Goal: Transaction & Acquisition: Purchase product/service

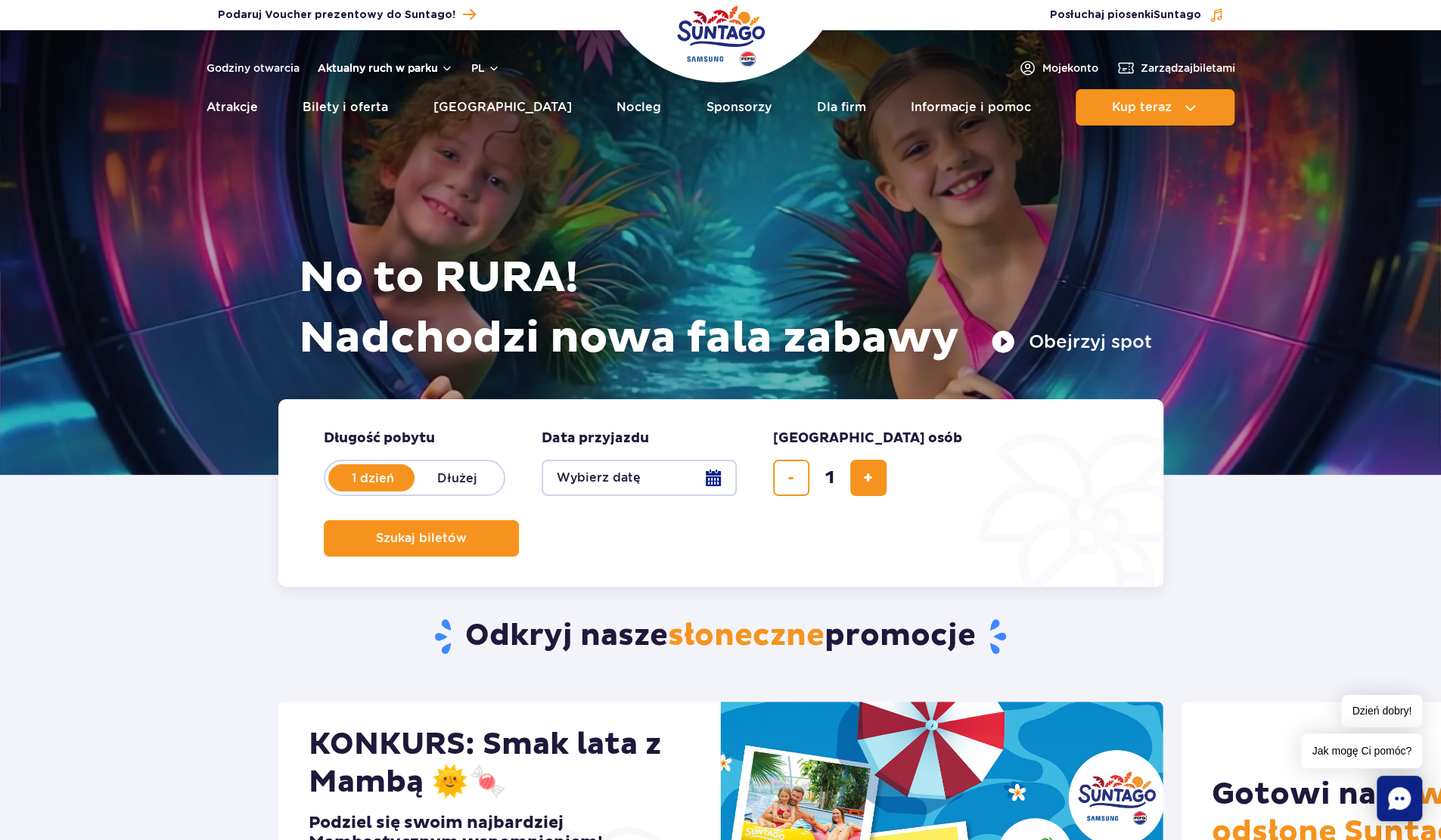
click at [404, 63] on button "Aktualny ruch w parku" at bounding box center [386, 68] width 136 height 12
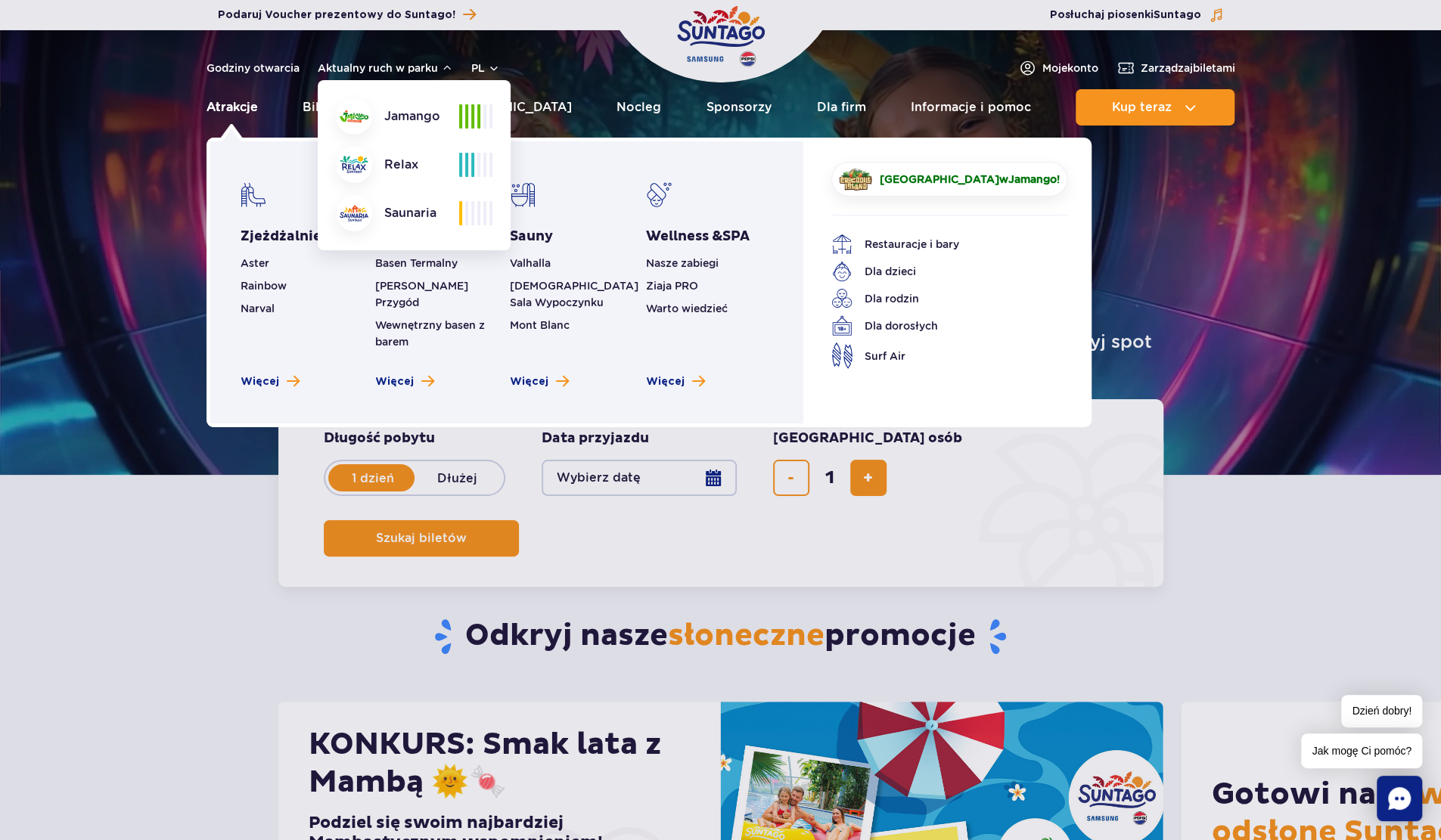
click at [242, 106] on link "Atrakcje" at bounding box center [232, 107] width 51 height 37
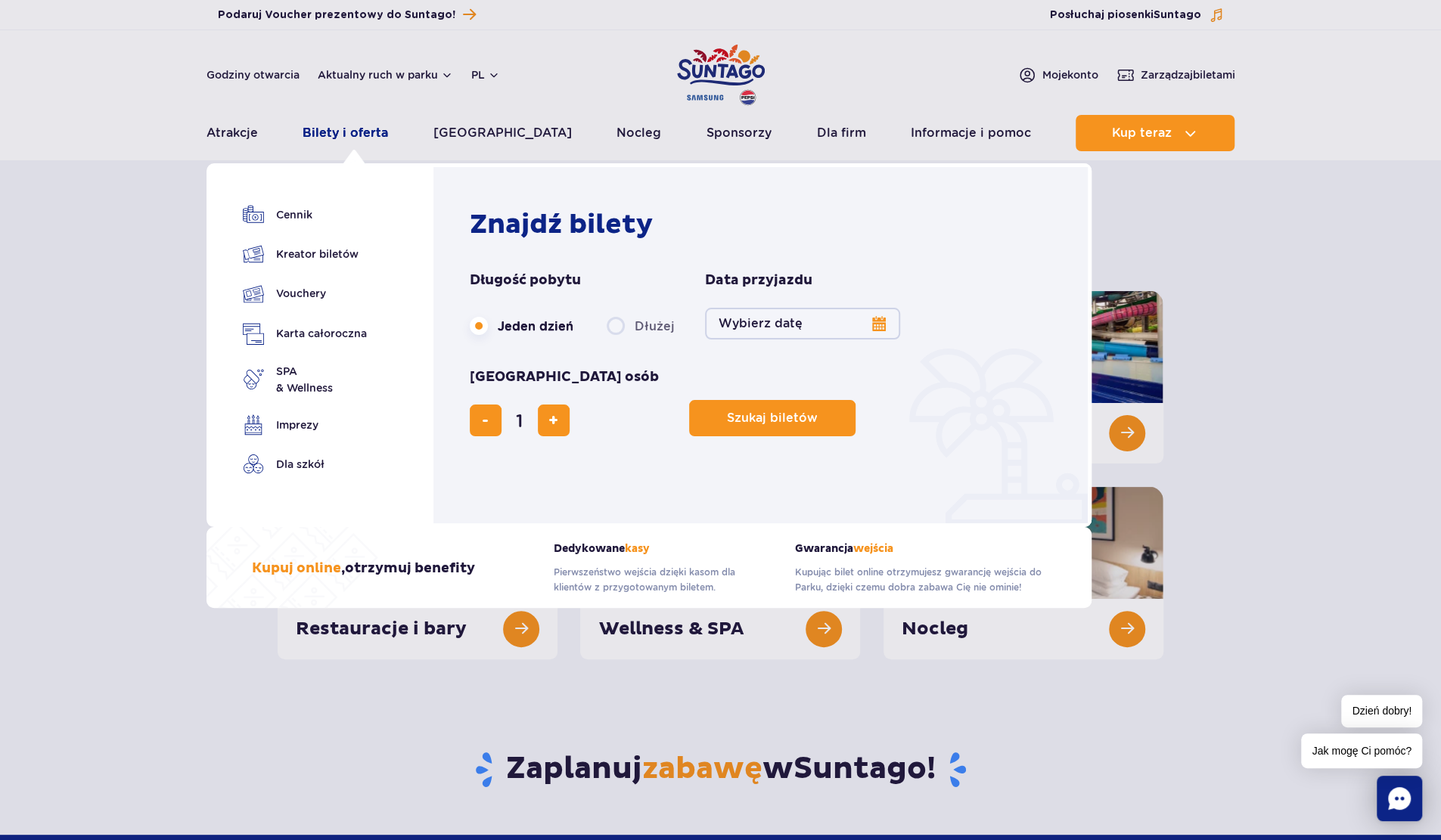
click at [382, 137] on link "Bilety i oferta" at bounding box center [344, 133] width 85 height 37
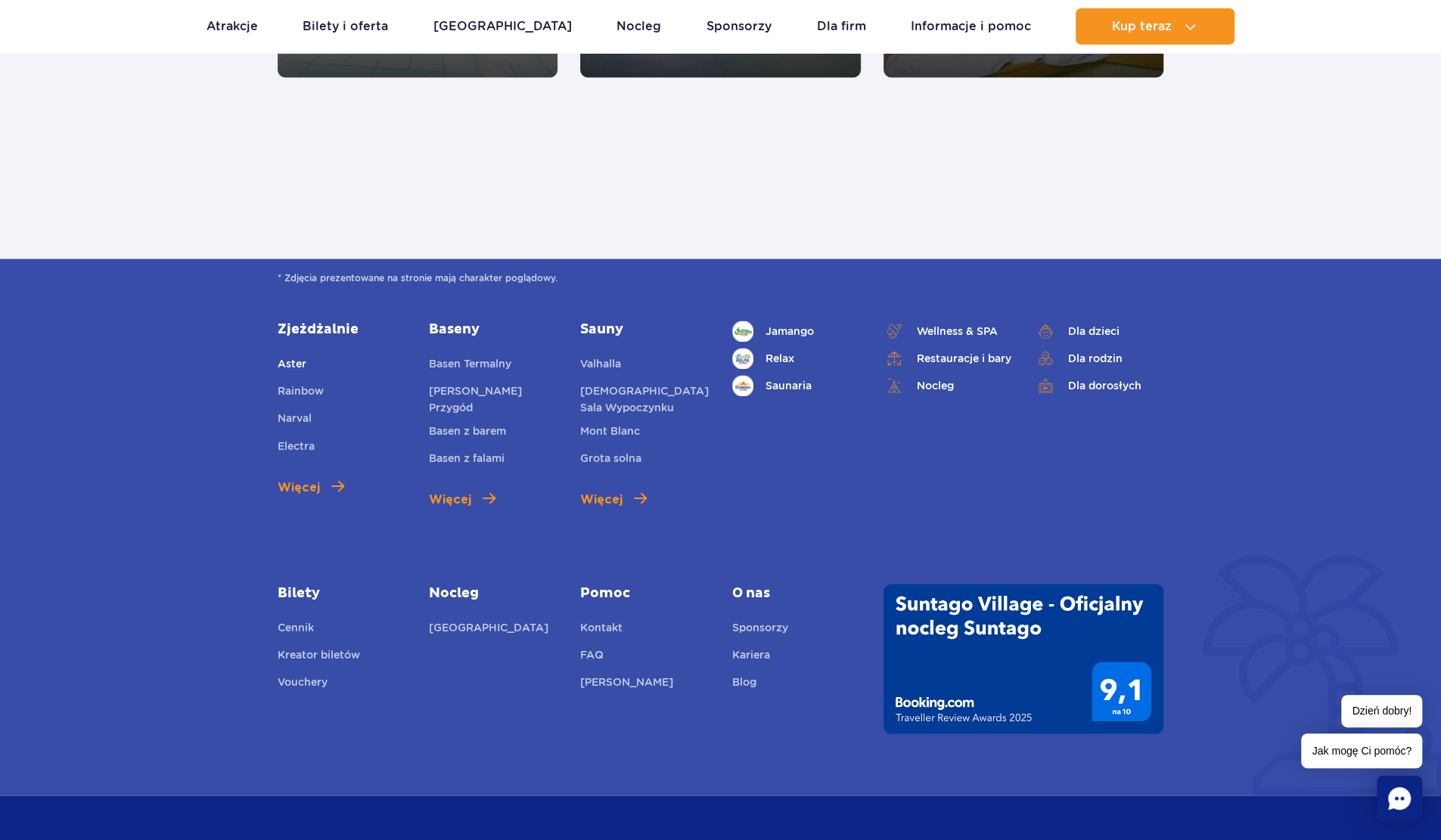
scroll to position [1764, 0]
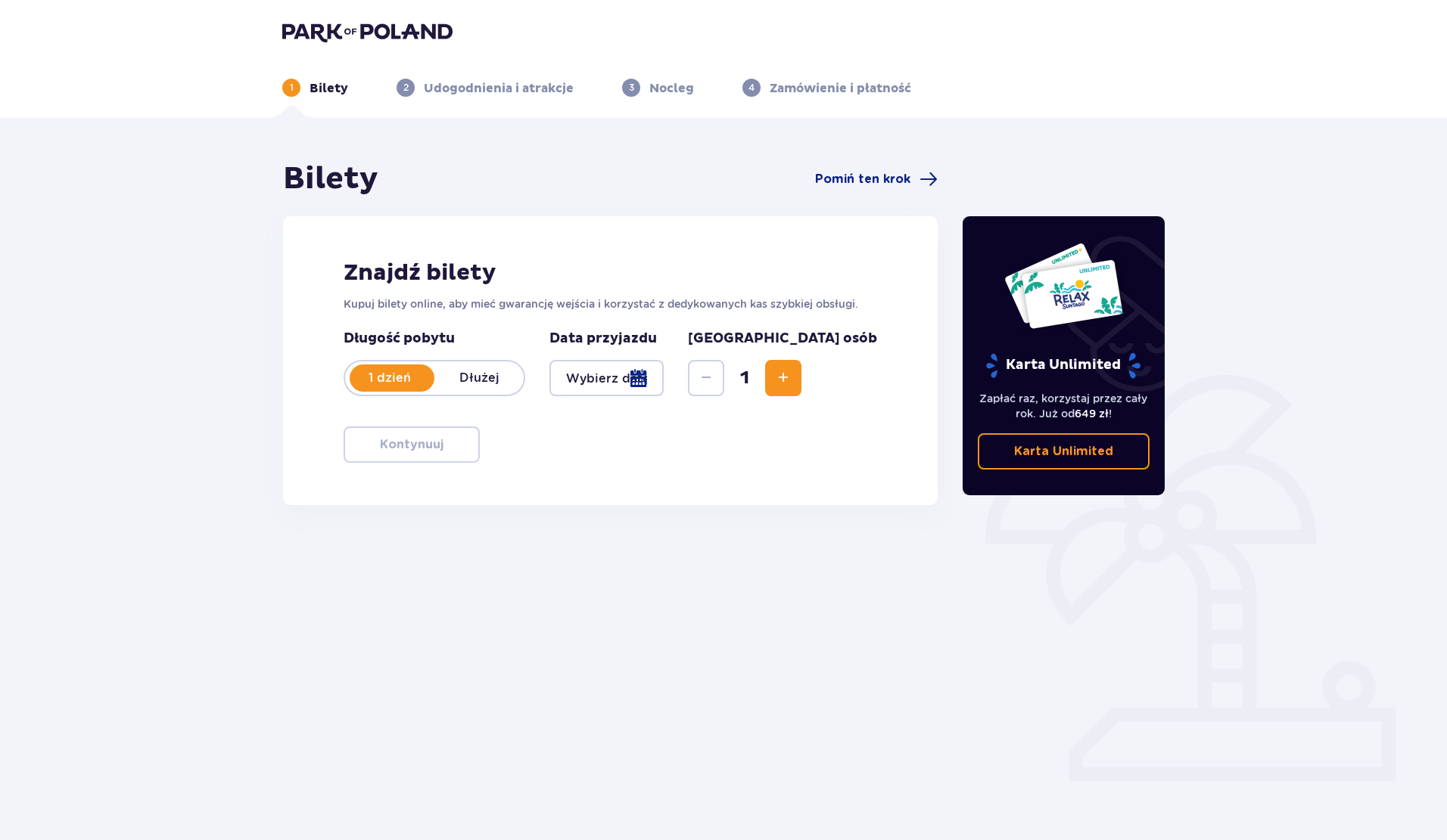
click at [471, 383] on p "Dłużej" at bounding box center [478, 378] width 89 height 16
click at [367, 377] on p "1 dzień" at bounding box center [389, 378] width 89 height 16
click at [893, 180] on span "Pomiń ten krok" at bounding box center [862, 180] width 95 height 16
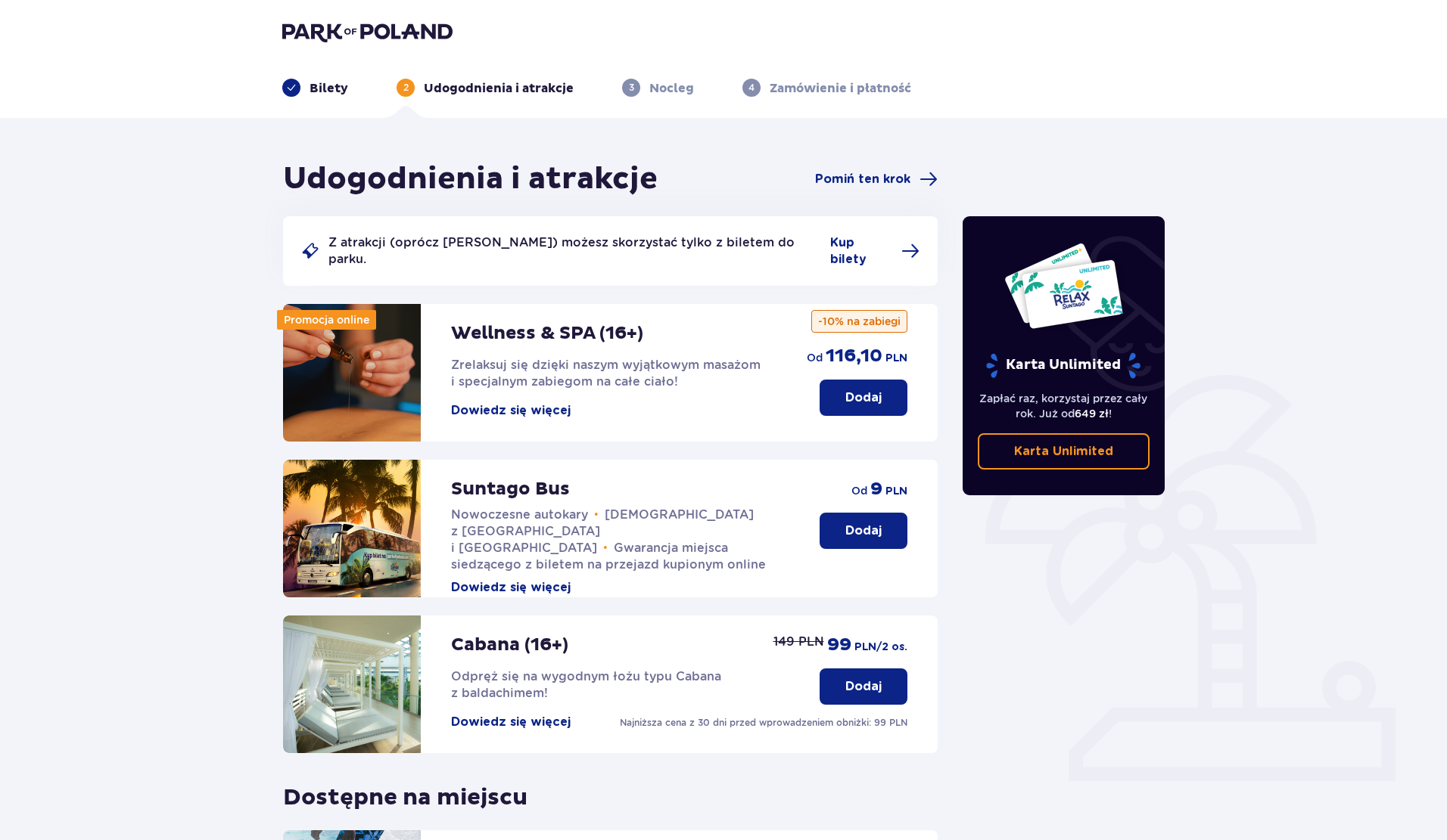
click at [495, 402] on button "Dowiedz się więcej" at bounding box center [510, 410] width 119 height 16
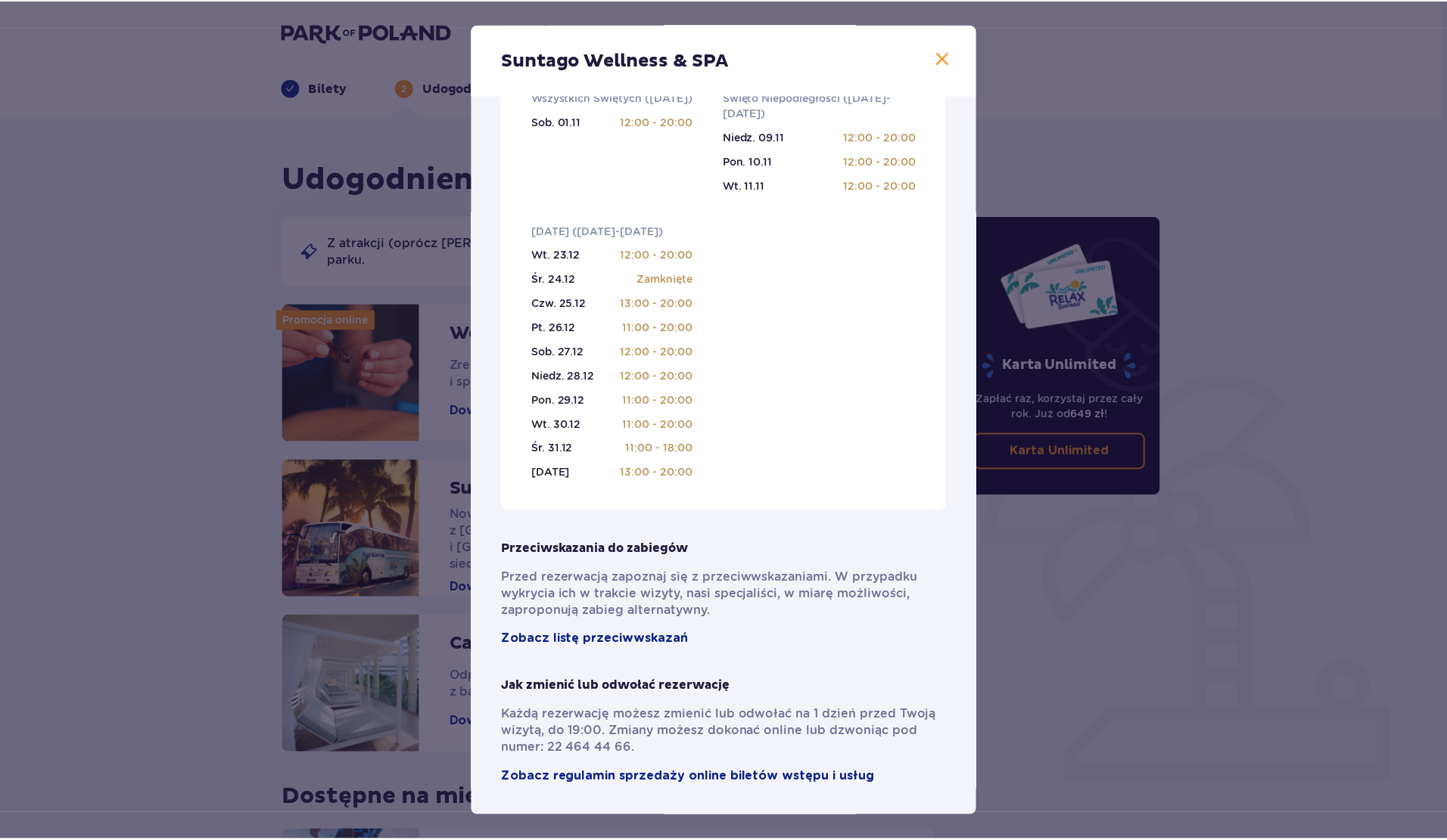
scroll to position [794, 0]
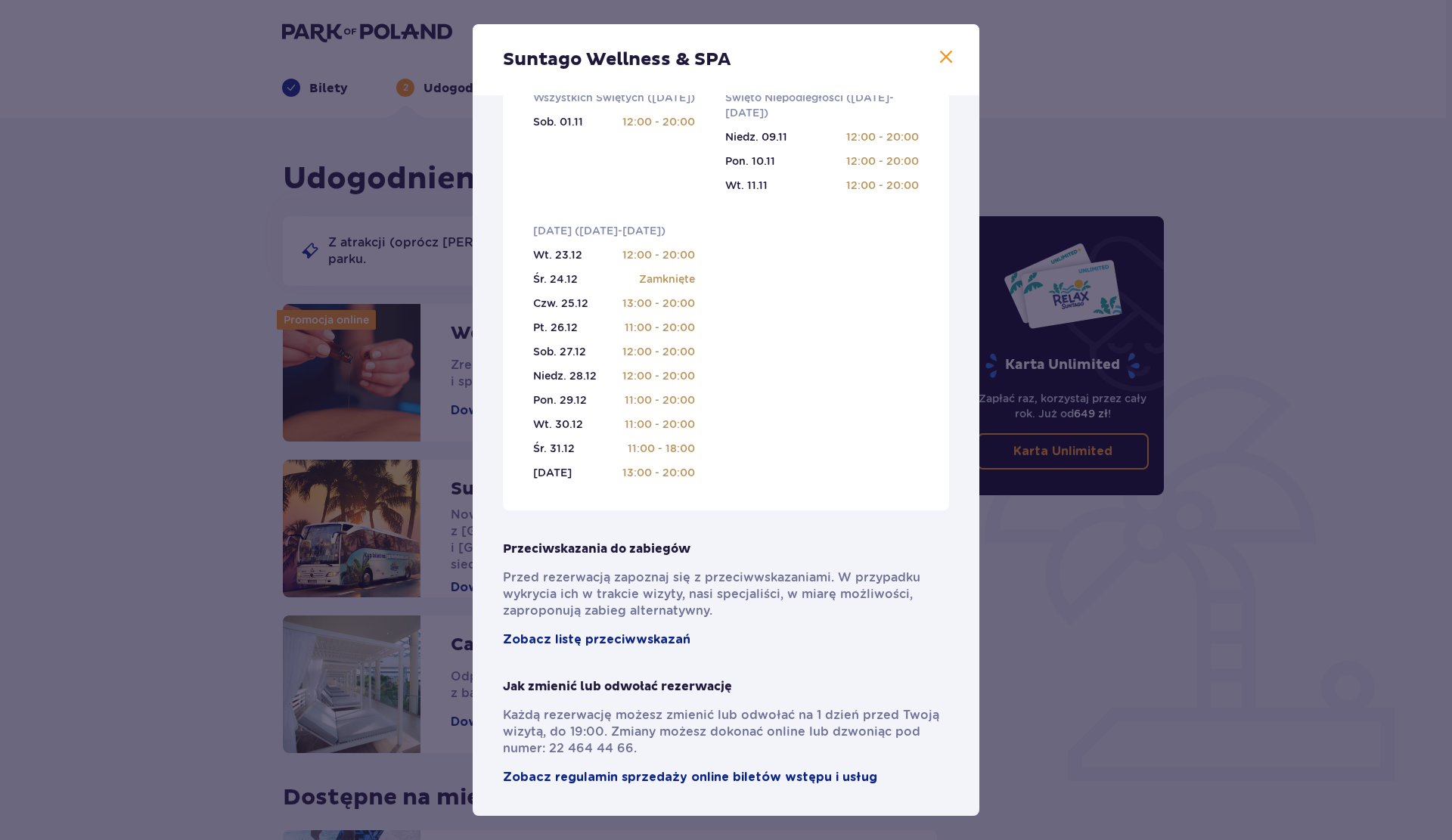
click at [253, 573] on div "Suntago Wellness & SPA Pełni pasji profesjonaliści , którzy pomogą Ci dobrać za…" at bounding box center [726, 420] width 1452 height 840
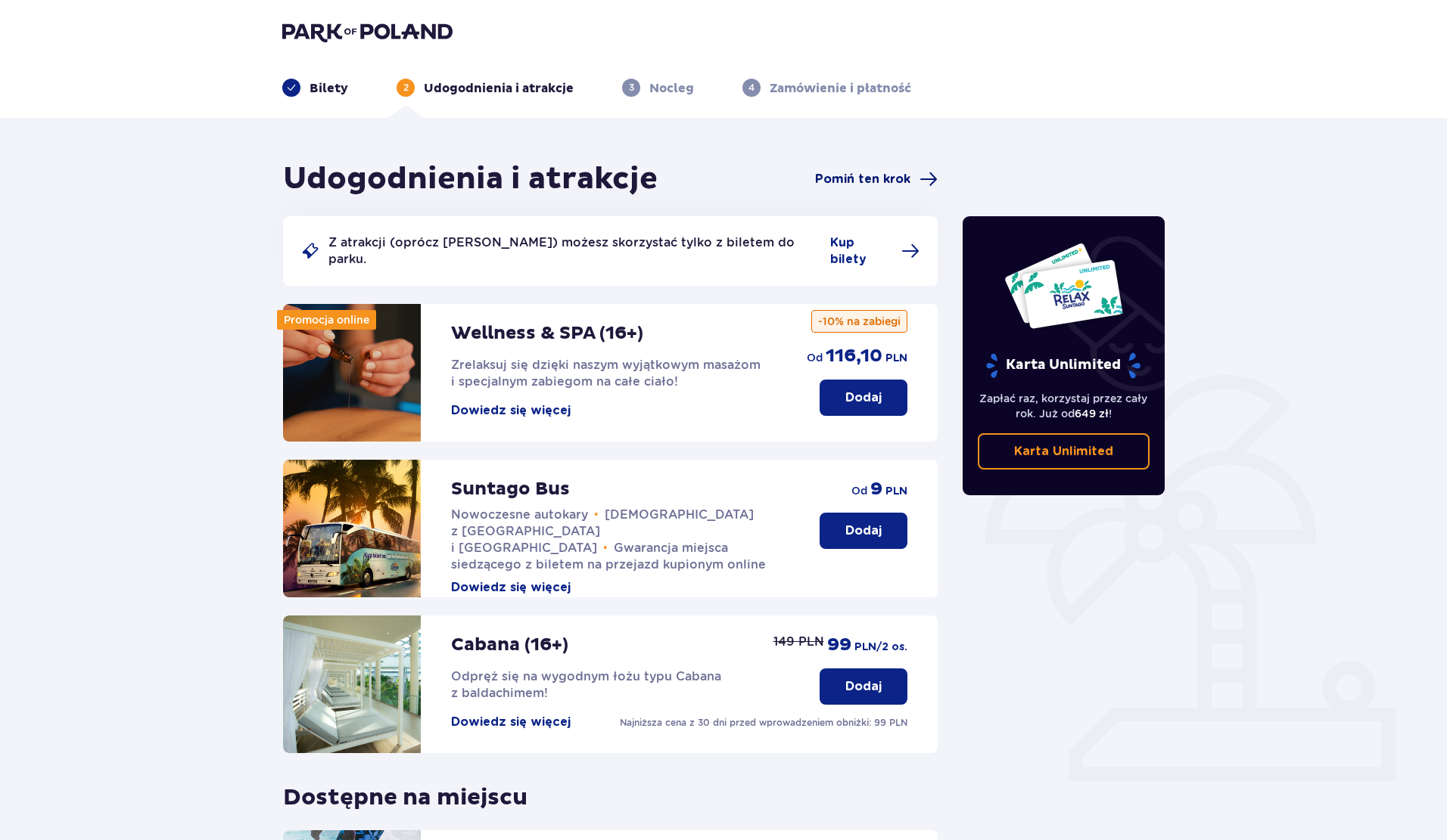
click at [871, 177] on span "Pomiń ten krok" at bounding box center [862, 180] width 95 height 16
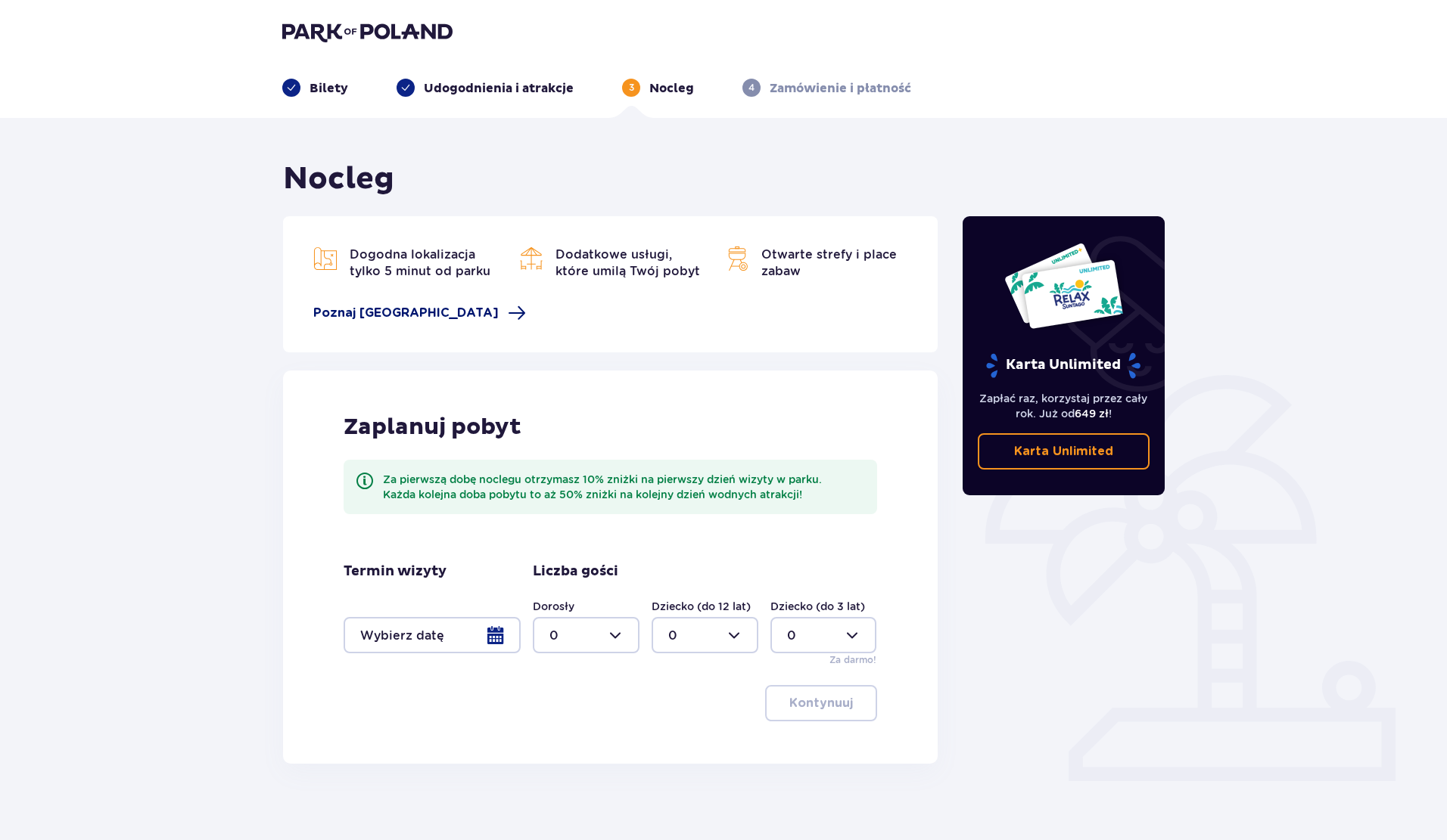
click at [434, 311] on span "Poznaj Suntago Village" at bounding box center [406, 313] width 185 height 16
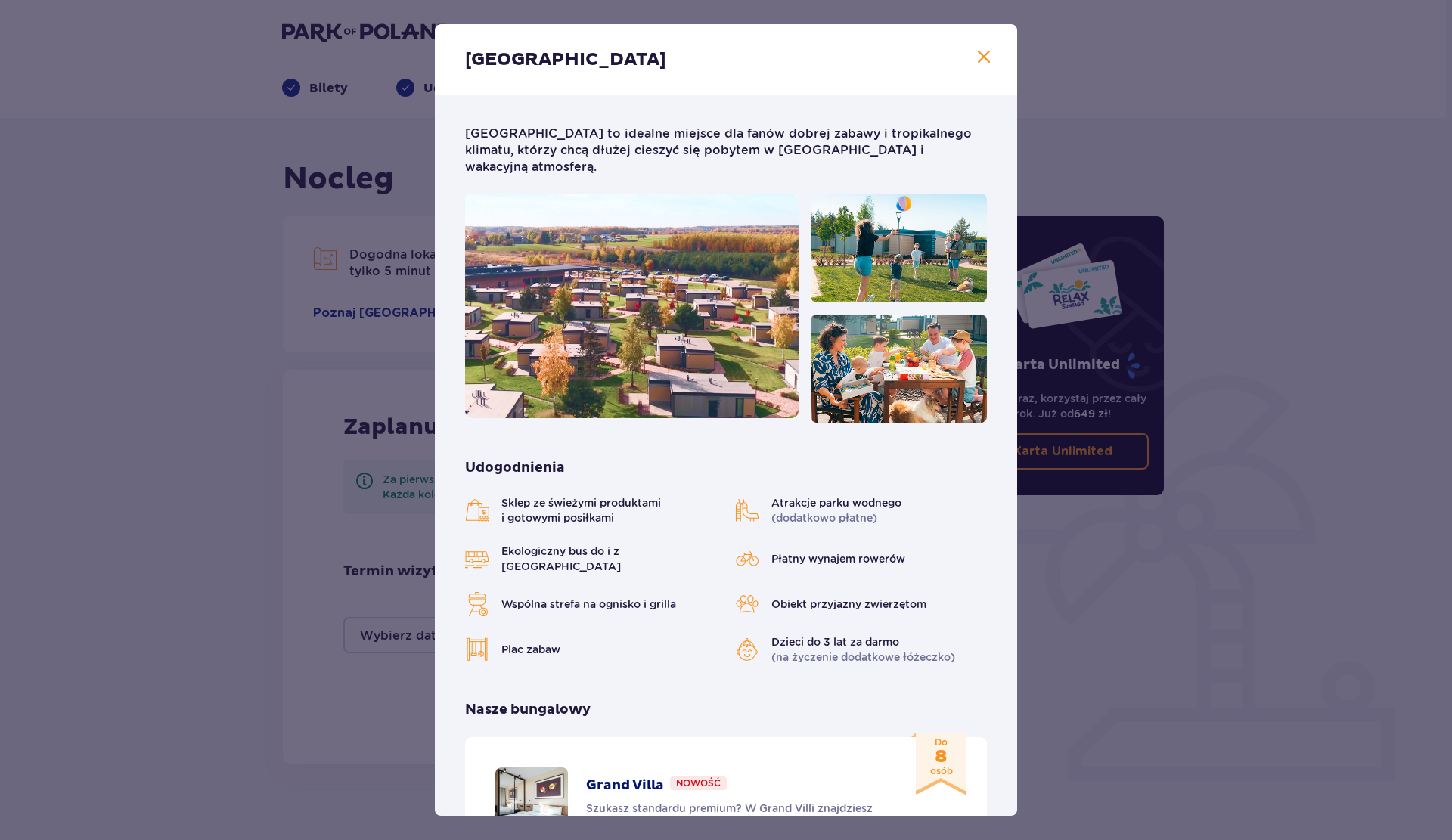
click at [163, 347] on div "Suntago Village Suntago Village to idealne miejsce dla fanów dobrej zabawy i tr…" at bounding box center [726, 420] width 1452 height 840
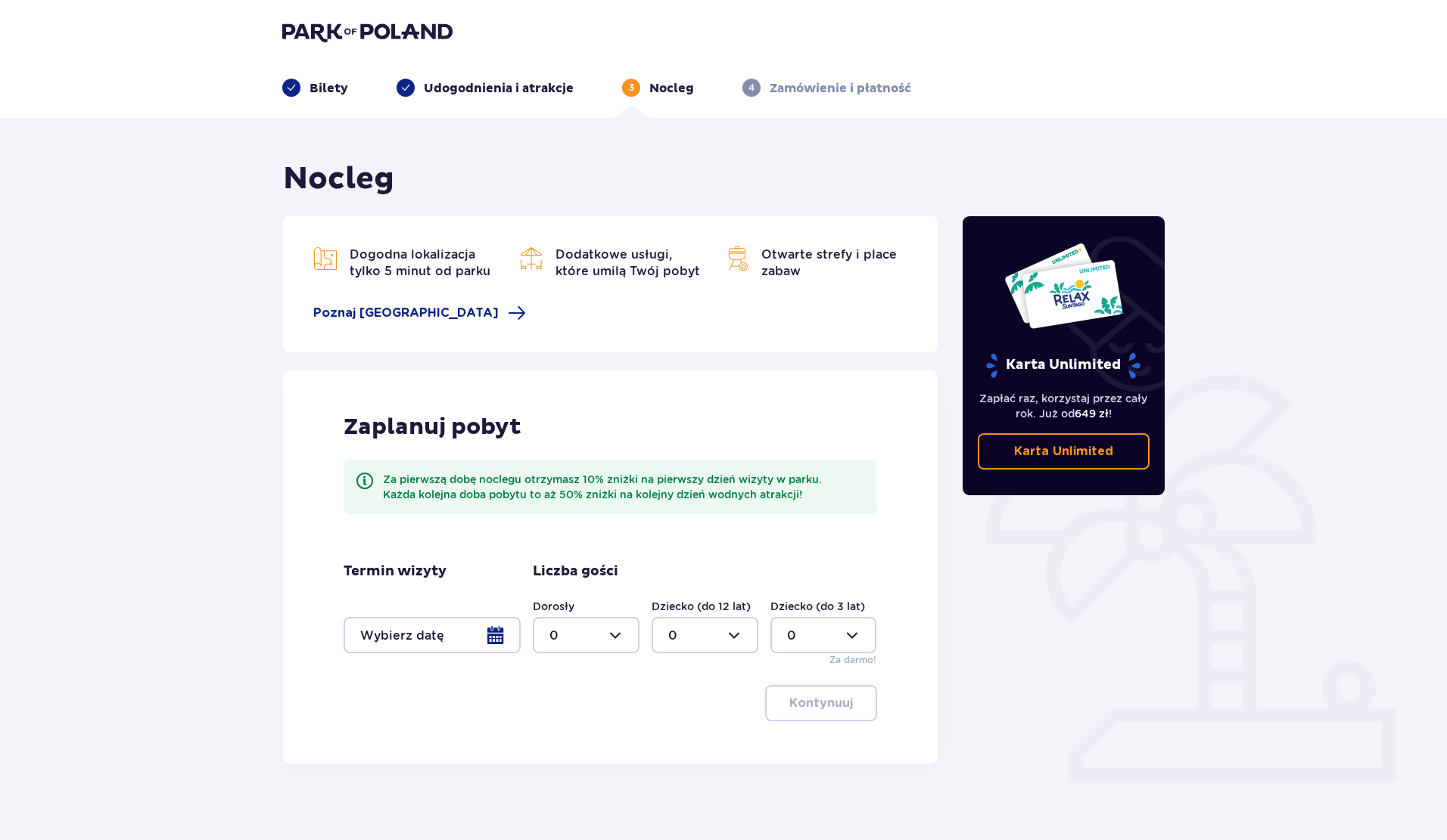
click at [827, 255] on span "Otwarte strefy i place zabaw" at bounding box center [829, 263] width 136 height 31
click at [325, 83] on p "Bilety" at bounding box center [329, 89] width 38 height 16
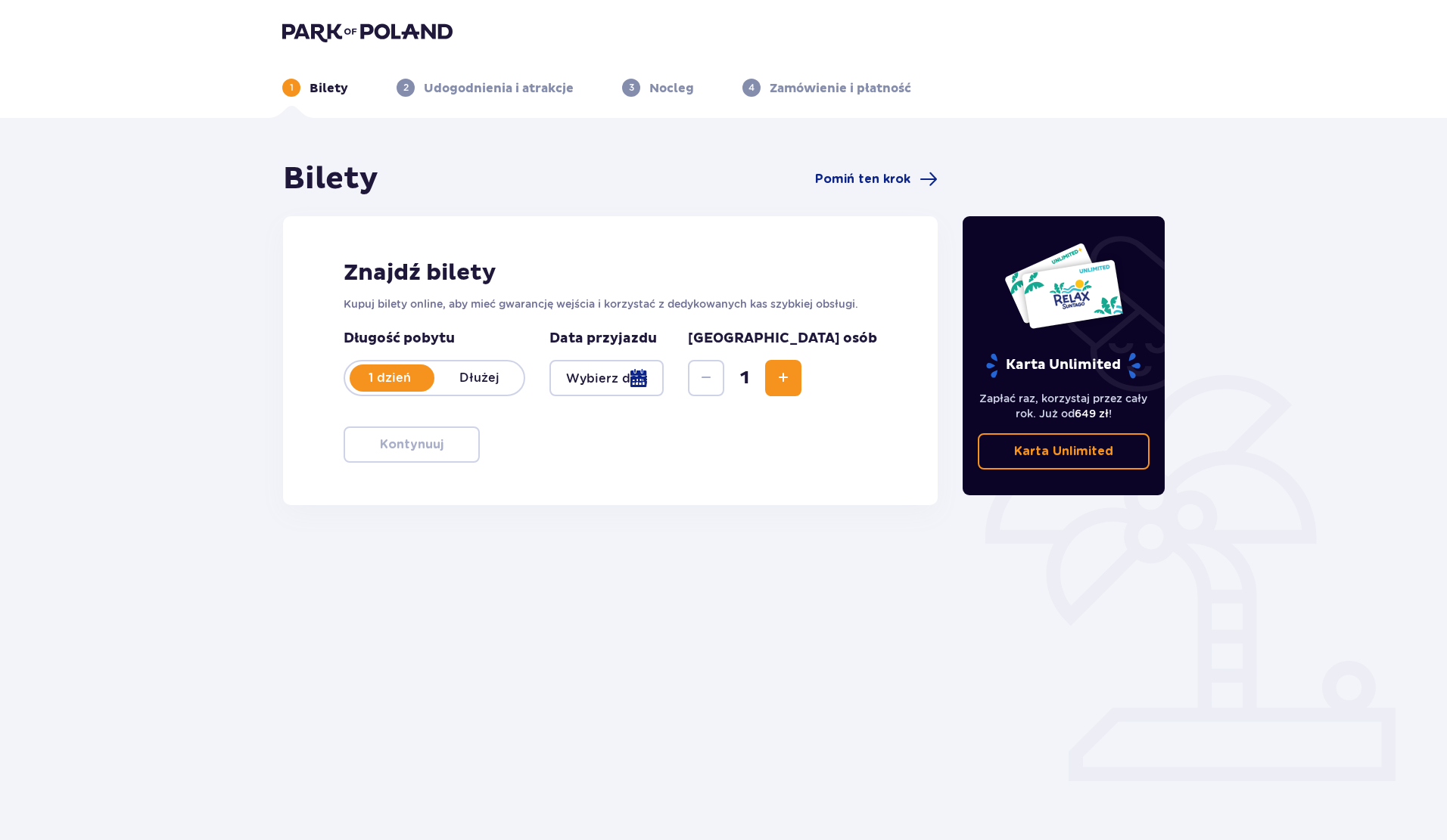
click at [663, 376] on div at bounding box center [606, 378] width 115 height 37
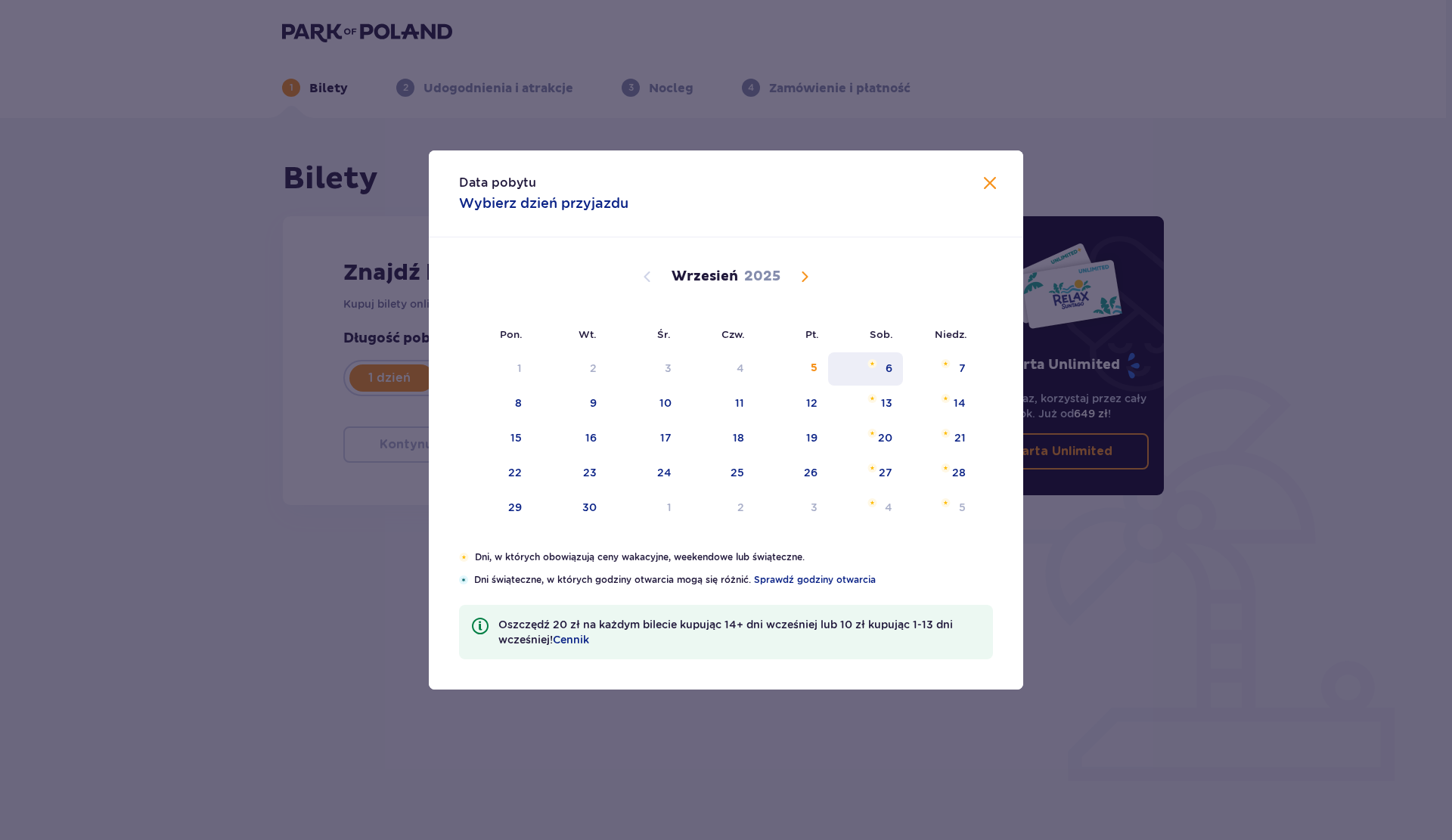
click at [890, 369] on div "6" at bounding box center [889, 368] width 6 height 16
type input "06.09.25"
click at [887, 367] on div "6" at bounding box center [889, 368] width 6 height 16
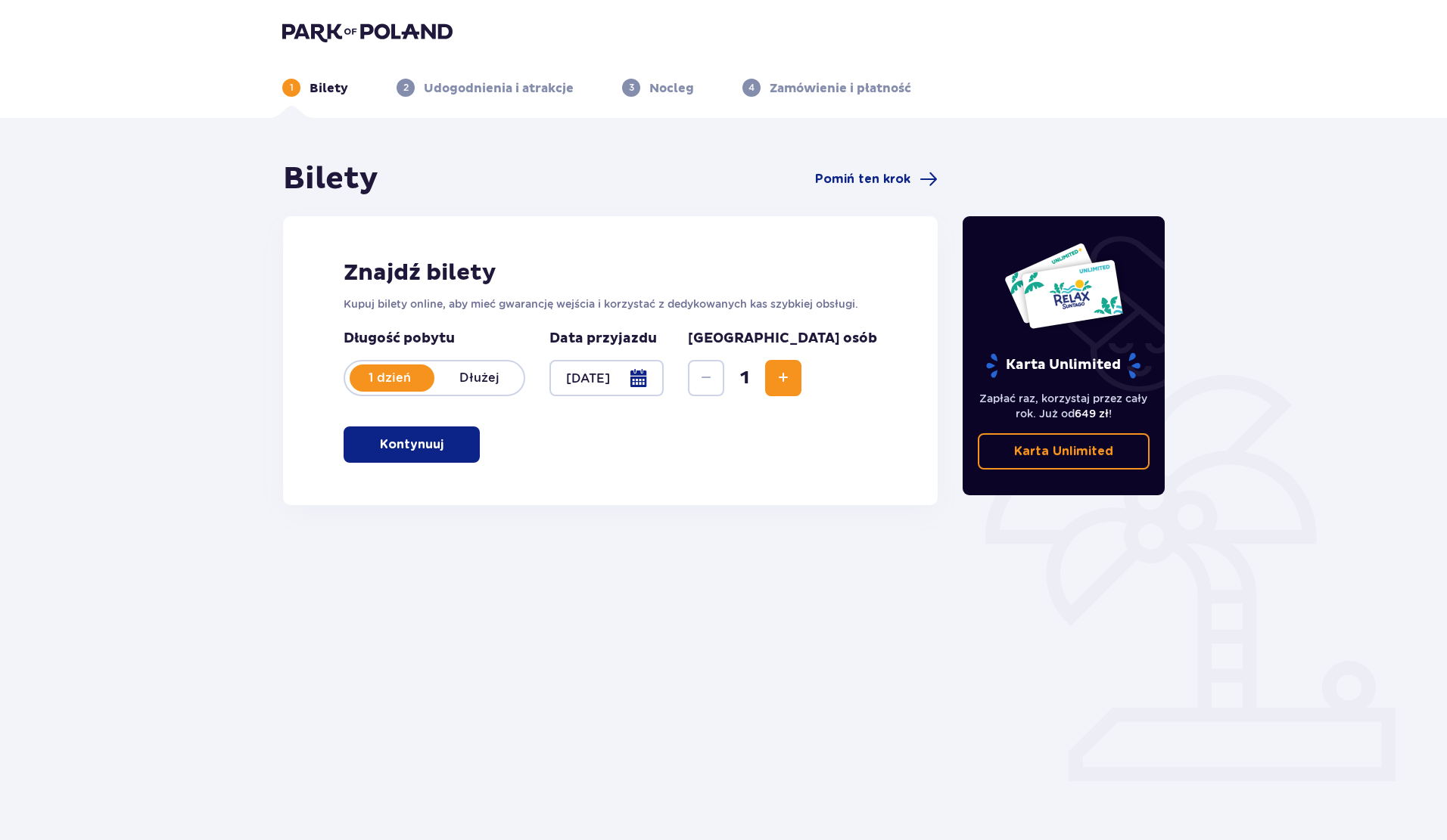
click at [434, 453] on button "Kontynuuj" at bounding box center [411, 445] width 137 height 37
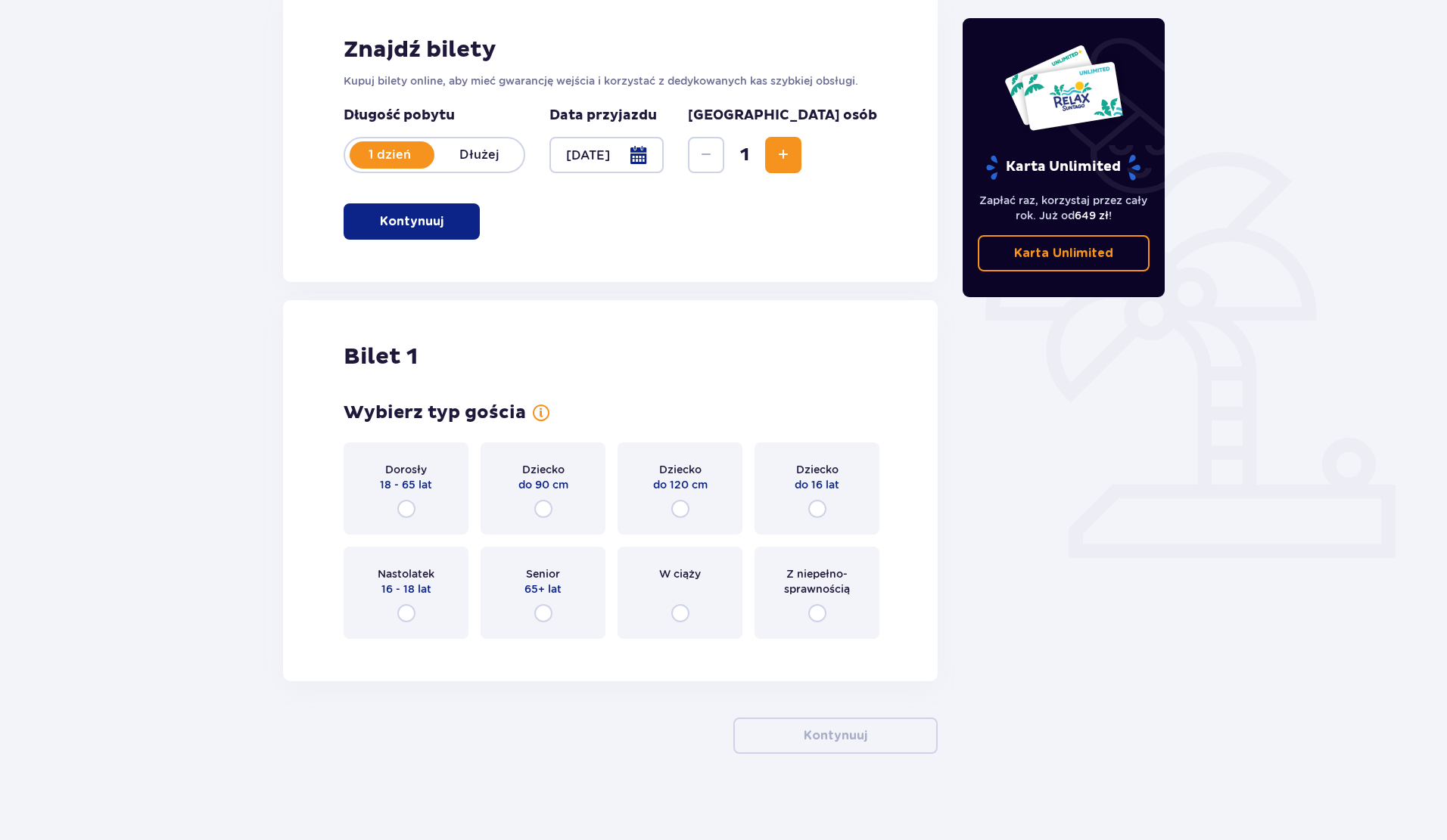
scroll to position [227, 0]
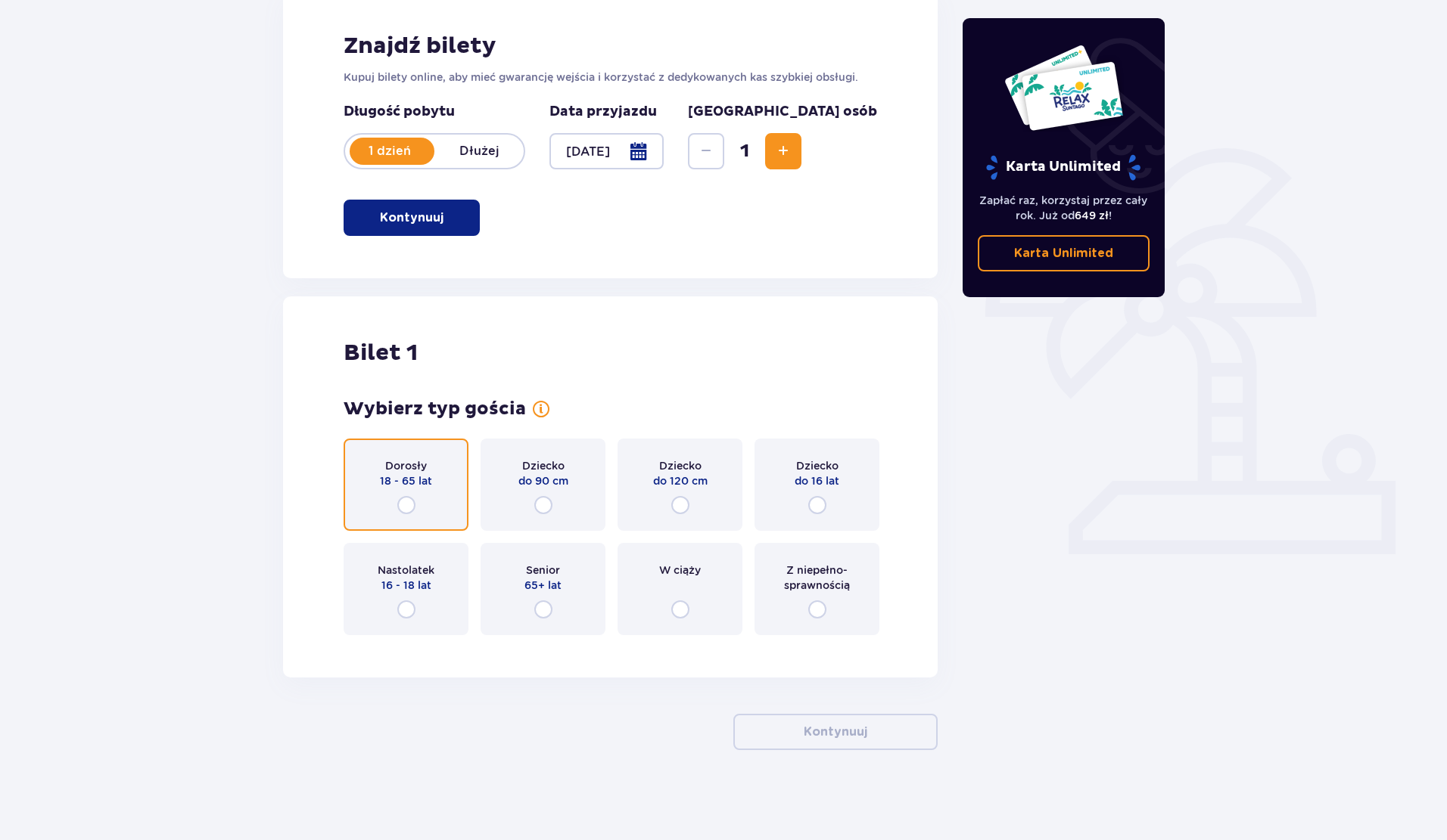
click at [410, 504] on input "radio" at bounding box center [406, 506] width 18 height 18
radio input "true"
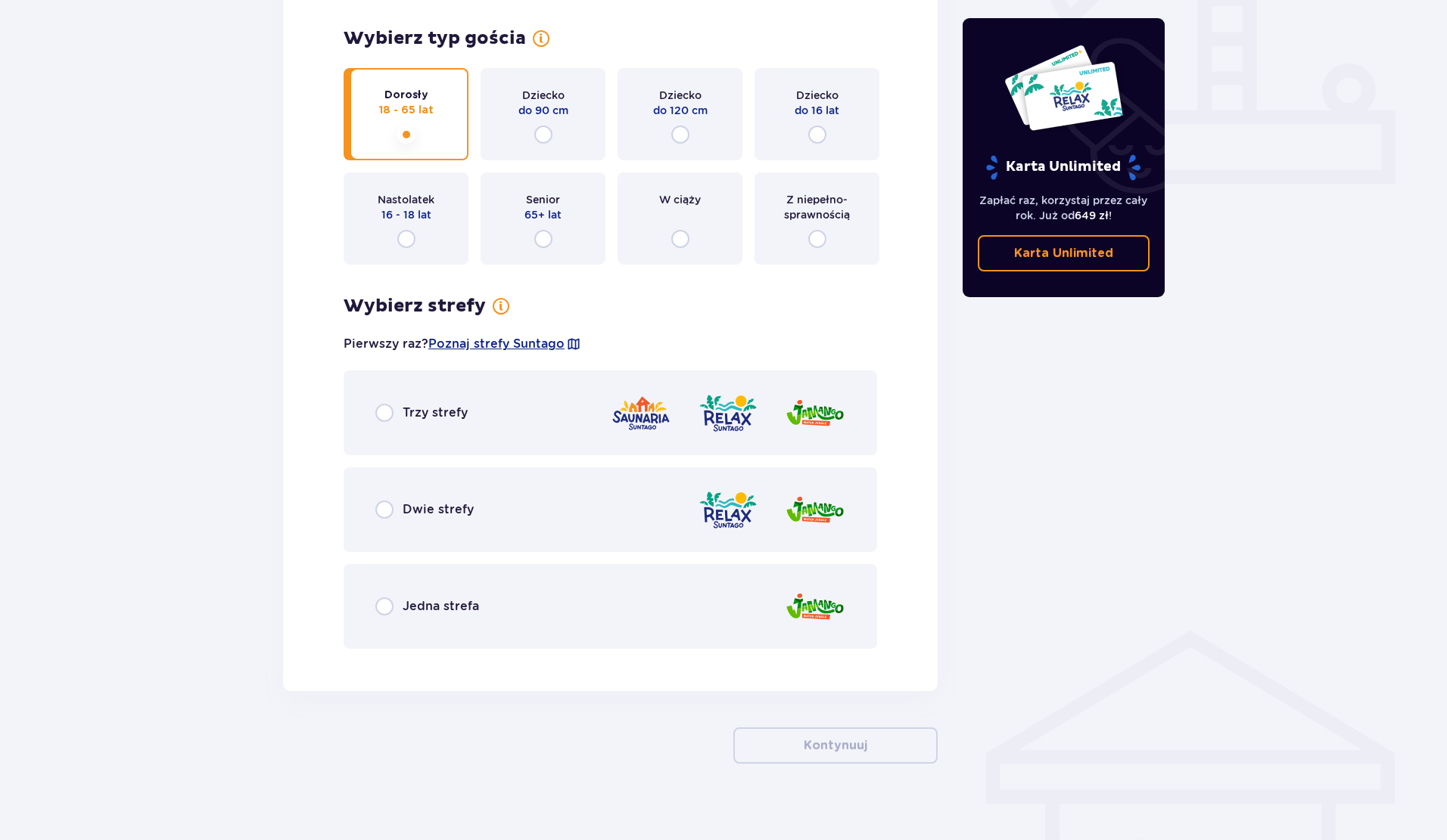
scroll to position [611, 0]
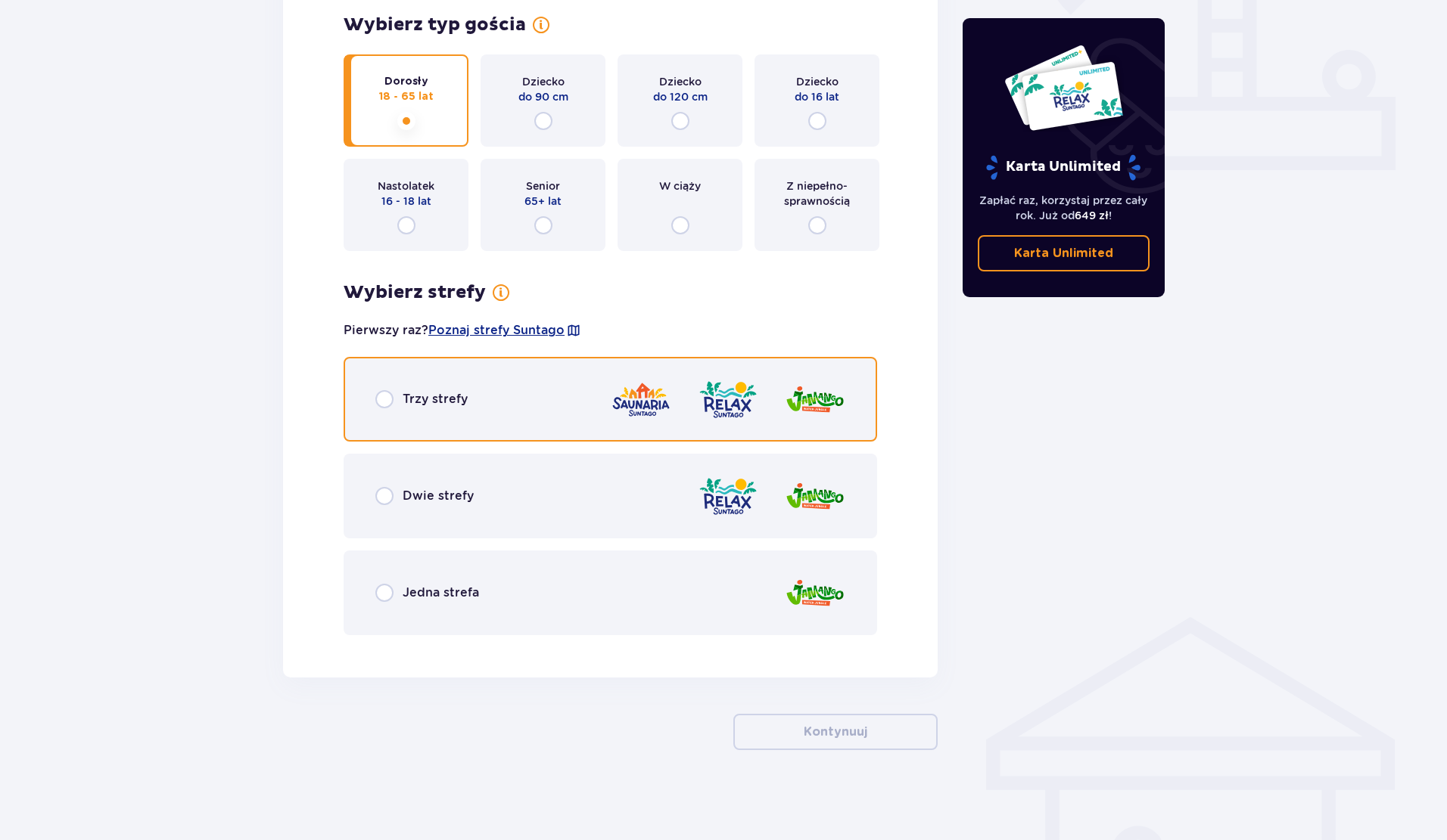
click at [386, 398] on input "radio" at bounding box center [385, 399] width 18 height 18
radio input "true"
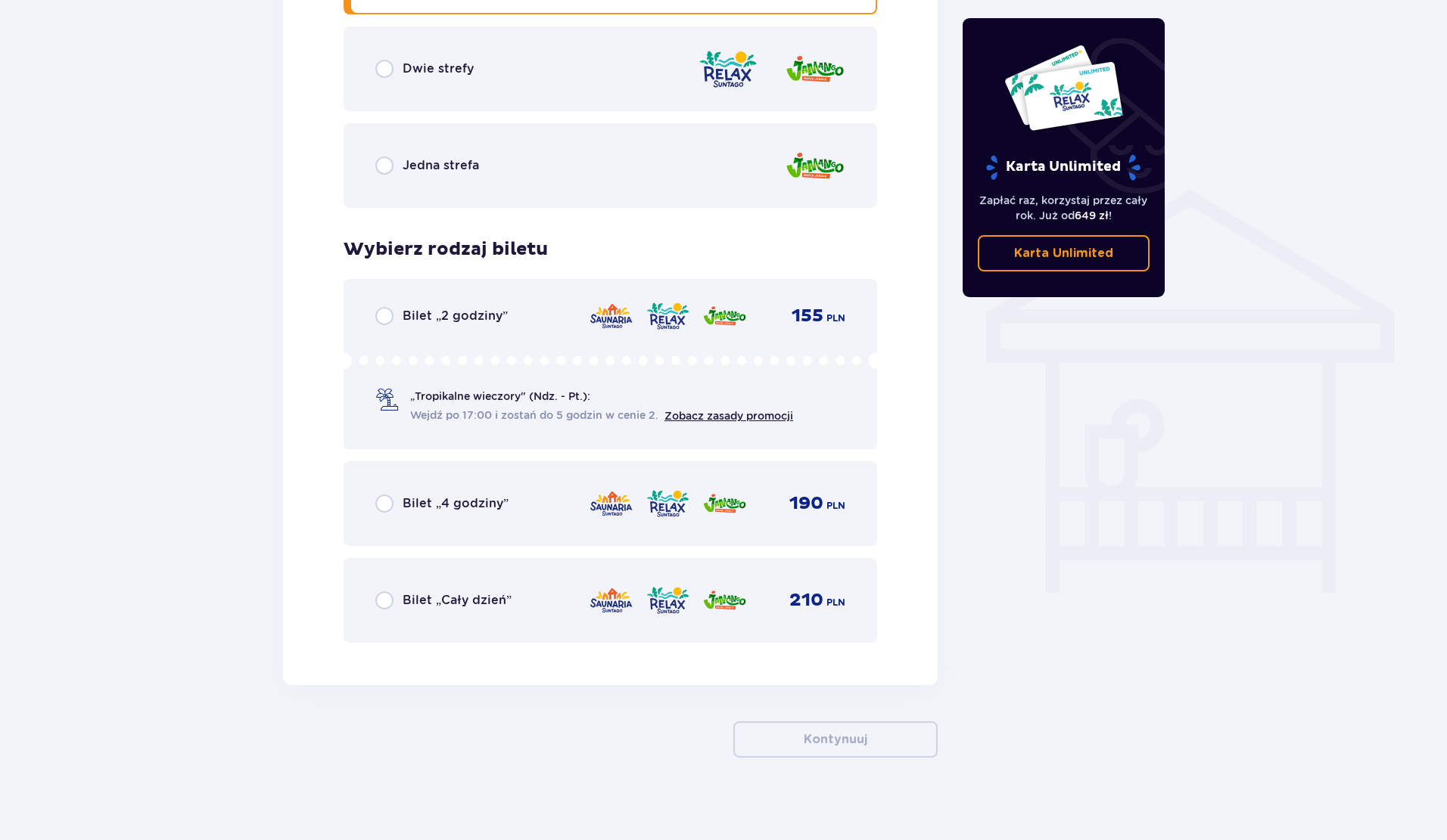
scroll to position [1047, 0]
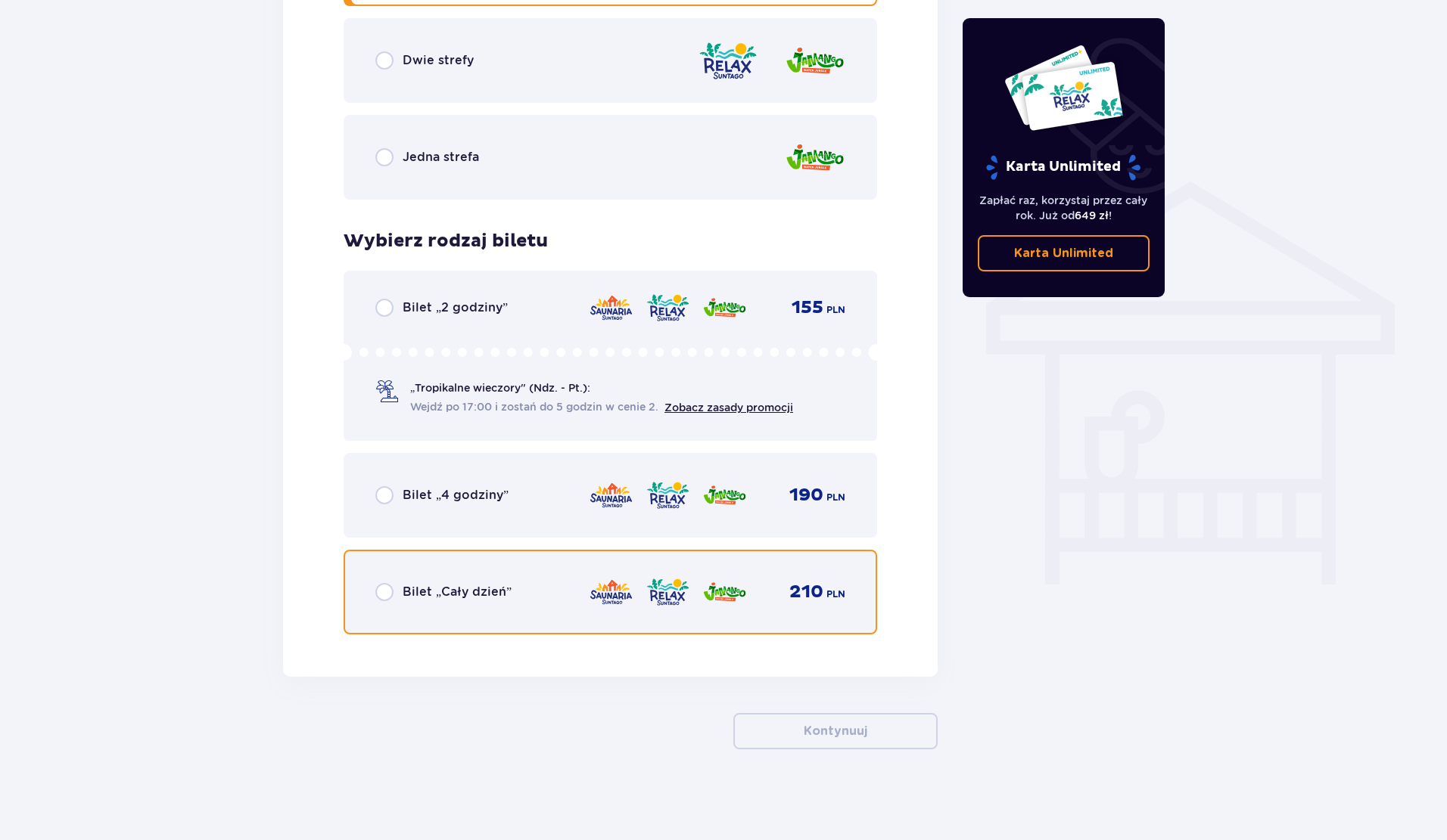
click at [389, 589] on input "radio" at bounding box center [385, 593] width 18 height 18
radio input "true"
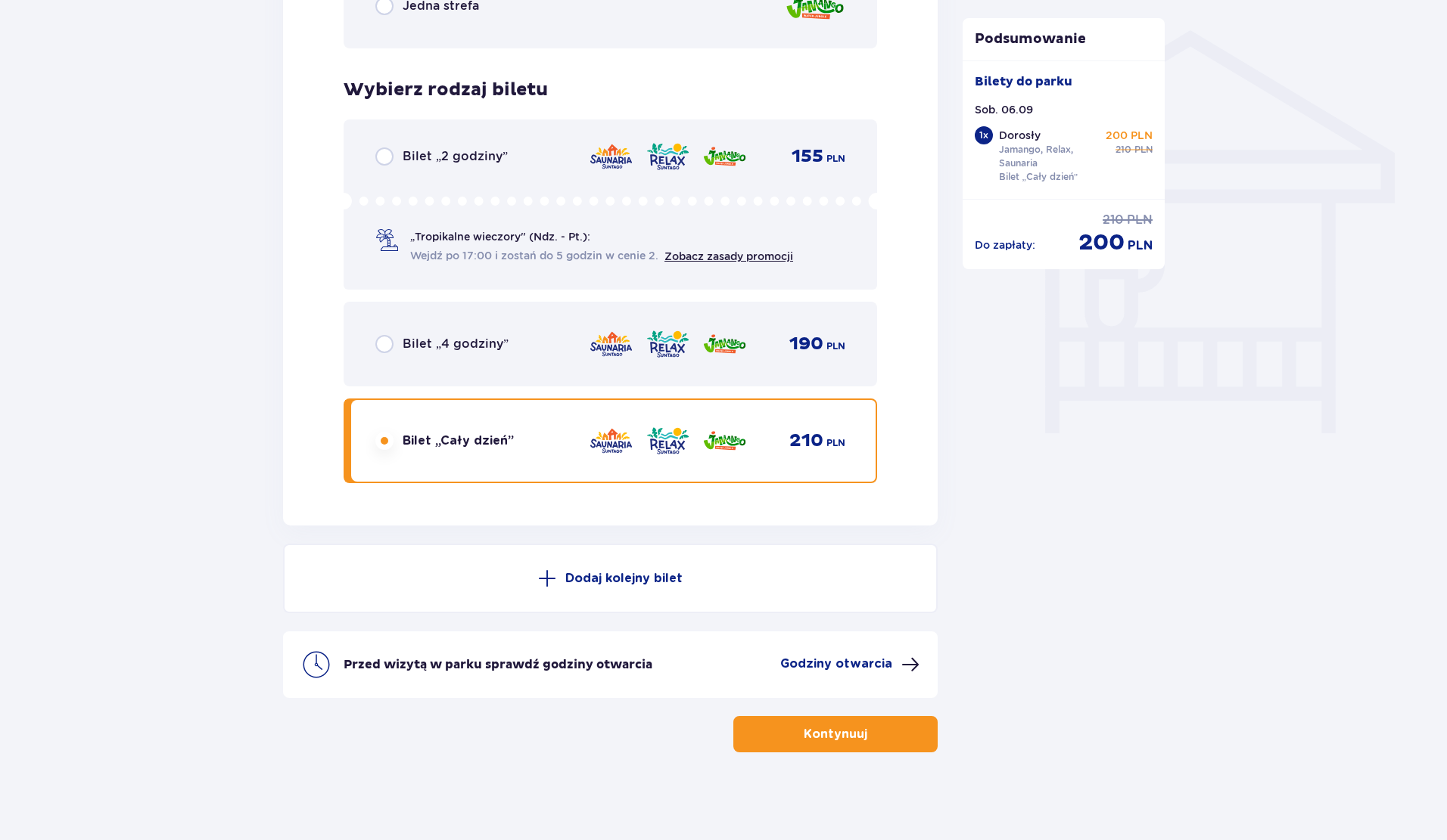
scroll to position [1201, 0]
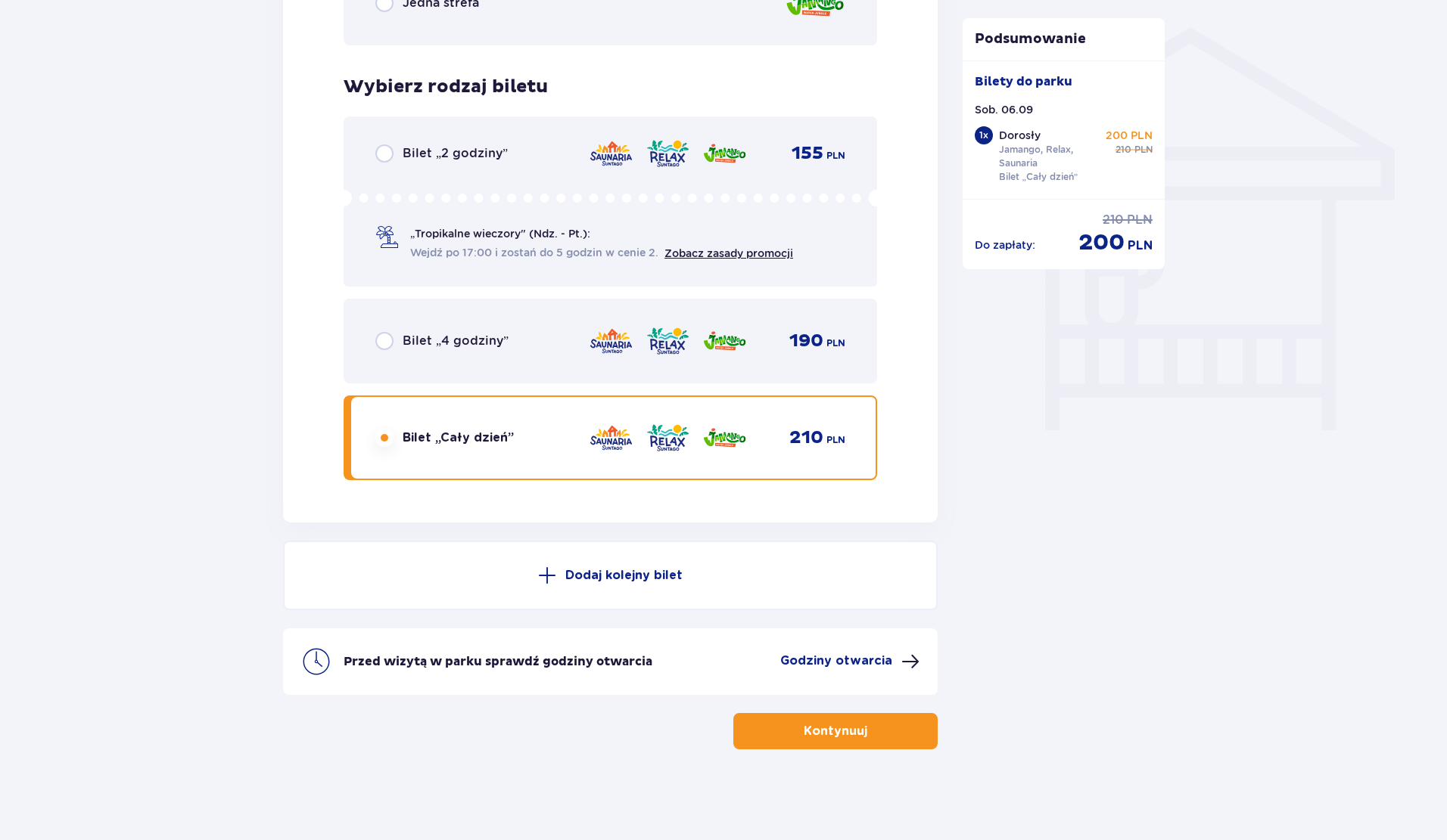
click at [855, 732] on button "Kontynuuj" at bounding box center [835, 732] width 204 height 37
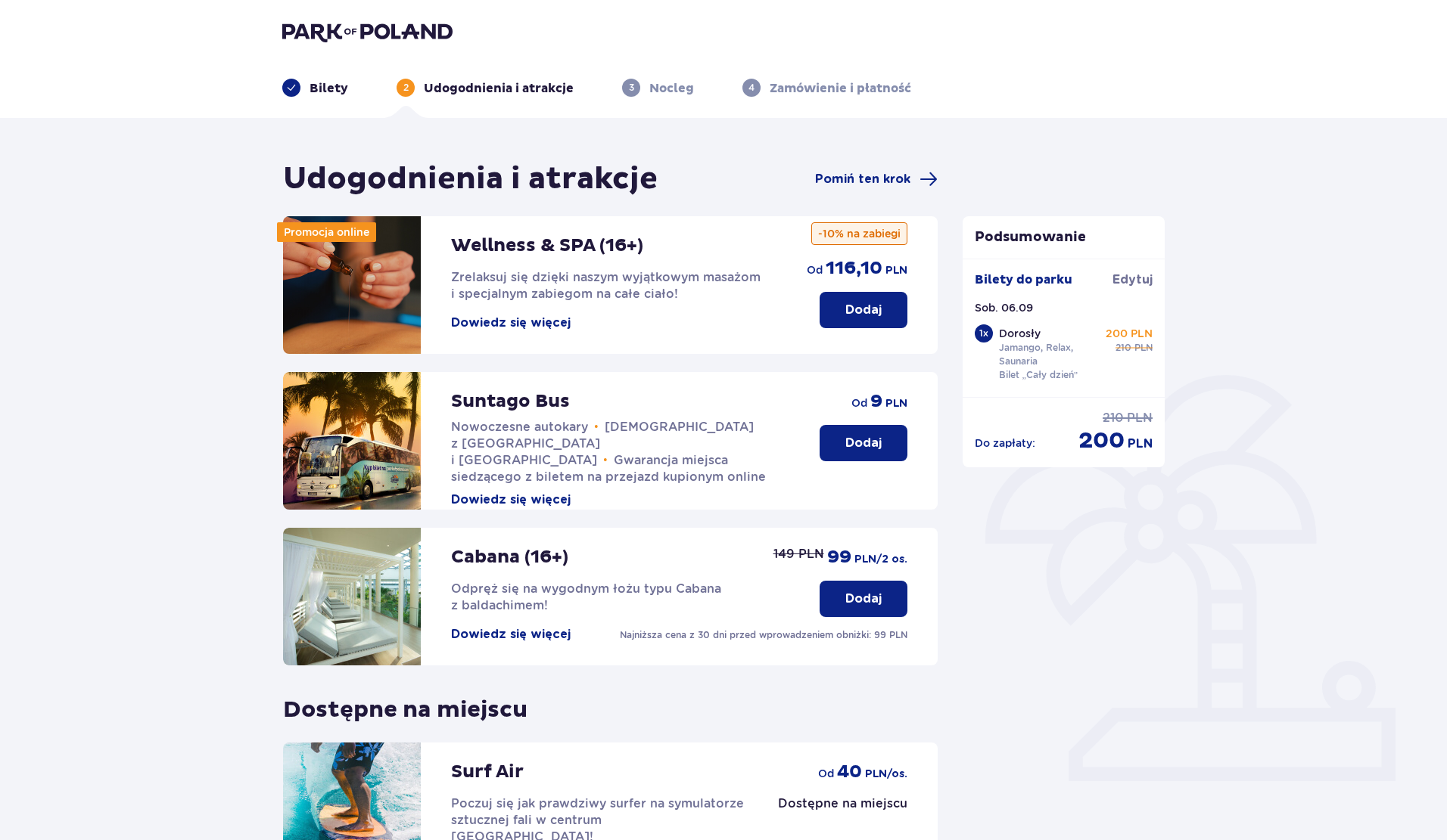
click at [895, 164] on div "Udogodnienia i atrakcje Pomiń ten krok" at bounding box center [610, 179] width 654 height 38
click at [894, 170] on span "Pomiń ten krok" at bounding box center [876, 180] width 123 height 18
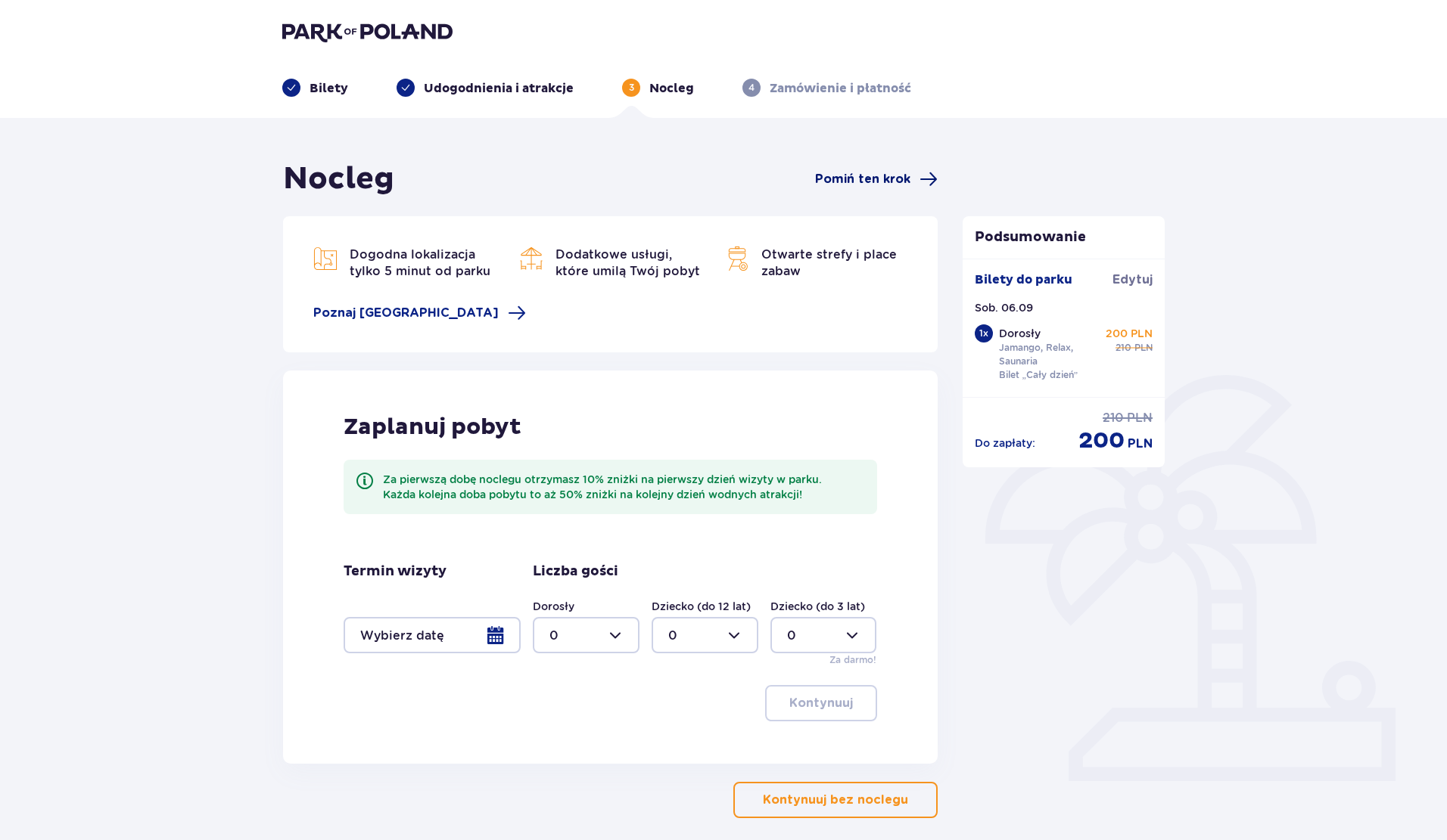
click at [889, 179] on span "Pomiń ten krok" at bounding box center [862, 180] width 95 height 16
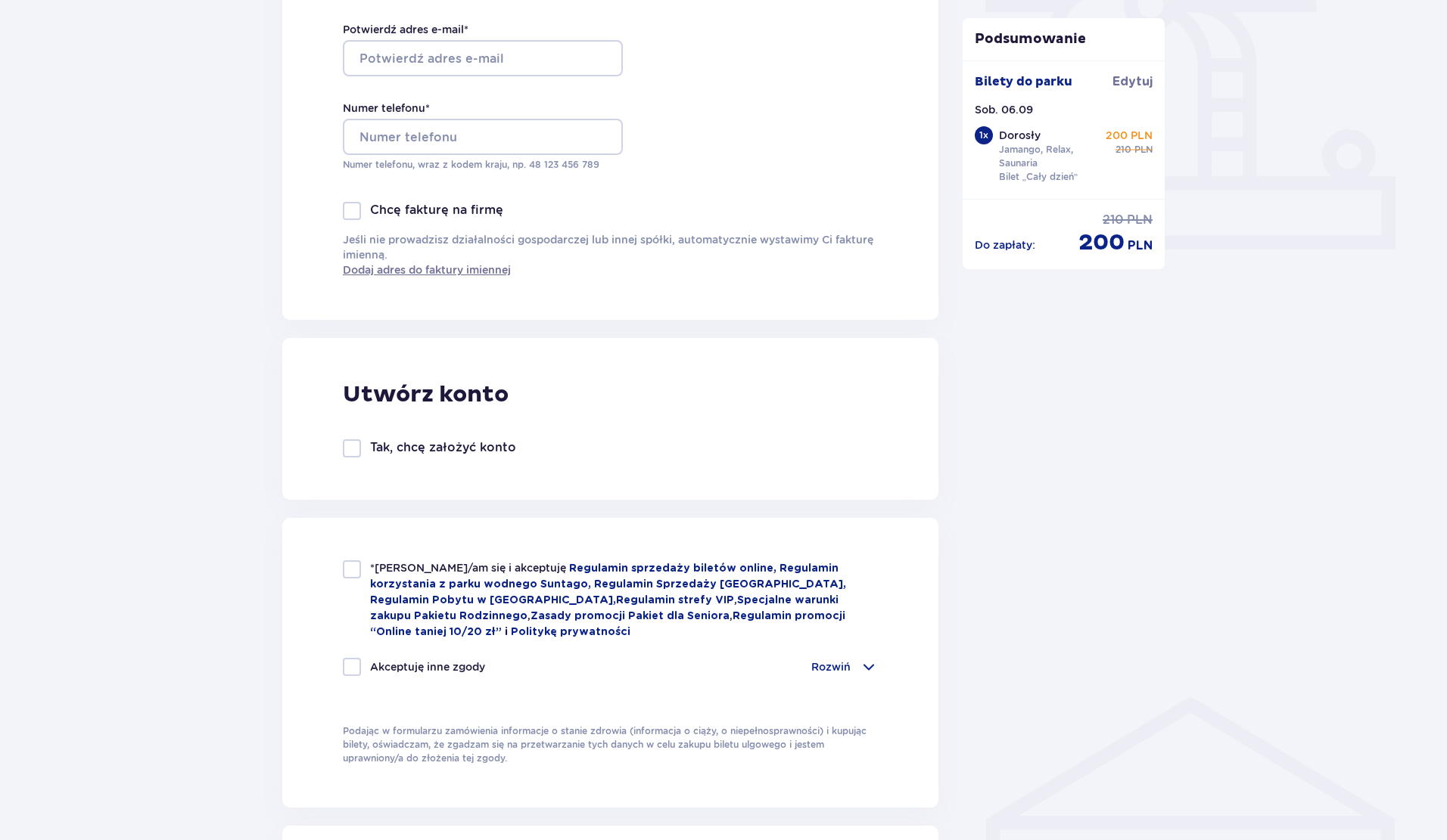
scroll to position [27, 0]
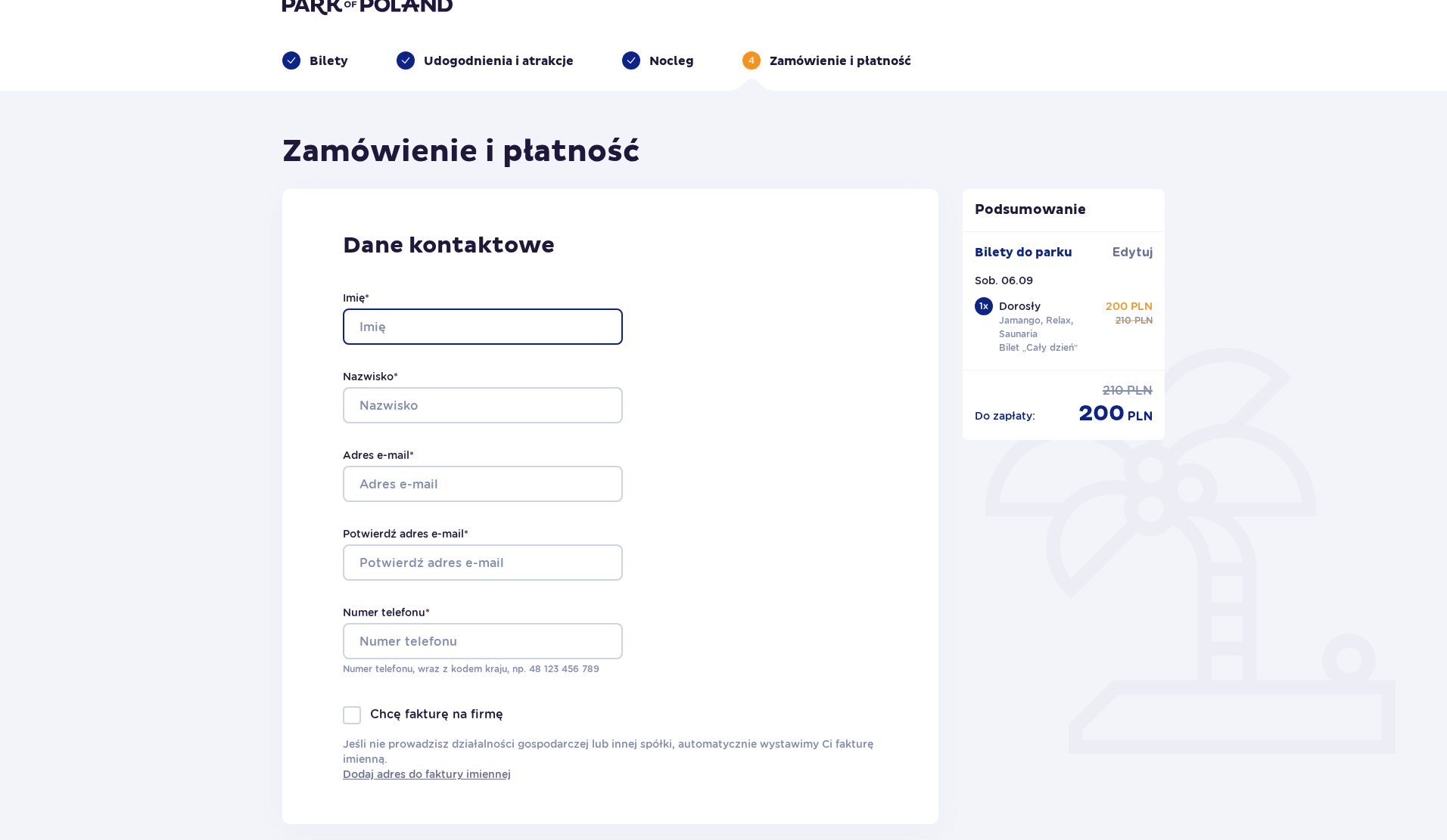
click at [428, 326] on input "Imię *" at bounding box center [482, 327] width 280 height 37
type input "Marek"
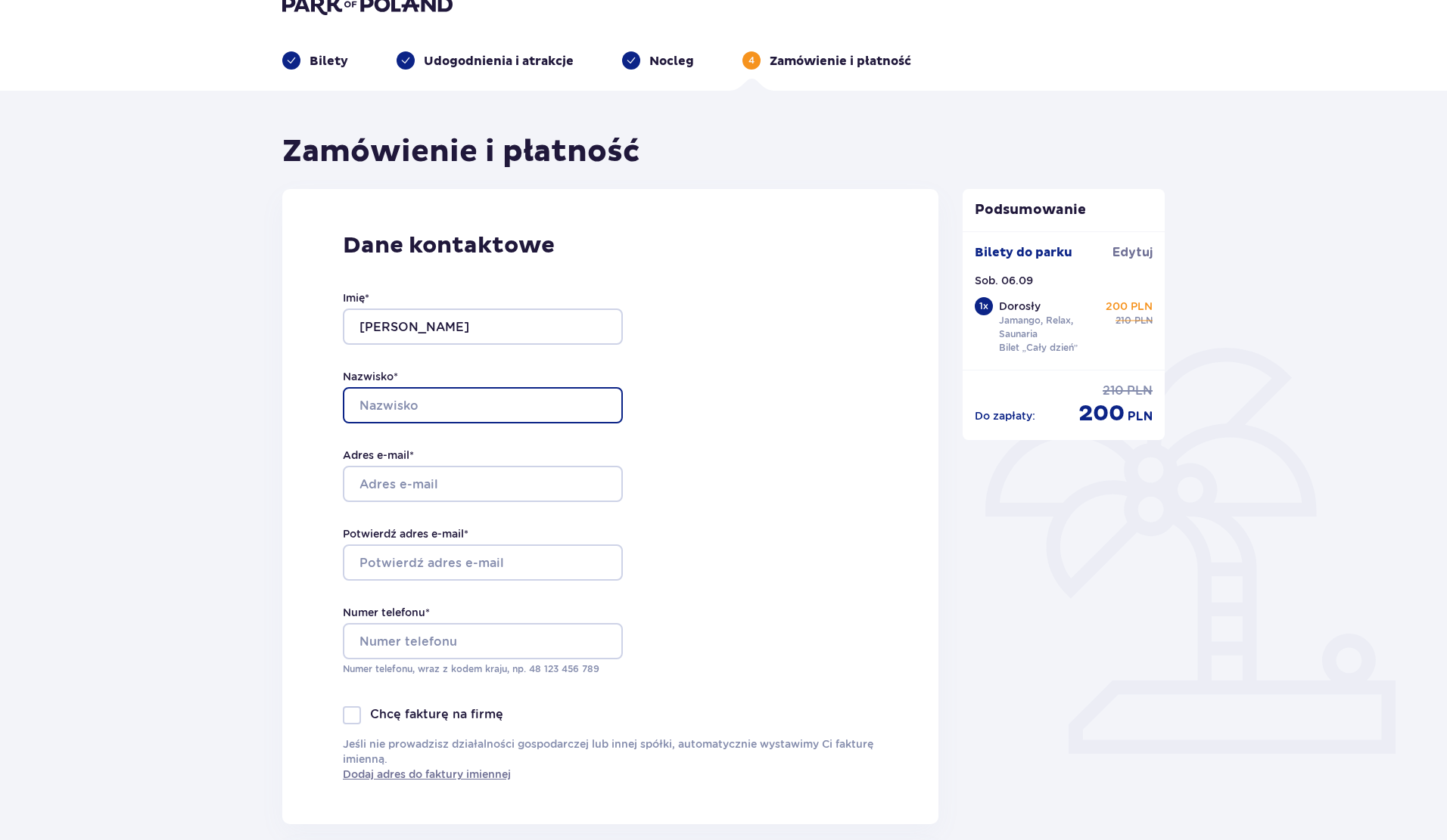
type input "Ciulkin"
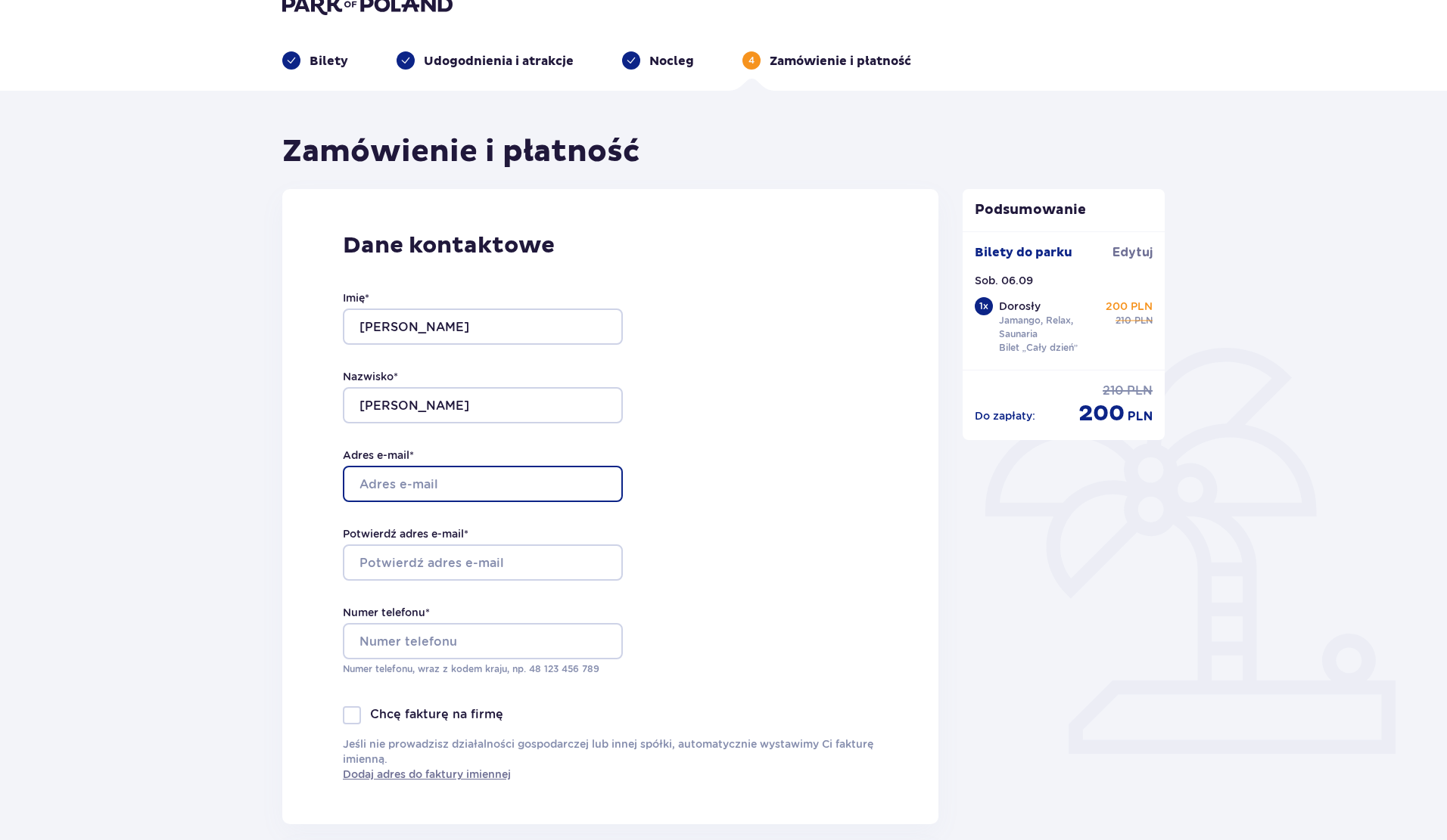
type input "marek.ciulkin@gmail.com"
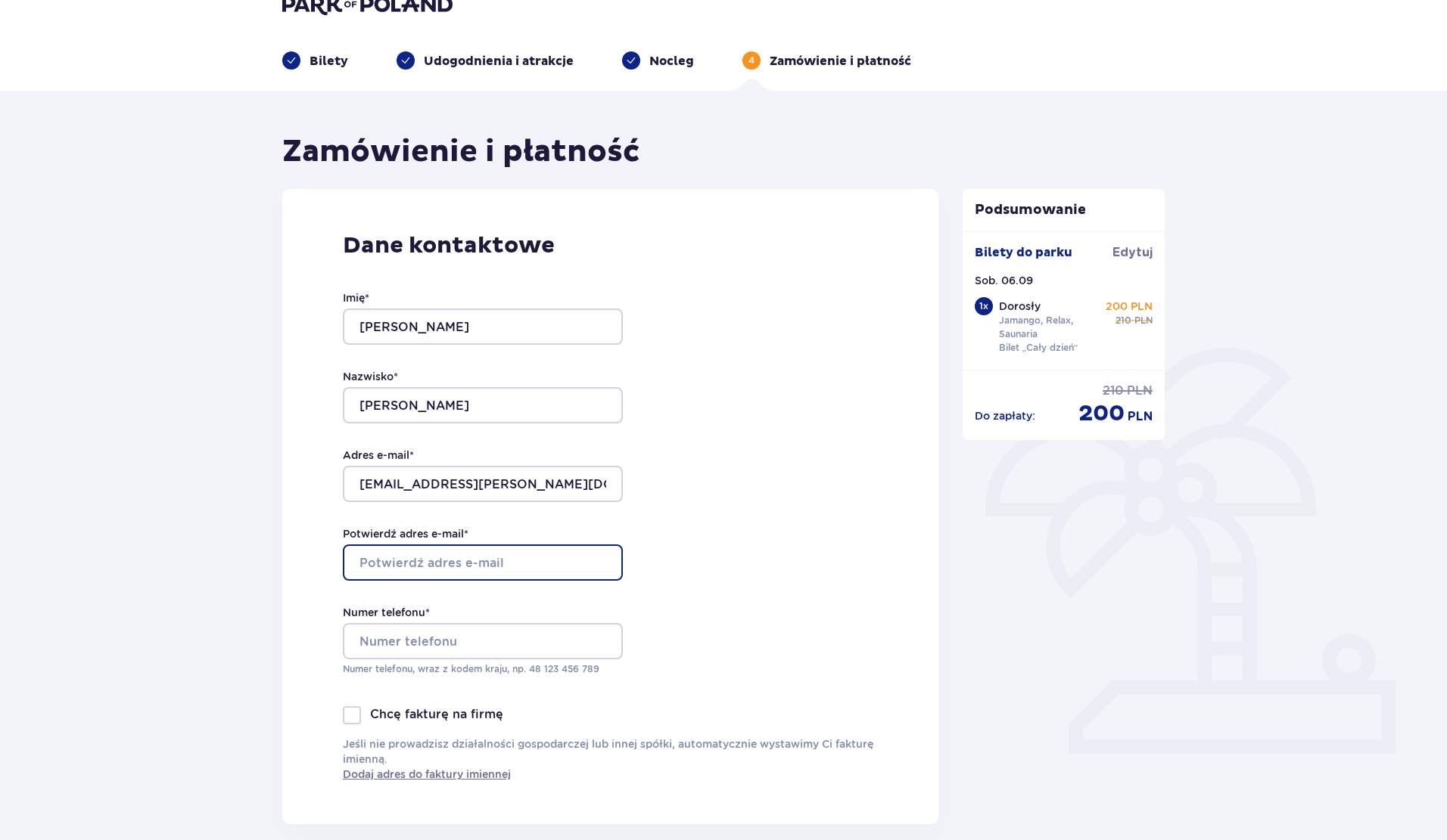
type input "marek.ciulkin@gmail.com"
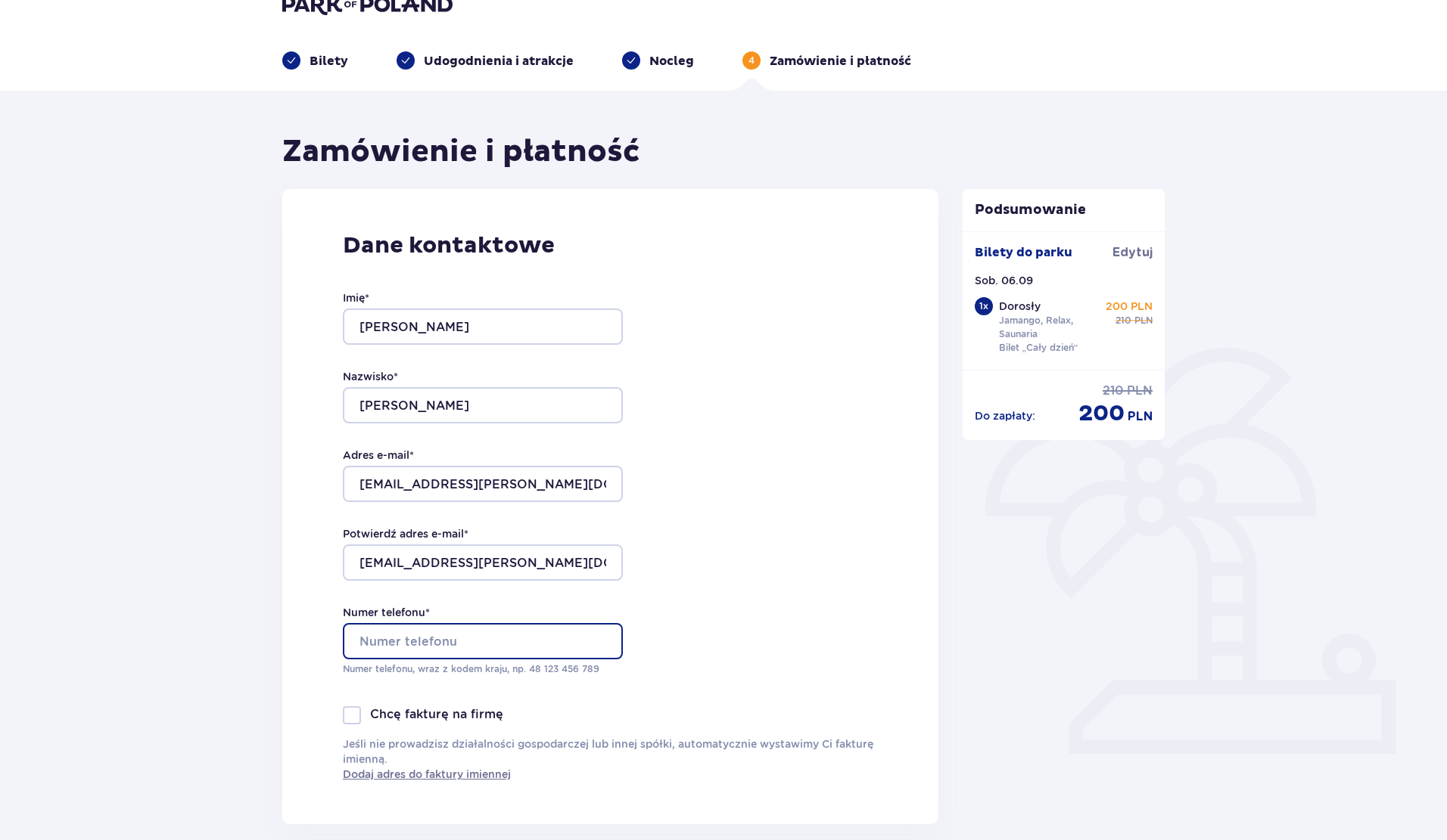
type input "667996827"
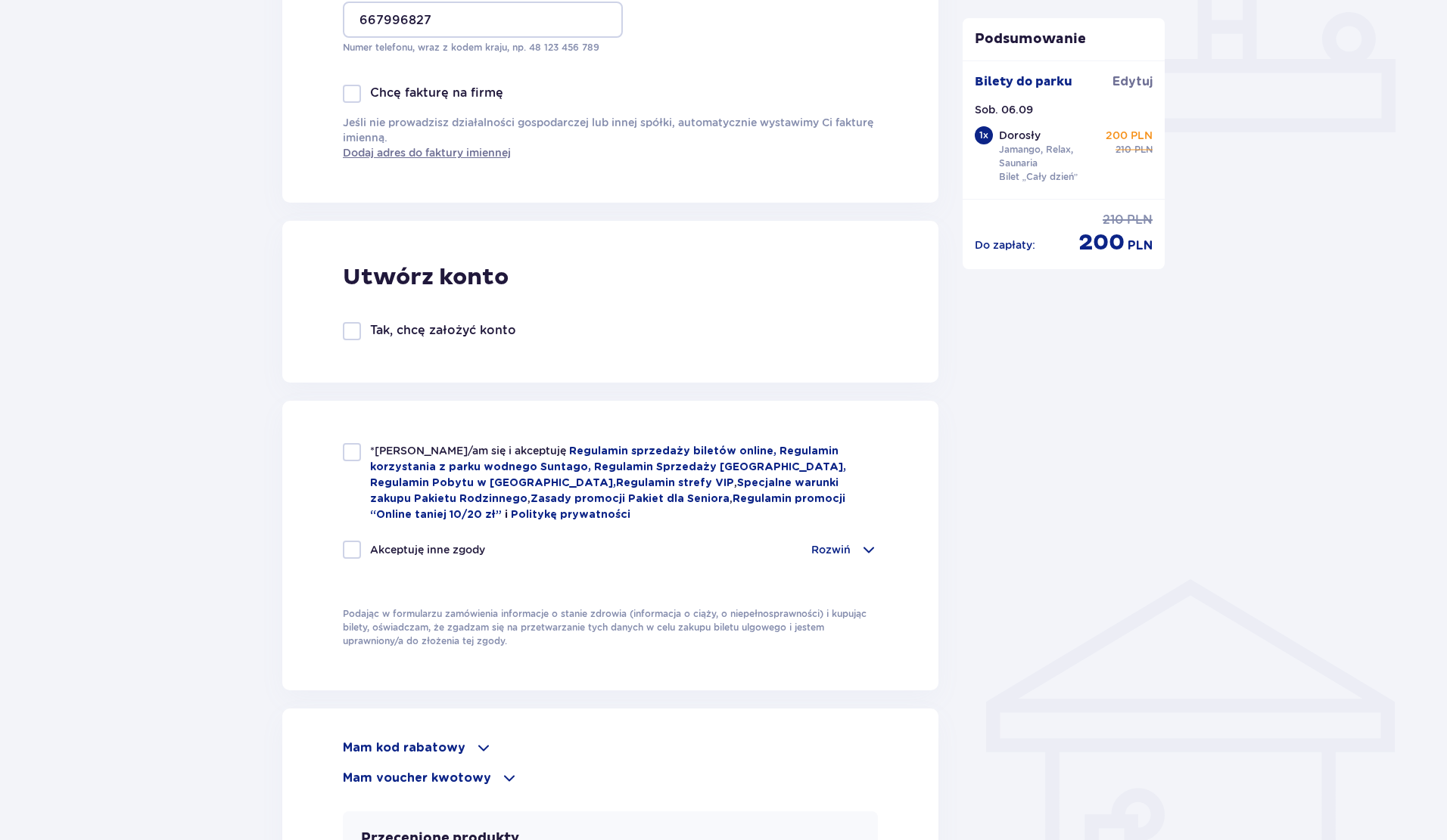
scroll to position [658, 0]
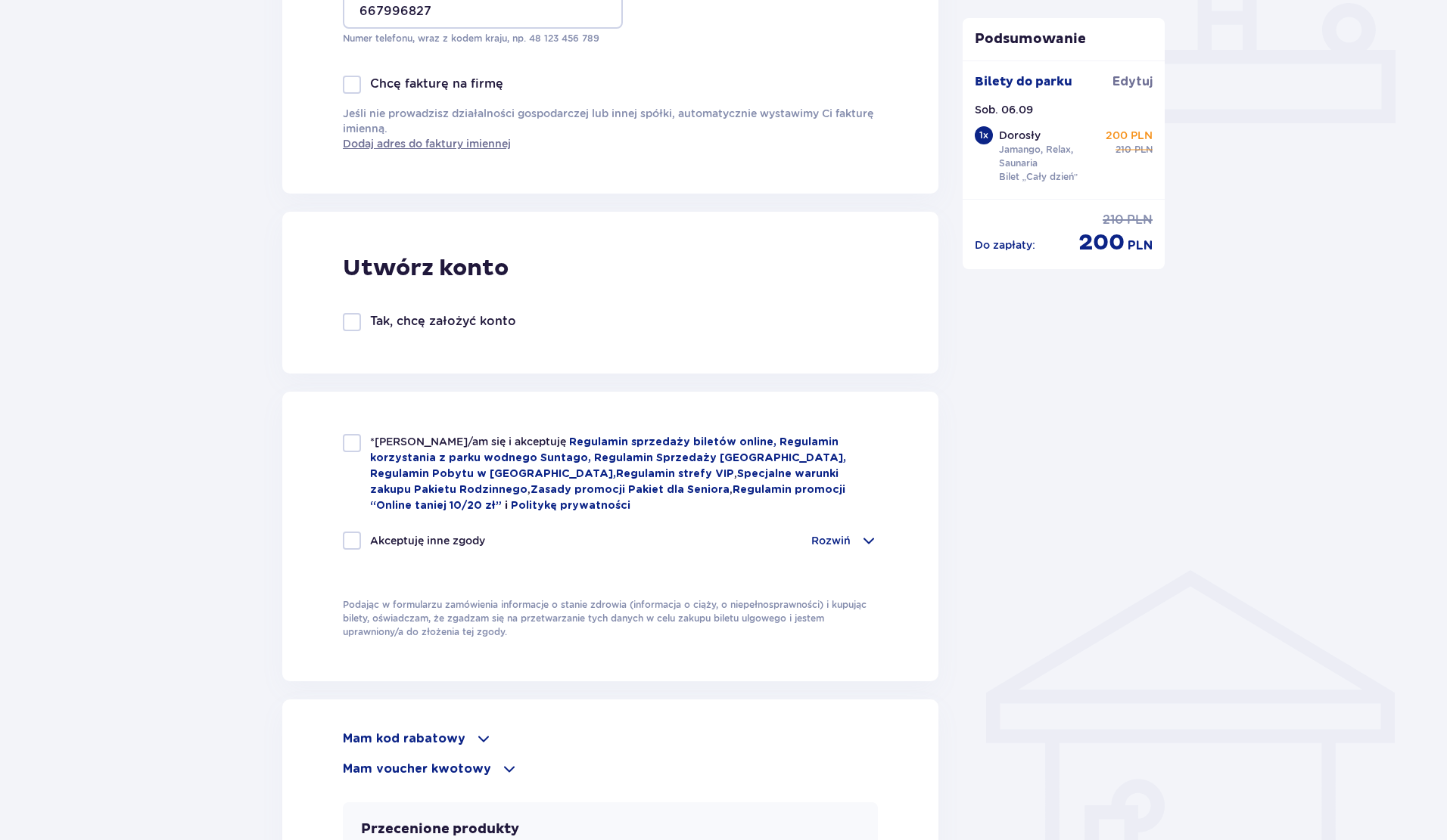
click at [444, 327] on p "Tak, chcę założyć konto" at bounding box center [443, 322] width 146 height 16
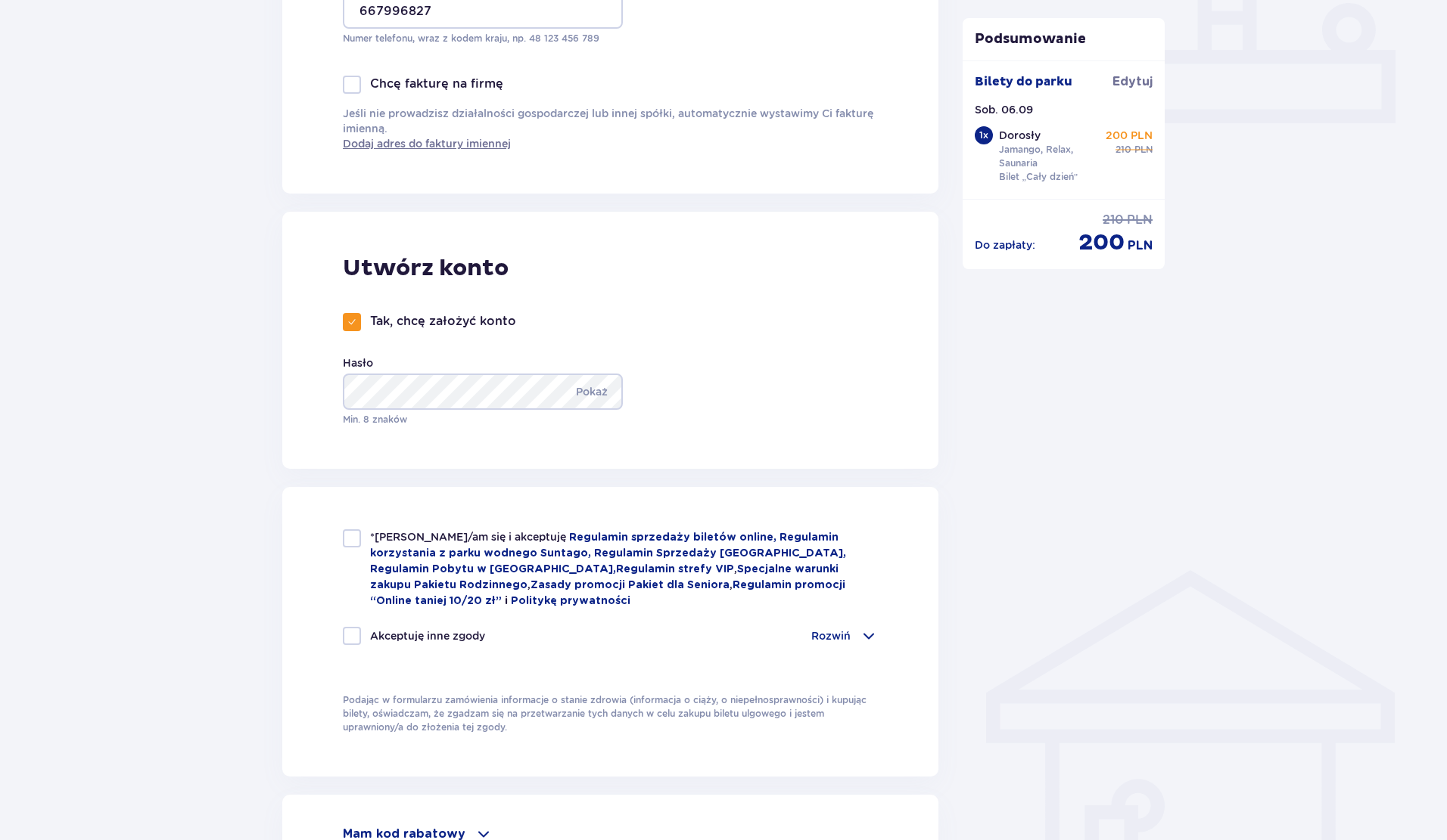
click at [254, 419] on div "Zamówienie i płatność Dane kontaktowe Imię * Marek Nazwisko * Ciulkin Adres e-m…" at bounding box center [723, 453] width 1447 height 1984
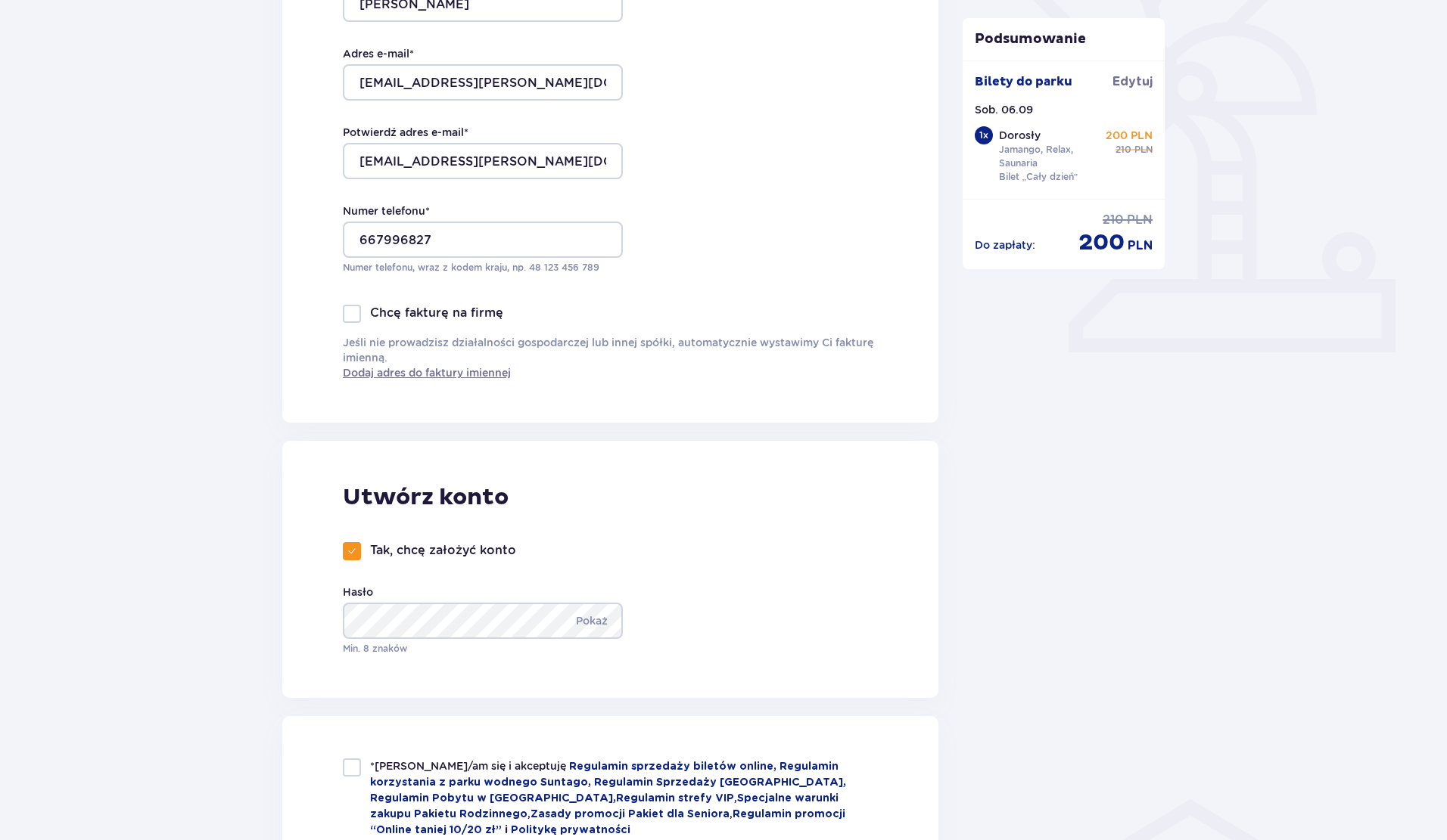
scroll to position [630, 0]
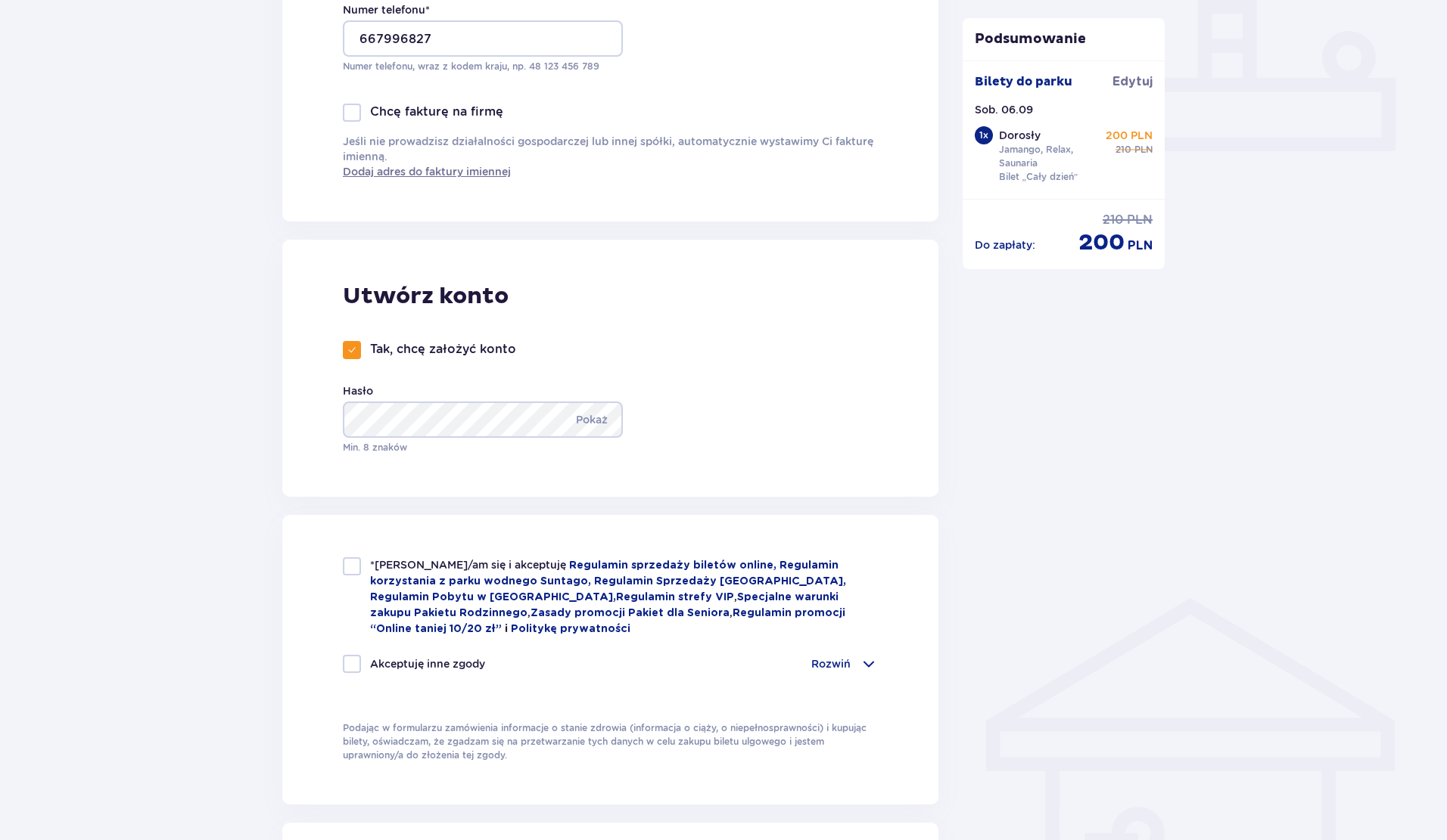
click at [444, 345] on p "Tak, chcę założyć konto" at bounding box center [443, 349] width 146 height 16
checkbox input "false"
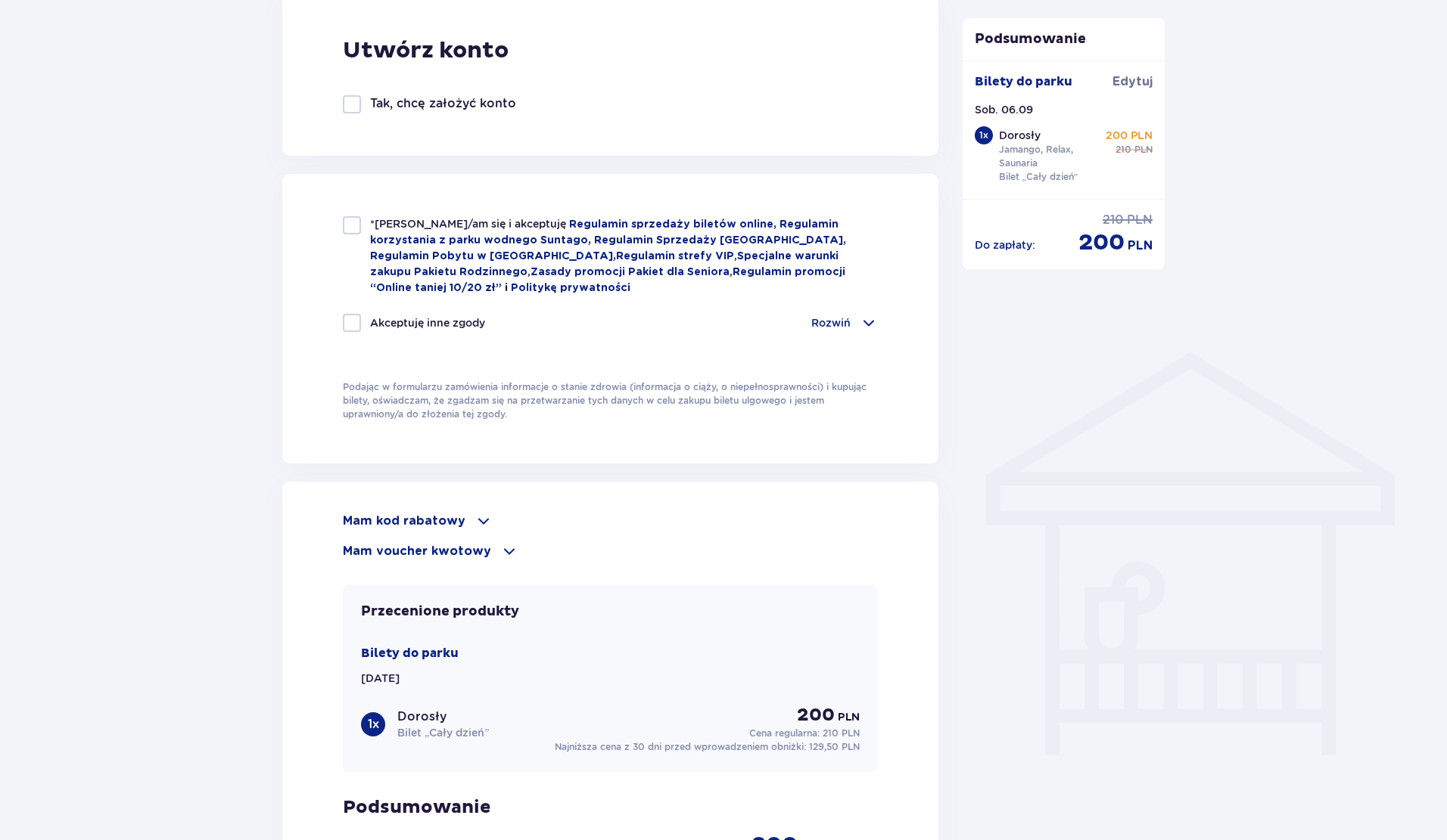
scroll to position [1009, 0]
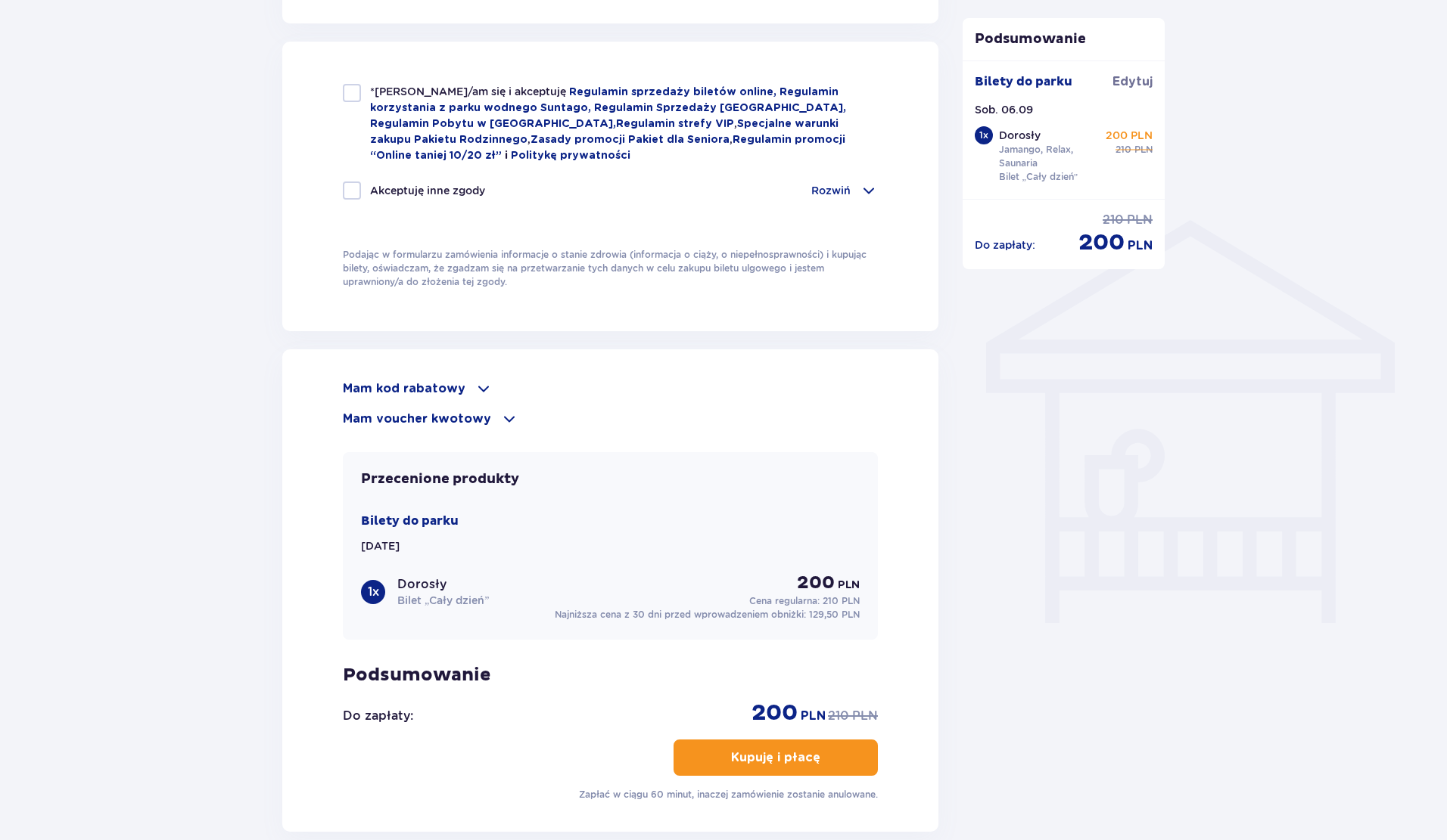
click at [350, 85] on div at bounding box center [352, 93] width 18 height 18
checkbox input "true"
click at [444, 418] on p "Mam voucher kwotowy" at bounding box center [417, 419] width 148 height 16
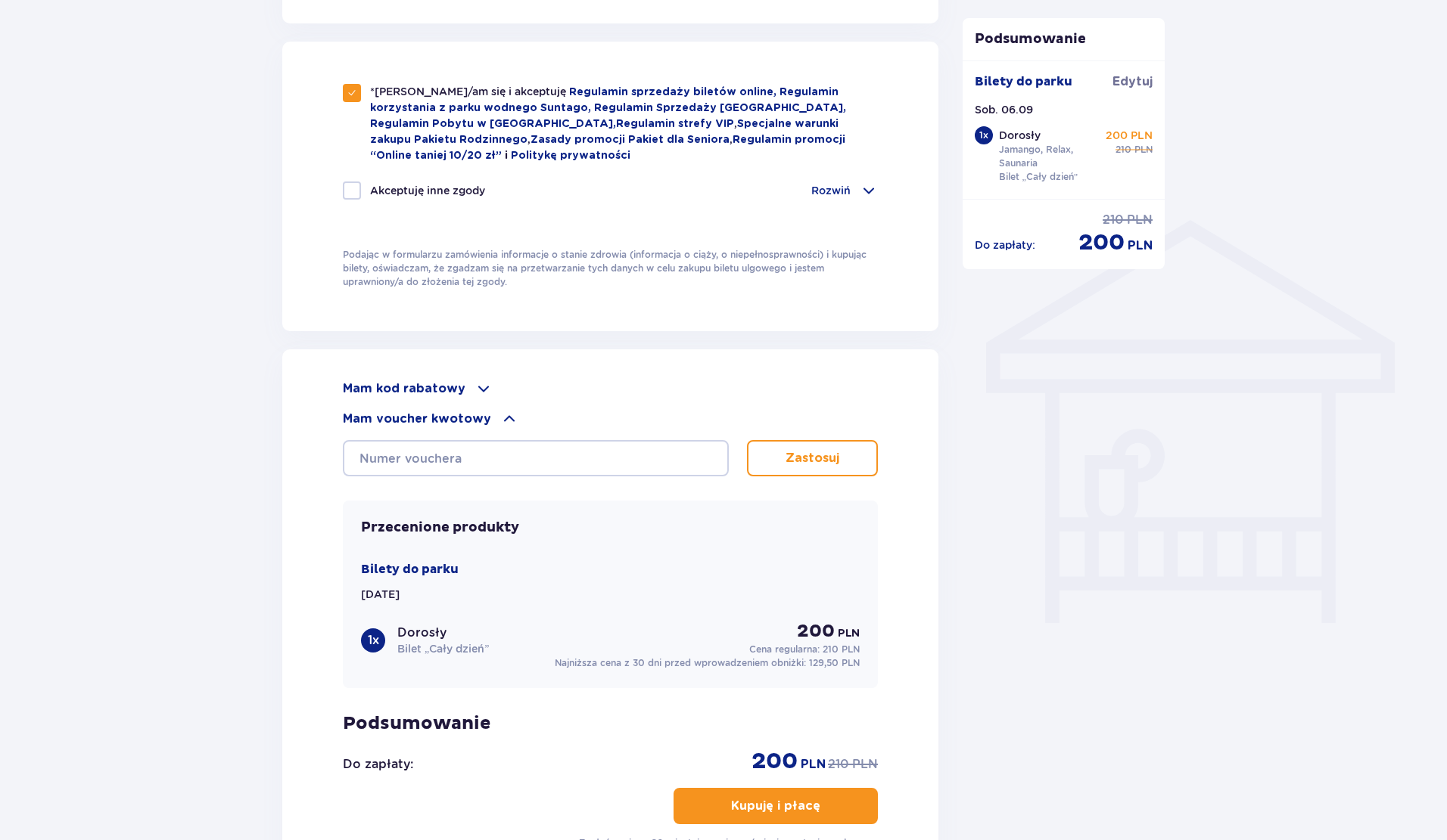
click at [438, 392] on p "Mam kod rabatowy" at bounding box center [404, 388] width 123 height 16
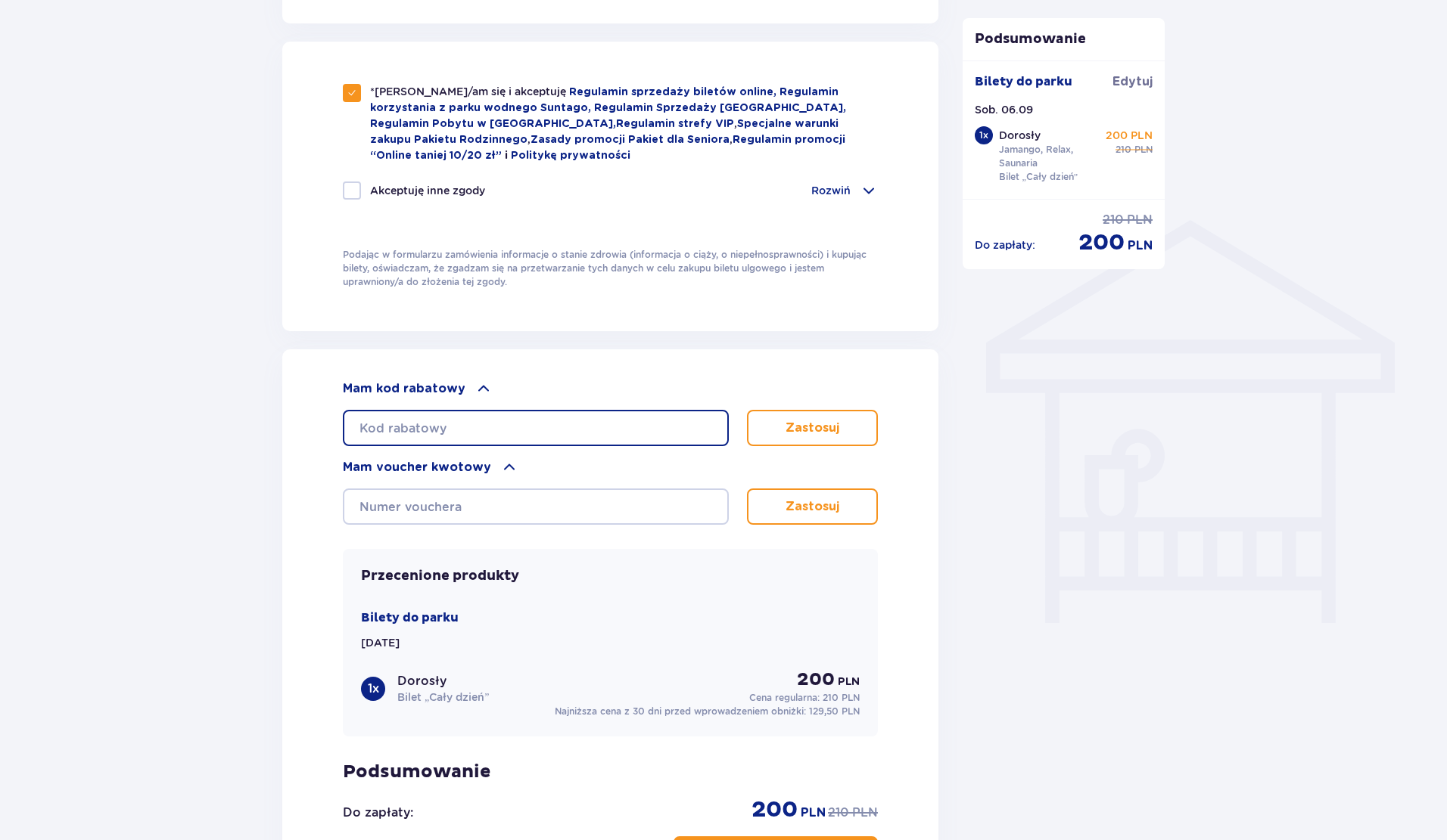
click at [436, 416] on input "text" at bounding box center [535, 428] width 386 height 37
paste input "0810001295460433"
type input "0810001295460433"
click at [792, 427] on p "Zastosuj" at bounding box center [812, 428] width 54 height 16
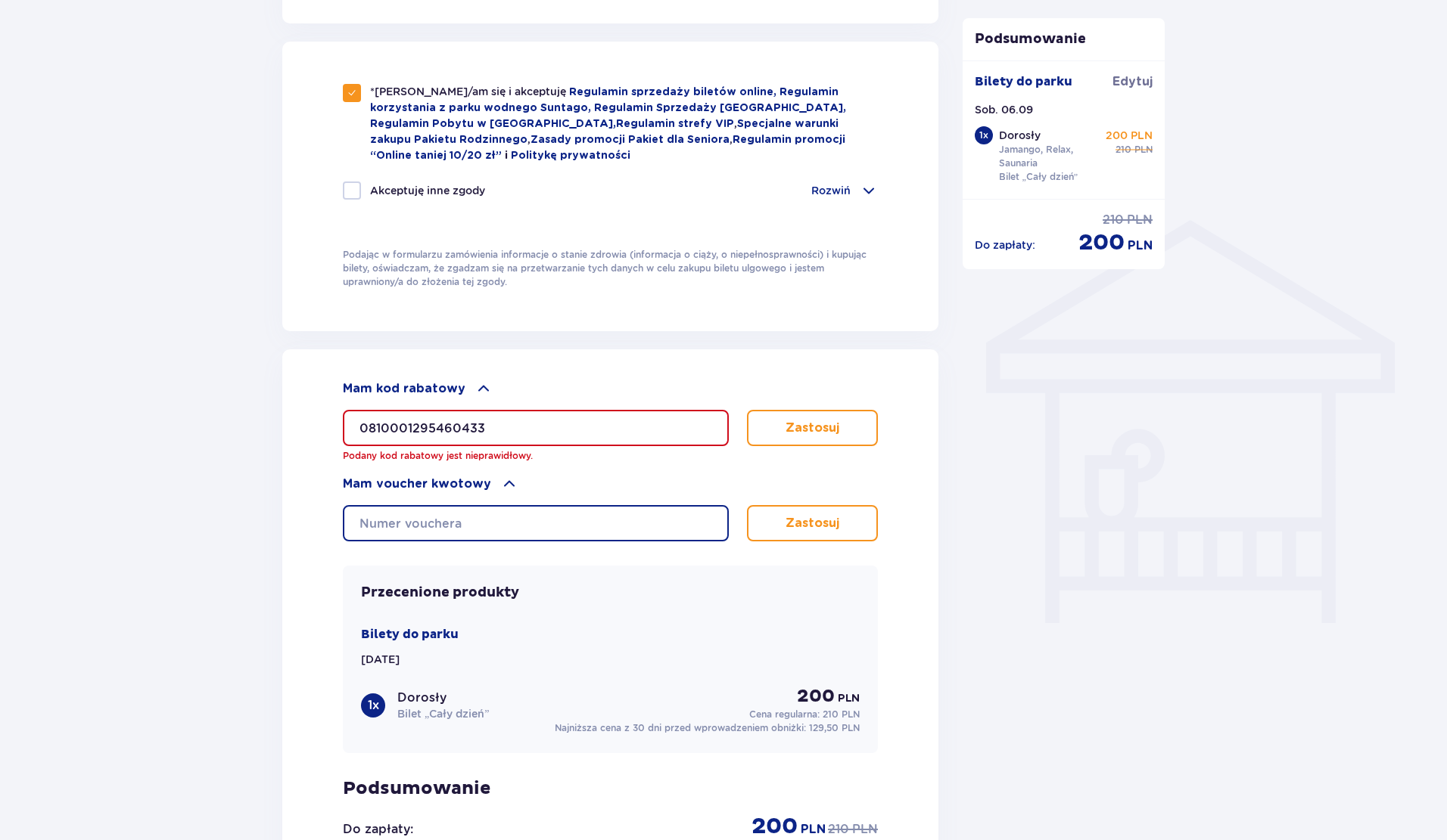
click at [579, 531] on input "text" at bounding box center [535, 524] width 386 height 37
paste input "0810001295460433"
type input "0810001295460433"
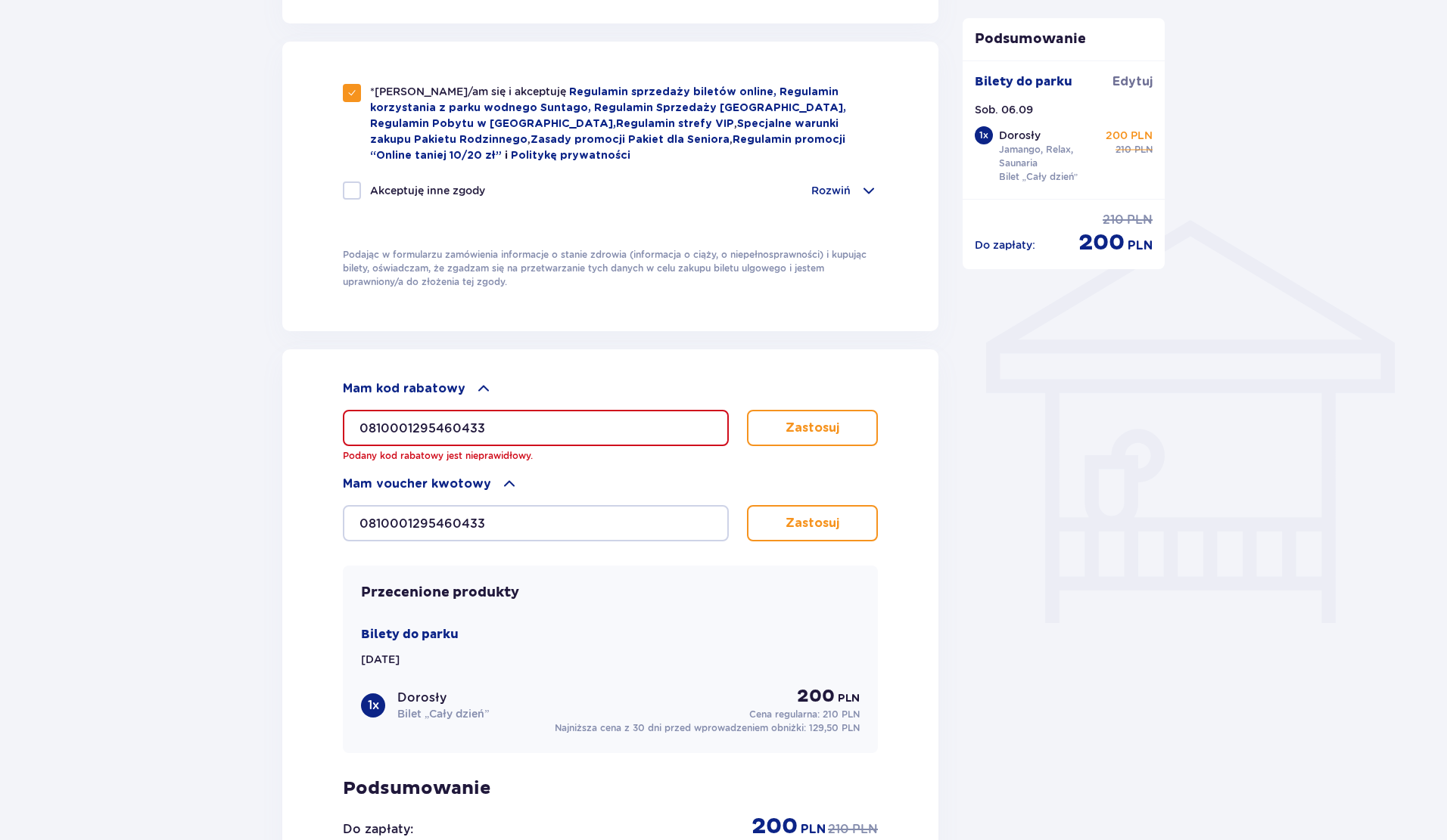
click at [787, 518] on p "Zastosuj" at bounding box center [812, 523] width 54 height 16
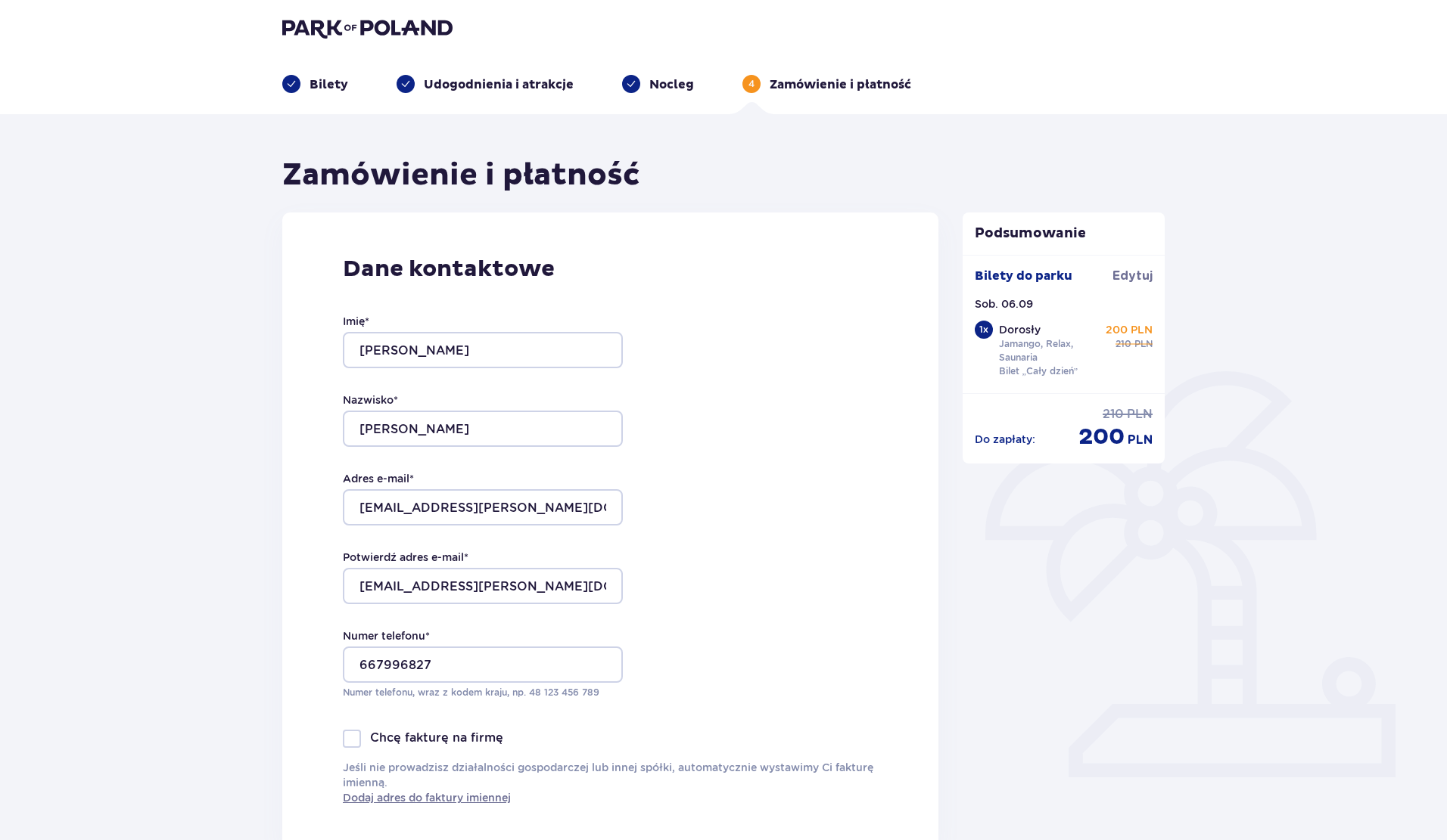
scroll to position [0, 0]
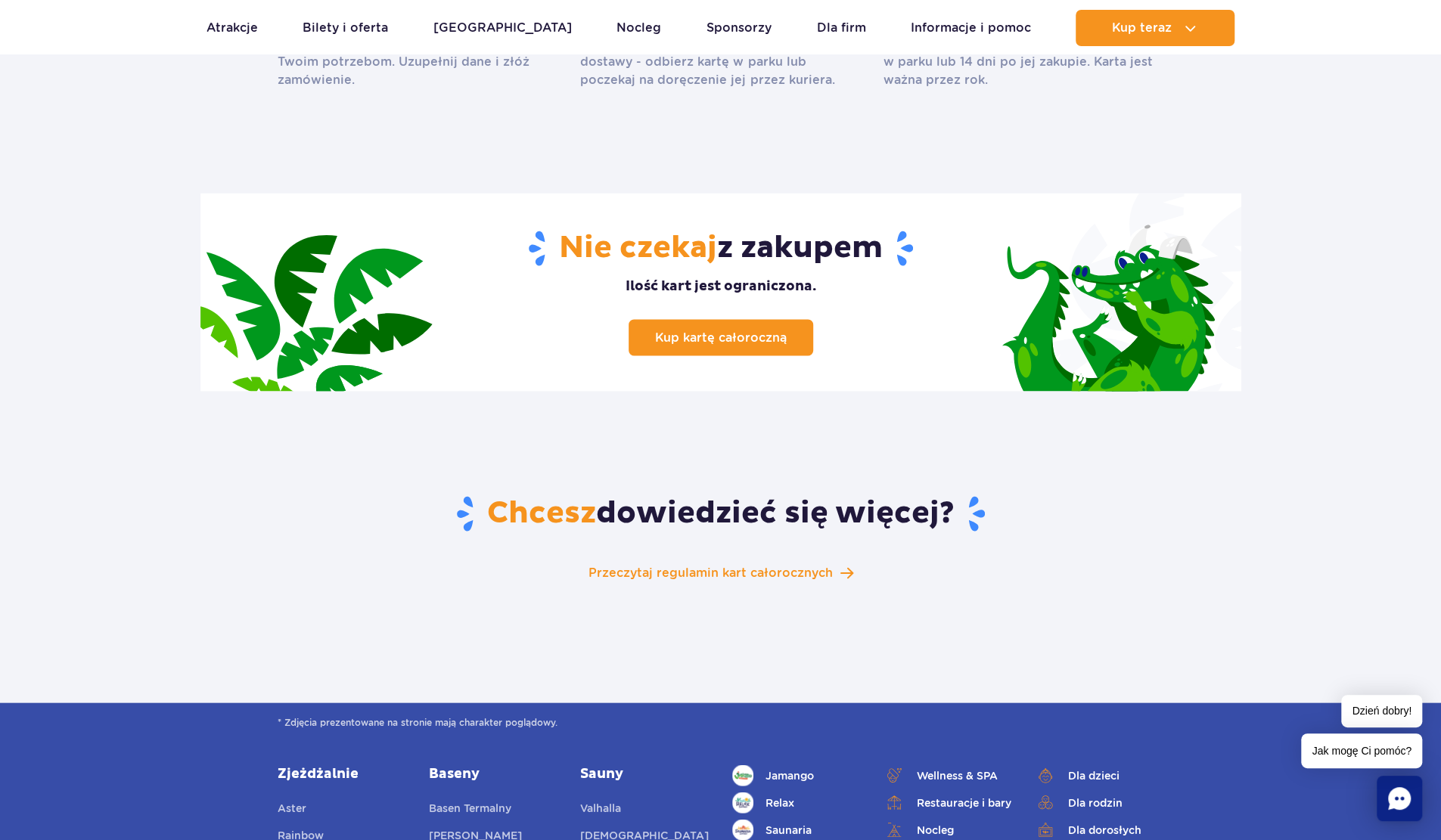
scroll to position [2521, 0]
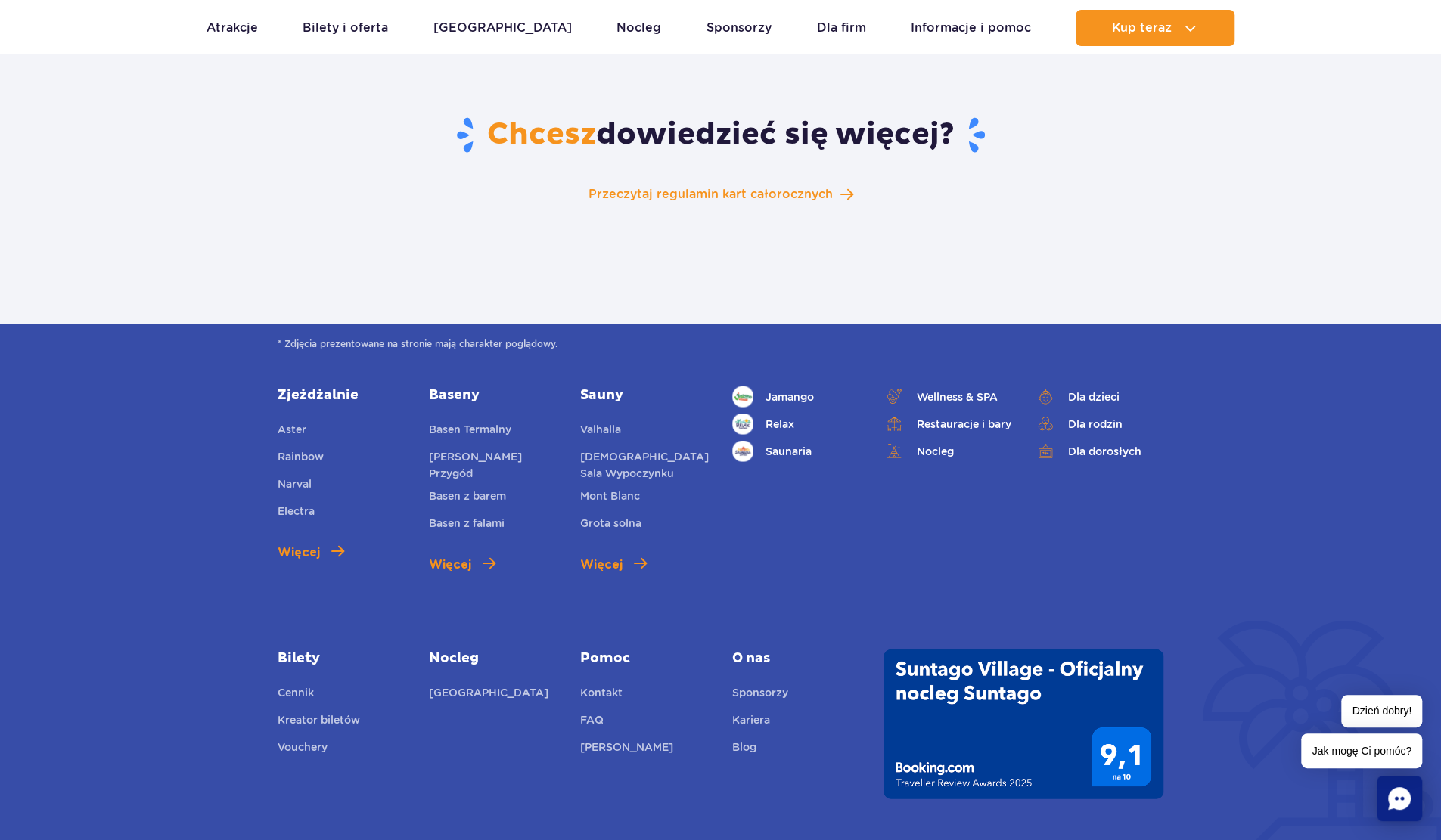
click at [317, 387] on link "Zjeżdżalnie" at bounding box center [342, 396] width 128 height 18
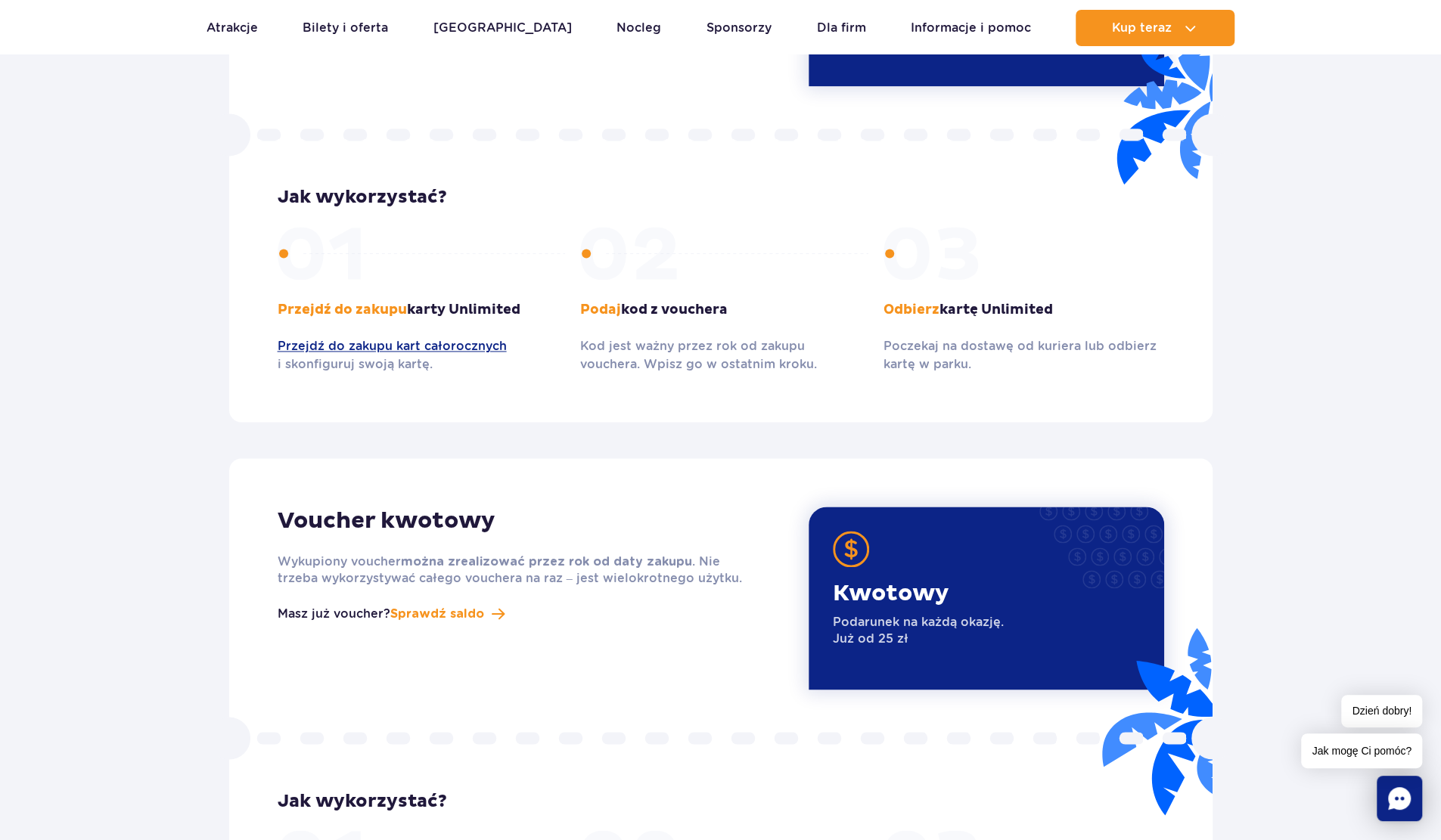
scroll to position [1764, 0]
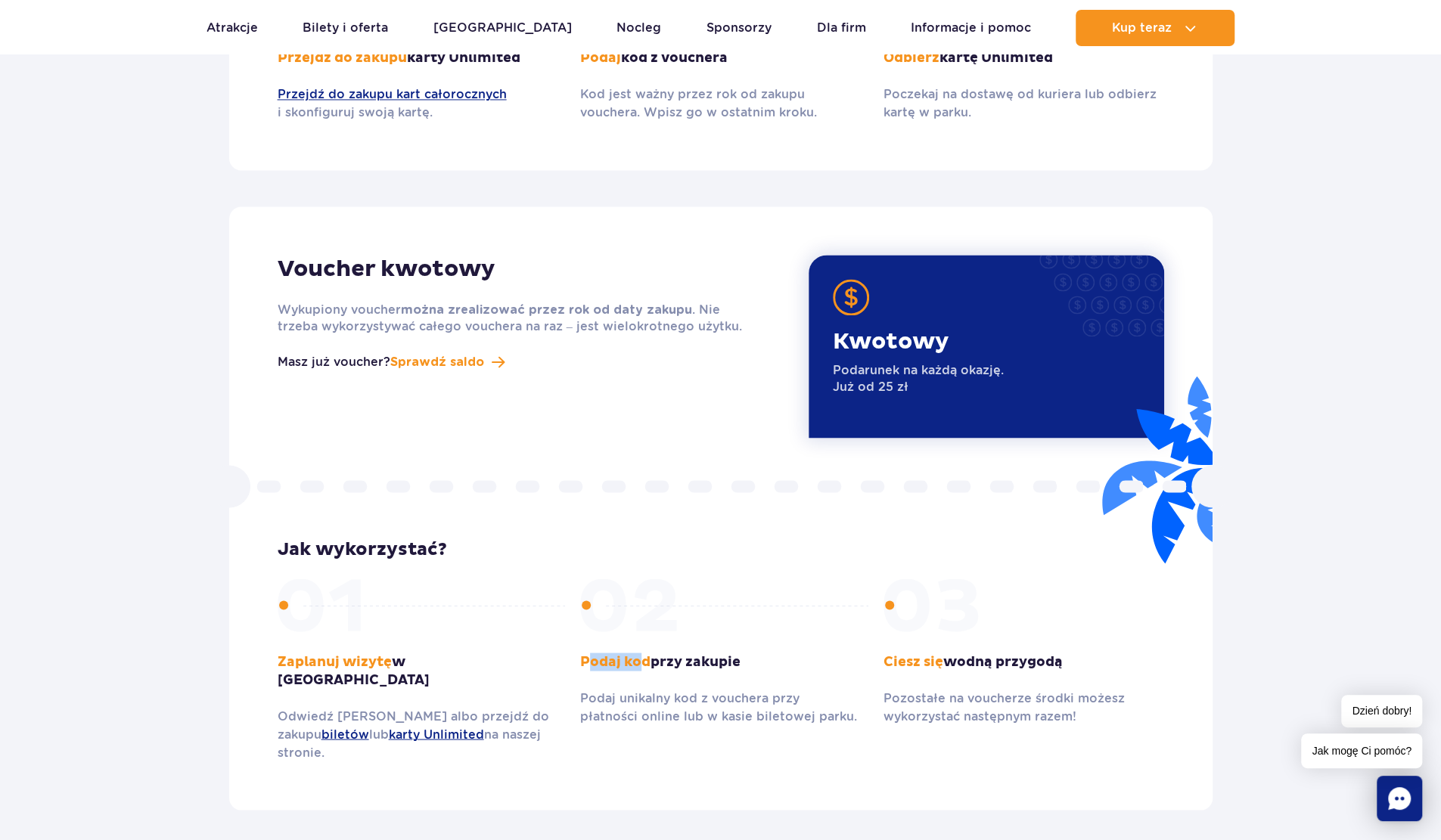
drag, startPoint x: 639, startPoint y: 645, endPoint x: 587, endPoint y: 646, distance: 52.0
click at [587, 653] on span "Podaj kod" at bounding box center [615, 661] width 71 height 17
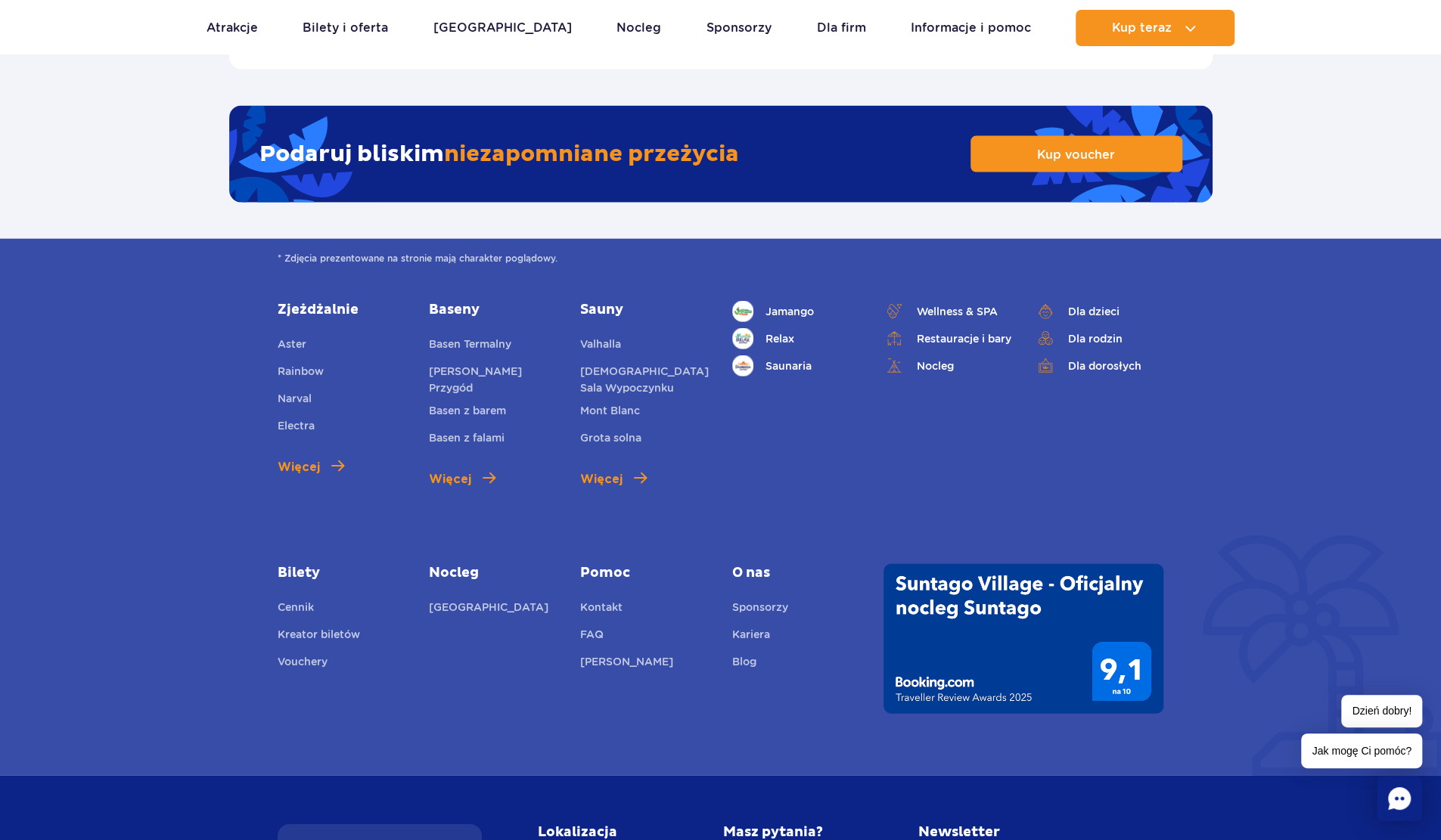
scroll to position [2647, 0]
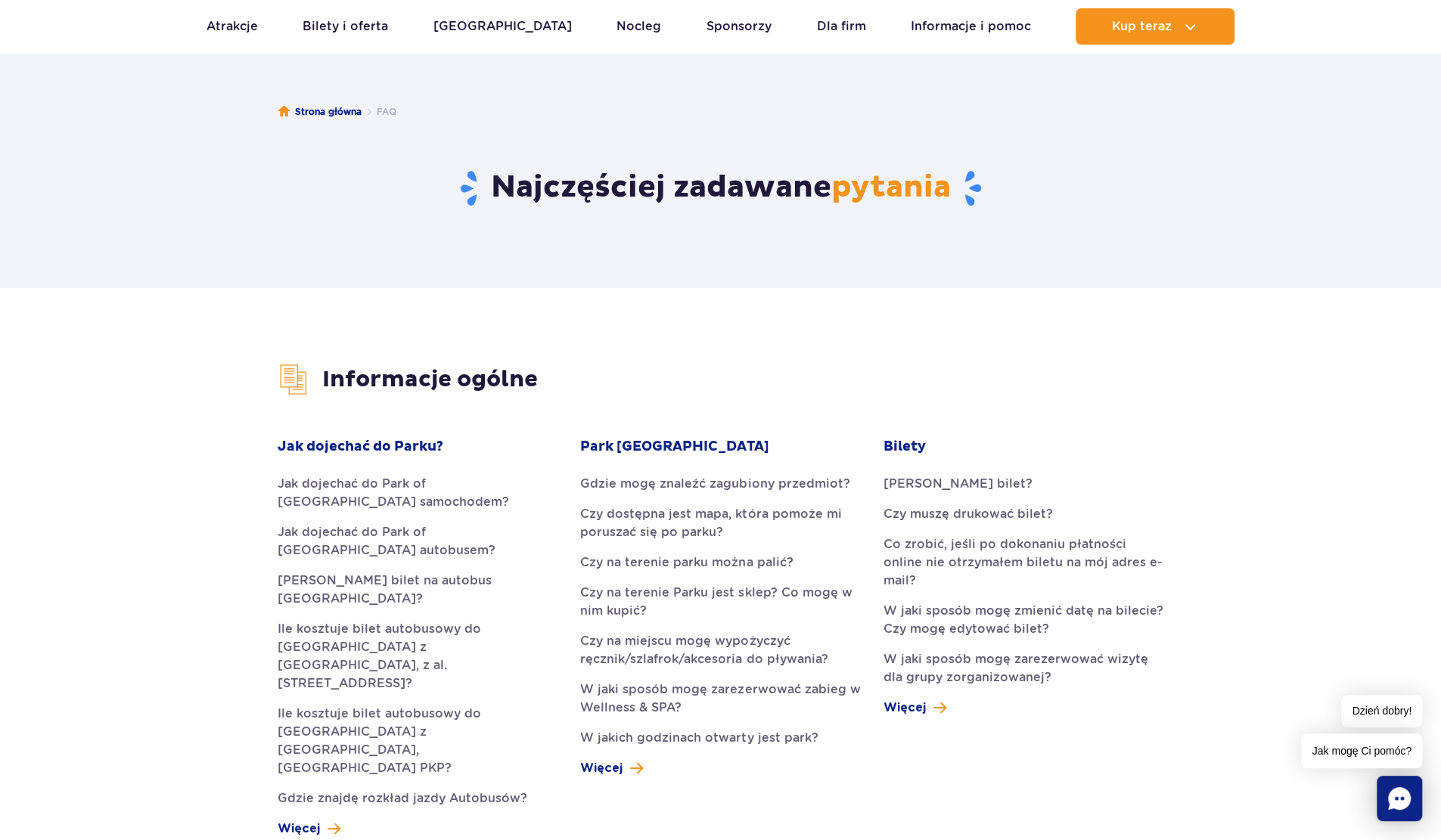
scroll to position [125, 0]
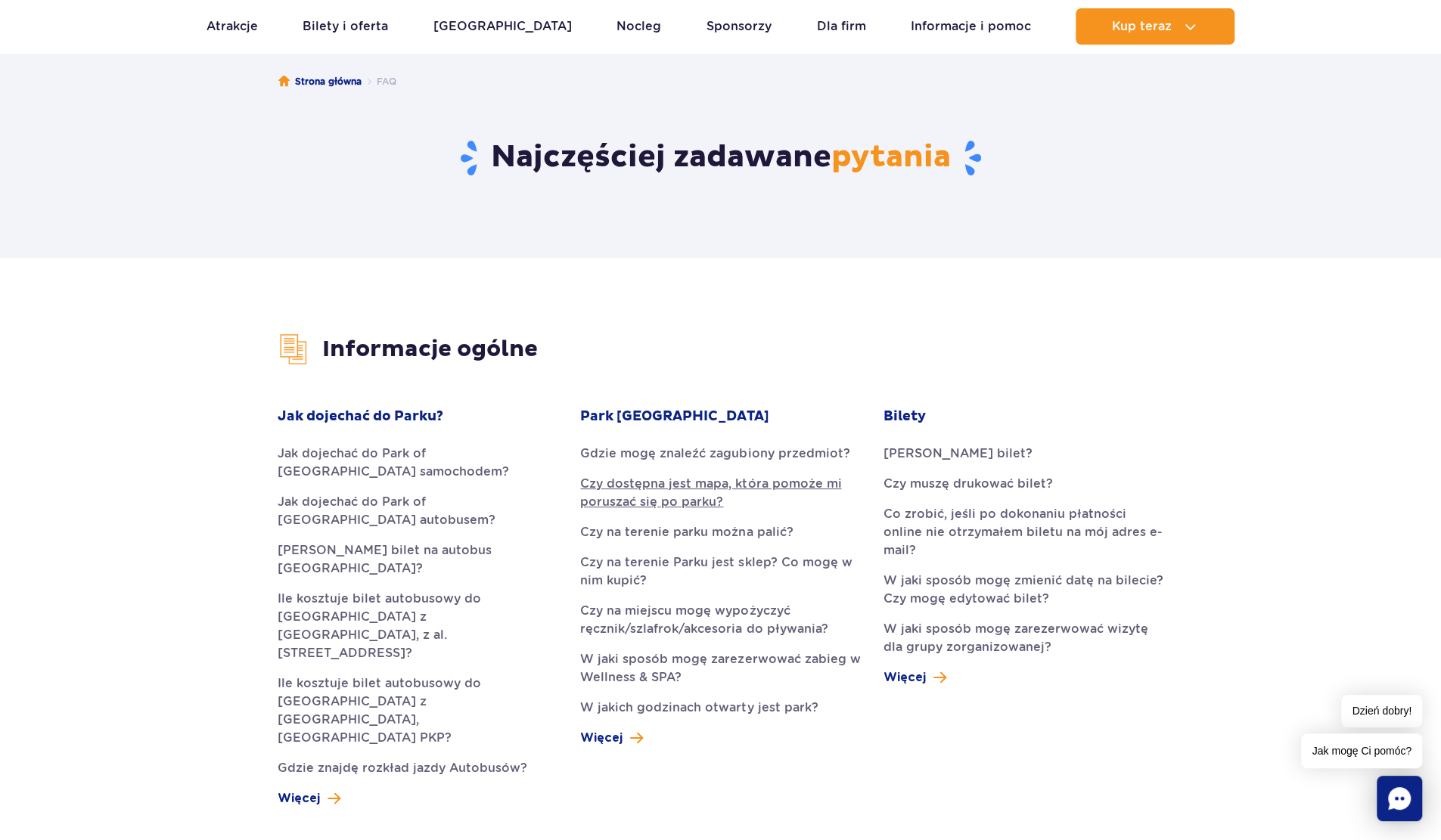
click at [671, 491] on link "Czy dostępna jest mapa, która pomoże mi poruszać się po parku?" at bounding box center [719, 493] width 279 height 37
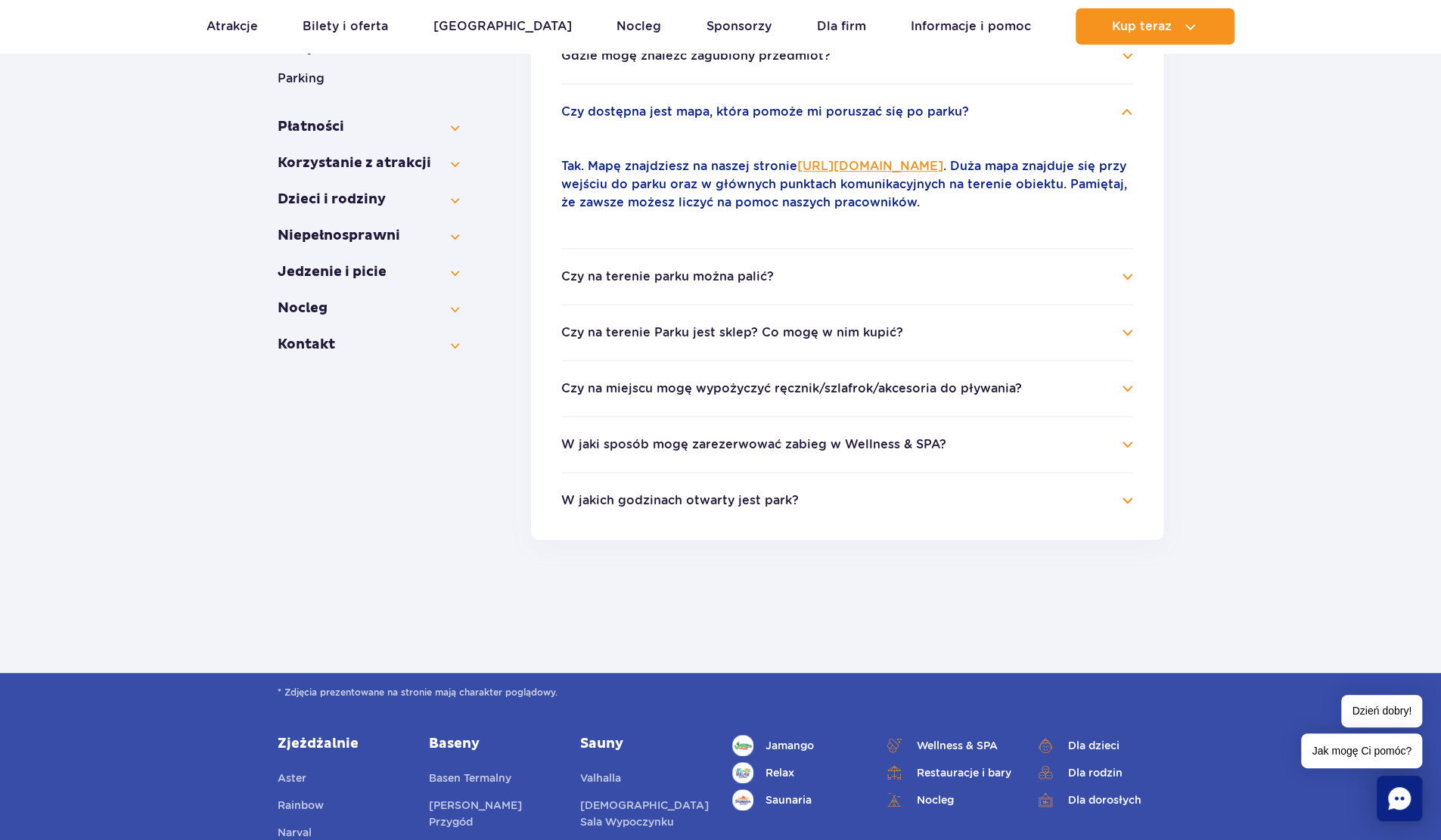
click at [704, 337] on button "Czy na terenie Parku jest sklep? Co mogę w nim kupić?" at bounding box center [732, 333] width 342 height 14
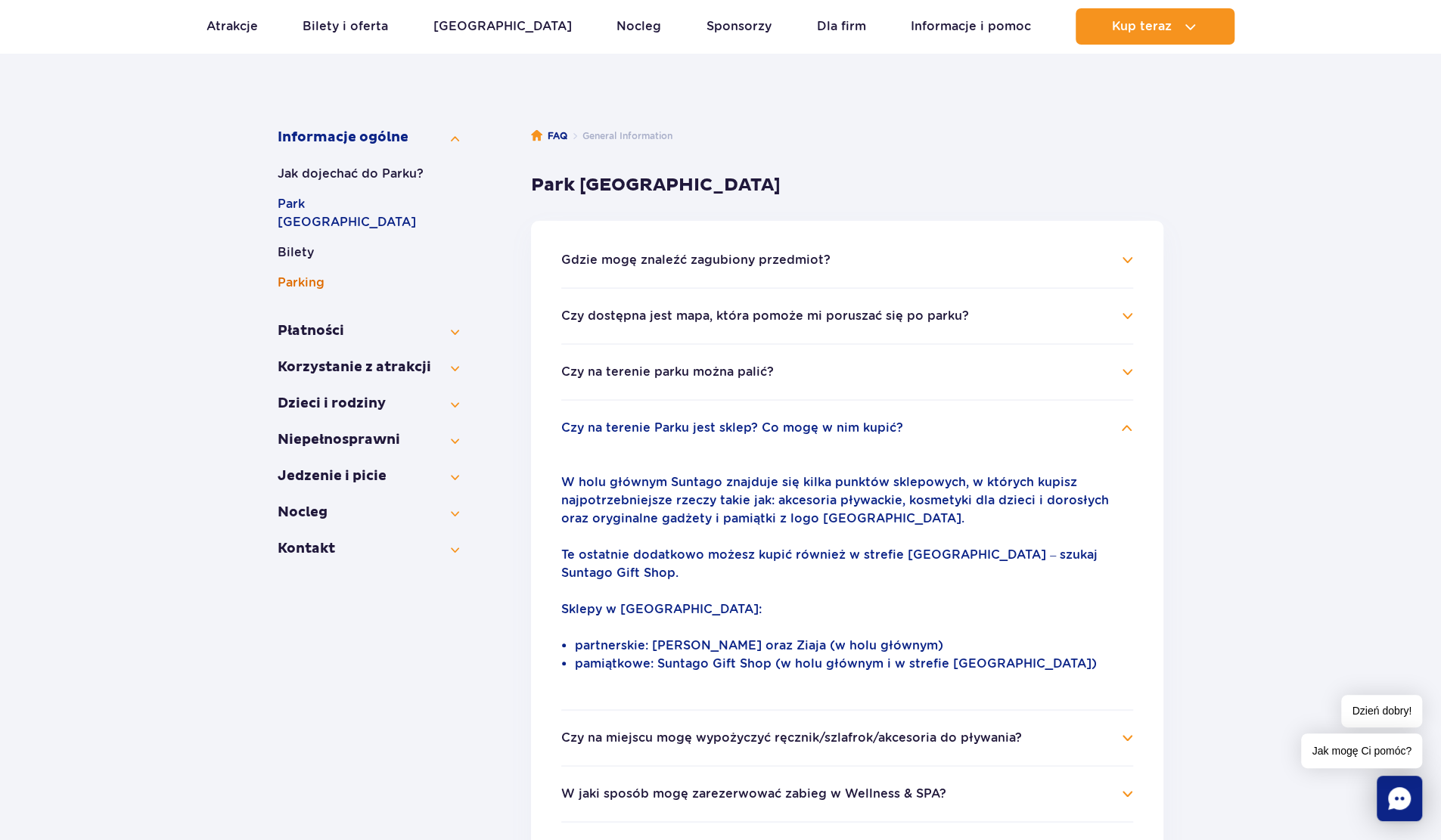
scroll to position [142, 0]
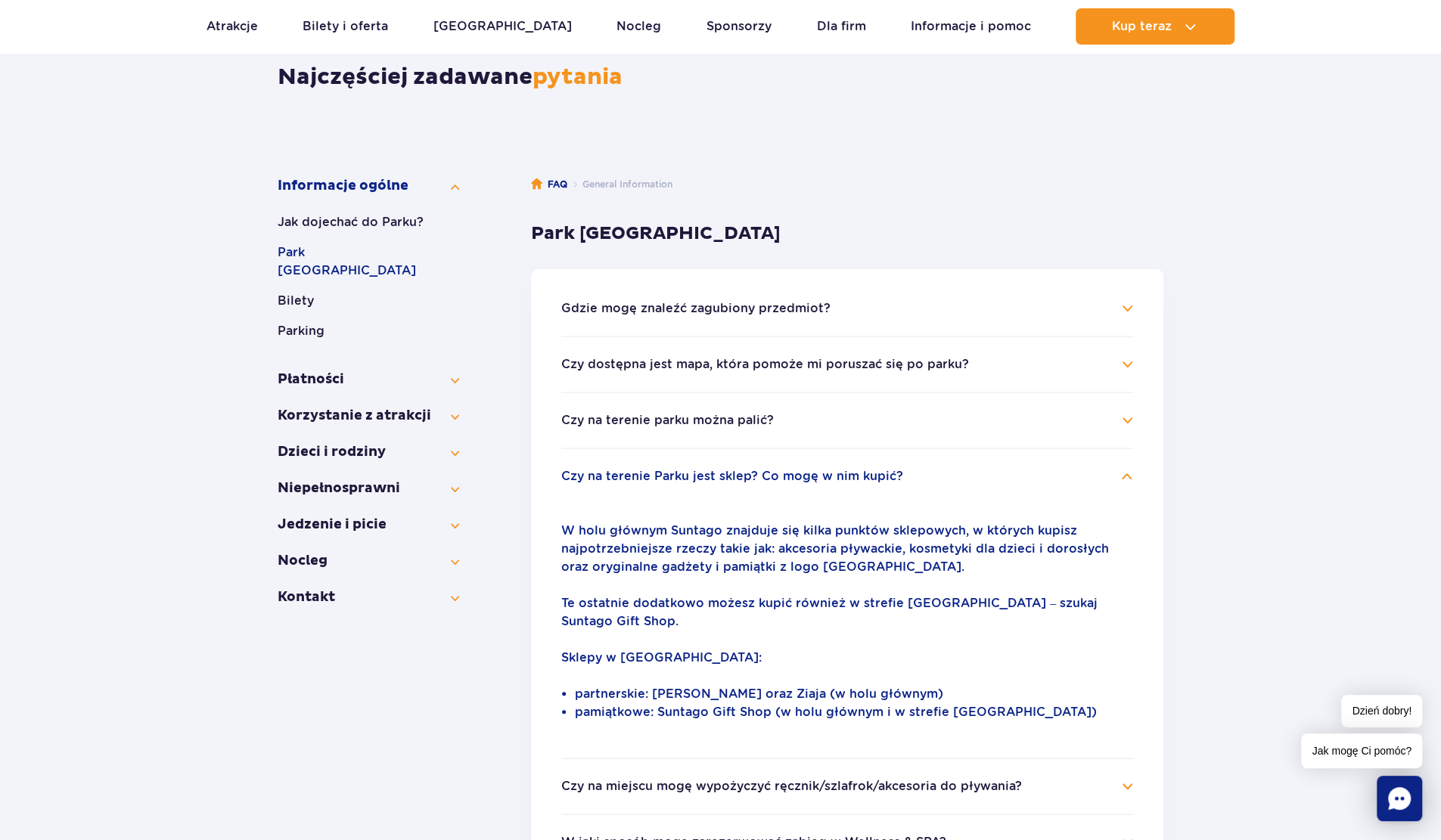
click at [344, 388] on button "Cennik i bilety" at bounding box center [368, 398] width 181 height 18
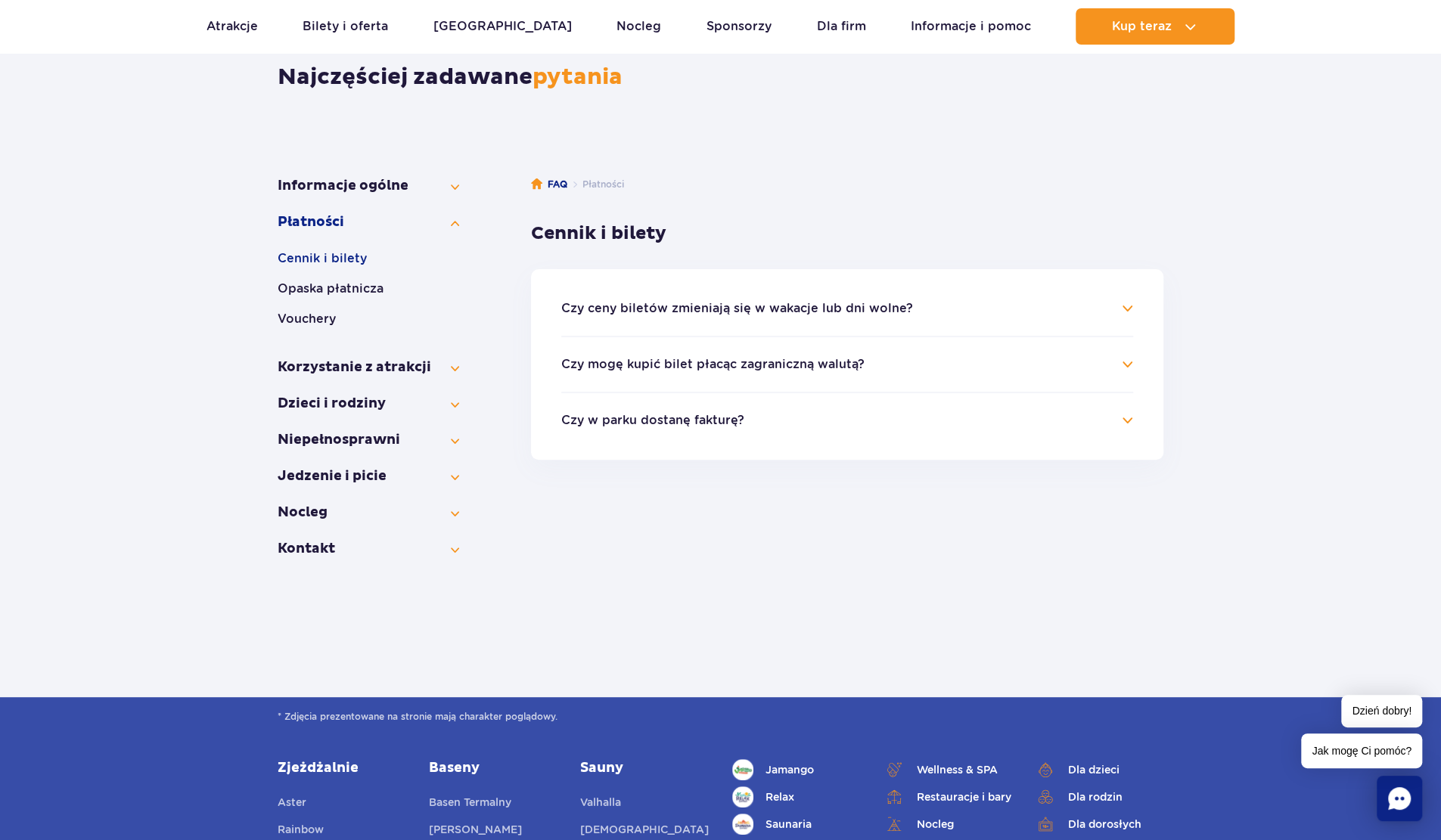
click at [714, 317] on h4 "Czy ceny biletów zmieniają się w wakacje lub dni wolne?" at bounding box center [847, 309] width 572 height 18
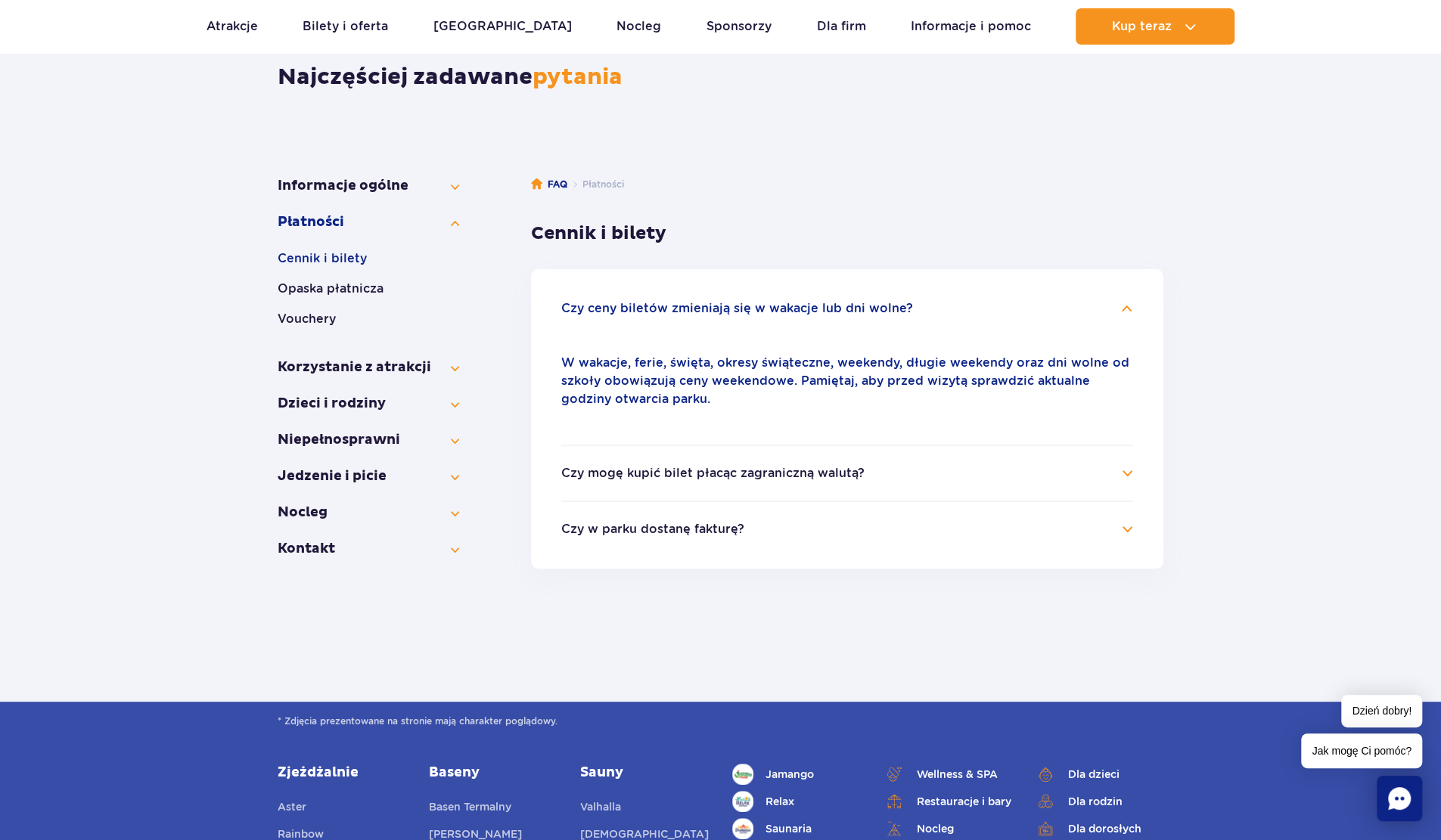
click at [653, 529] on button "Czy w parku dostanę fakturę?" at bounding box center [653, 529] width 183 height 14
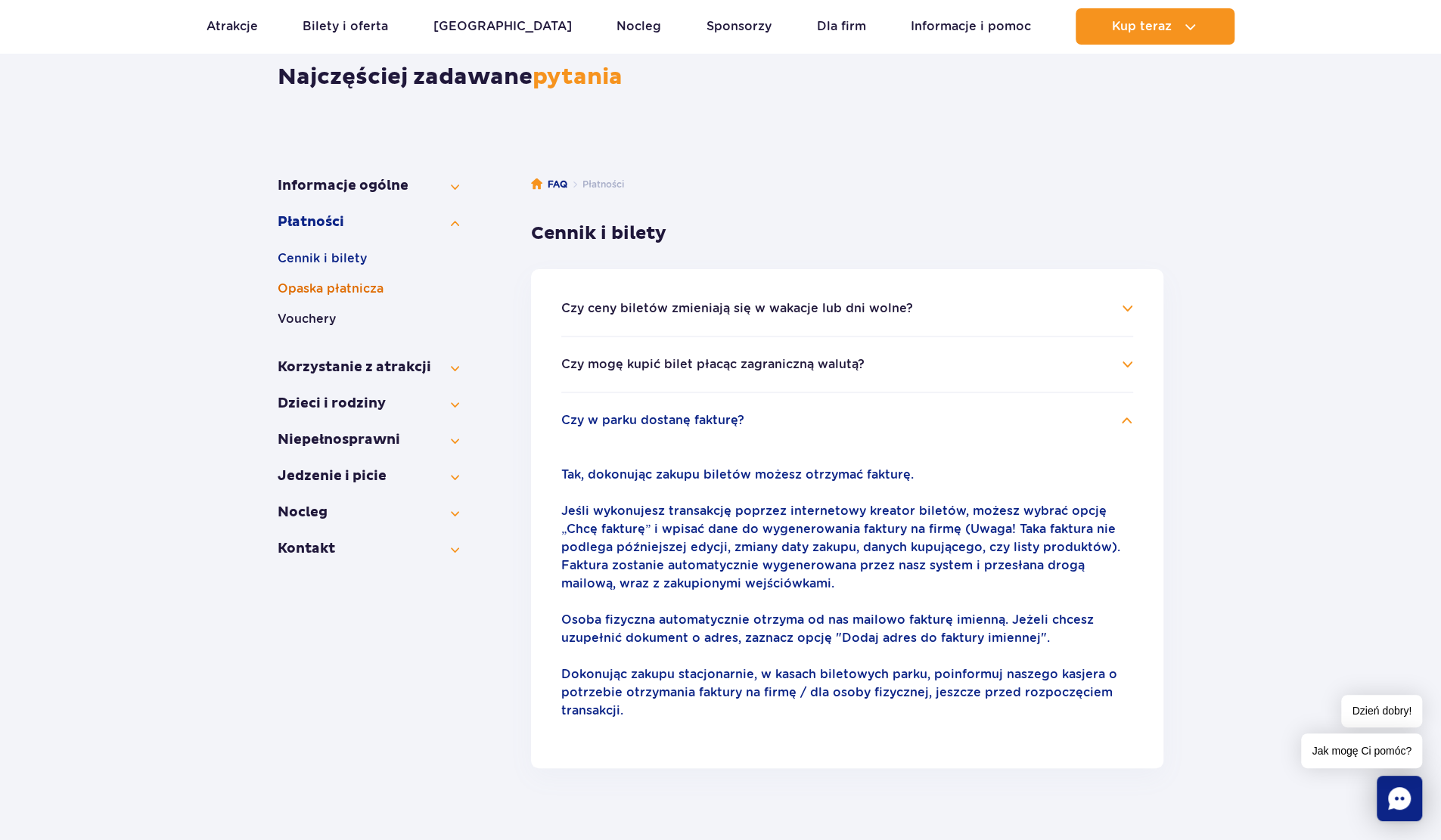
click at [342, 282] on button "Opaska płatnicza" at bounding box center [368, 289] width 181 height 18
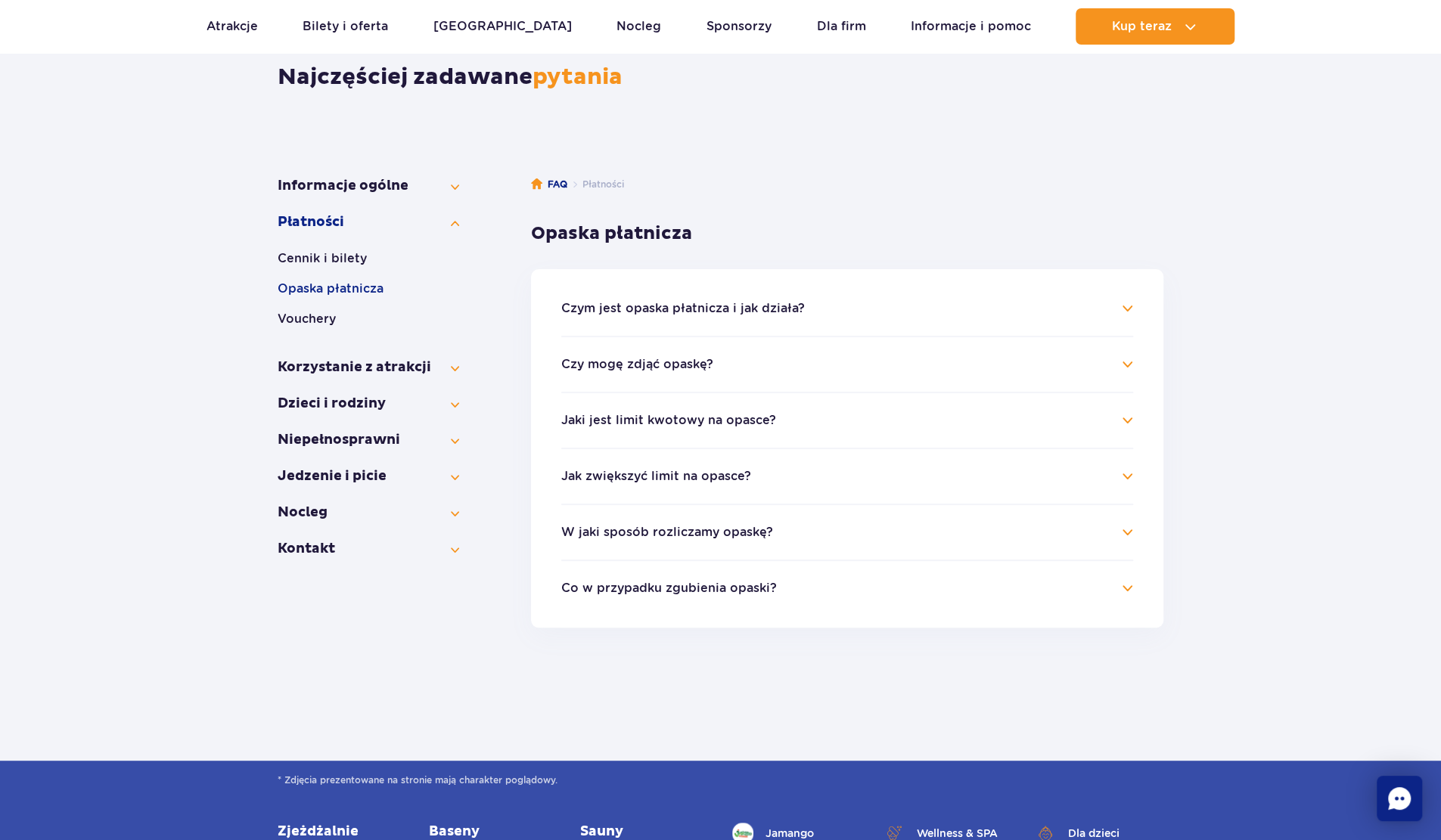
click at [693, 301] on button "Czym jest opaska płatnicza i jak działa?" at bounding box center [683, 308] width 244 height 14
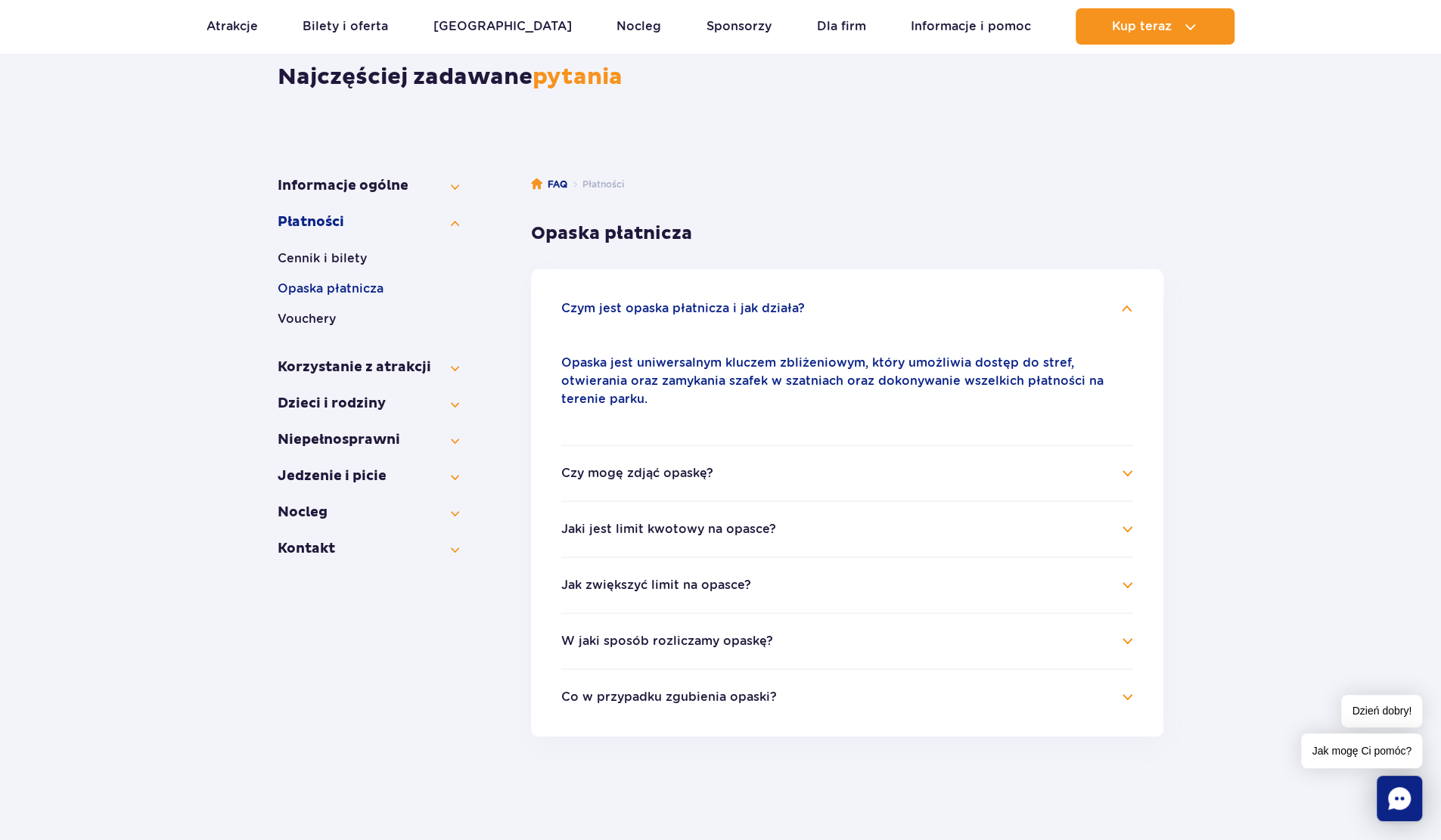
click at [757, 464] on h4 "Czy mogę zdjąć opaskę?" at bounding box center [847, 474] width 572 height 18
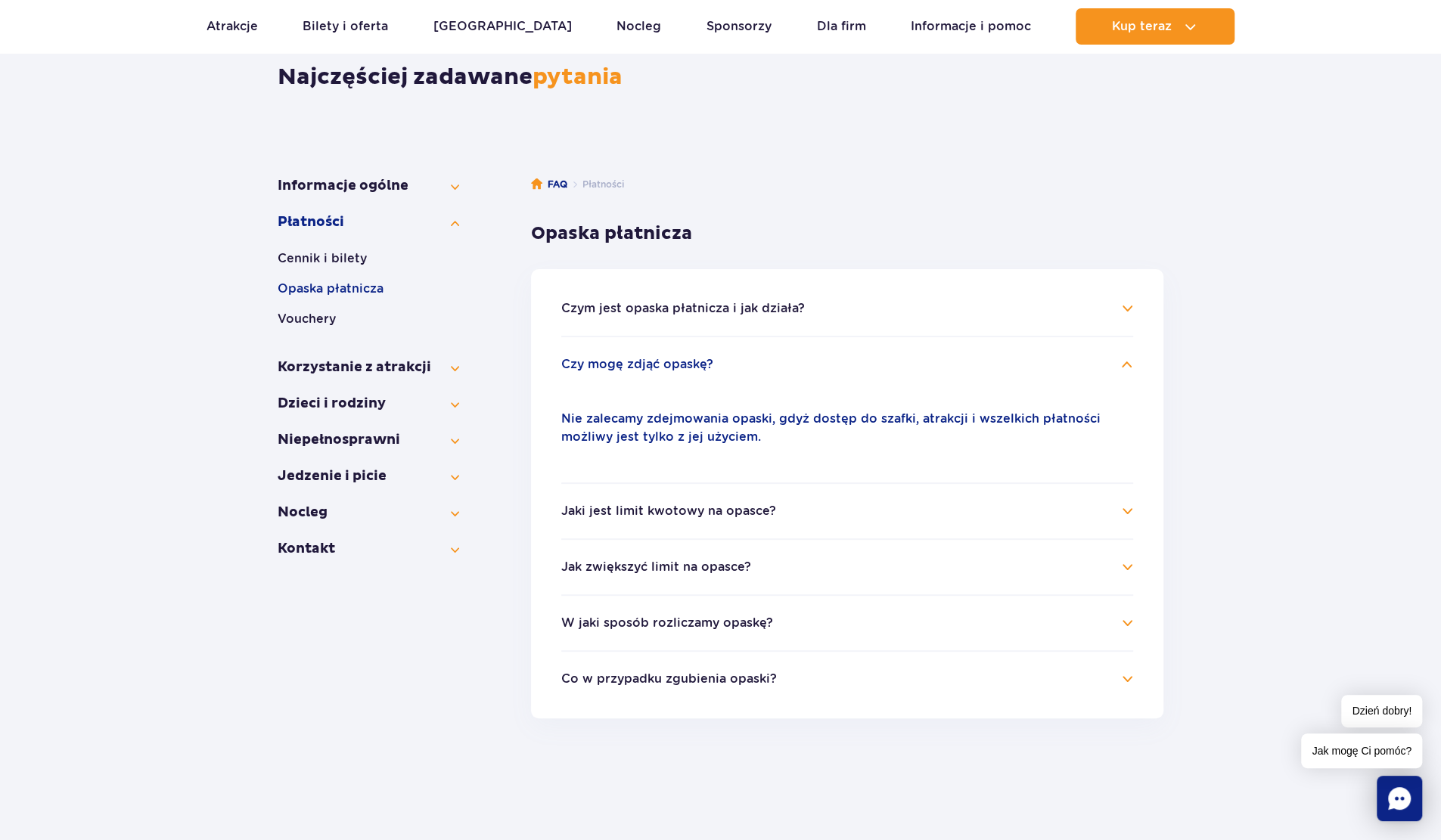
click at [711, 511] on button "Jaki jest limit kwotowy na opasce?" at bounding box center [669, 511] width 214 height 14
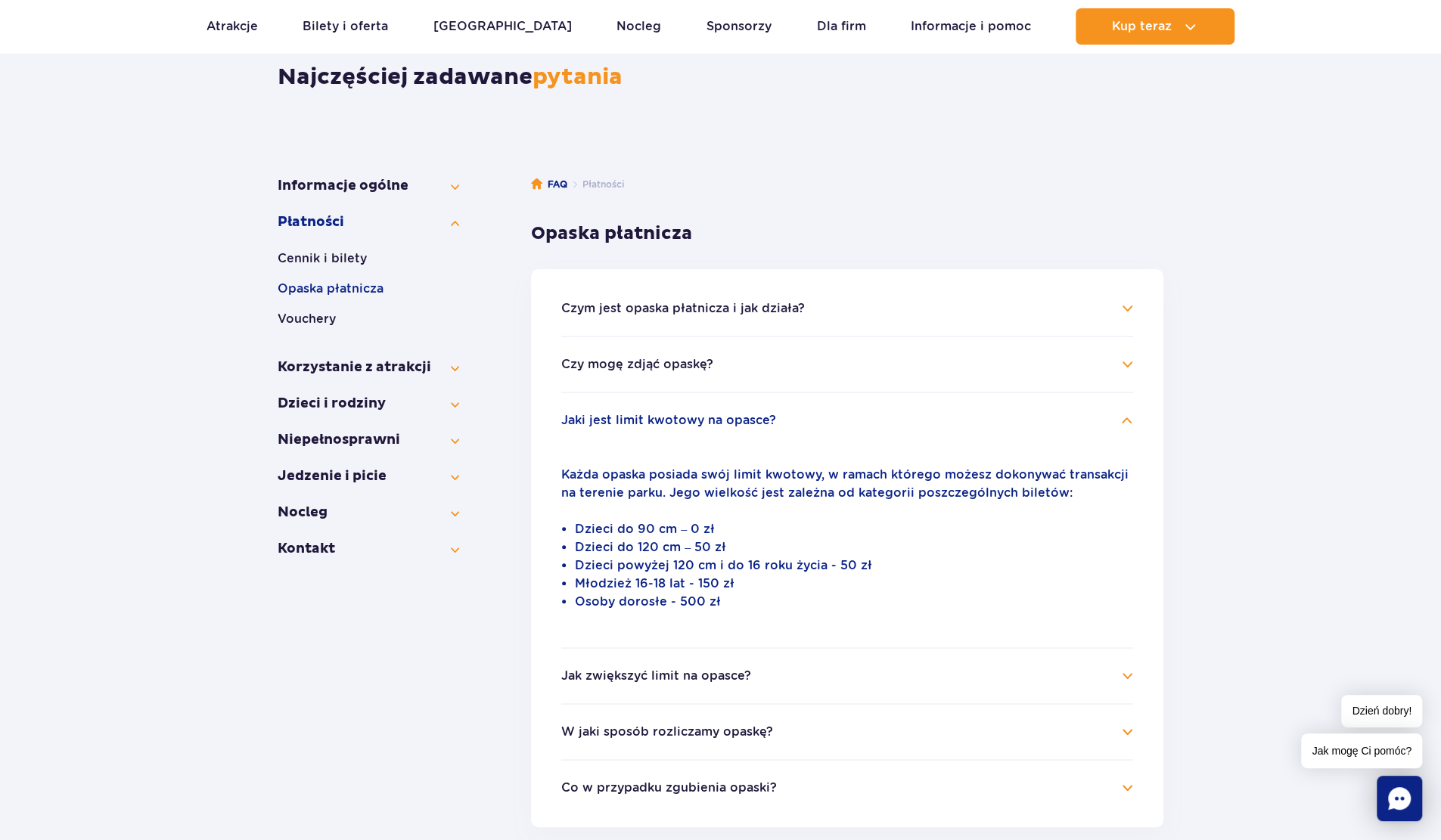
click at [723, 675] on button "Jak zwiększyć limit na opasce?" at bounding box center [656, 676] width 190 height 14
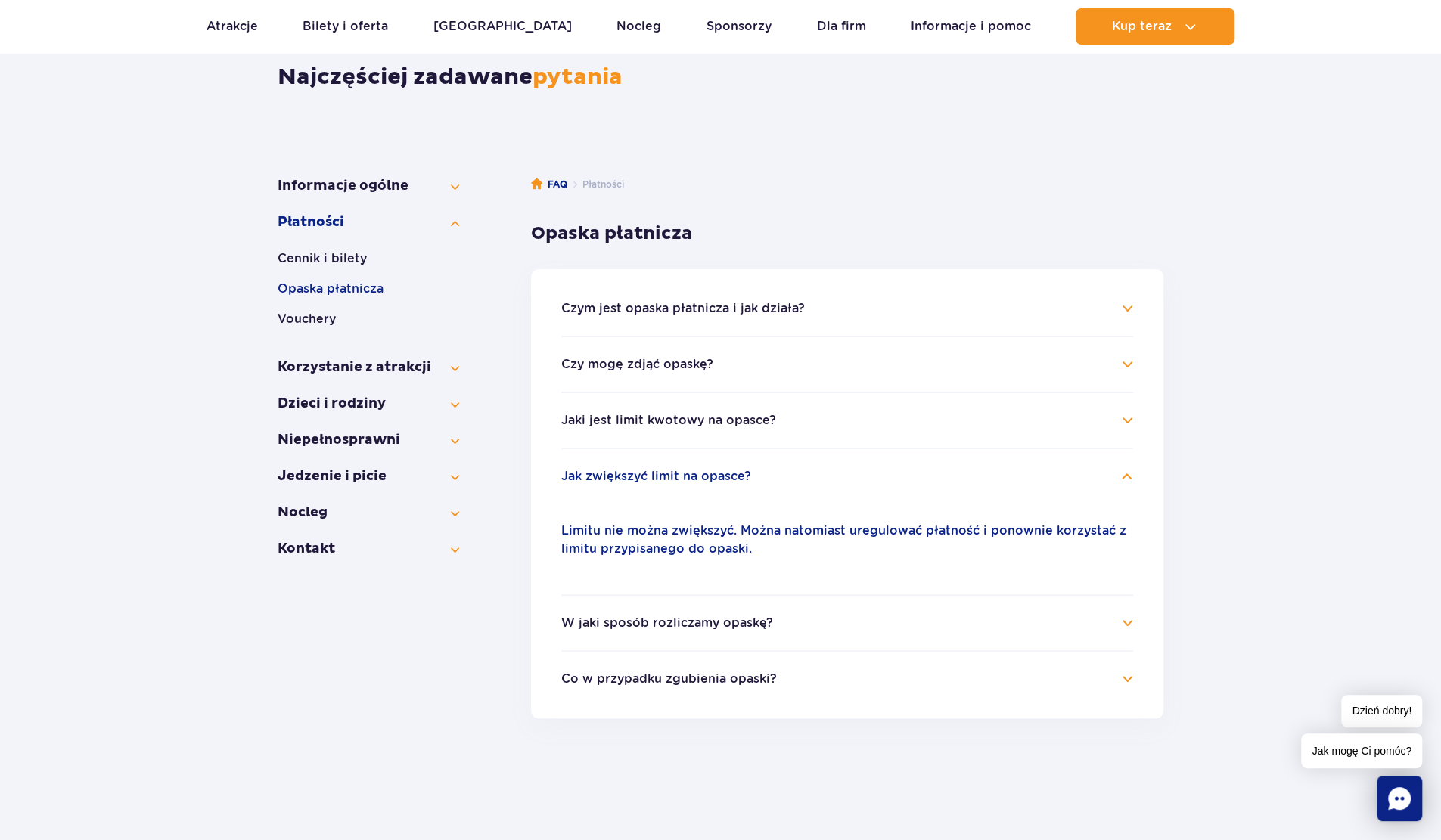
click at [681, 621] on button "W jaki sposób rozliczamy opaskę?" at bounding box center [667, 623] width 212 height 14
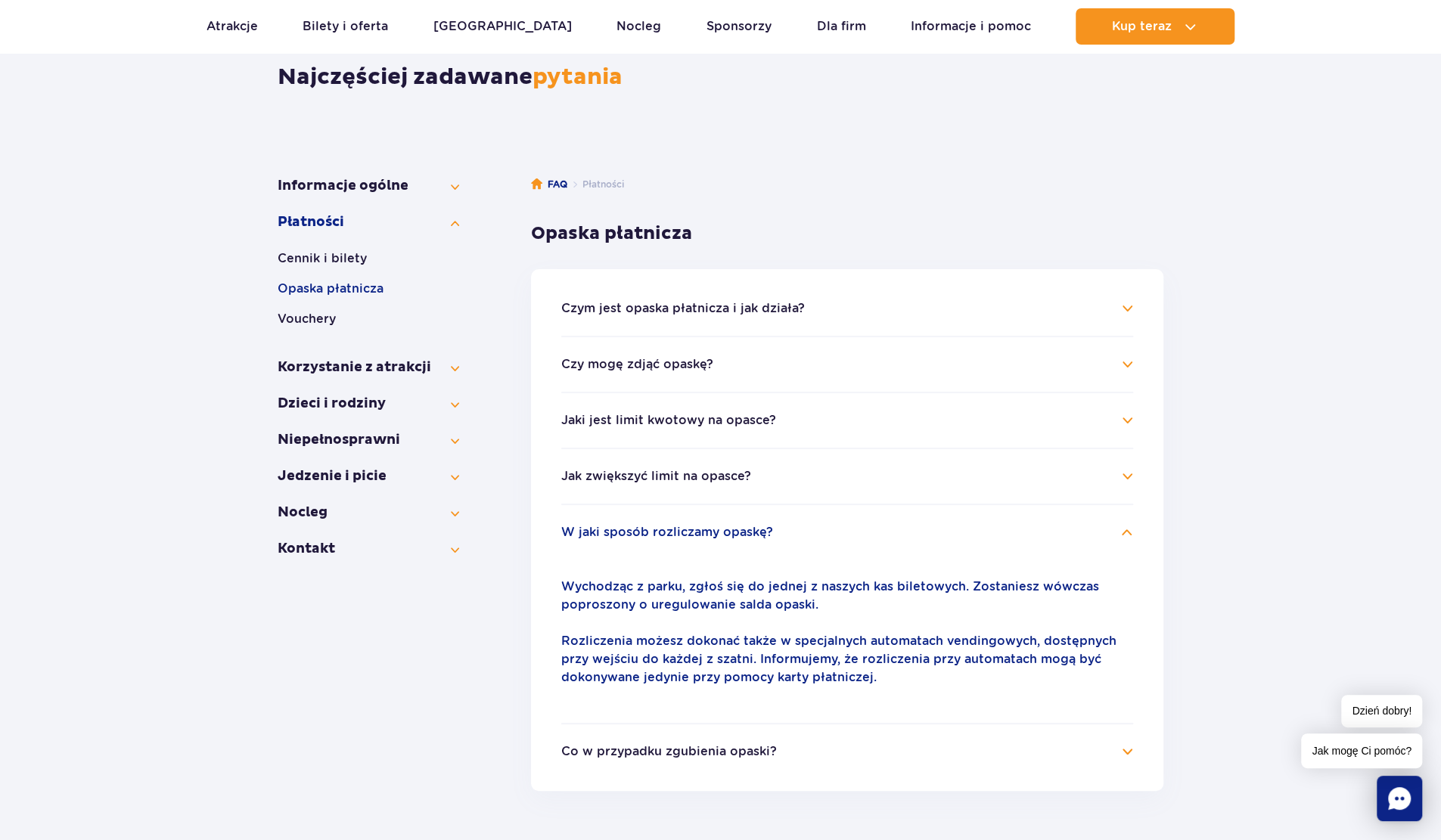
click at [706, 757] on button "Co w przypadku zgubienia opaski?" at bounding box center [669, 751] width 215 height 14
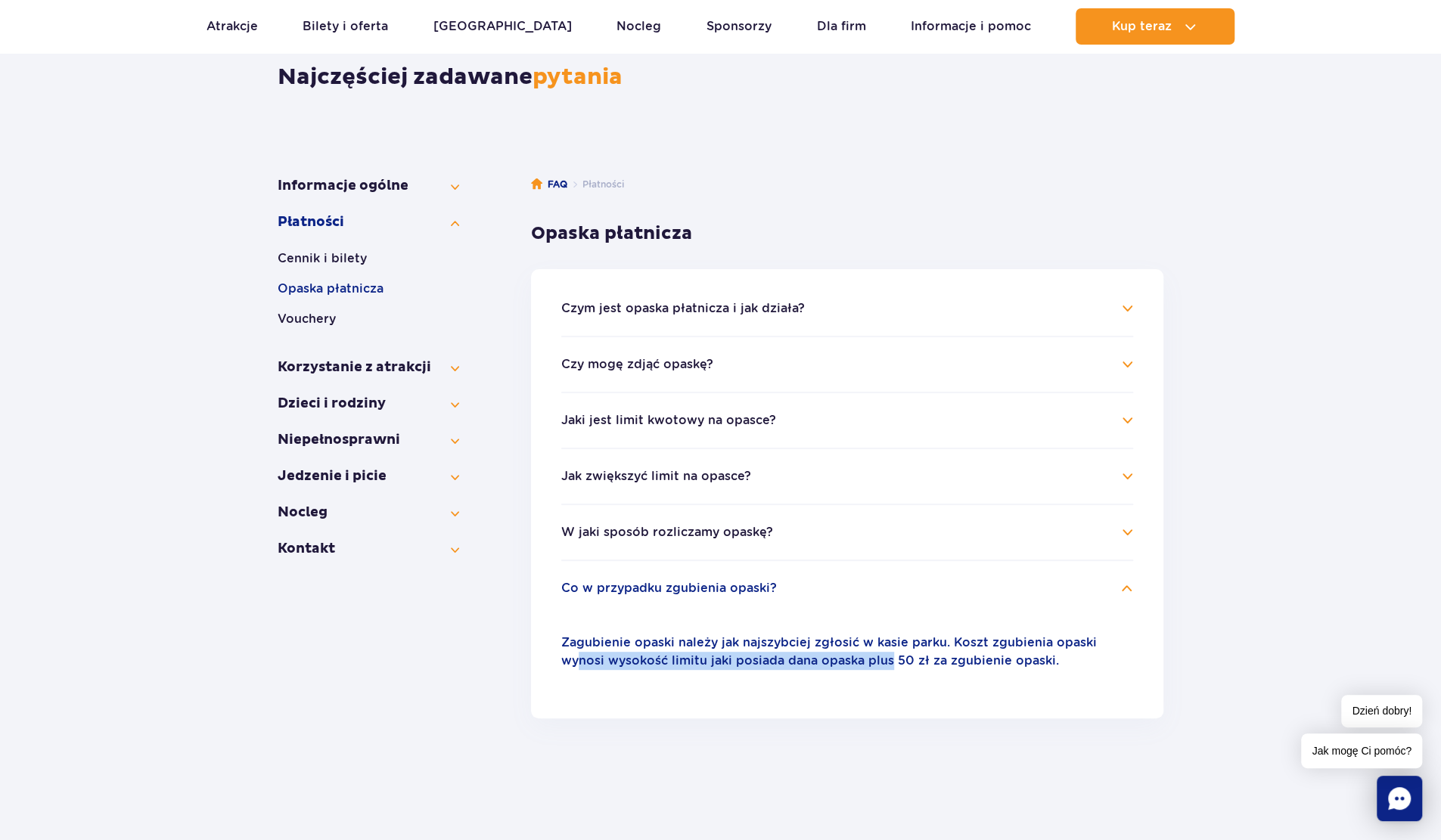
drag, startPoint x: 582, startPoint y: 654, endPoint x: 888, endPoint y: 663, distance: 306.1
click at [888, 663] on p "Zagubienie opaski należy jak najszybciej zgłosić w kasie parku. Koszt zgubienia…" at bounding box center [847, 652] width 572 height 37
drag, startPoint x: 1010, startPoint y: 663, endPoint x: 711, endPoint y: 663, distance: 299.0
click at [711, 663] on p "Zagubienie opaski należy jak najszybciej zgłosić w kasie parku. Koszt zgubienia…" at bounding box center [847, 652] width 572 height 37
drag, startPoint x: 574, startPoint y: 660, endPoint x: 1032, endPoint y: 670, distance: 458.1
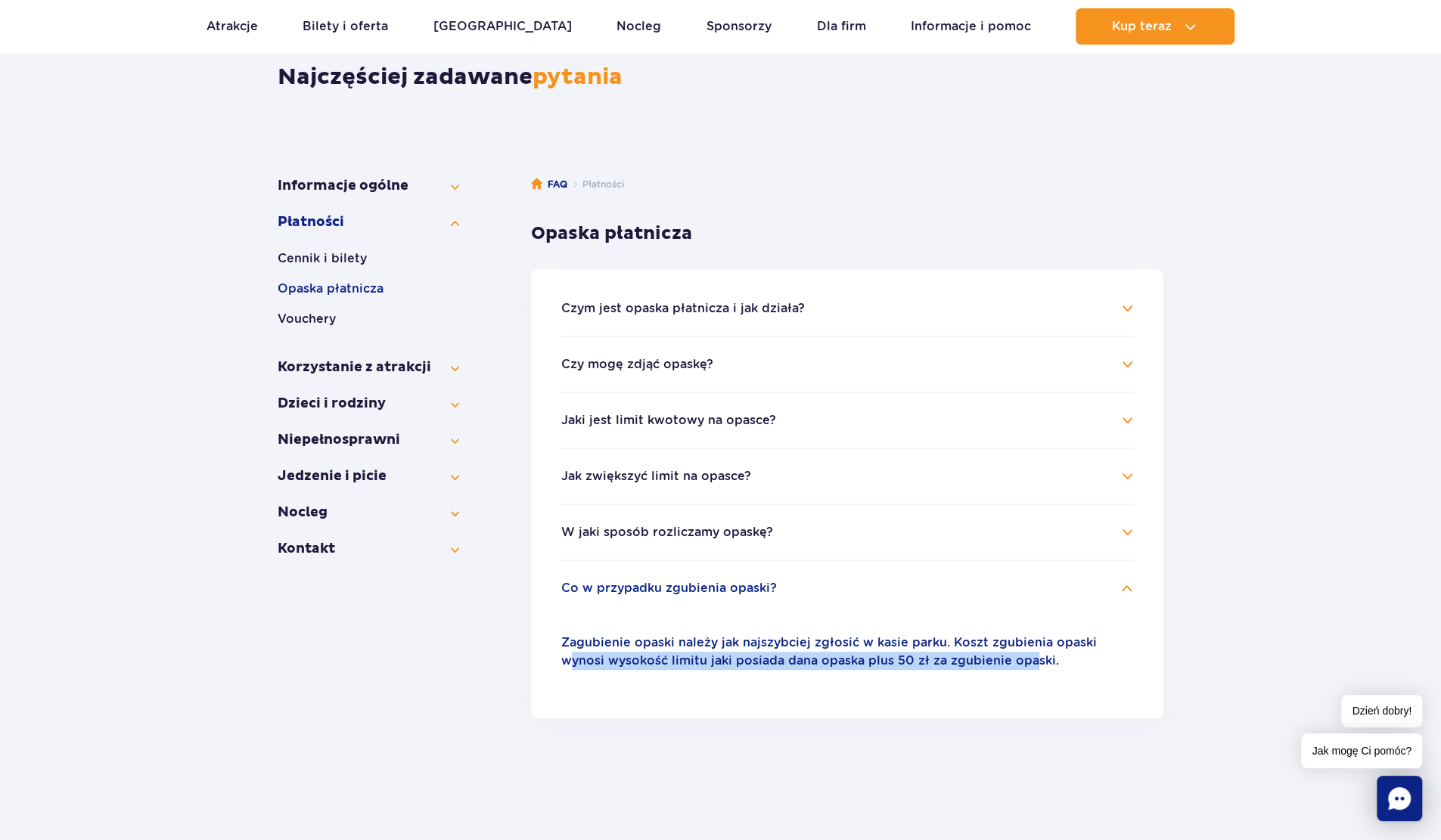
click at [1032, 670] on p "Zagubienie opaski należy jak najszybciej zgłosić w kasie parku. Koszt zgubienia…" at bounding box center [847, 652] width 572 height 37
click at [322, 322] on button "Vouchery" at bounding box center [368, 320] width 181 height 18
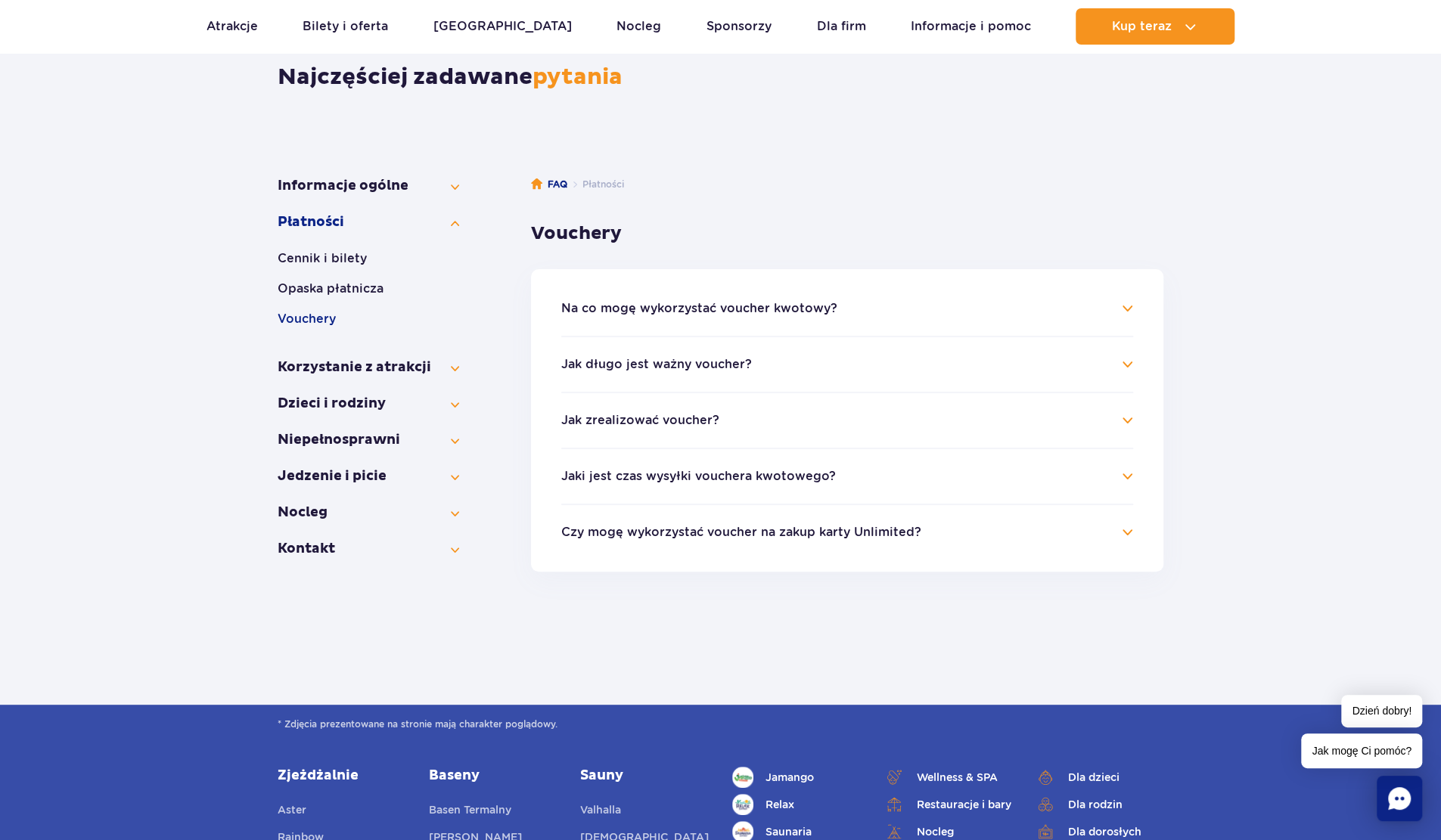
drag, startPoint x: 322, startPoint y: 306, endPoint x: 336, endPoint y: 306, distance: 14.0
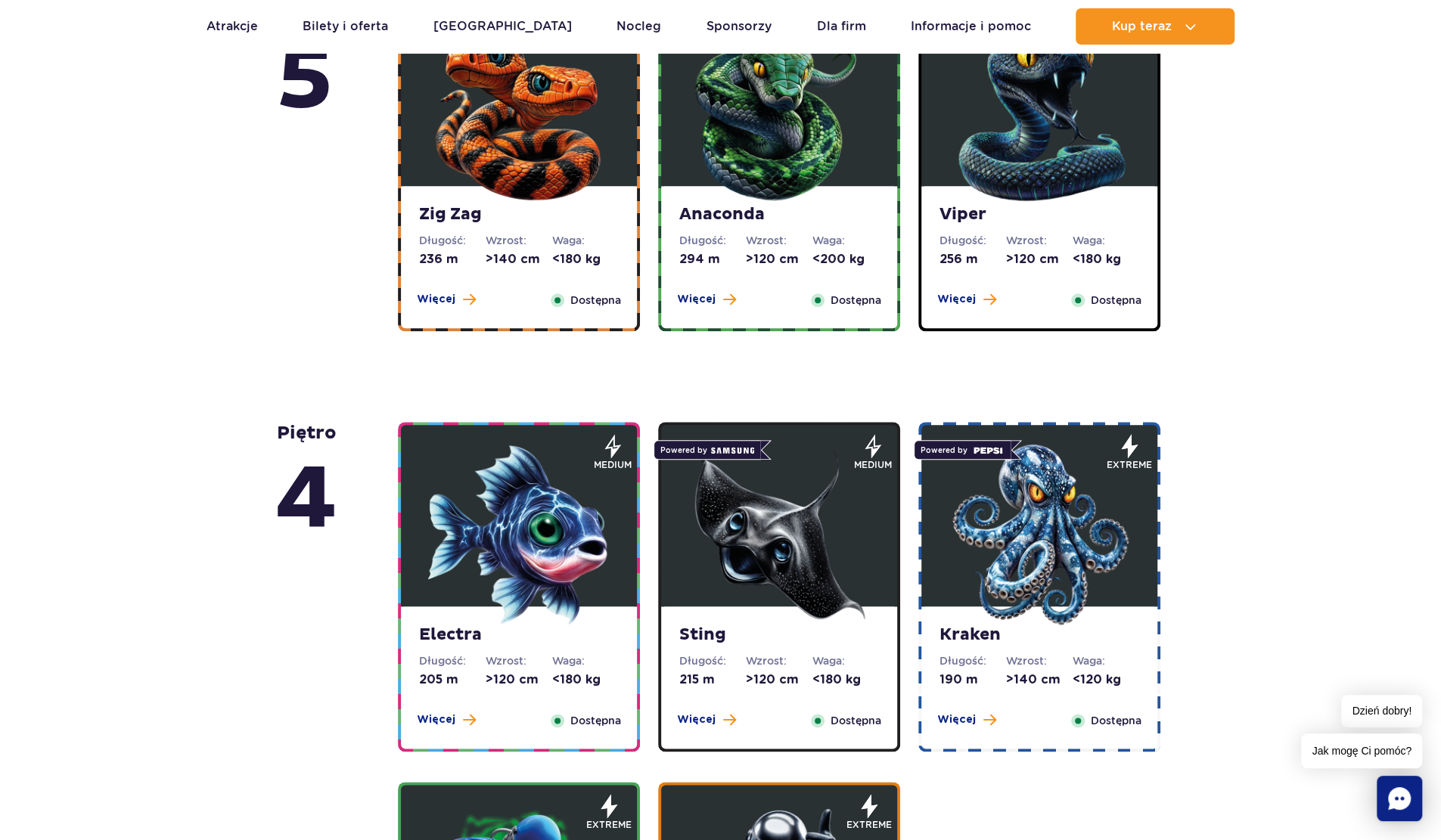
scroll to position [882, 0]
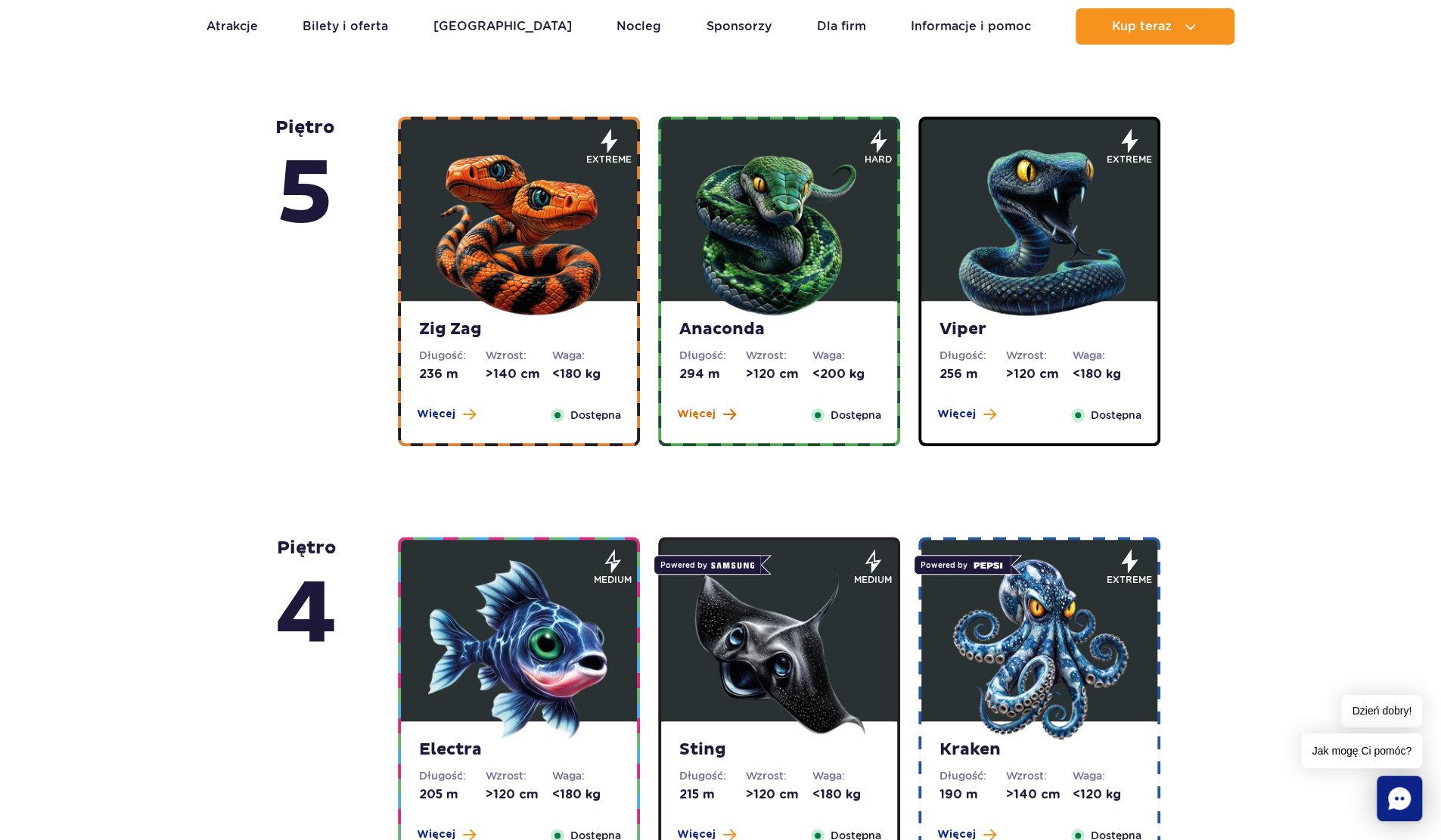
click at [694, 417] on span "Więcej" at bounding box center [696, 414] width 38 height 16
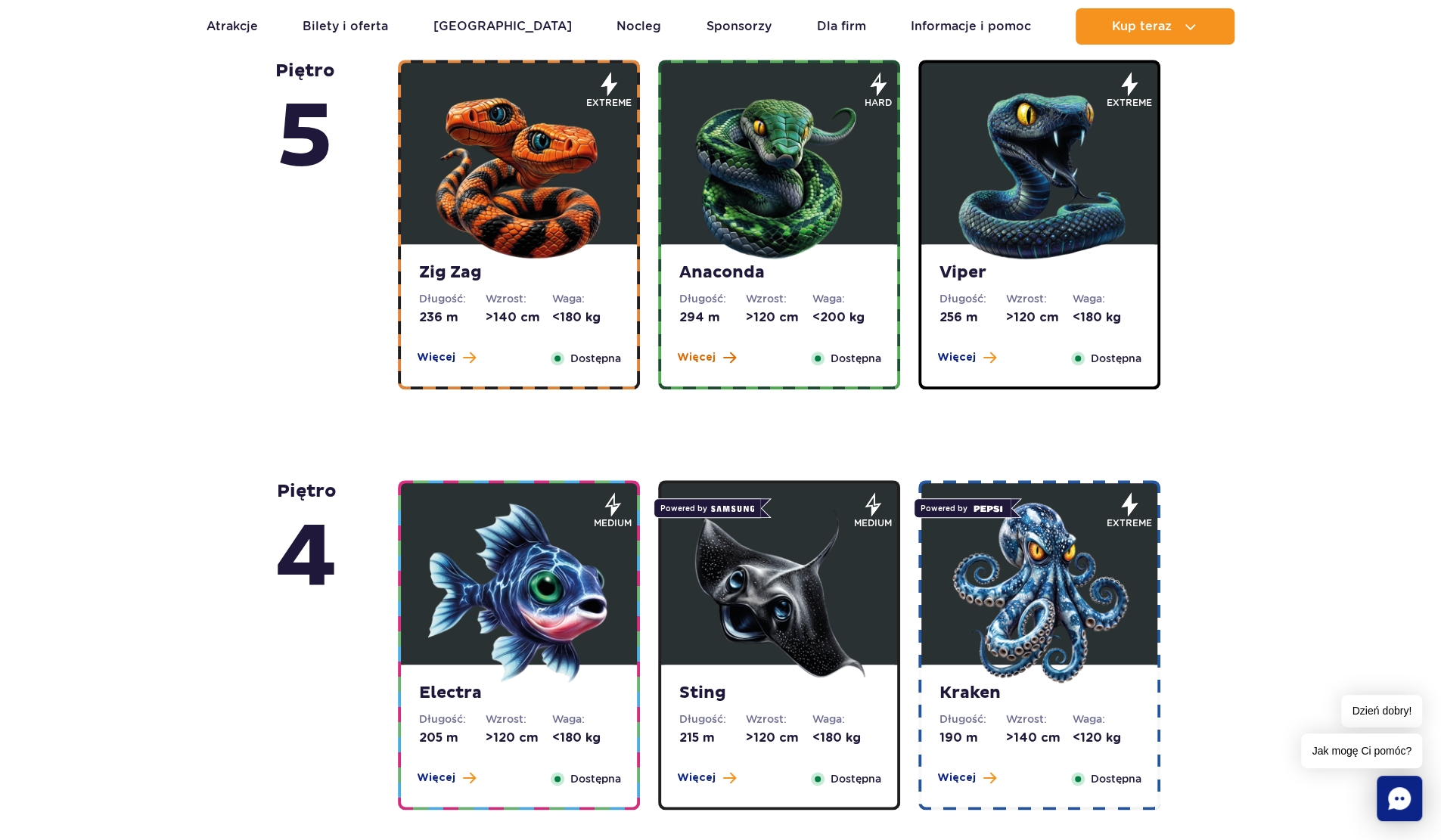
click at [694, 389] on div "Anaconda Długość: 294 m Wzrost: >120 cm Waga: <200 kg Więcej Zamknij Dostępna h…" at bounding box center [779, 224] width 260 height 330
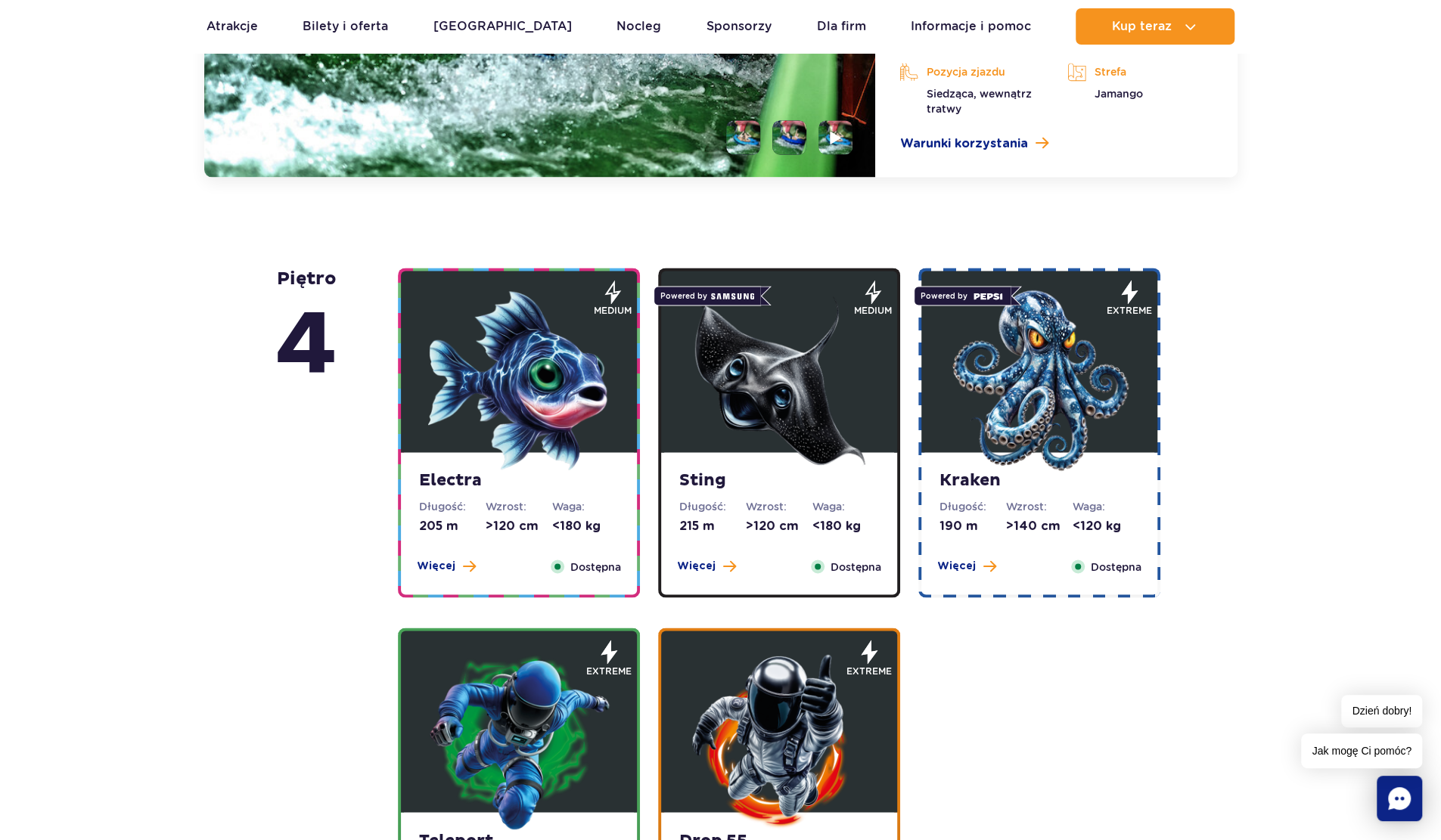
scroll to position [1649, 0]
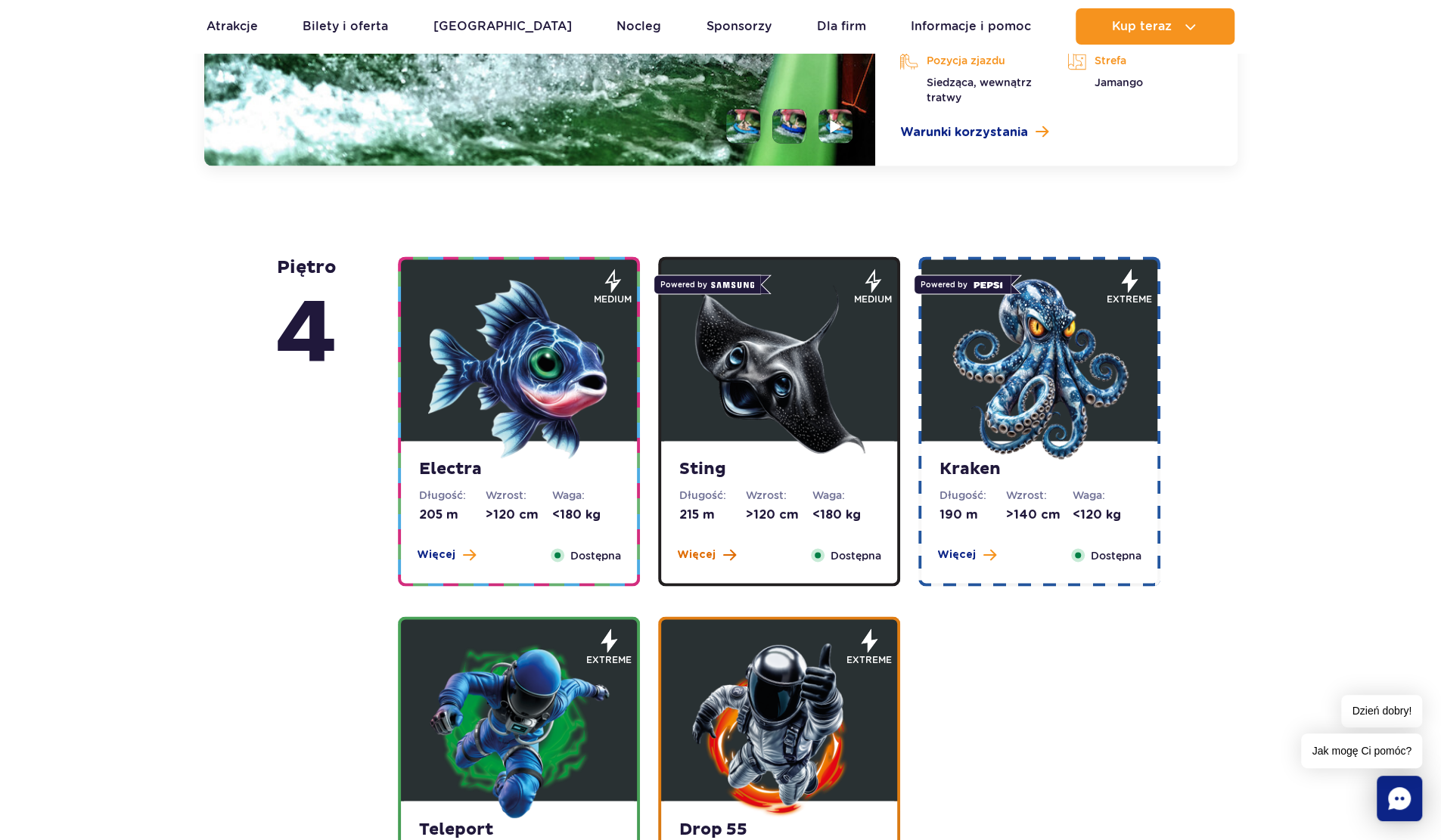
click at [704, 554] on span "Więcej" at bounding box center [696, 554] width 38 height 16
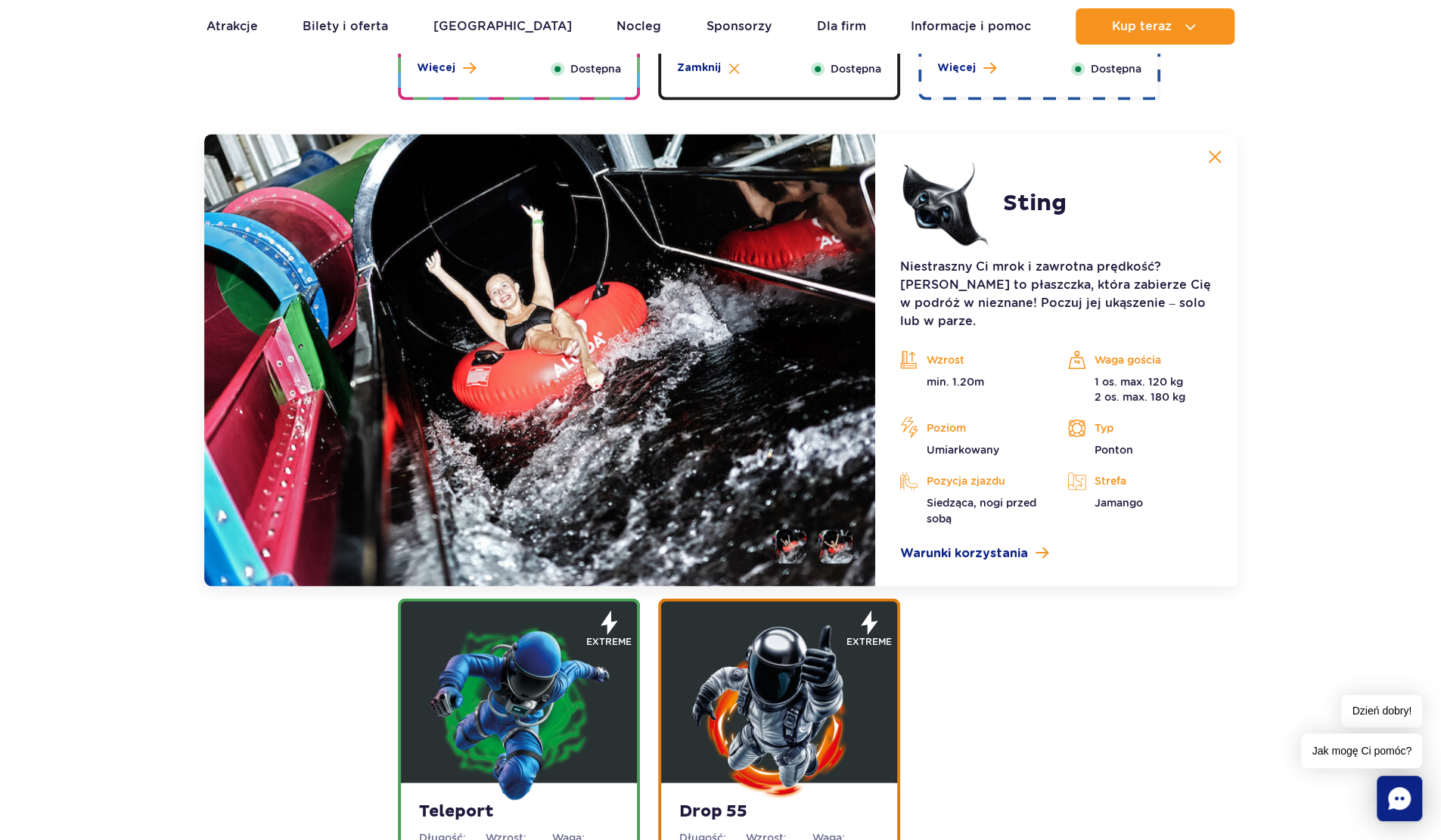
scroll to position [1691, 0]
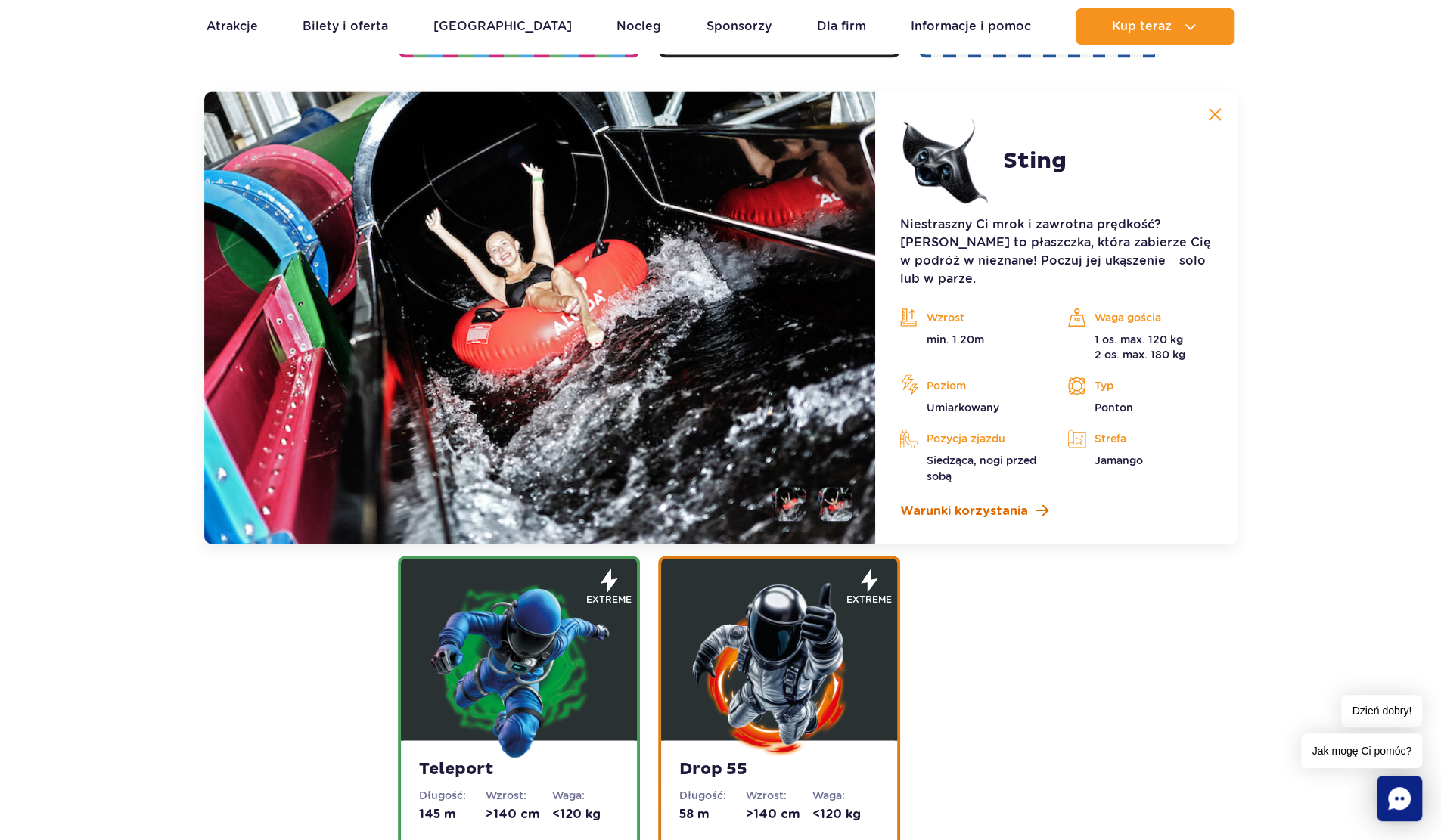
click at [1014, 501] on span "Warunki korzystania" at bounding box center [964, 510] width 128 height 18
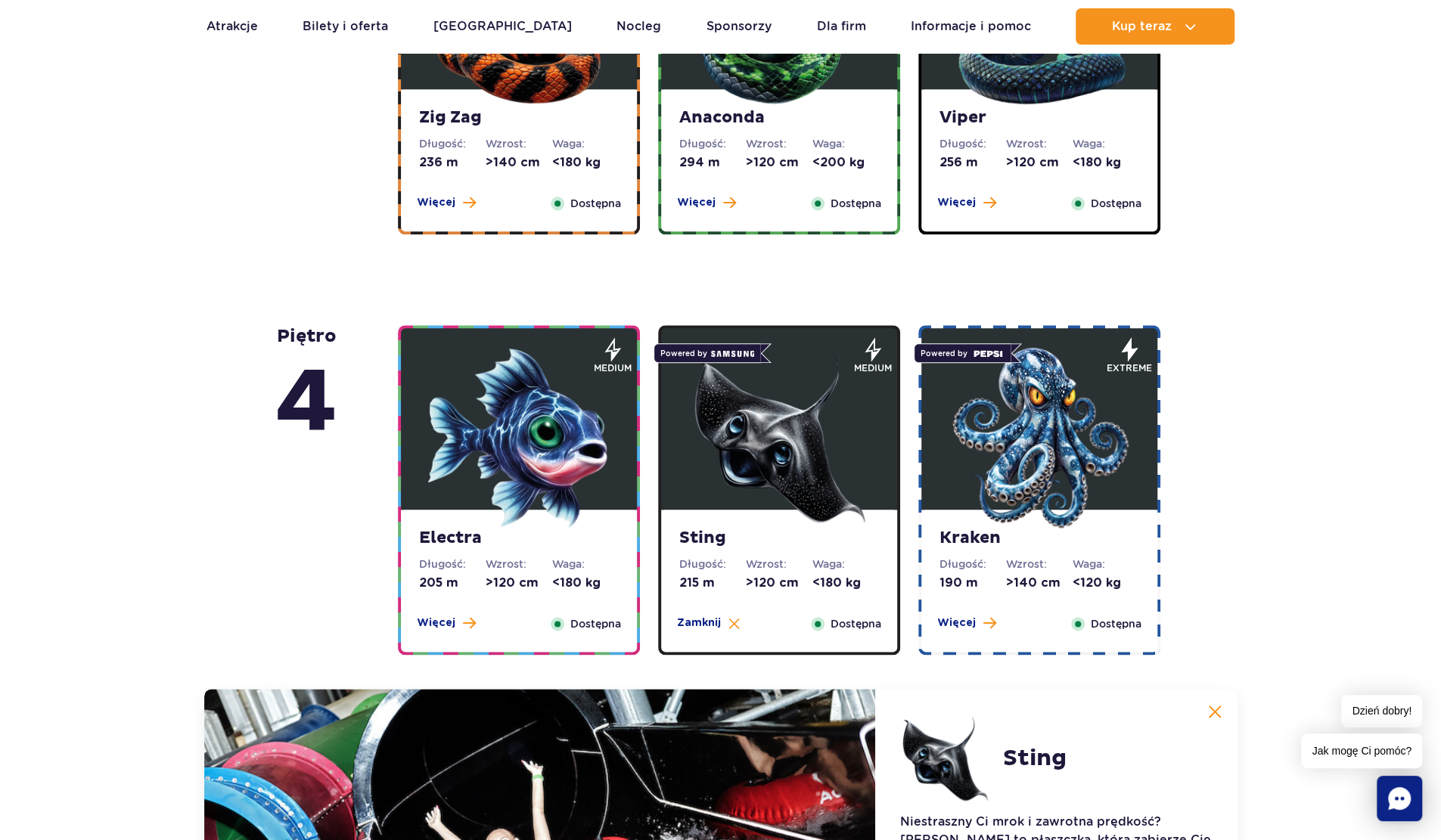
scroll to position [1187, 0]
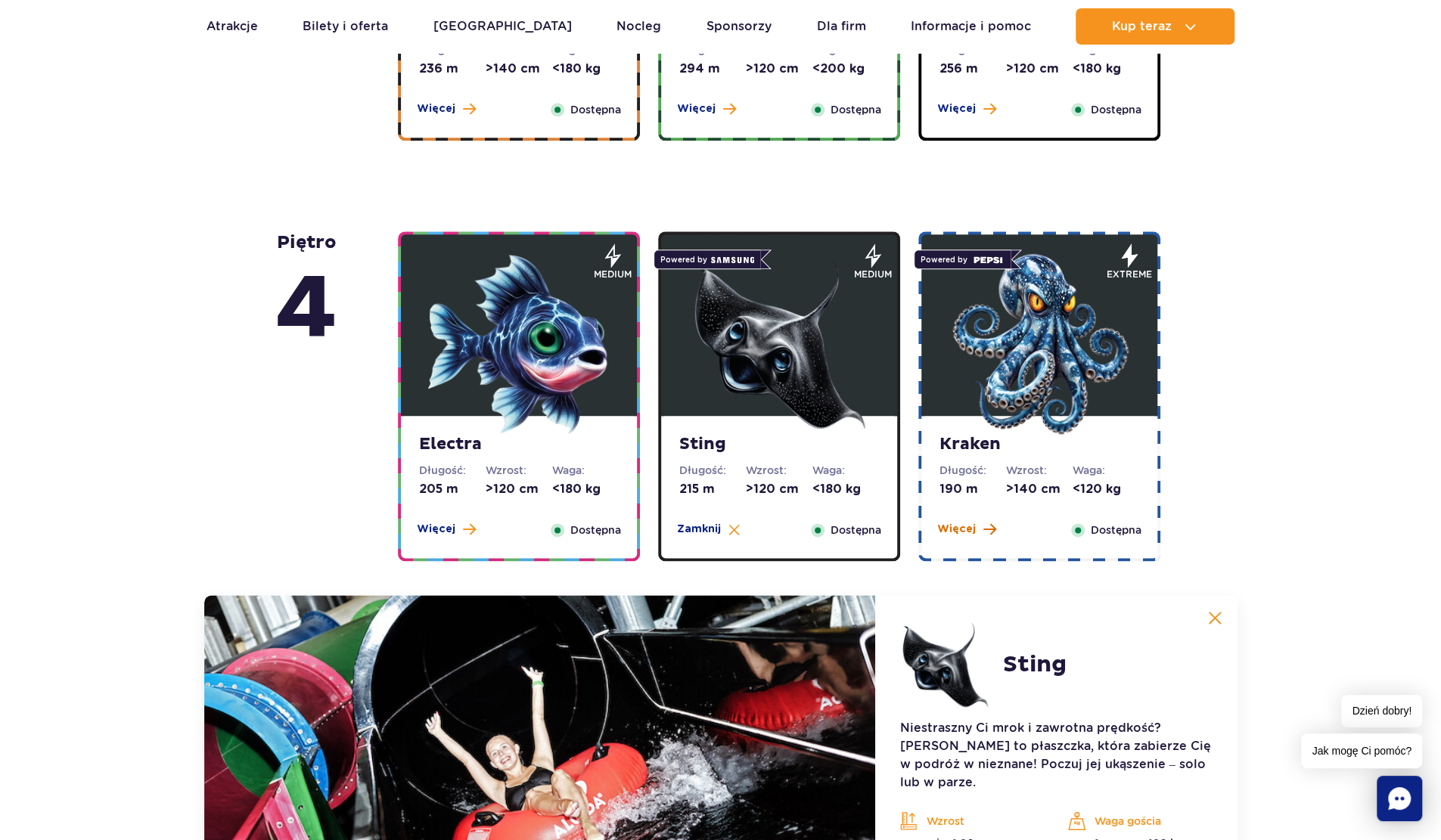
click at [959, 529] on span "Więcej" at bounding box center [956, 529] width 38 height 16
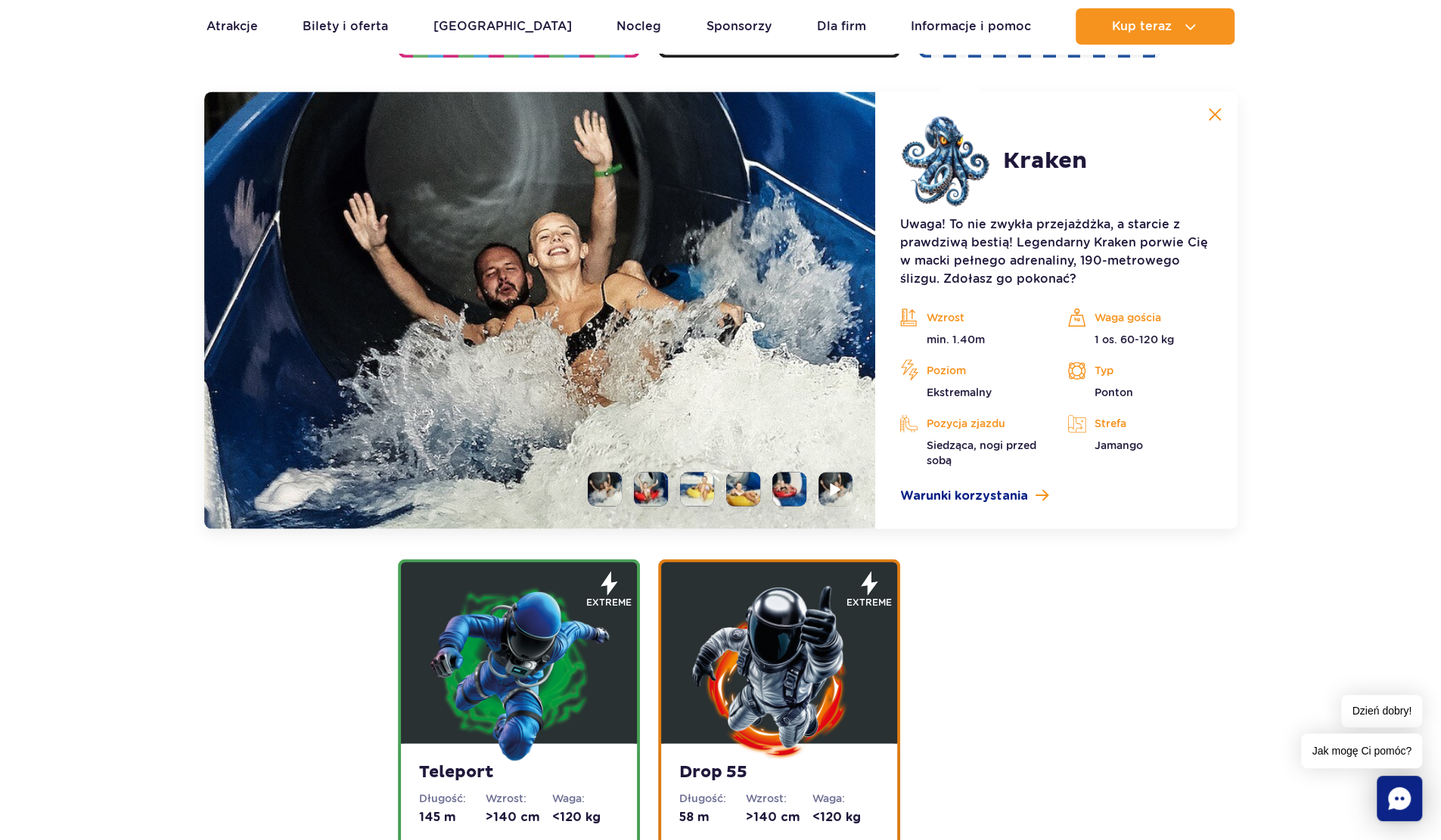
scroll to position [1944, 0]
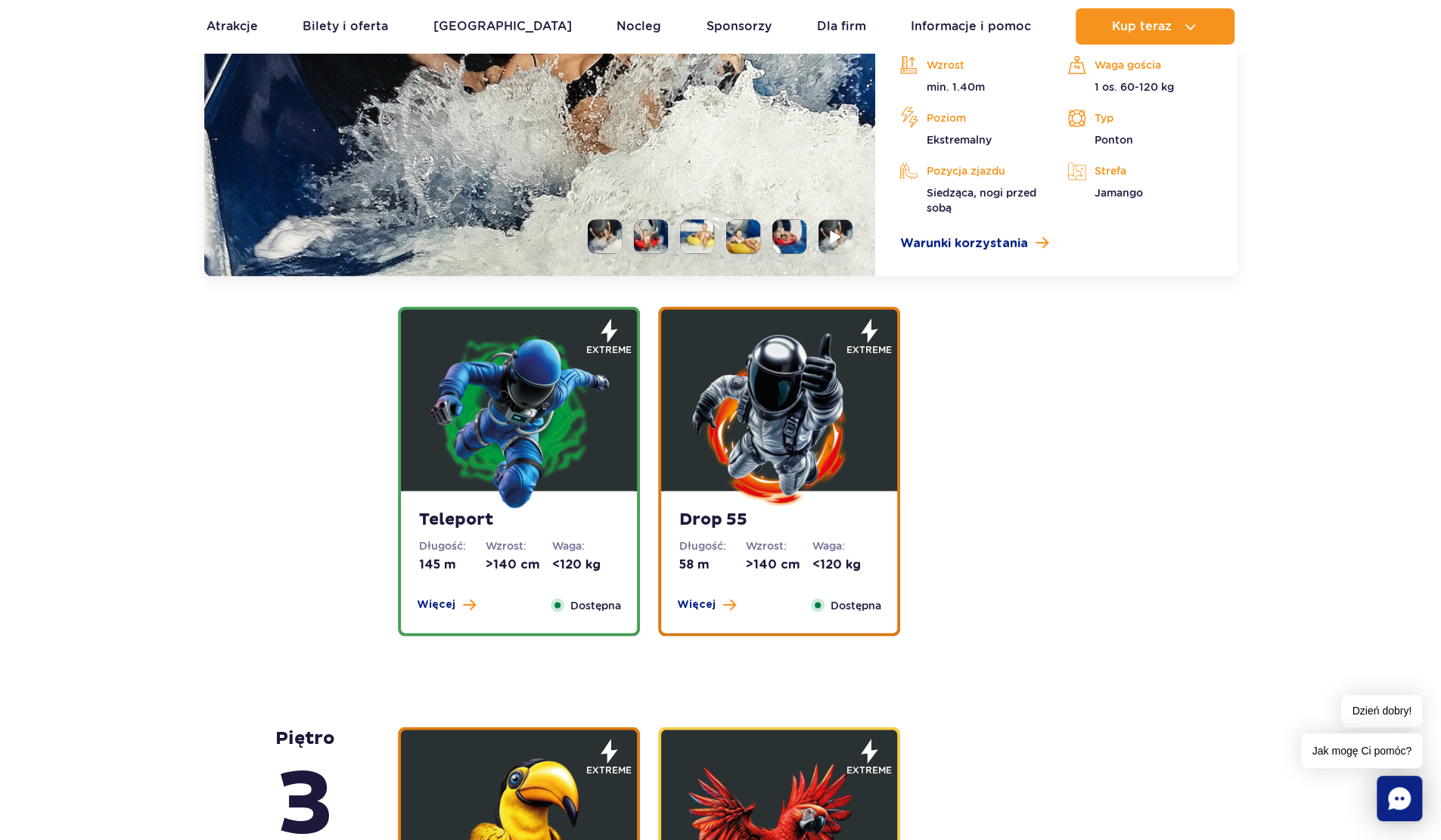
click at [682, 245] on li at bounding box center [696, 235] width 34 height 34
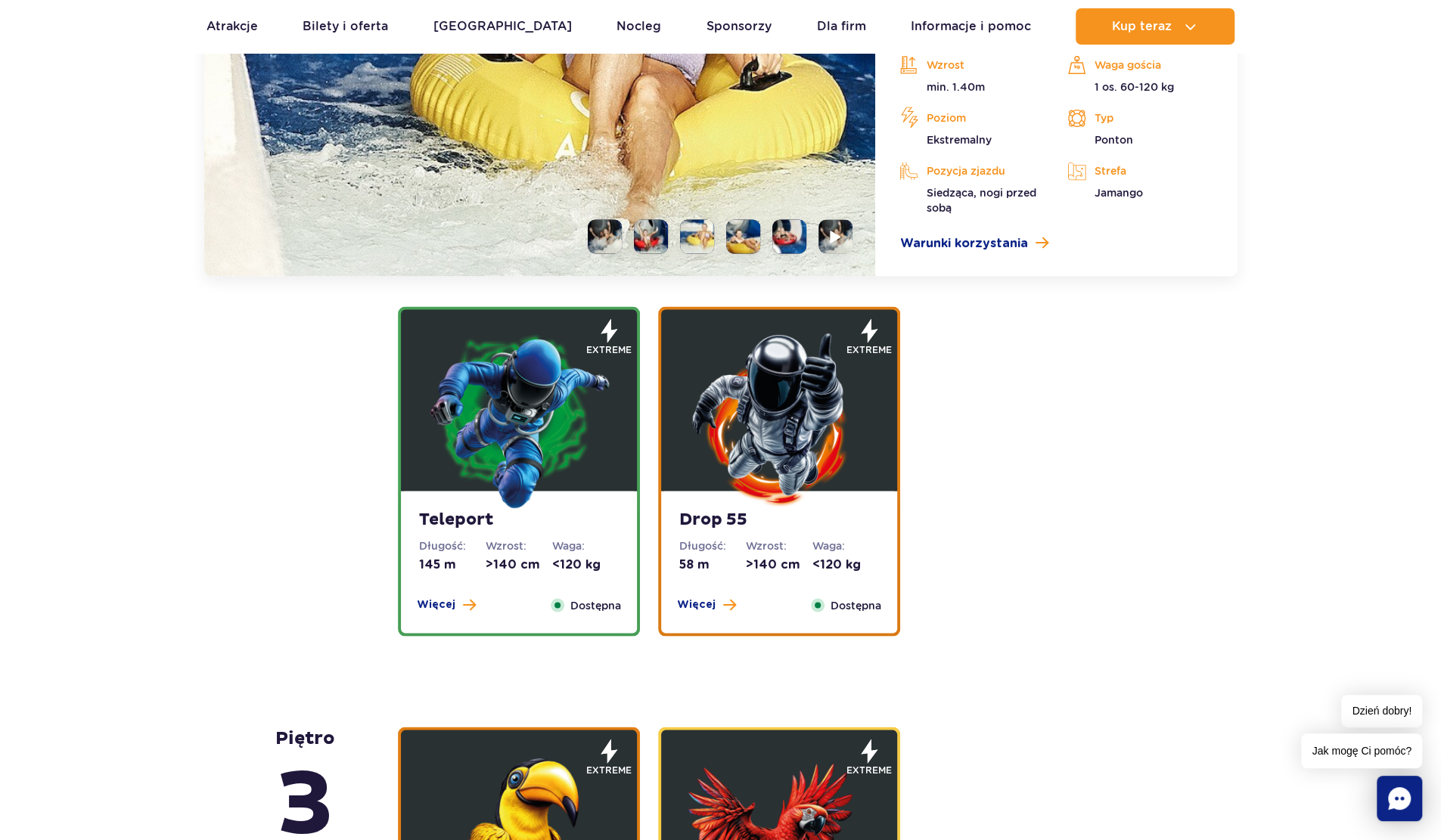
scroll to position [1691, 0]
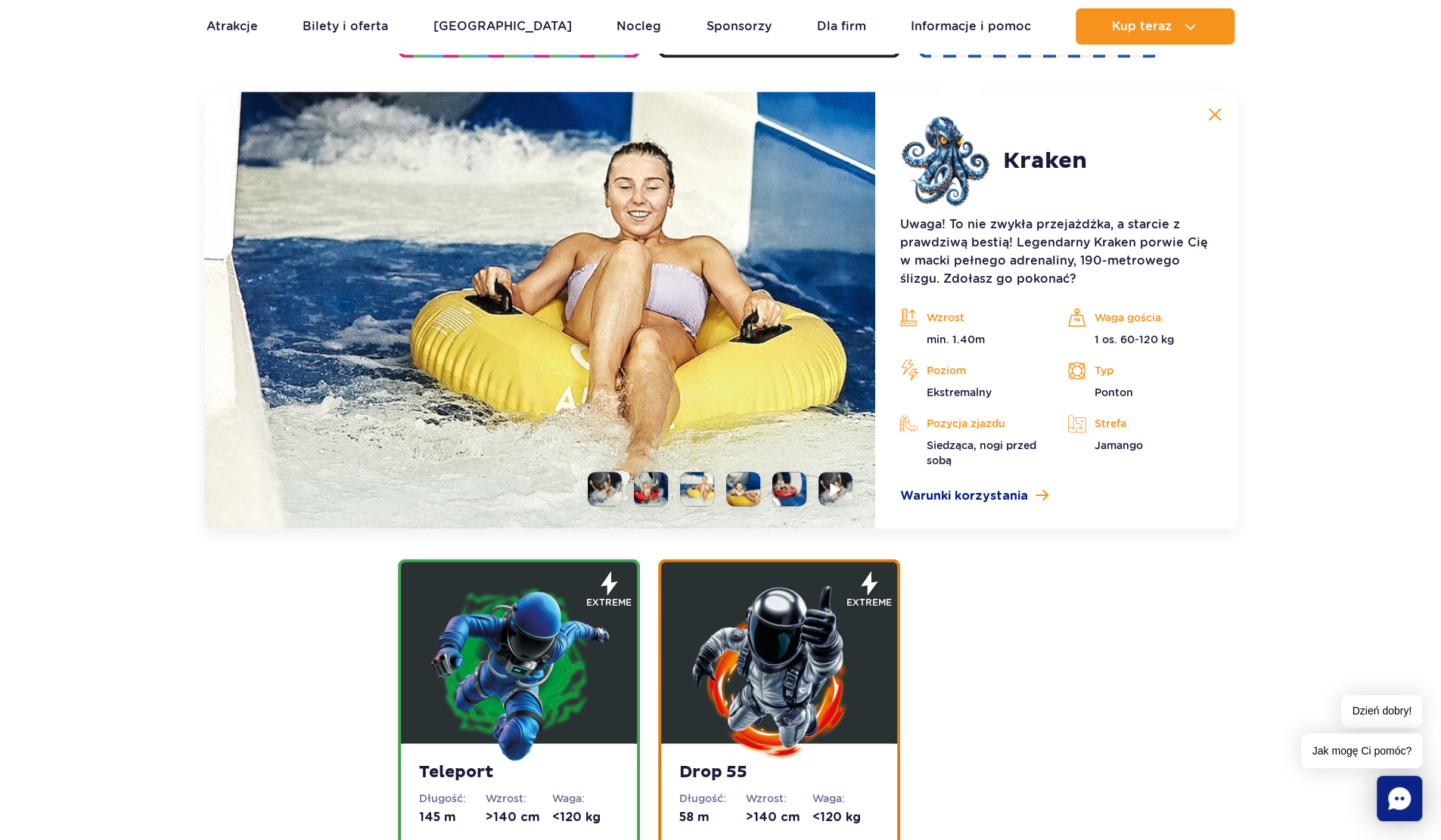
click at [646, 495] on li at bounding box center [650, 488] width 34 height 34
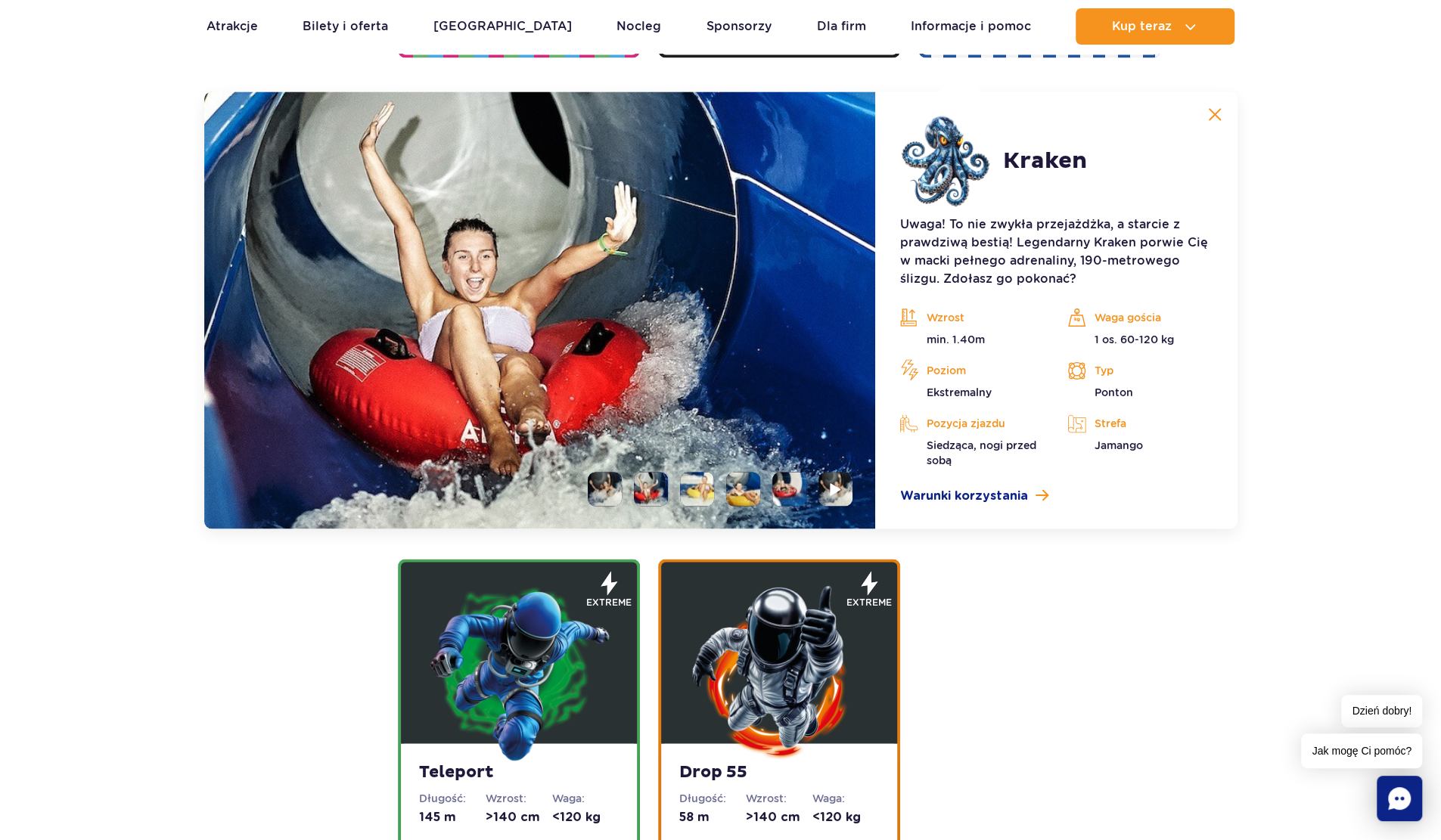
click at [528, 683] on img at bounding box center [519, 671] width 181 height 181
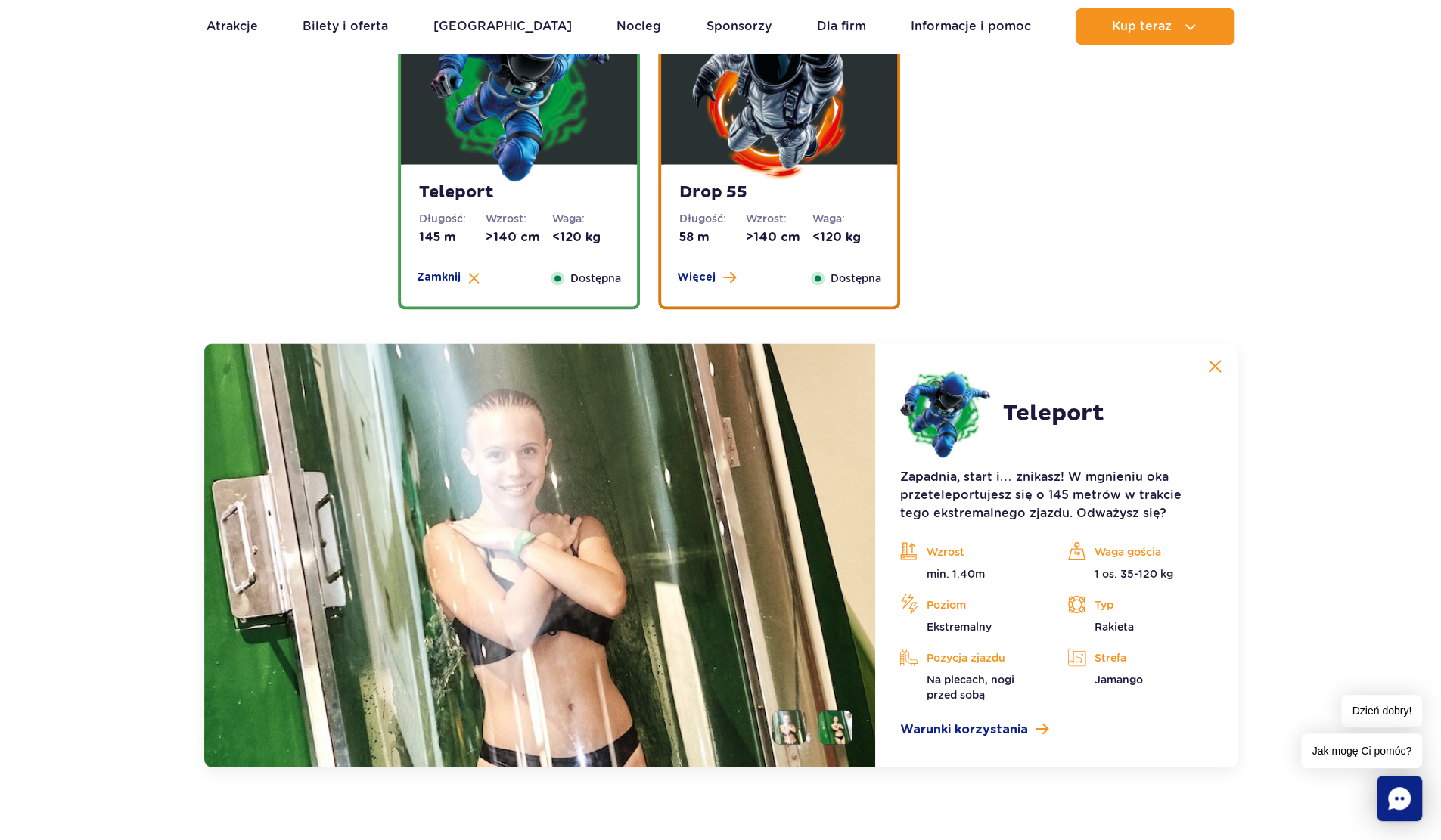
scroll to position [2051, 0]
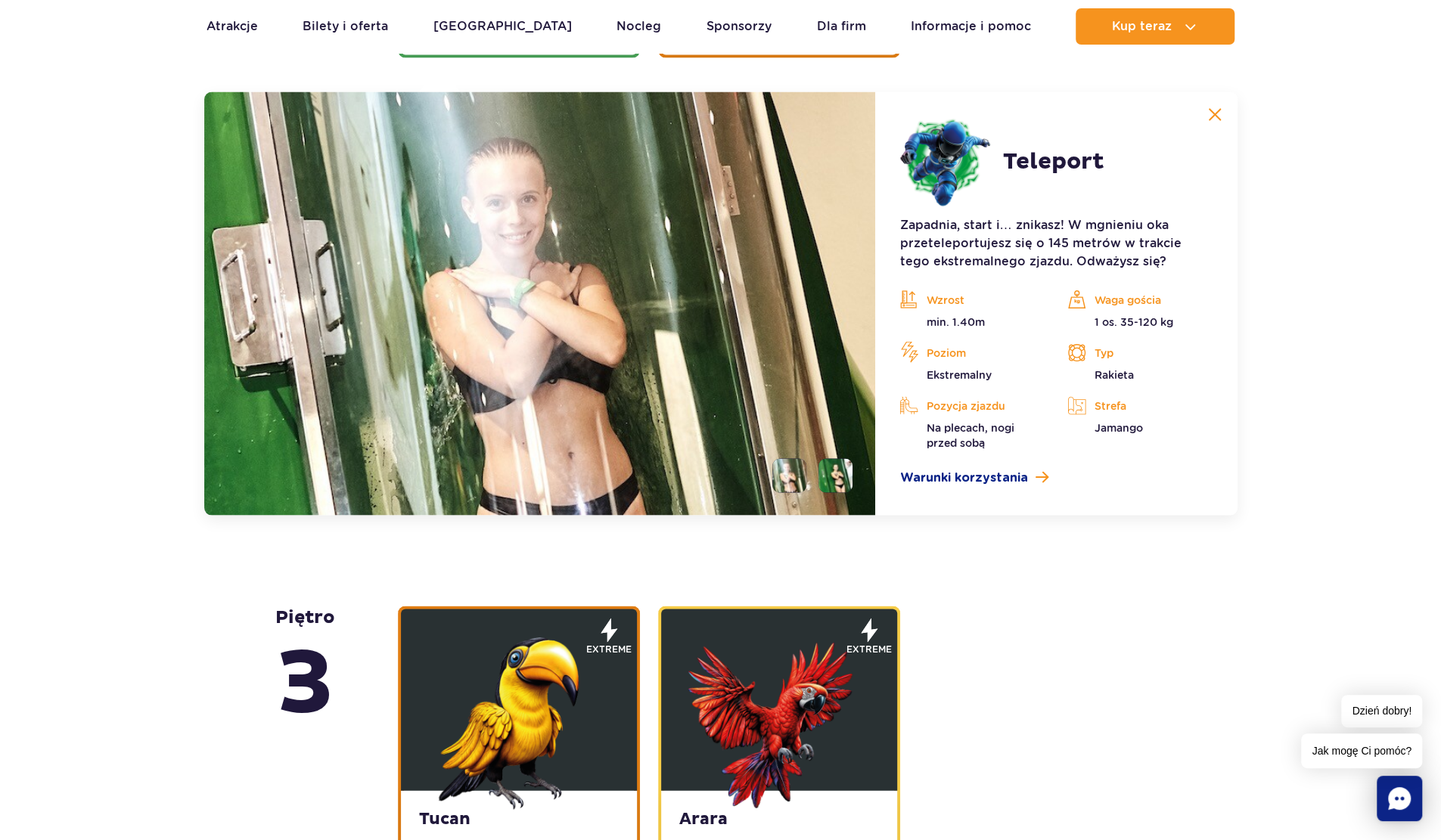
click at [824, 466] on li at bounding box center [835, 475] width 34 height 34
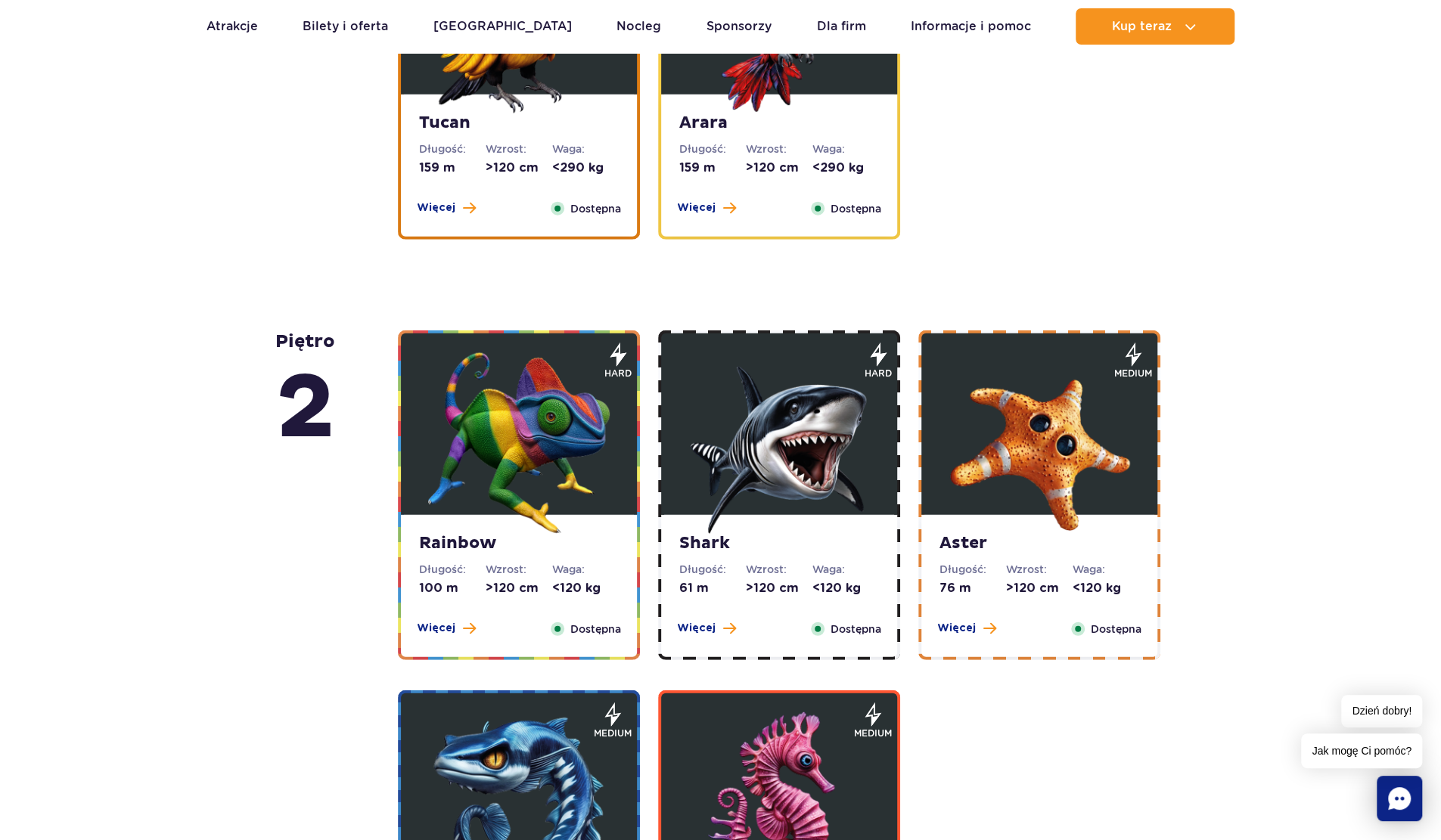
scroll to position [2808, 0]
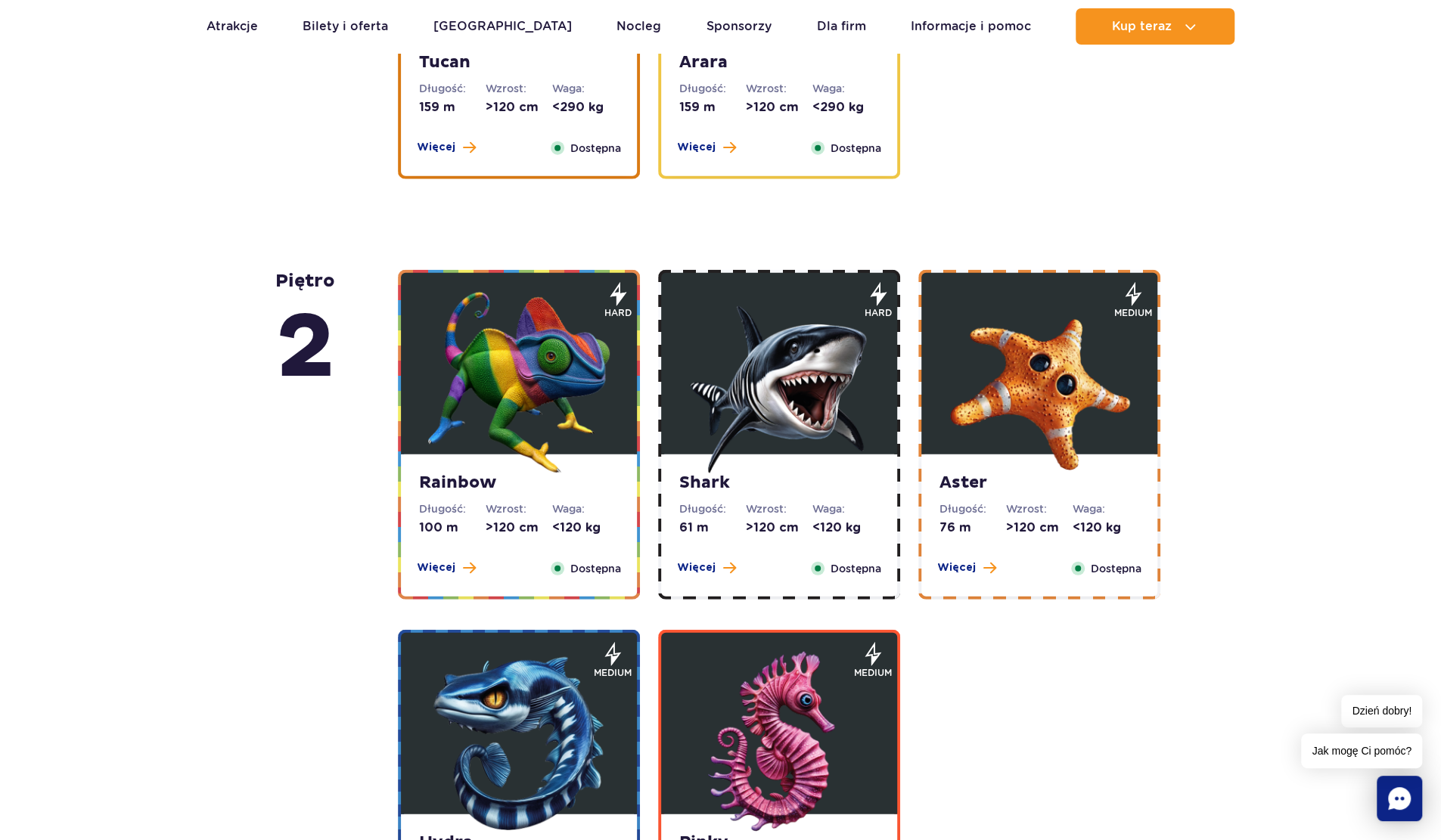
click at [1047, 415] on img at bounding box center [1039, 383] width 181 height 181
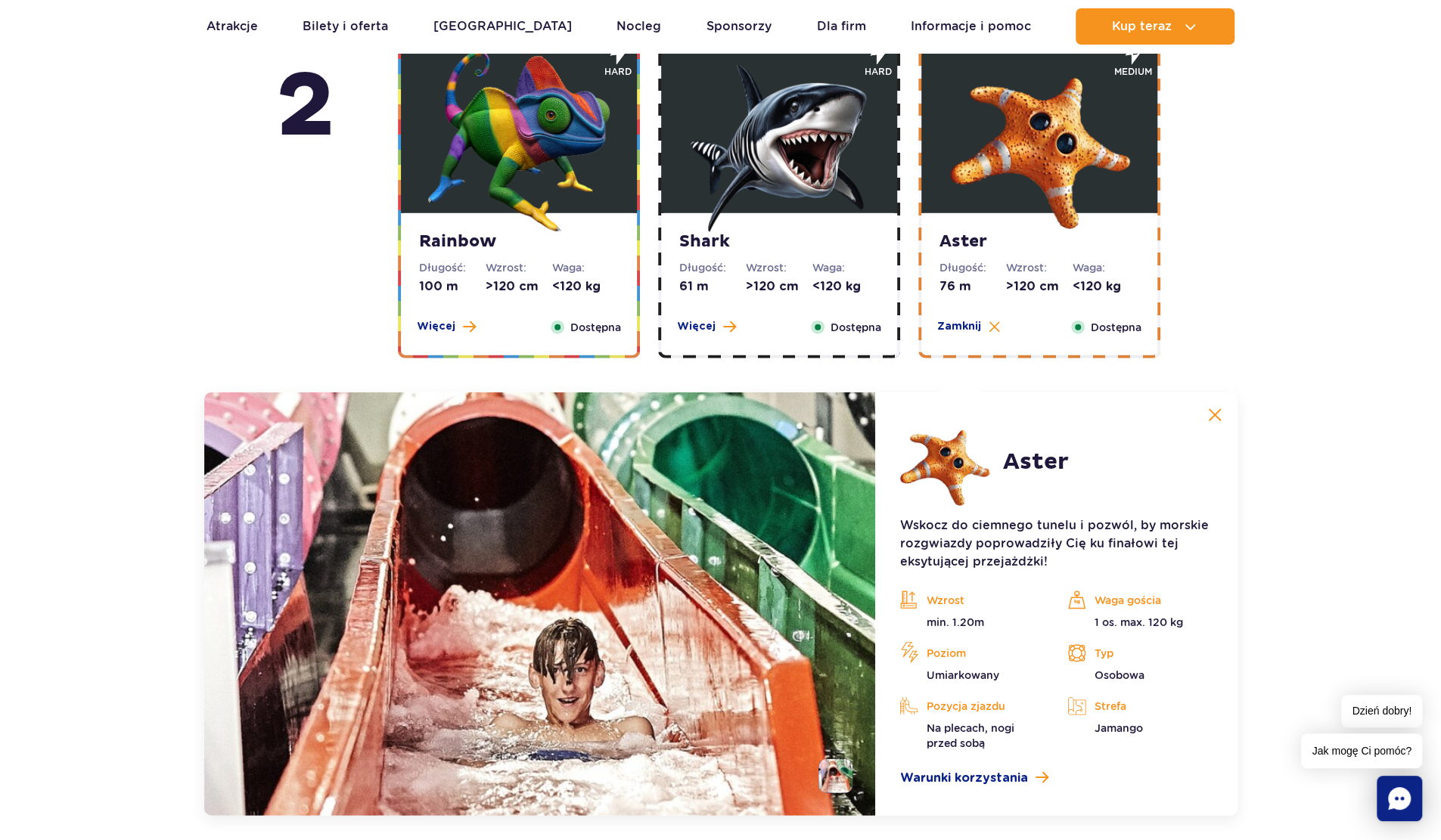
scroll to position [2640, 0]
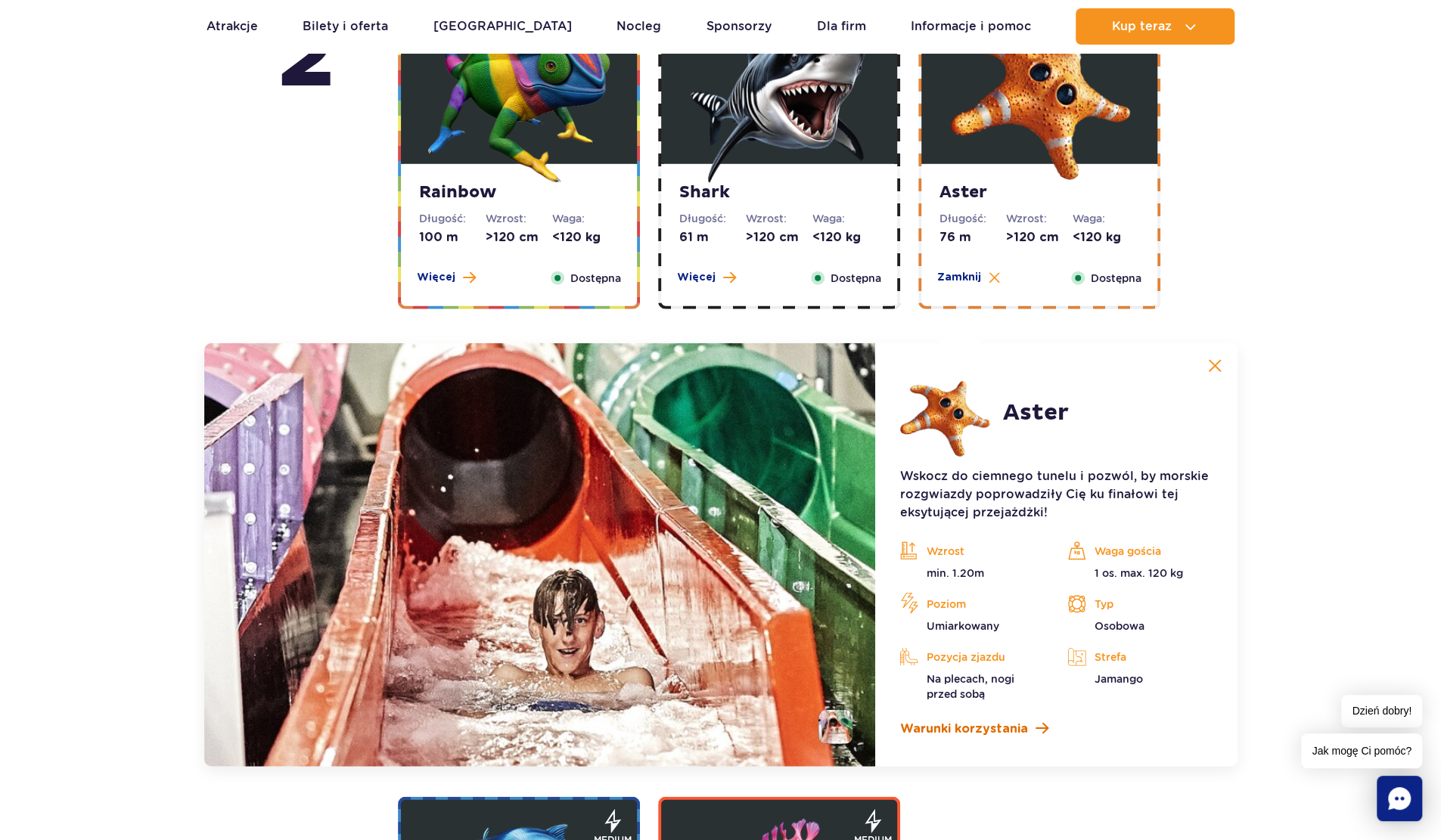
click at [976, 726] on span "Warunki korzystania" at bounding box center [964, 729] width 128 height 18
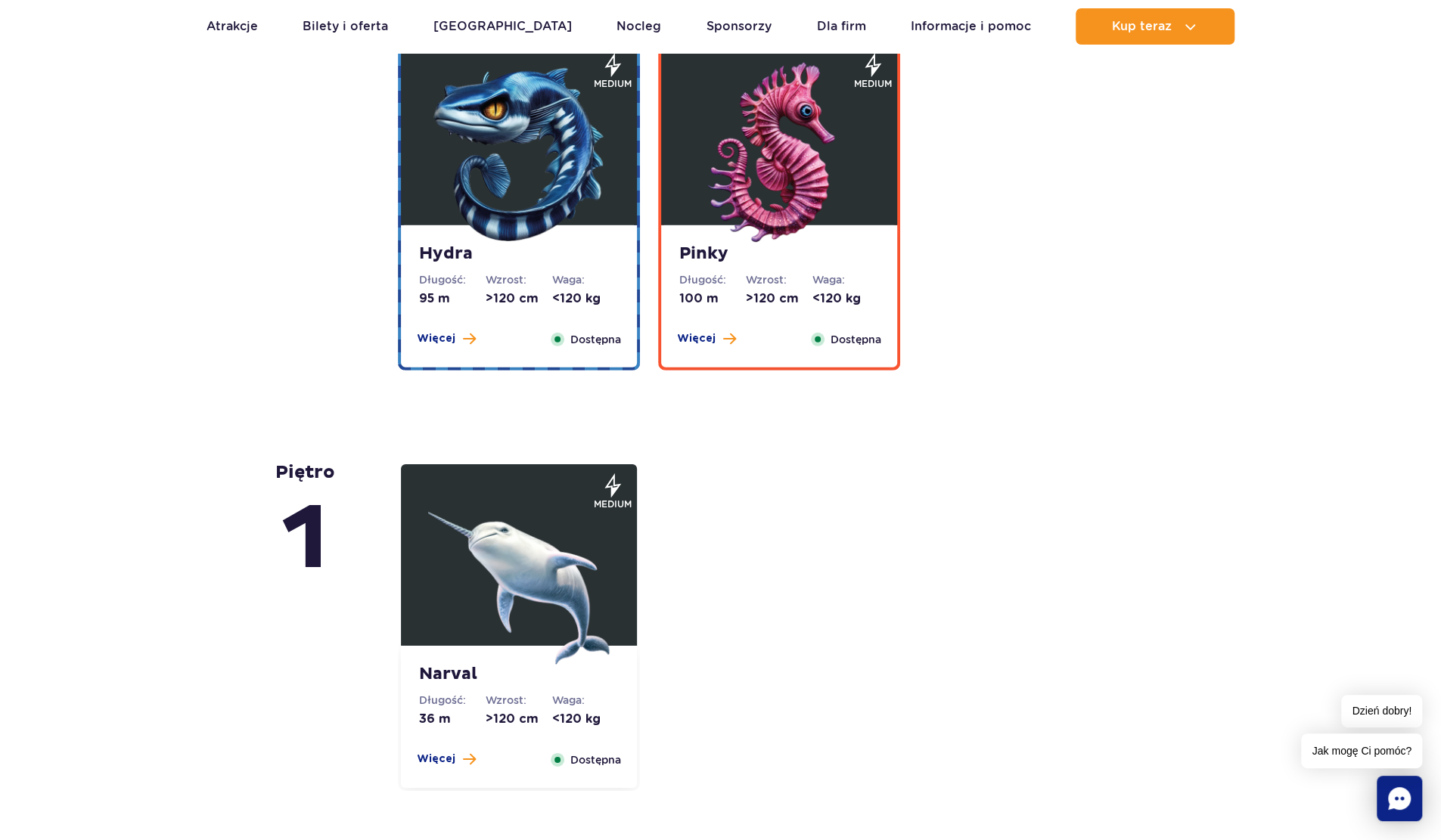
scroll to position [3523, 0]
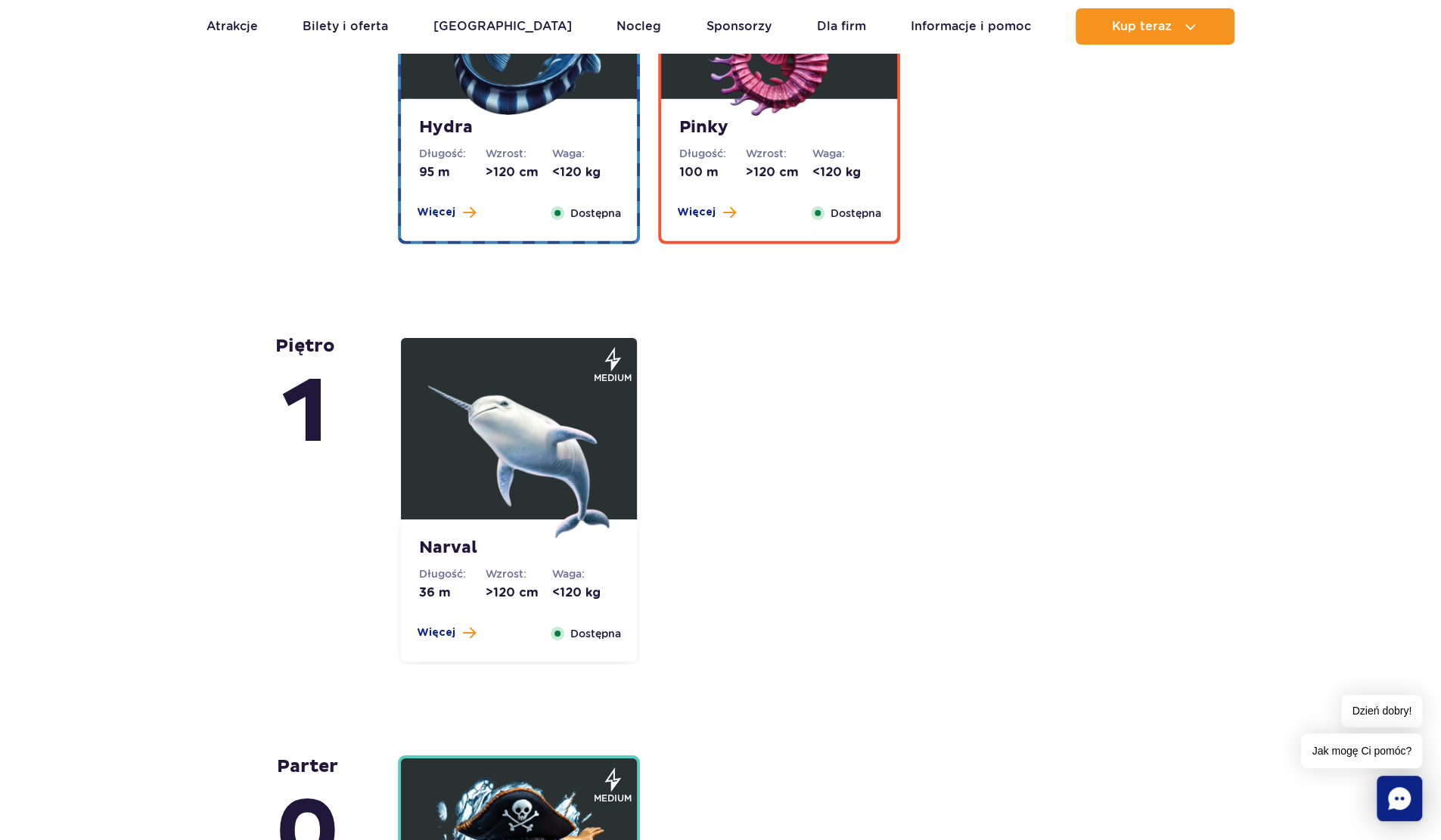
click at [556, 455] on img at bounding box center [519, 448] width 181 height 181
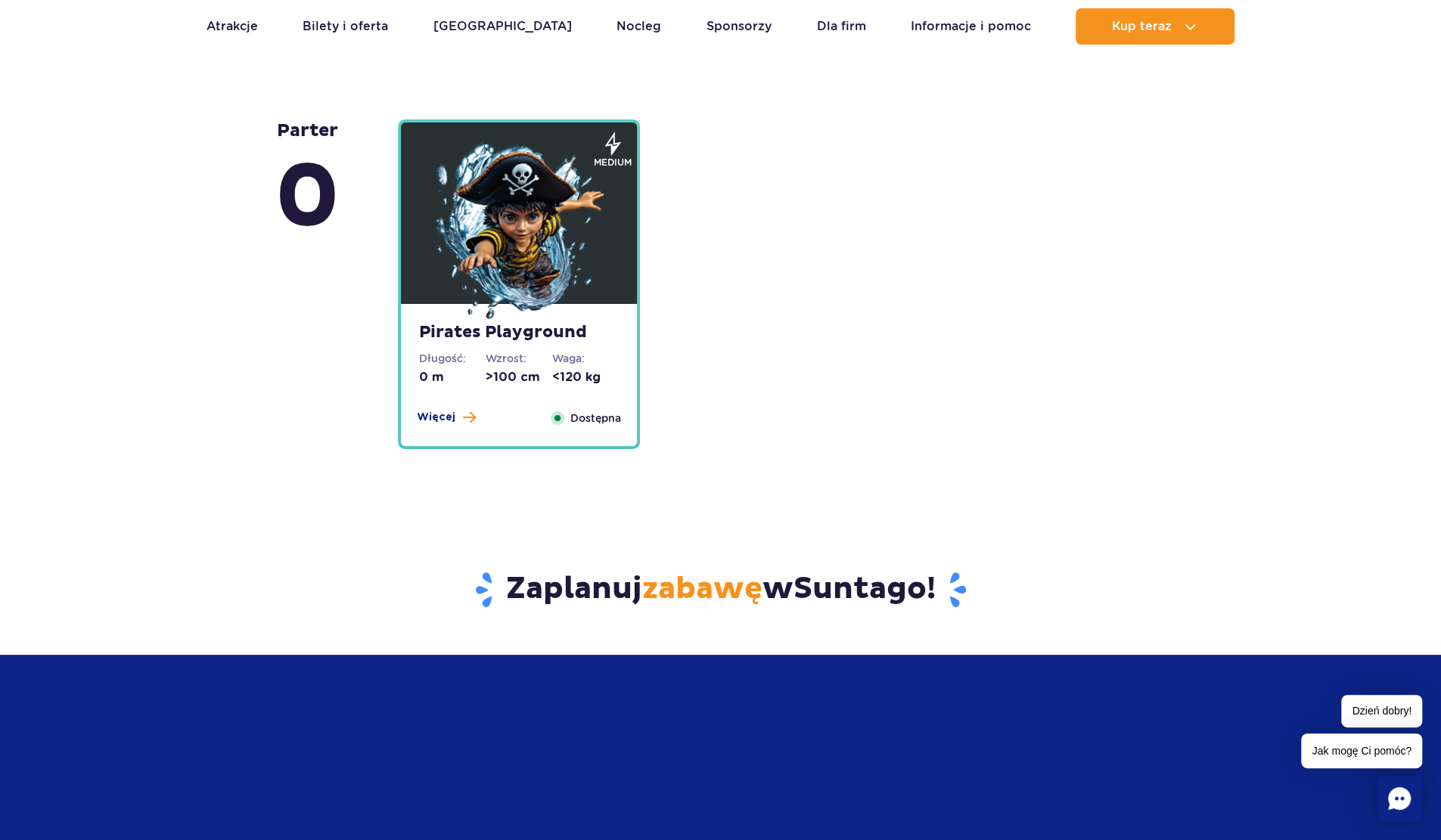
scroll to position [4304, 0]
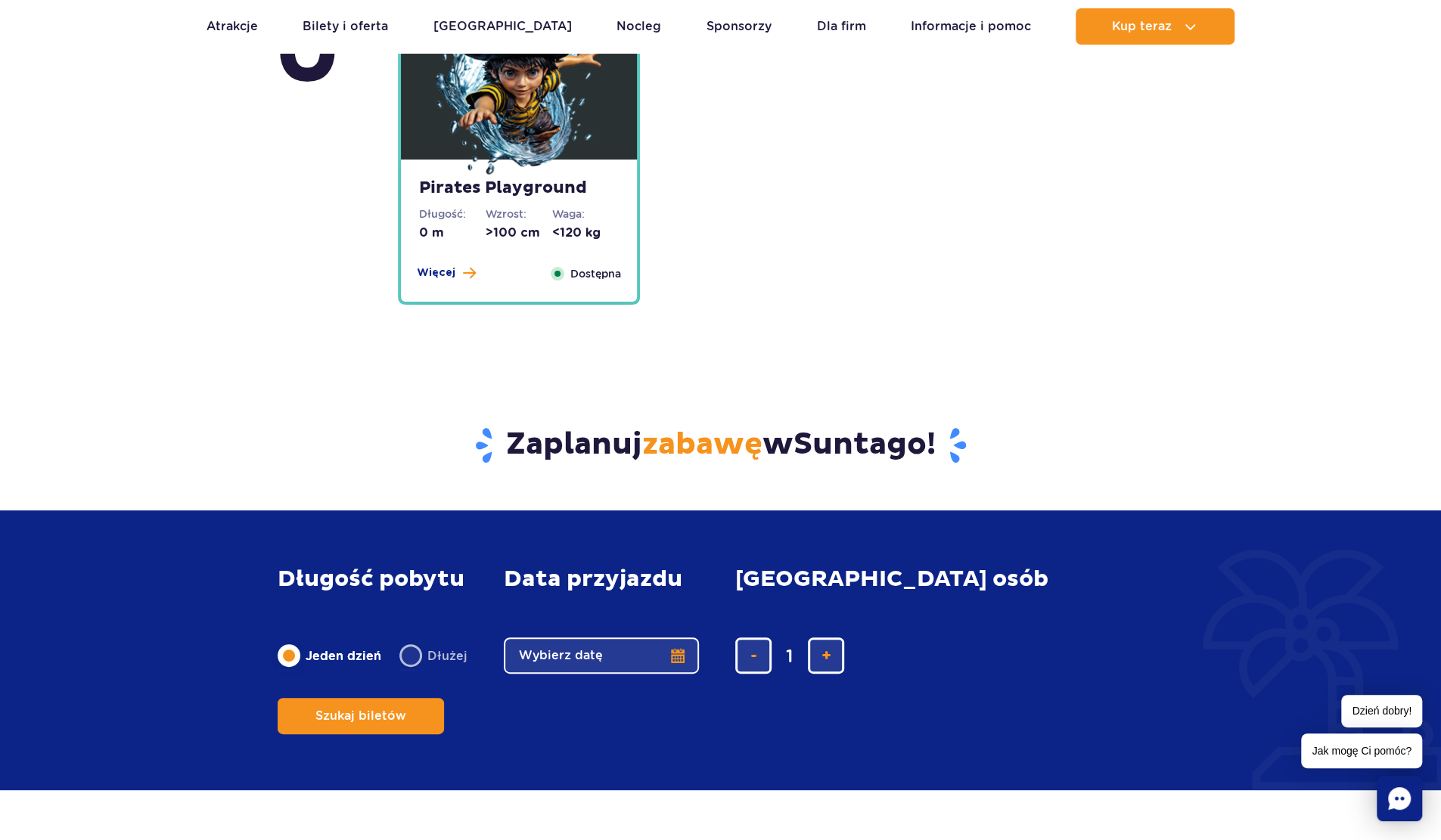
click at [566, 118] on img at bounding box center [519, 88] width 181 height 181
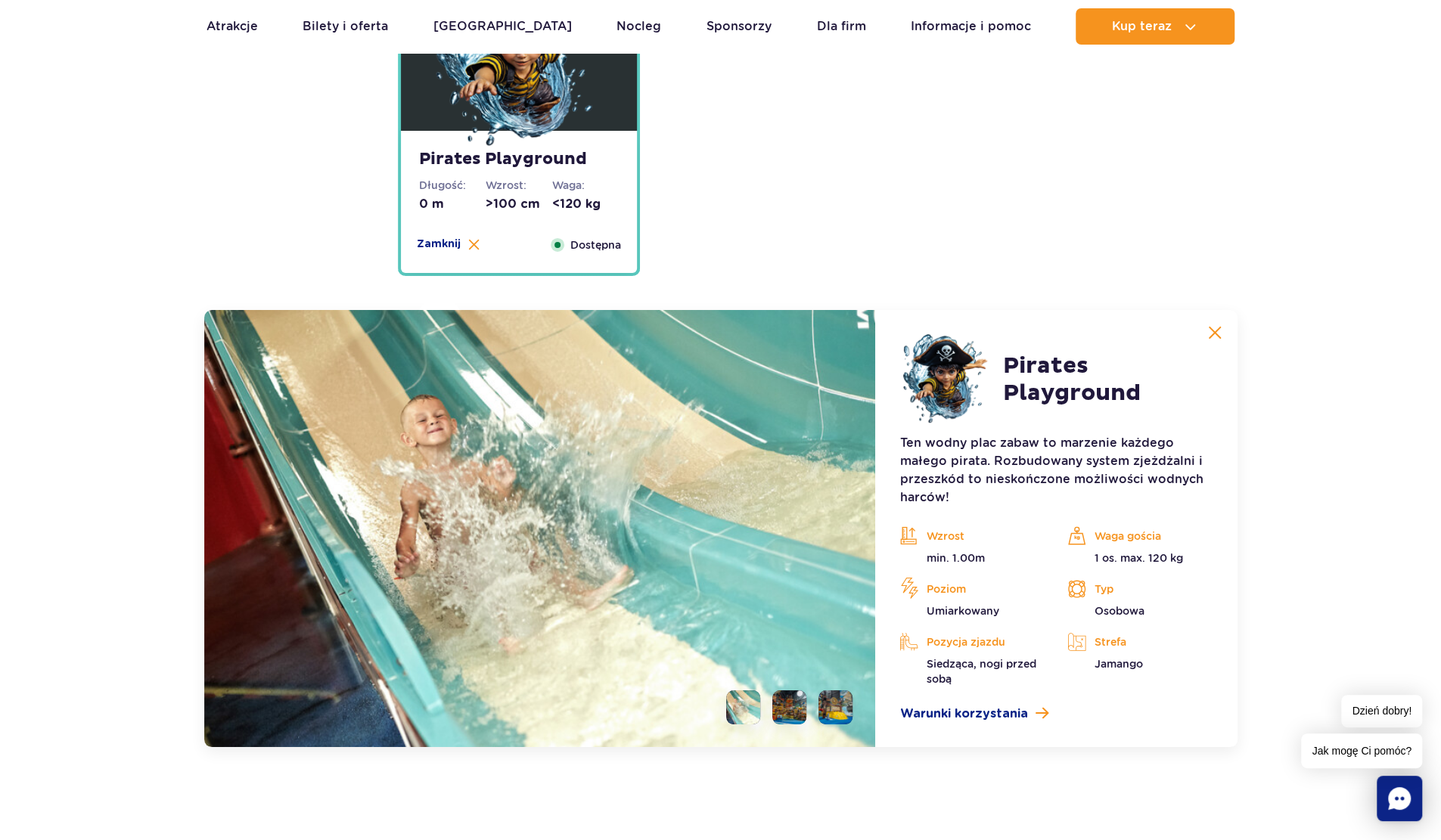
scroll to position [3841, 0]
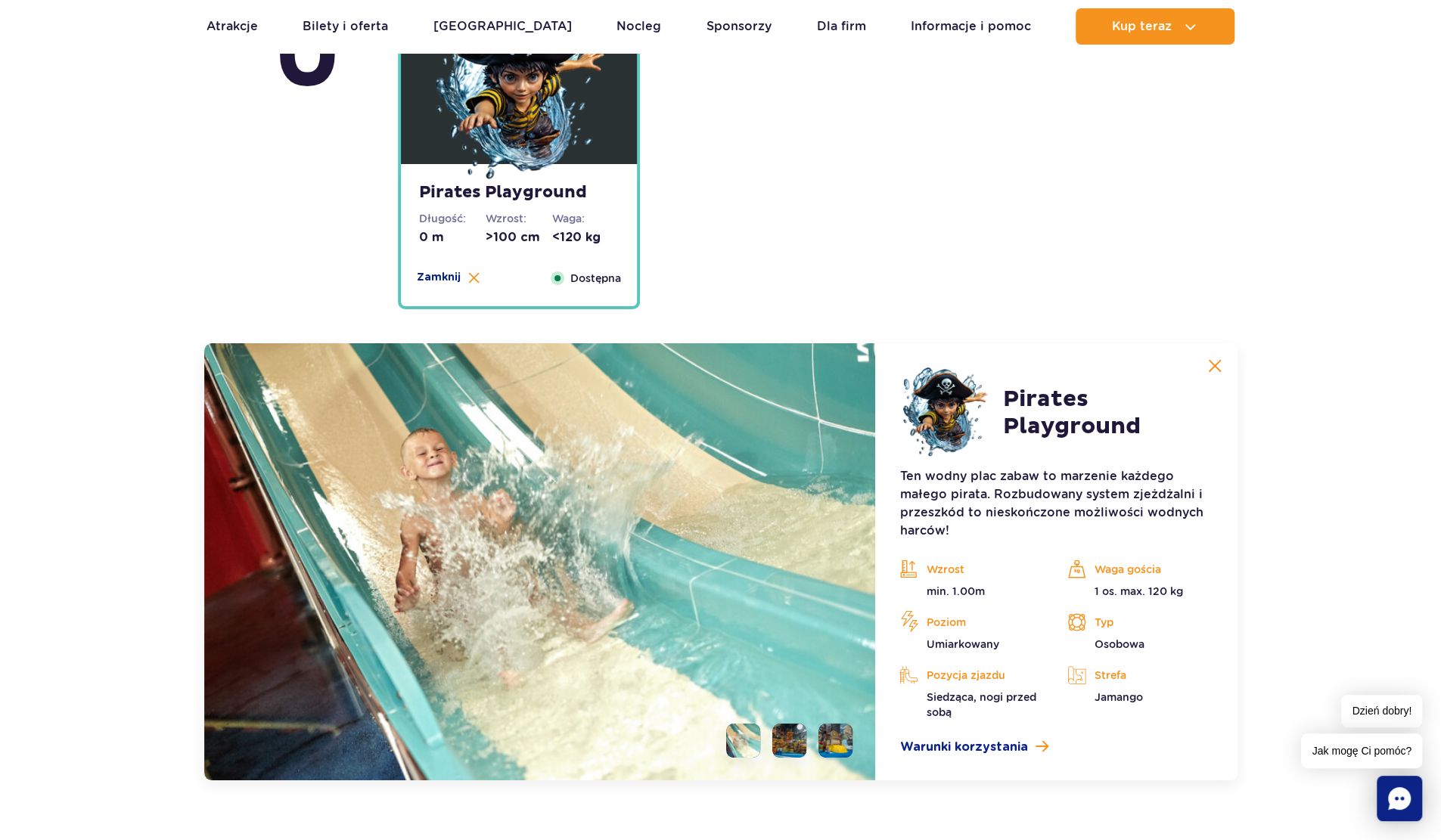
click at [801, 739] on li at bounding box center [789, 740] width 34 height 34
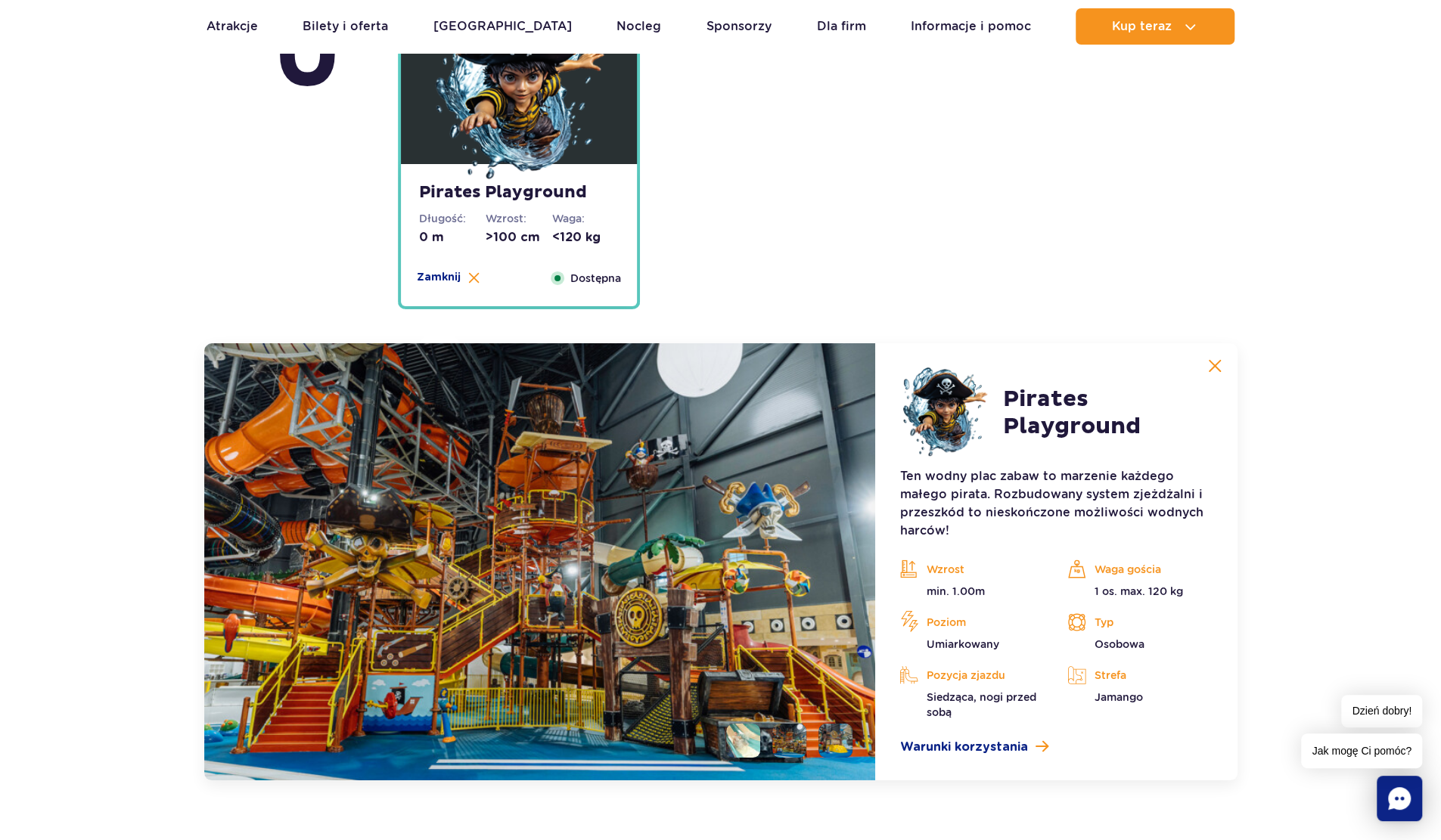
click at [832, 743] on li at bounding box center [835, 740] width 34 height 34
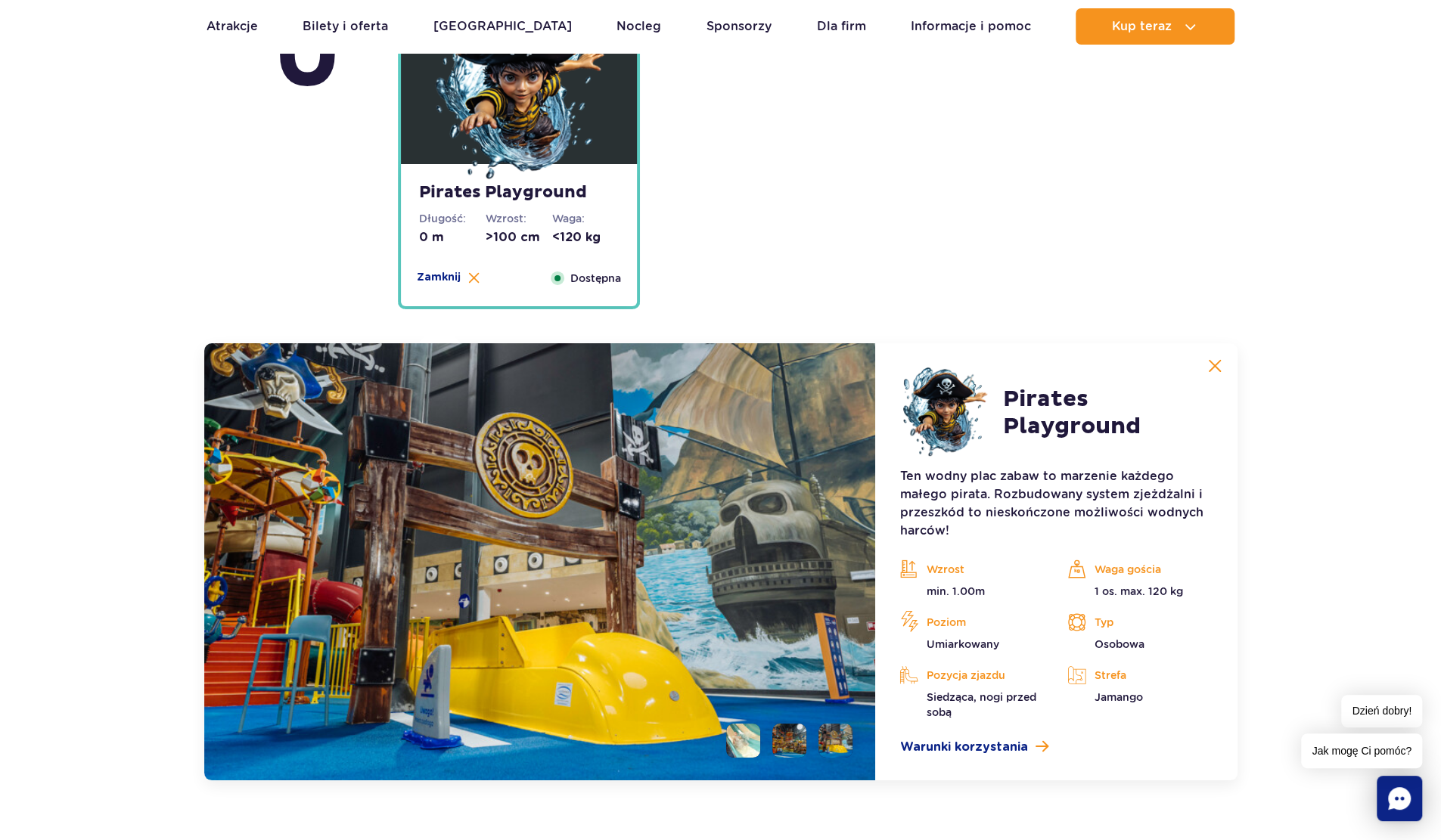
click at [806, 747] on ul at bounding box center [782, 740] width 138 height 34
click at [797, 747] on li at bounding box center [789, 740] width 34 height 34
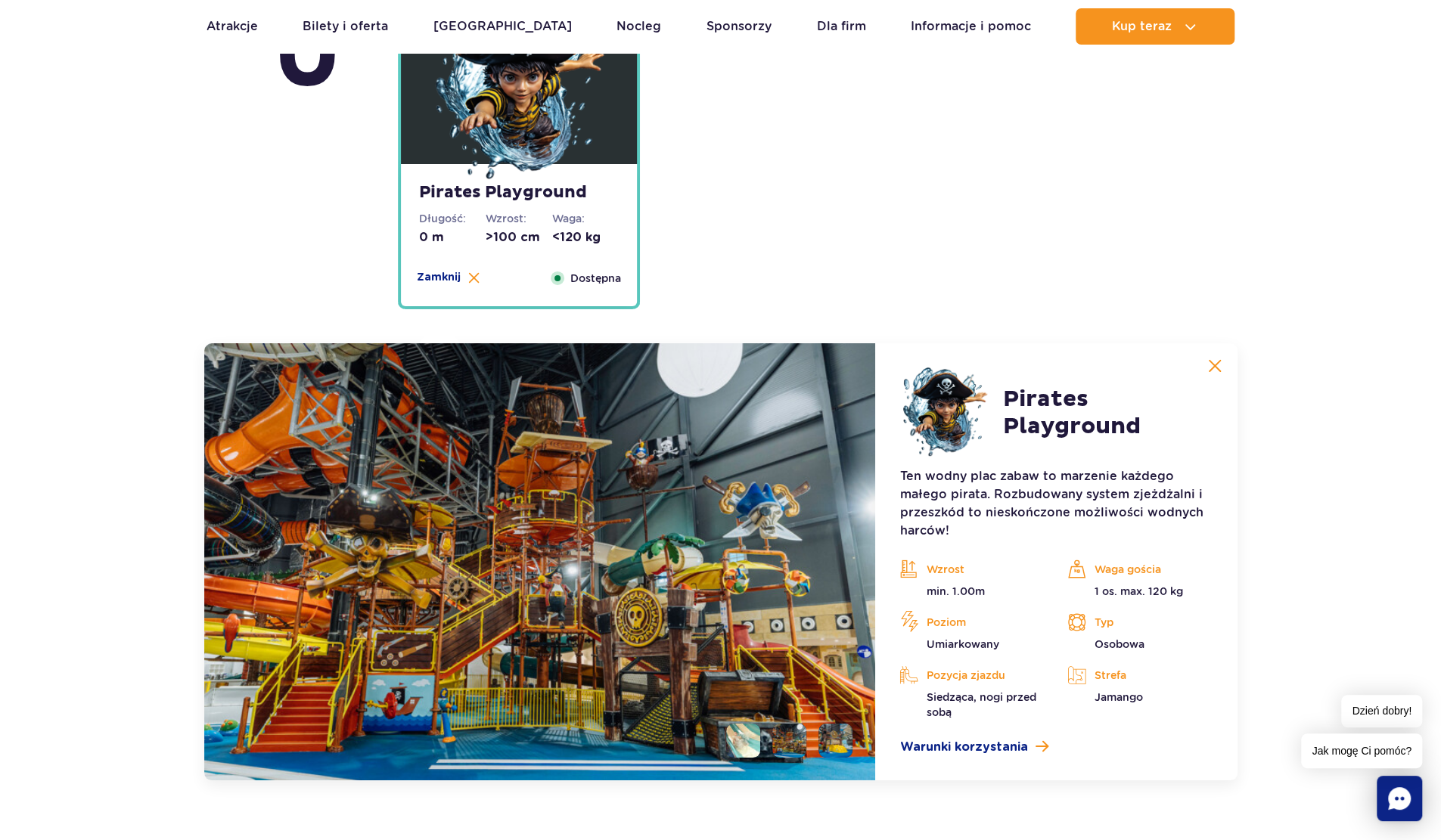
click at [758, 748] on li at bounding box center [743, 740] width 34 height 34
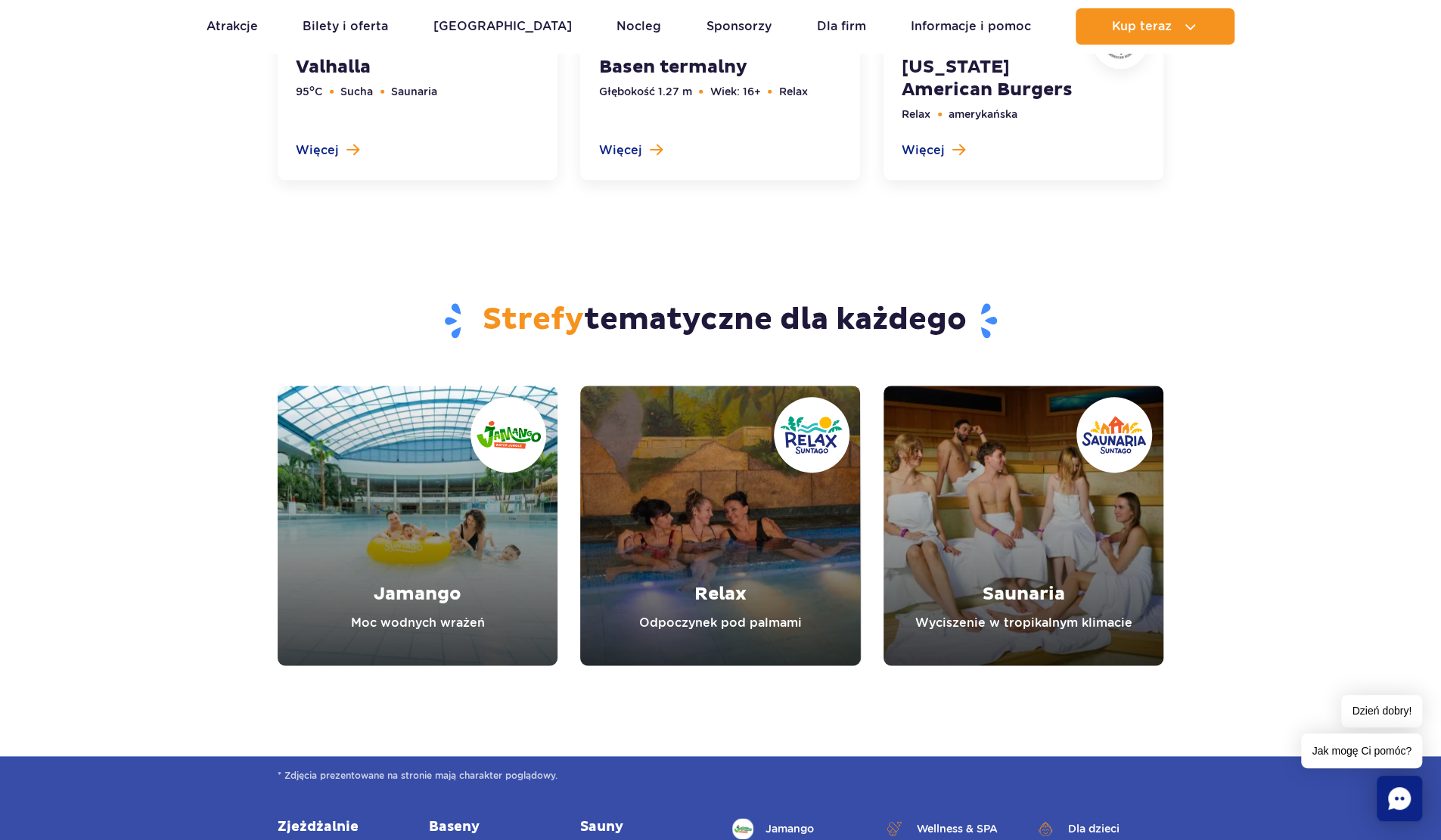
scroll to position [5732, 0]
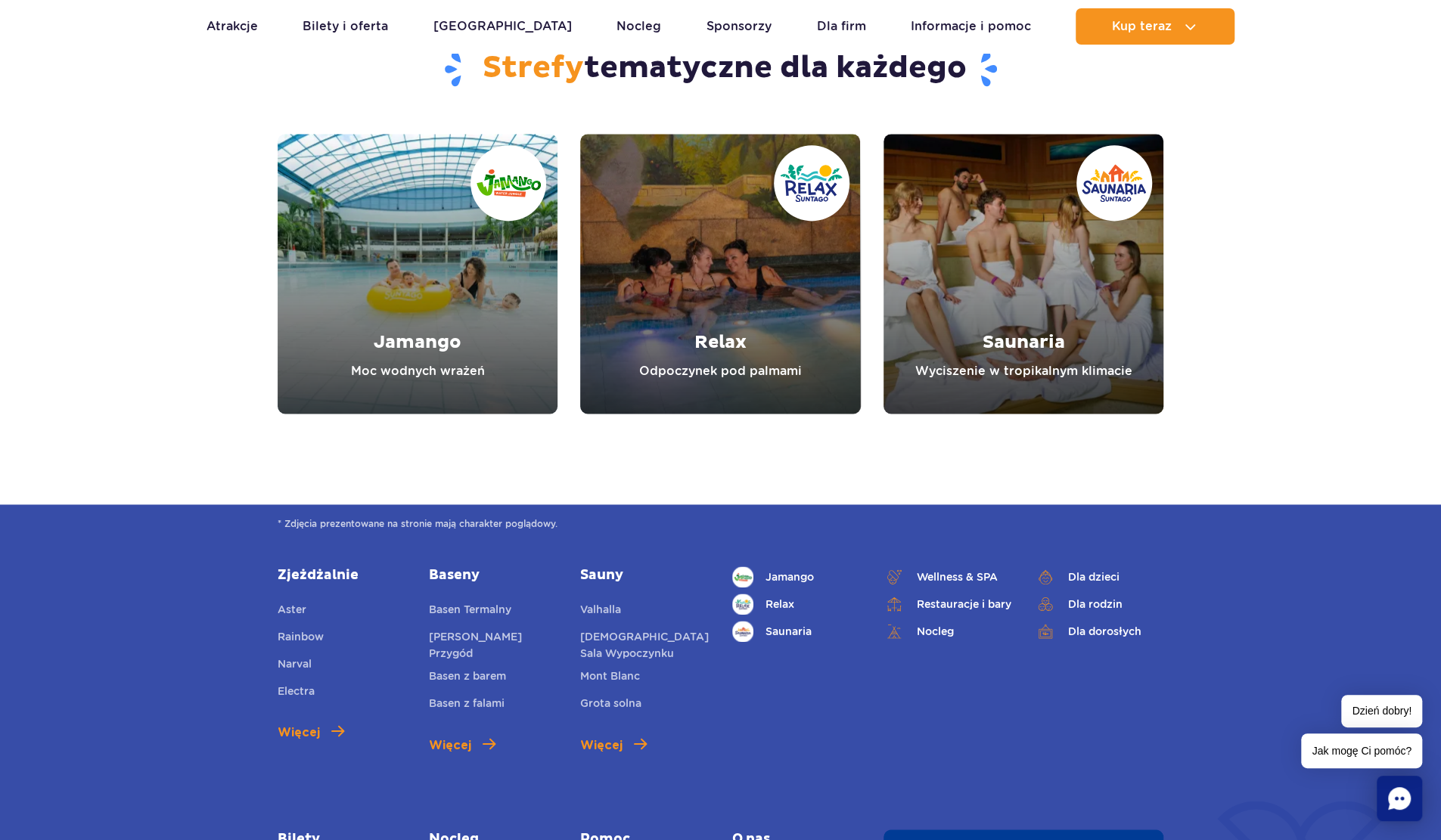
click at [471, 278] on link "Jamango" at bounding box center [417, 273] width 279 height 279
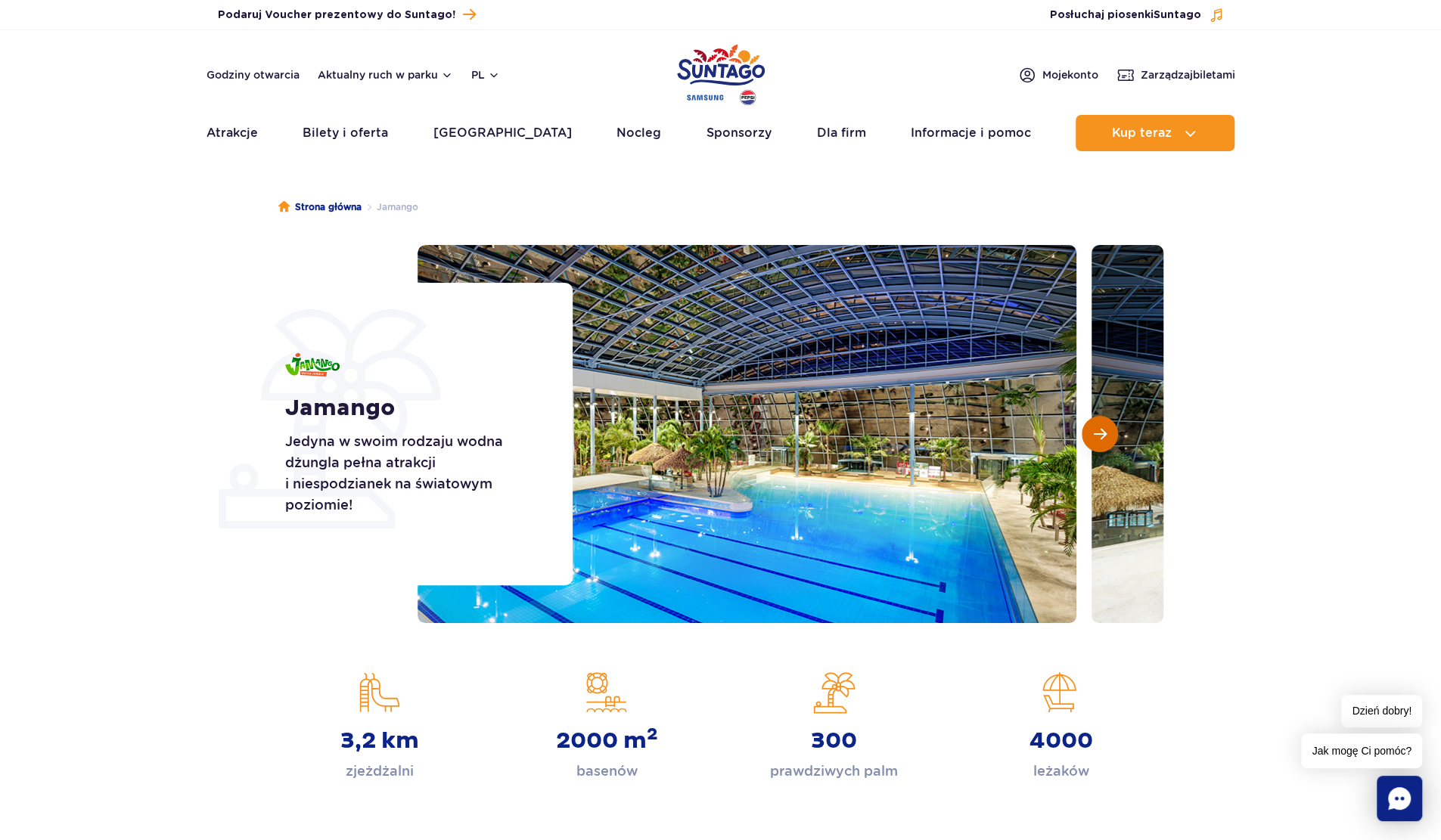
click at [1094, 431] on span "Następny slajd" at bounding box center [1100, 433] width 13 height 14
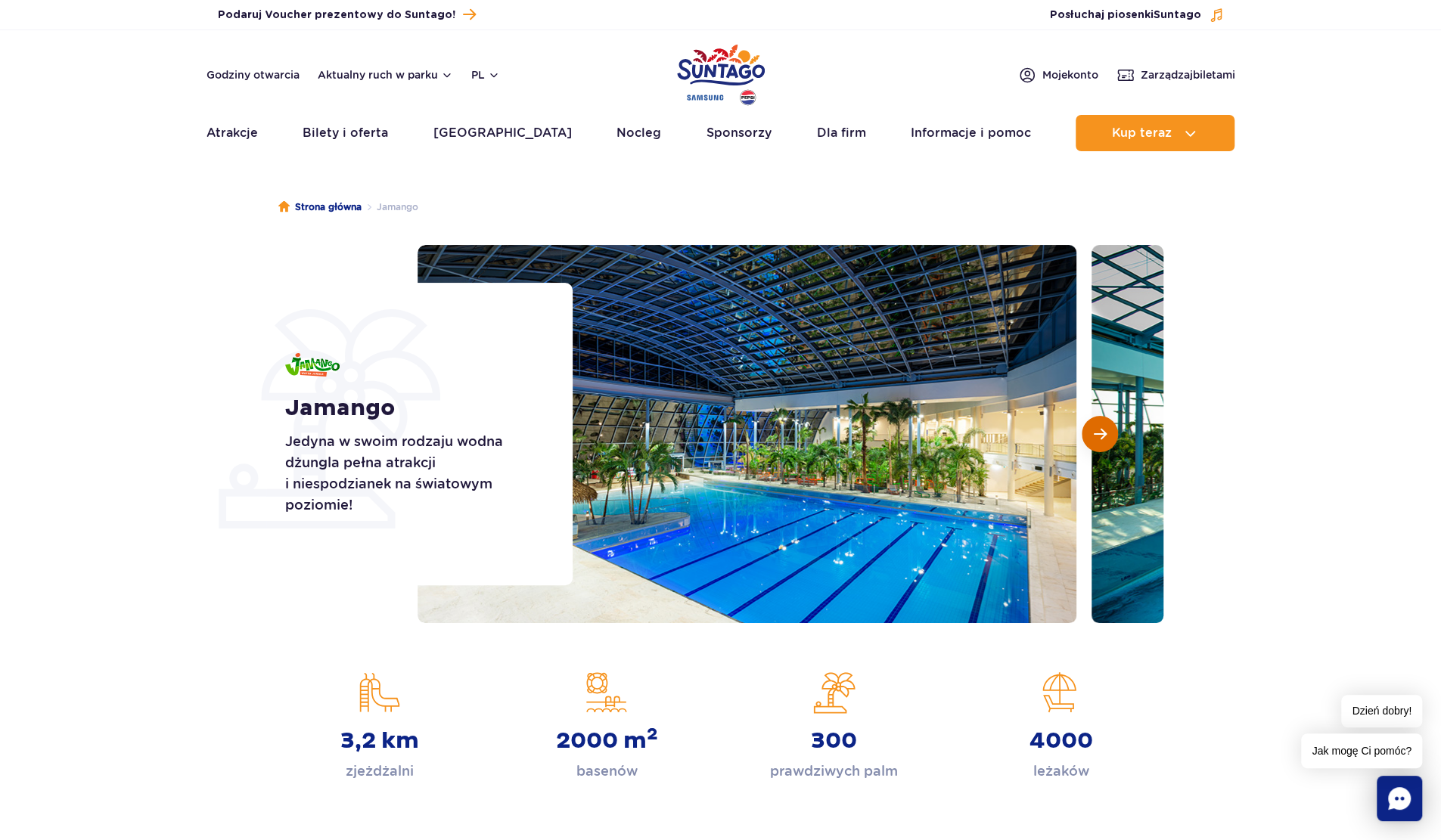
click at [1094, 431] on span "Następny slajd" at bounding box center [1100, 433] width 13 height 14
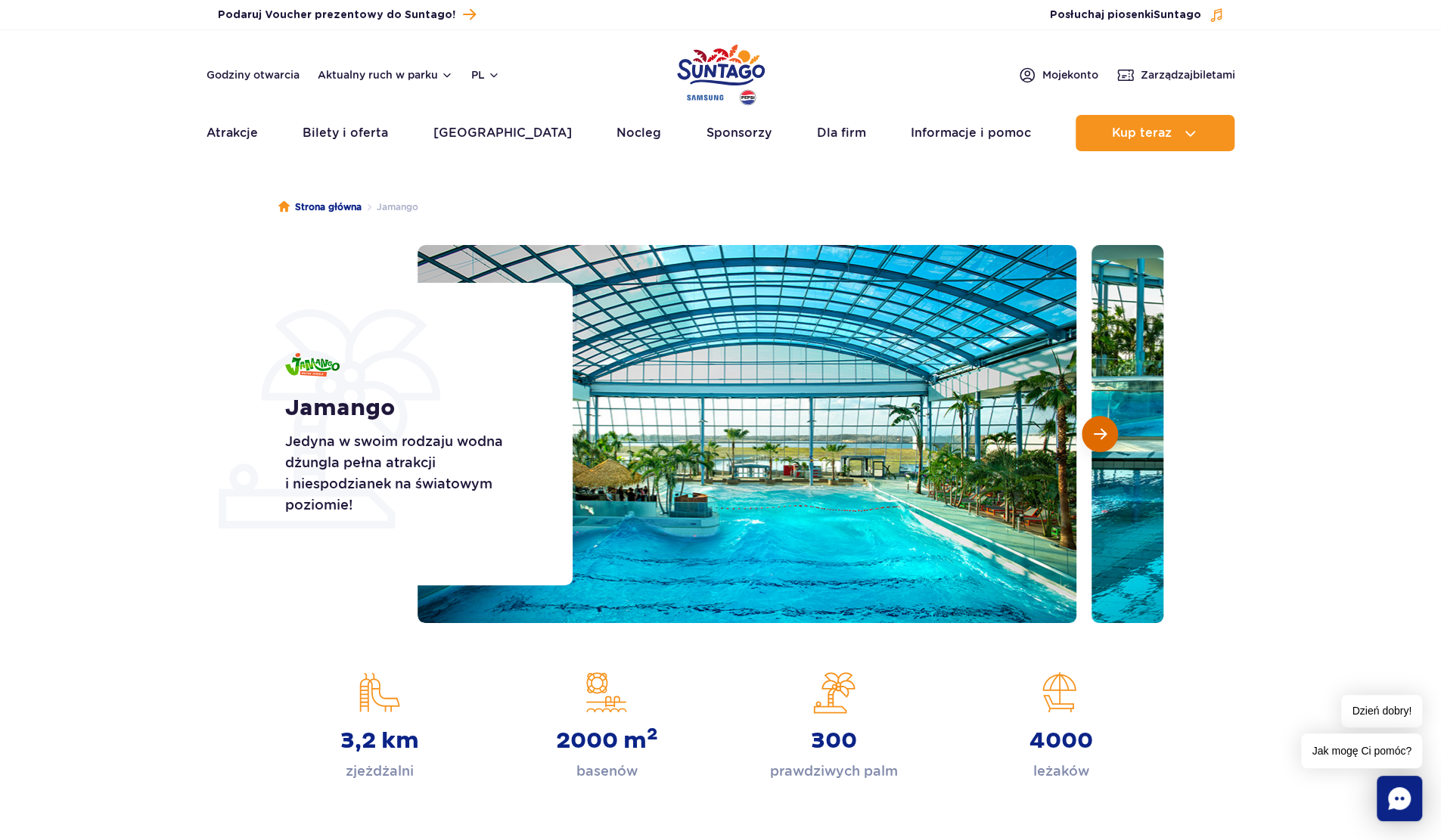
click at [1094, 431] on span "Następny slajd" at bounding box center [1100, 433] width 13 height 14
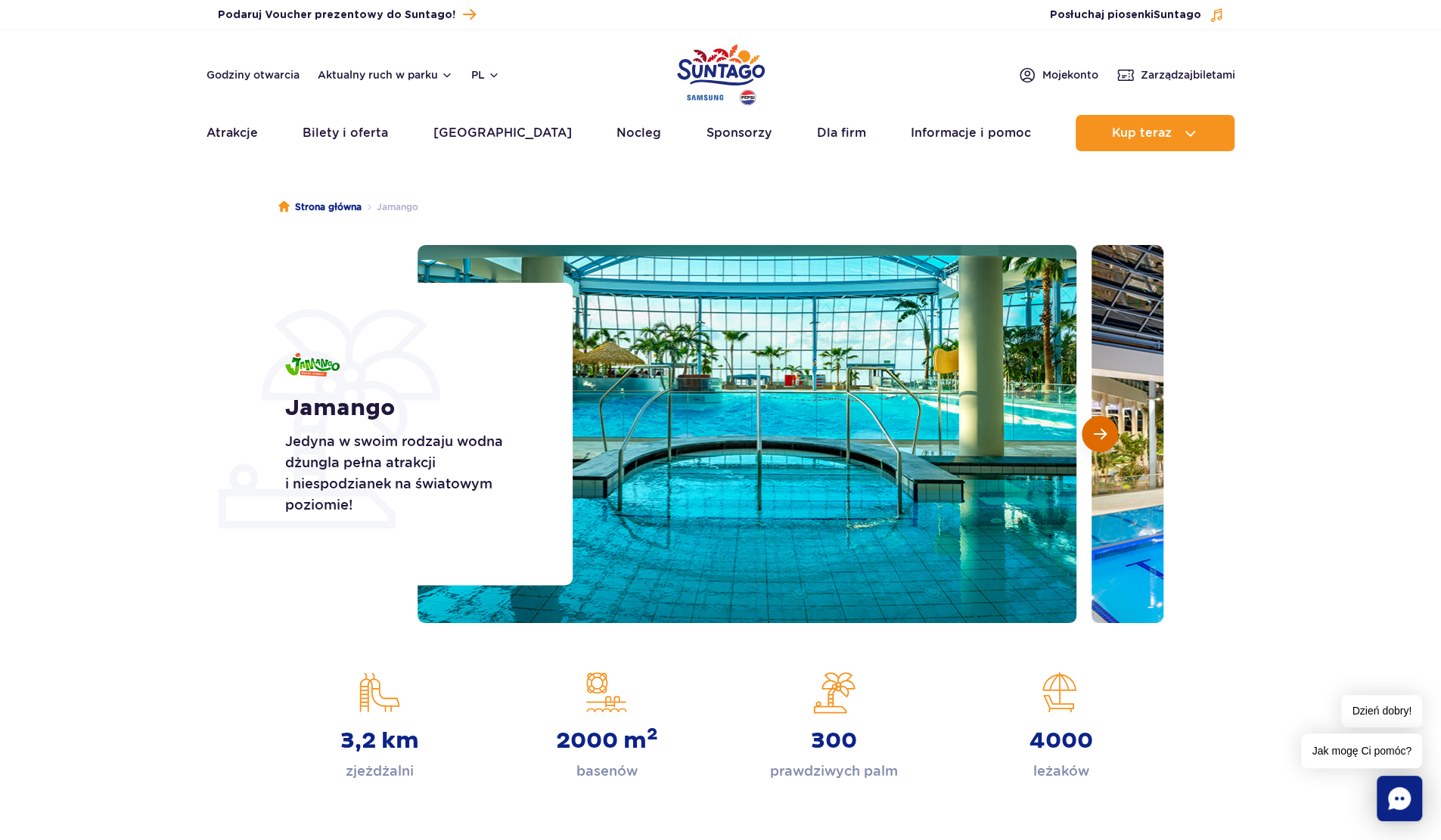
click at [1094, 431] on span "Następny slajd" at bounding box center [1100, 433] width 13 height 14
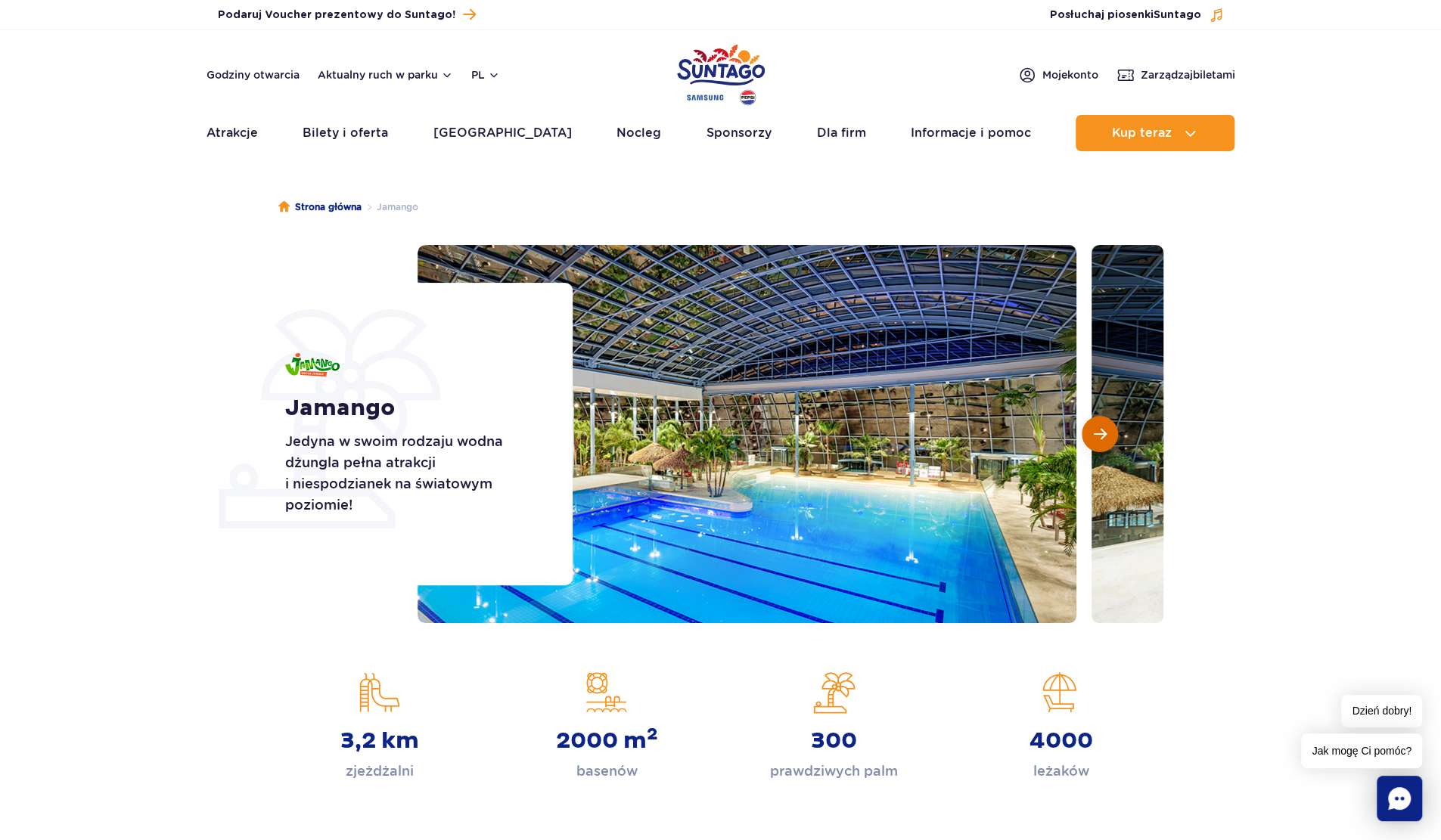
click at [1094, 431] on span "Następny slajd" at bounding box center [1100, 433] width 13 height 14
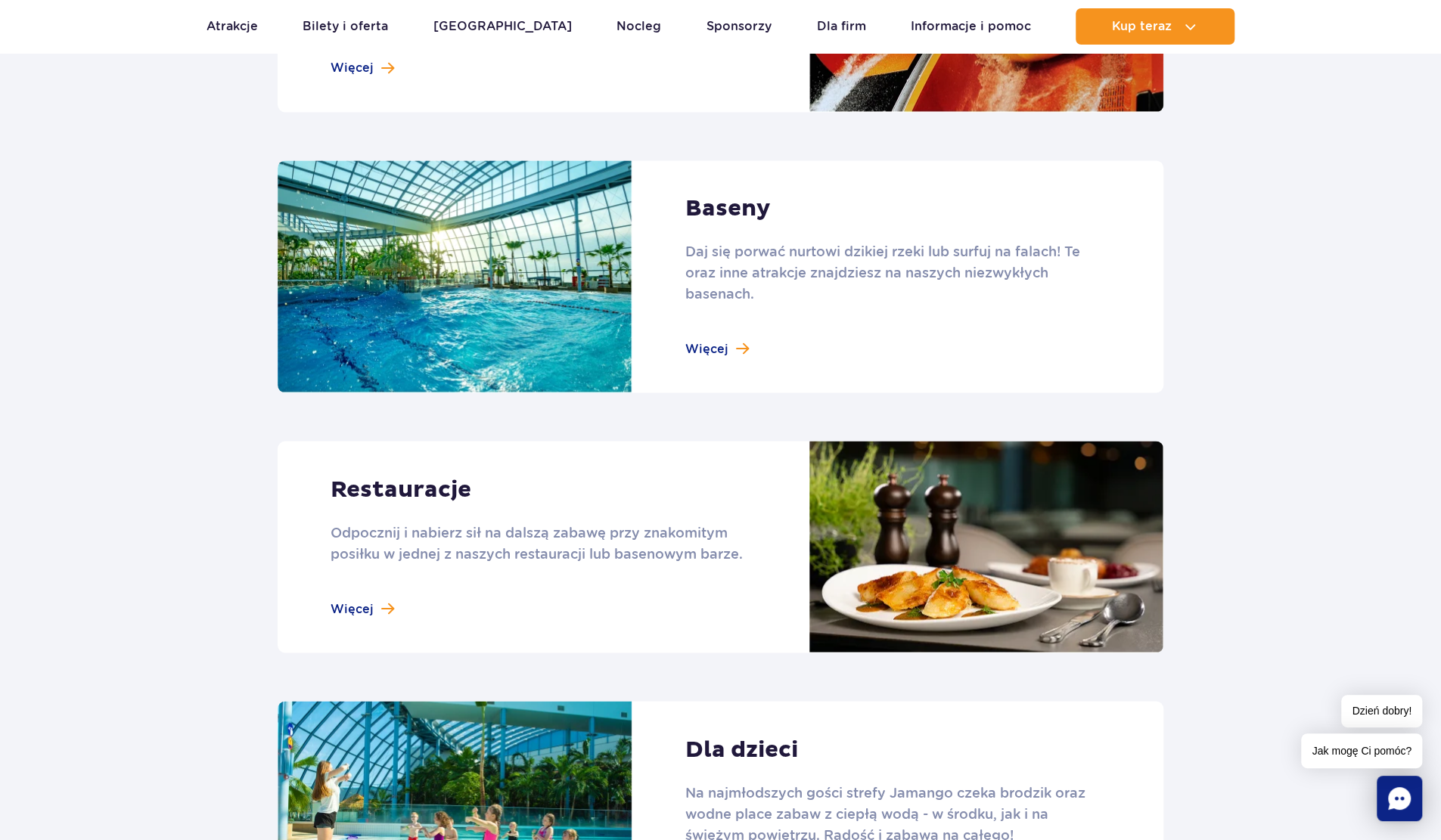
scroll to position [1891, 0]
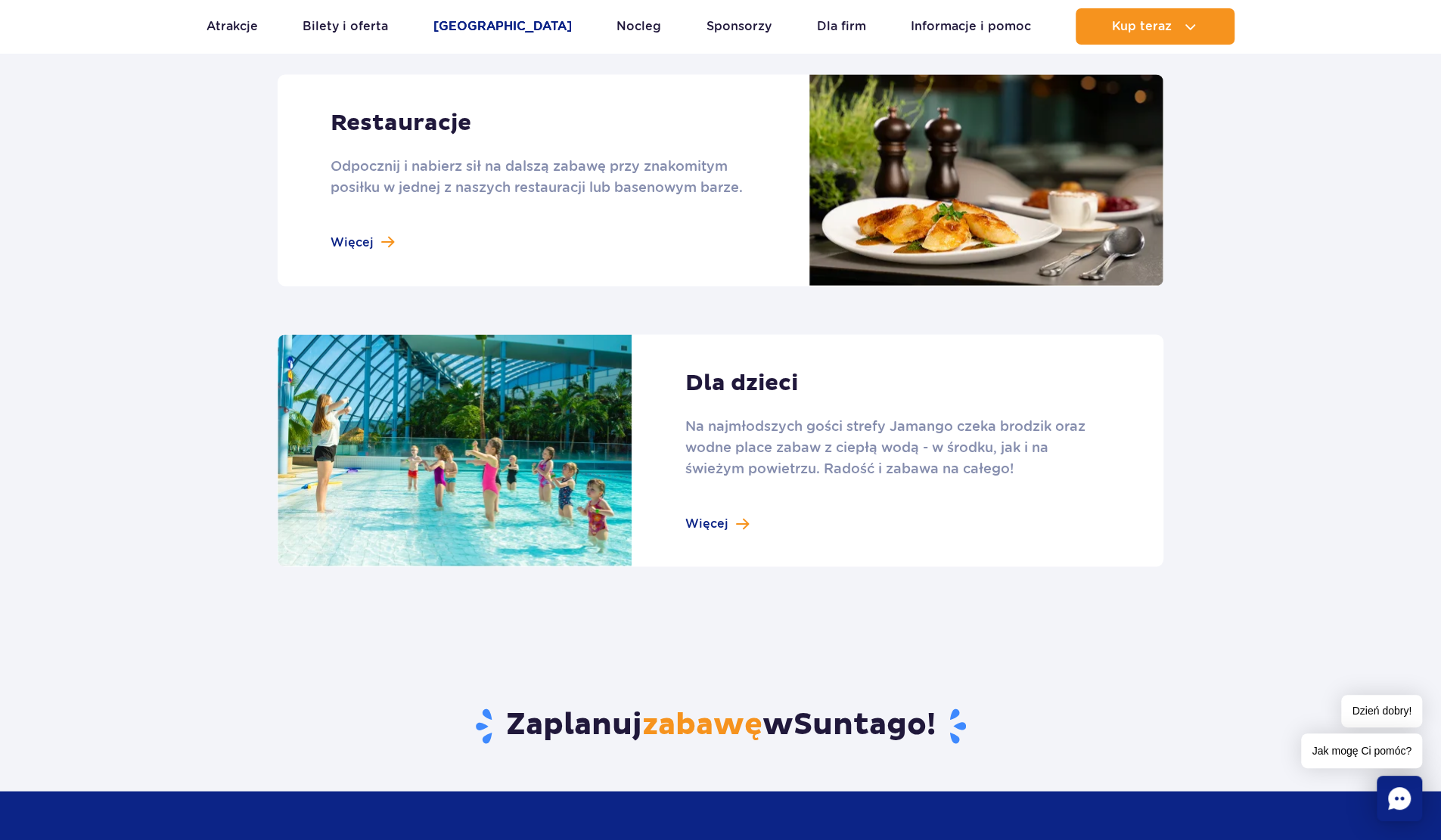
click at [455, 19] on link "[GEOGRAPHIC_DATA]" at bounding box center [502, 27] width 138 height 37
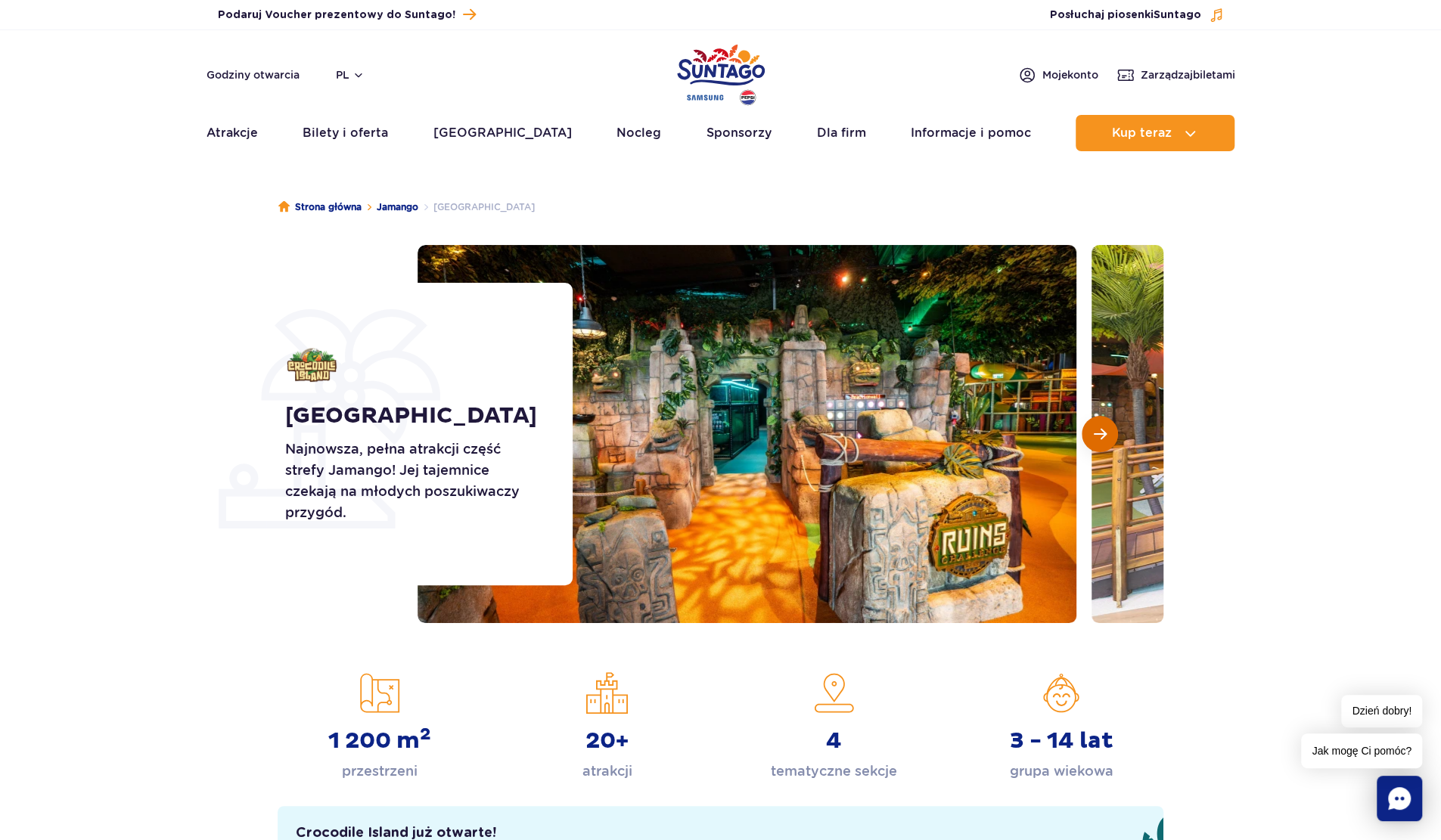
click at [1094, 434] on span "Następny slajd" at bounding box center [1100, 433] width 13 height 14
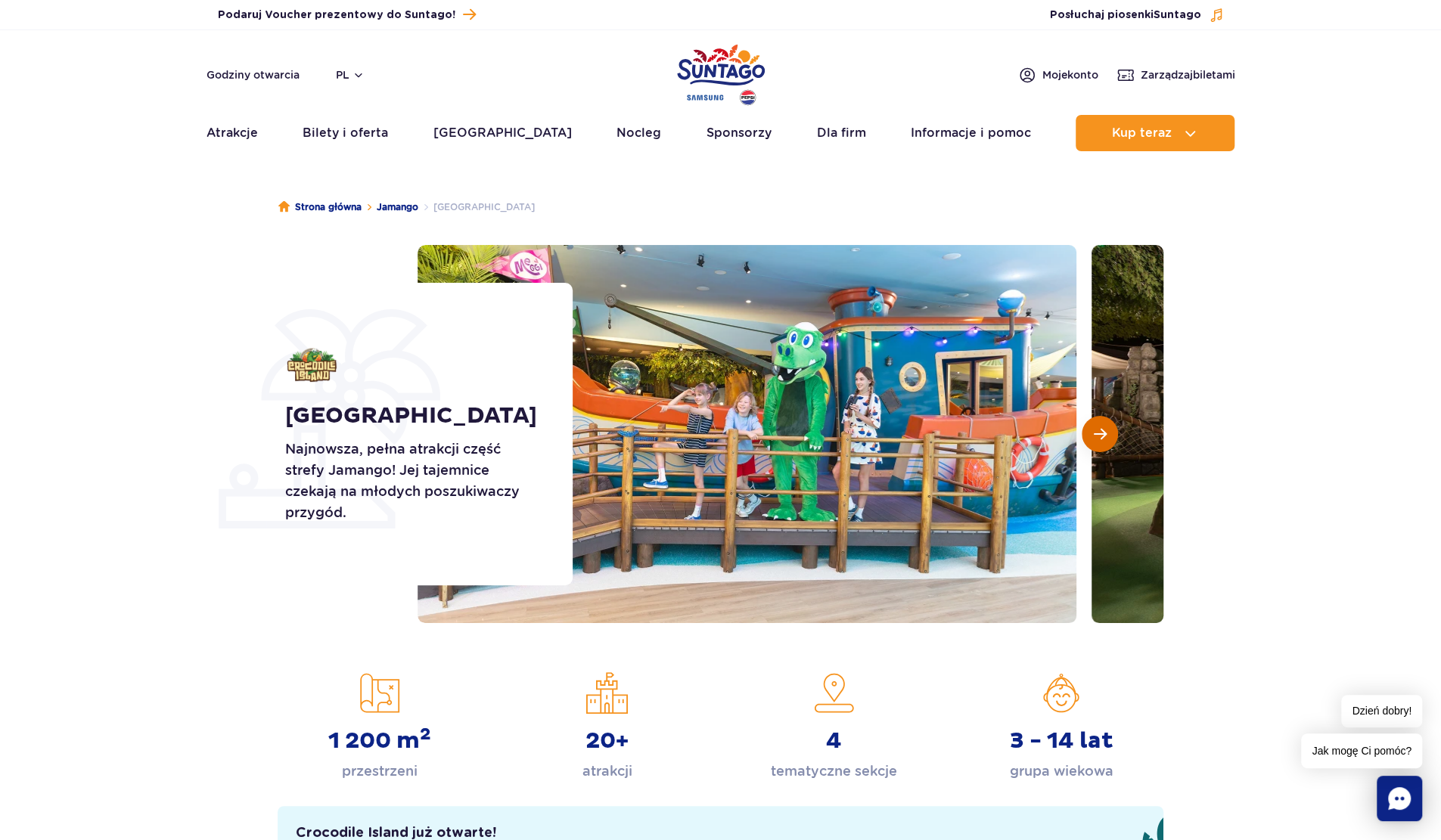
click at [1096, 432] on span "Następny slajd" at bounding box center [1100, 433] width 13 height 14
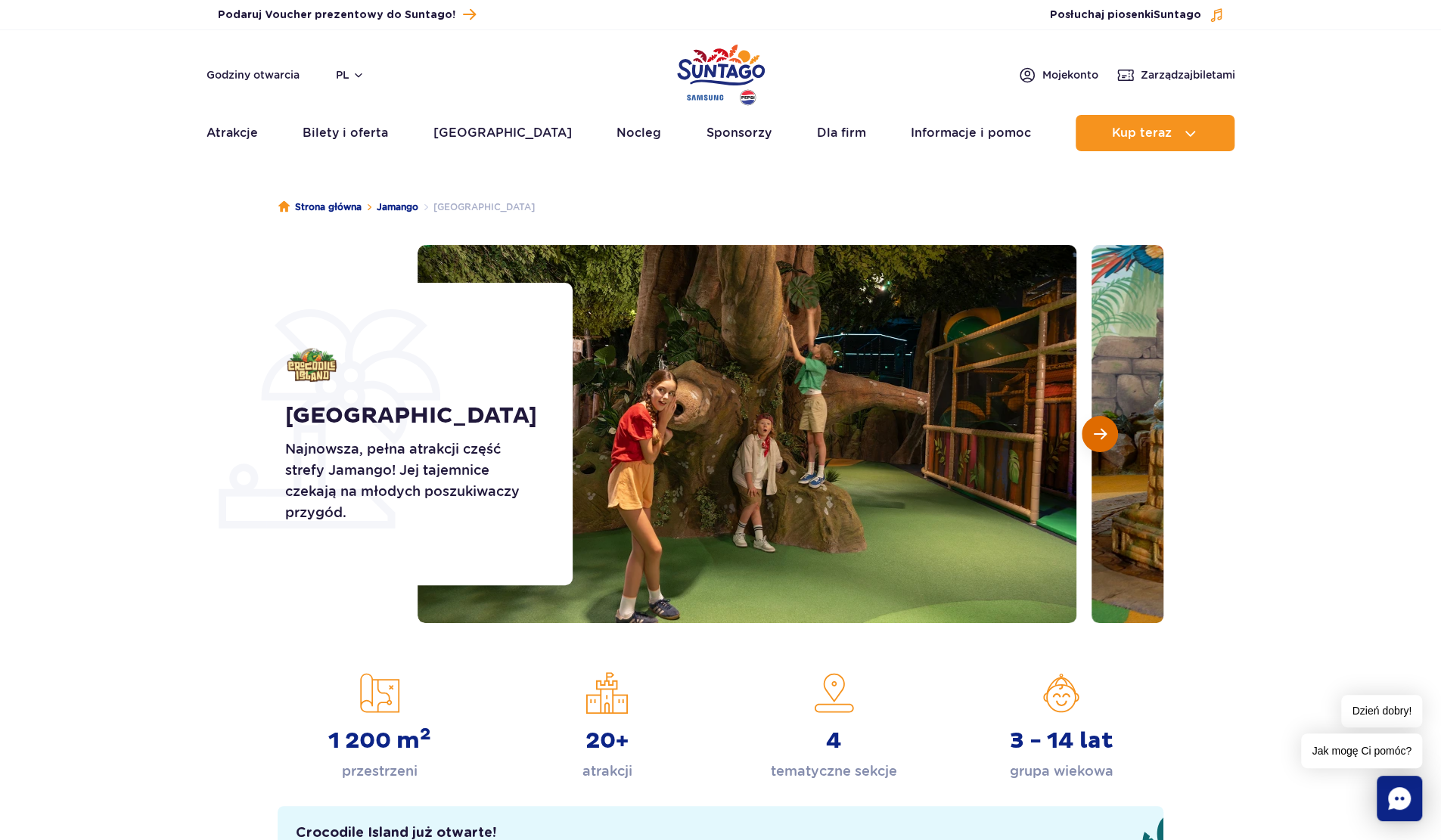
click at [1096, 432] on span "Następny slajd" at bounding box center [1100, 433] width 13 height 14
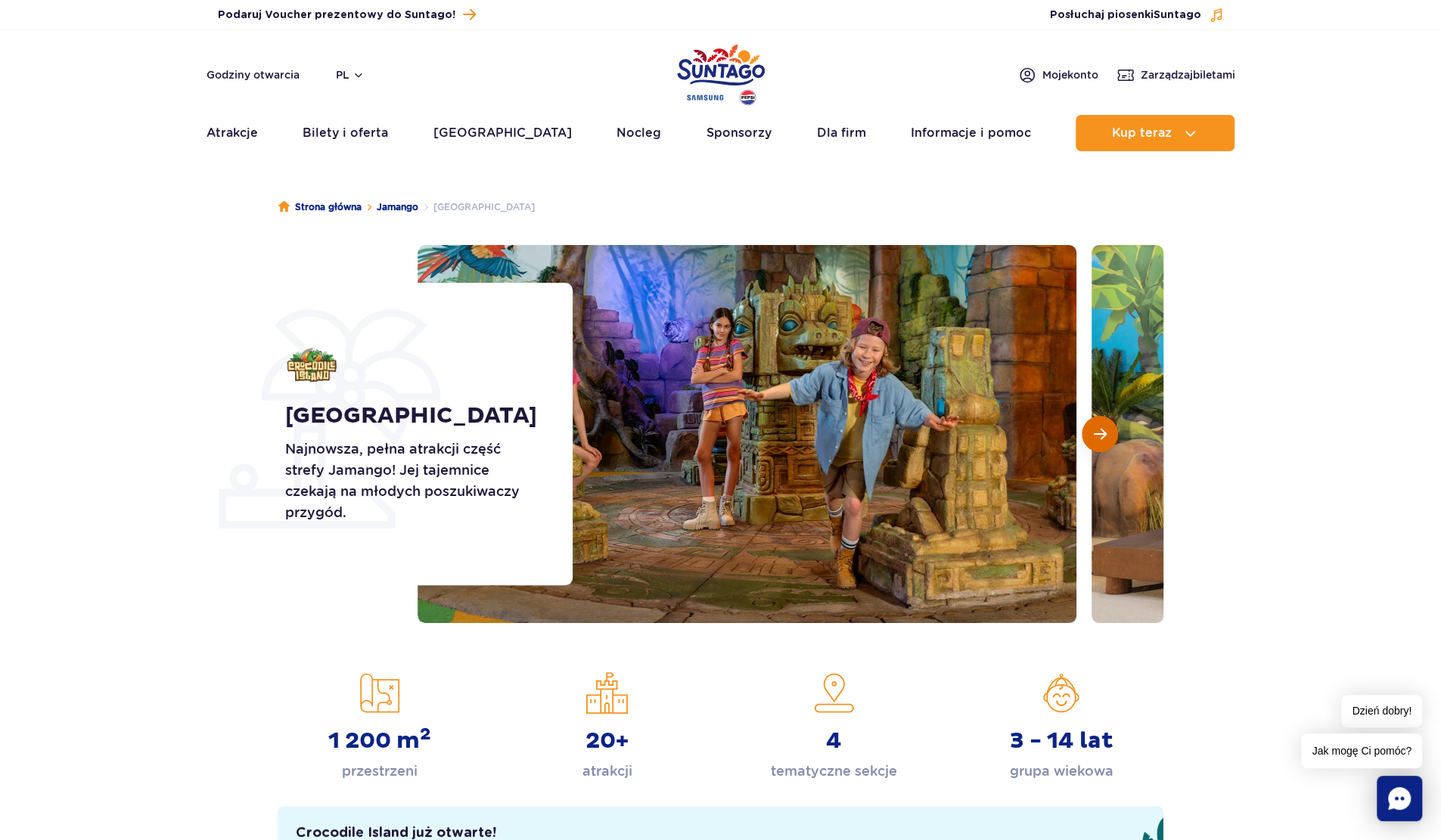
click at [1096, 432] on span "Następny slajd" at bounding box center [1100, 433] width 13 height 14
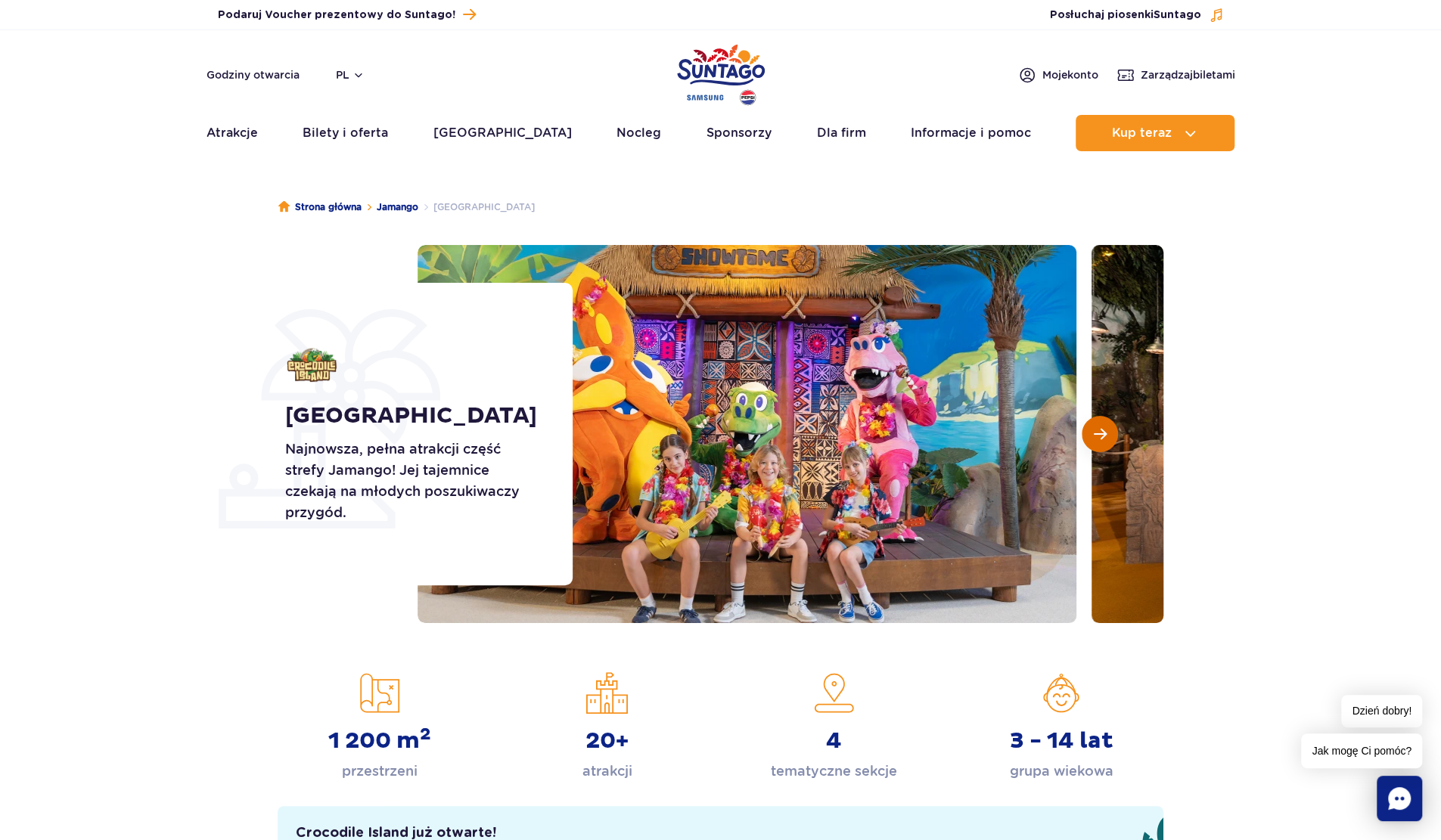
click at [1096, 432] on span "Następny slajd" at bounding box center [1100, 433] width 13 height 14
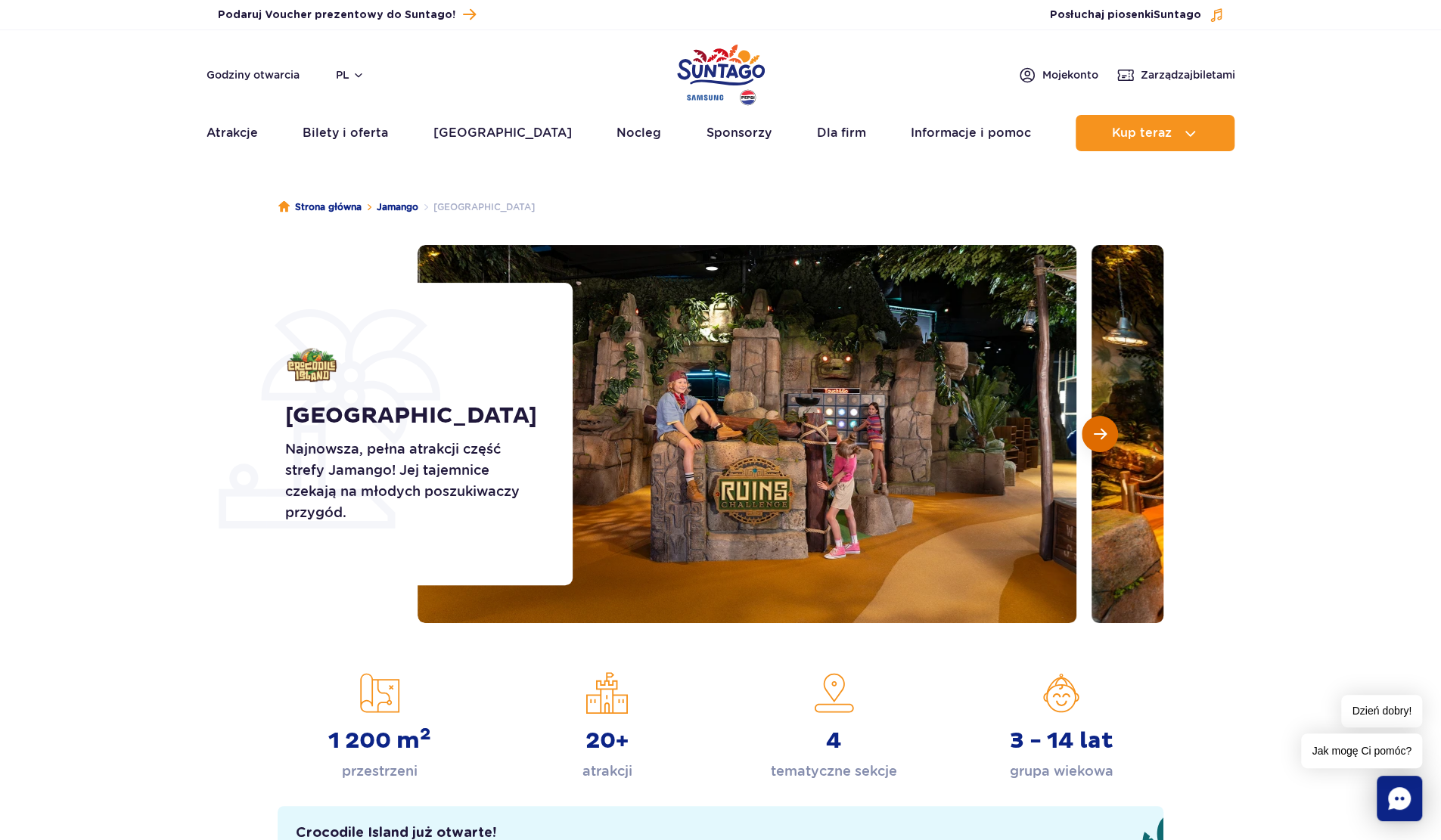
click at [1096, 432] on span "Następny slajd" at bounding box center [1100, 433] width 13 height 14
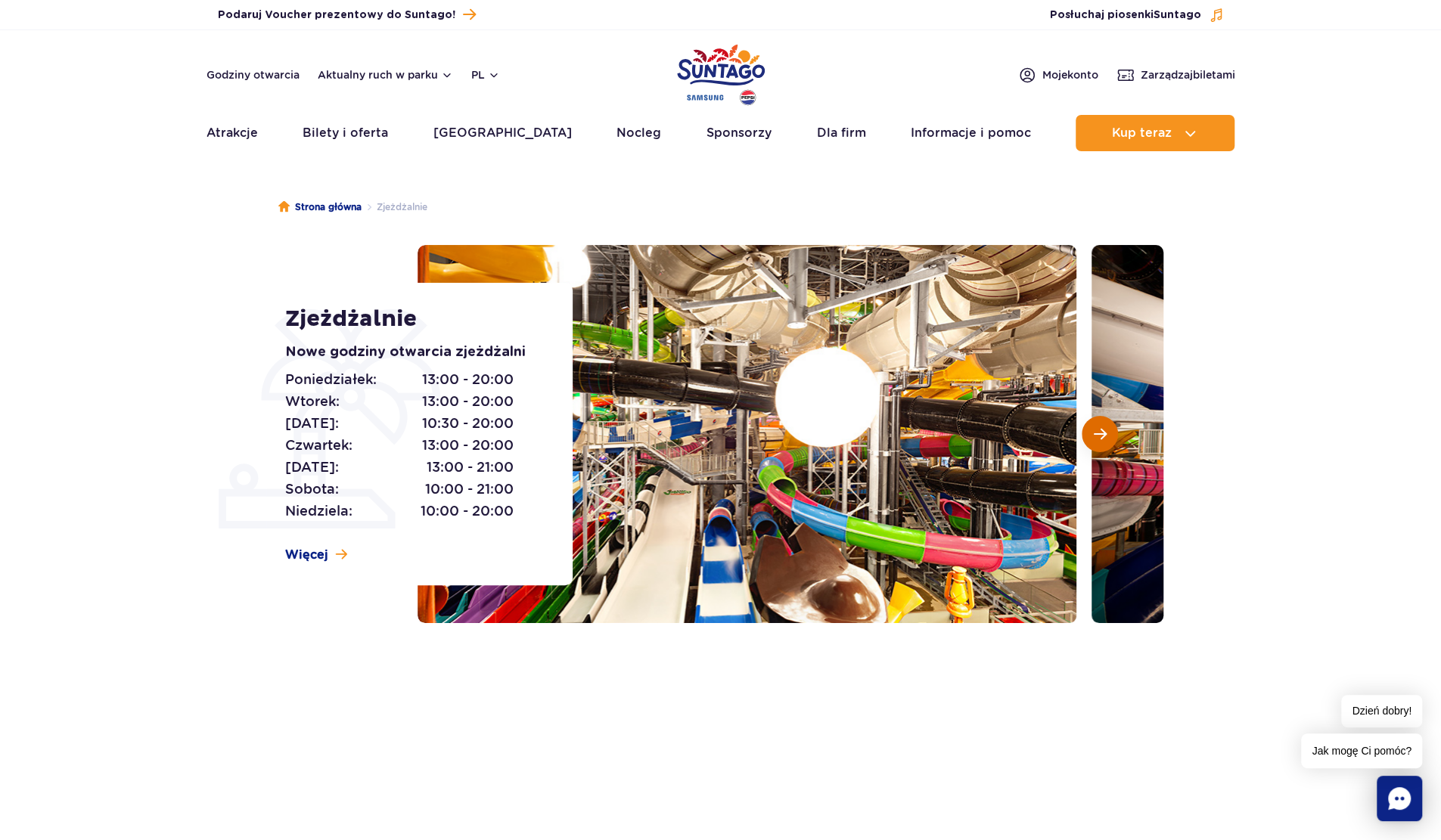
click at [1110, 440] on button "Następny slajd" at bounding box center [1100, 434] width 37 height 37
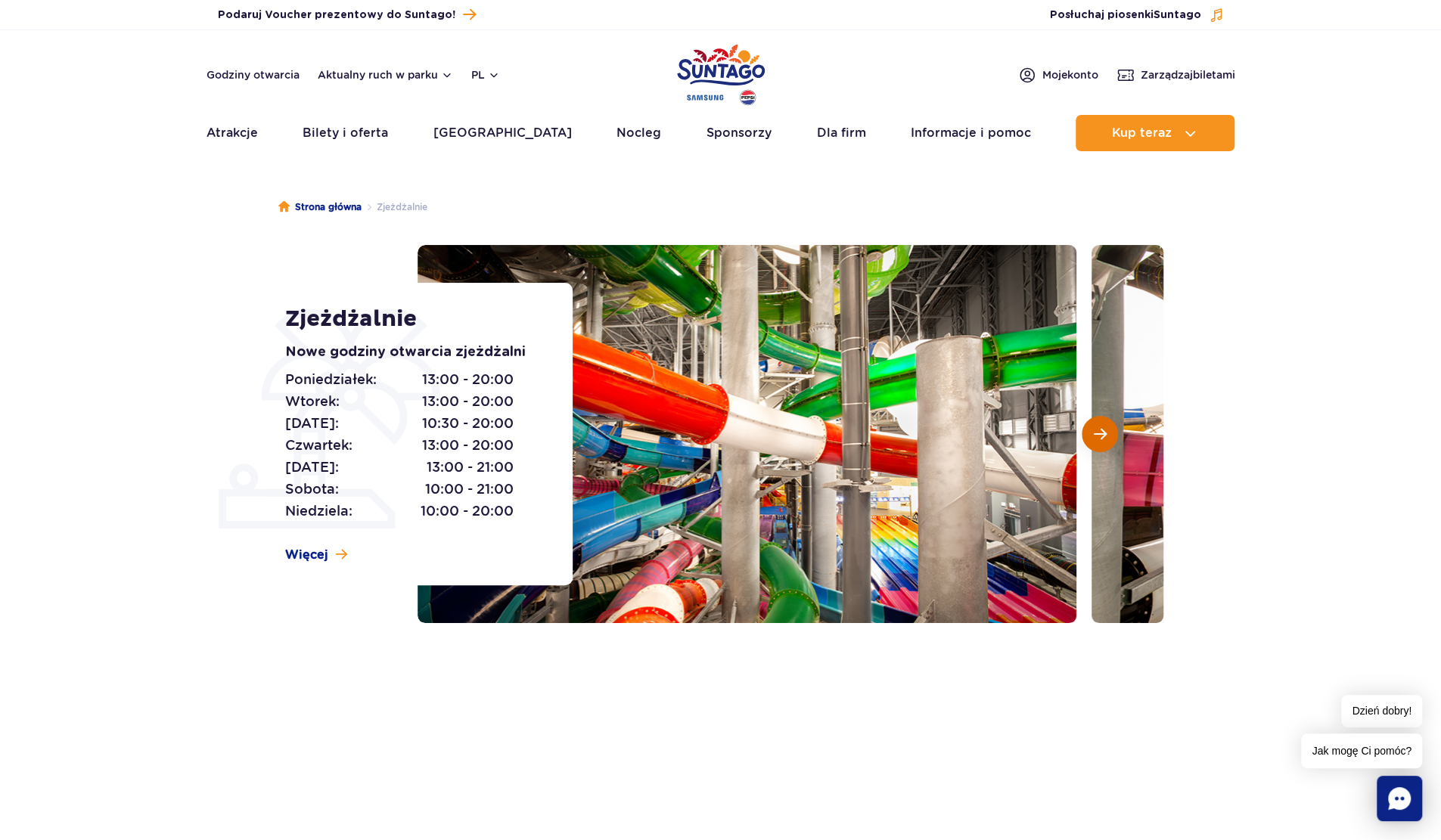
click at [1110, 440] on button "Następny slajd" at bounding box center [1100, 434] width 37 height 37
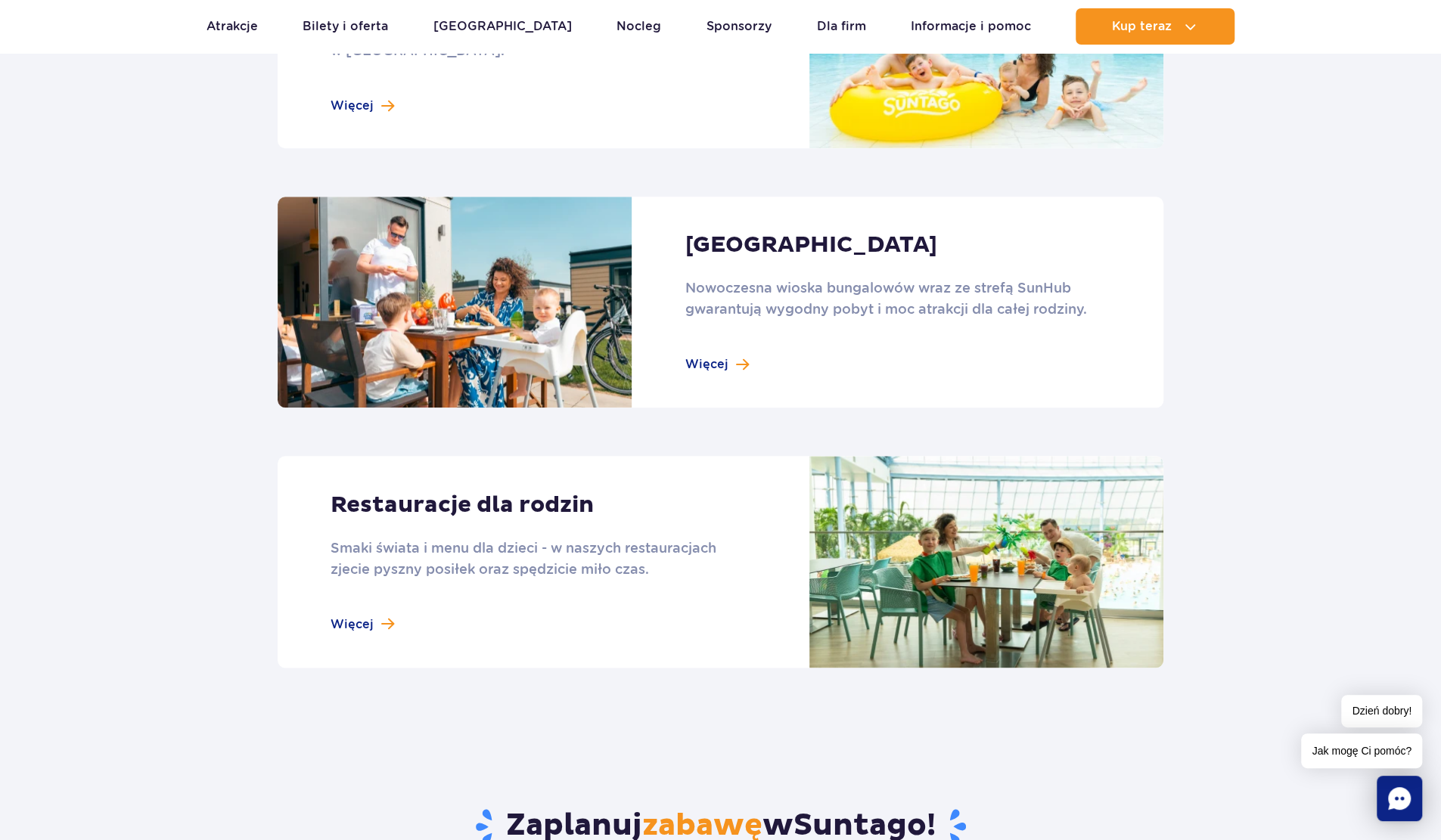
scroll to position [882, 0]
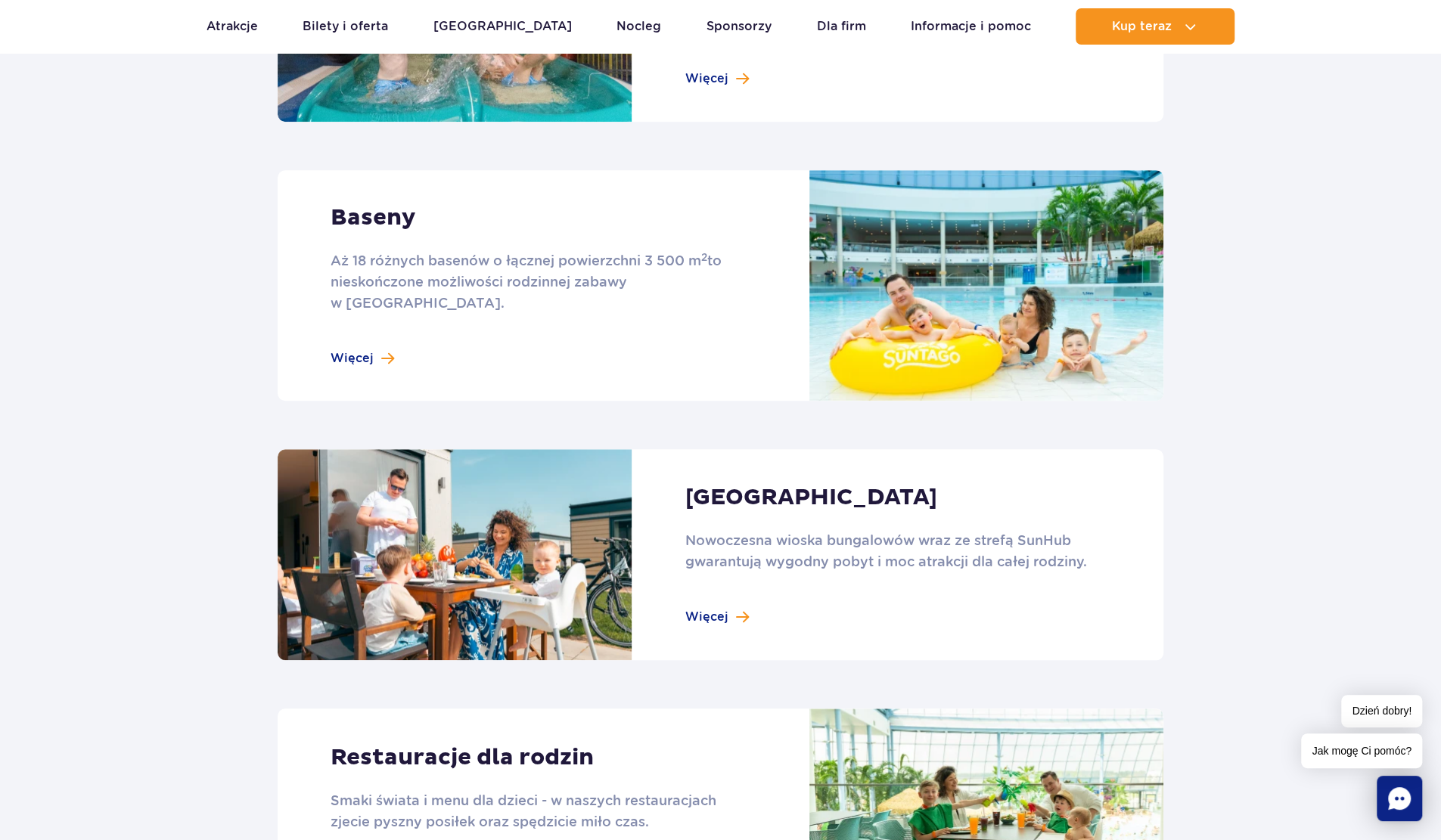
click at [367, 337] on link at bounding box center [720, 286] width 886 height 231
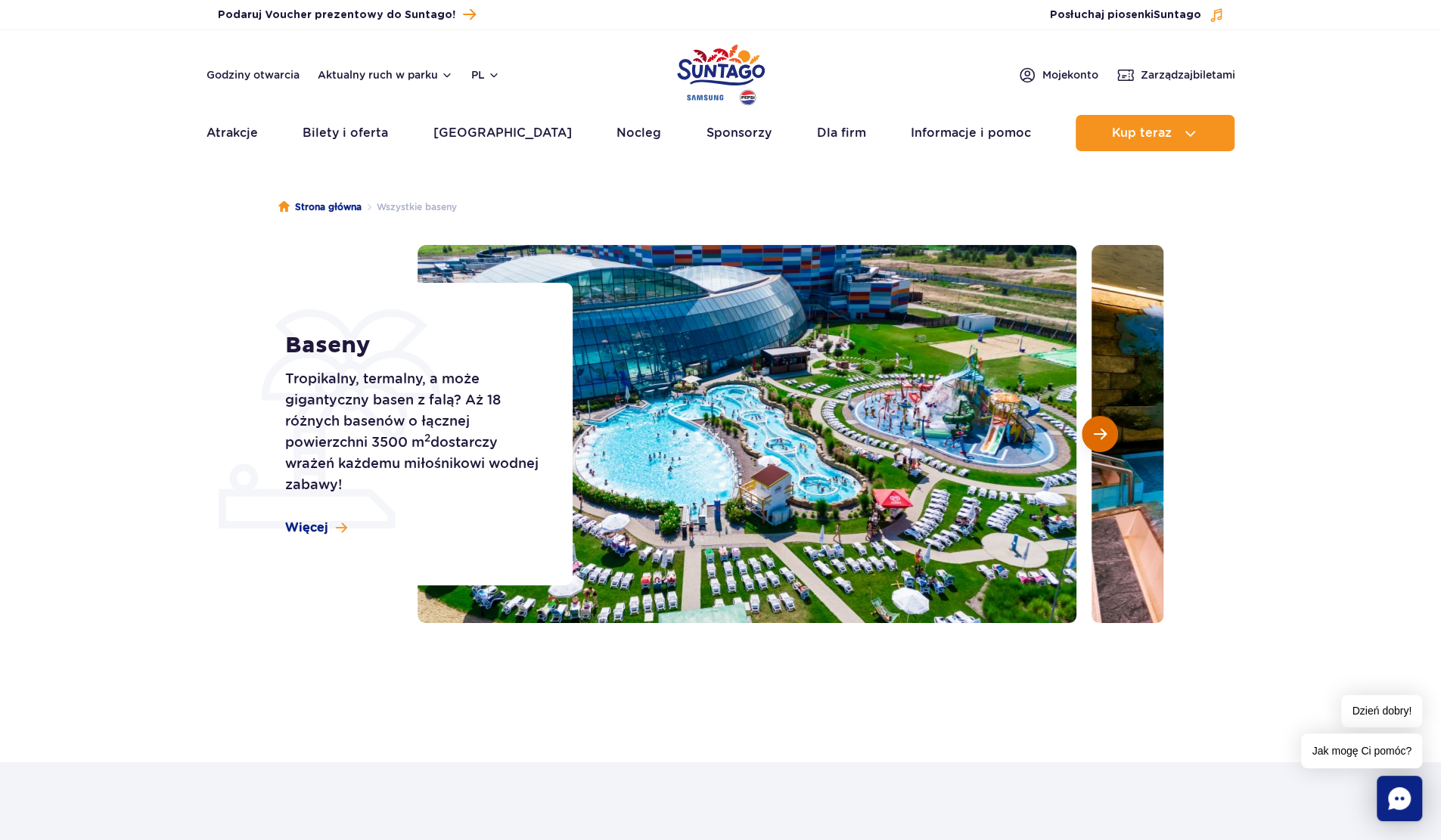
click at [1108, 436] on button "Następny slajd" at bounding box center [1100, 434] width 37 height 37
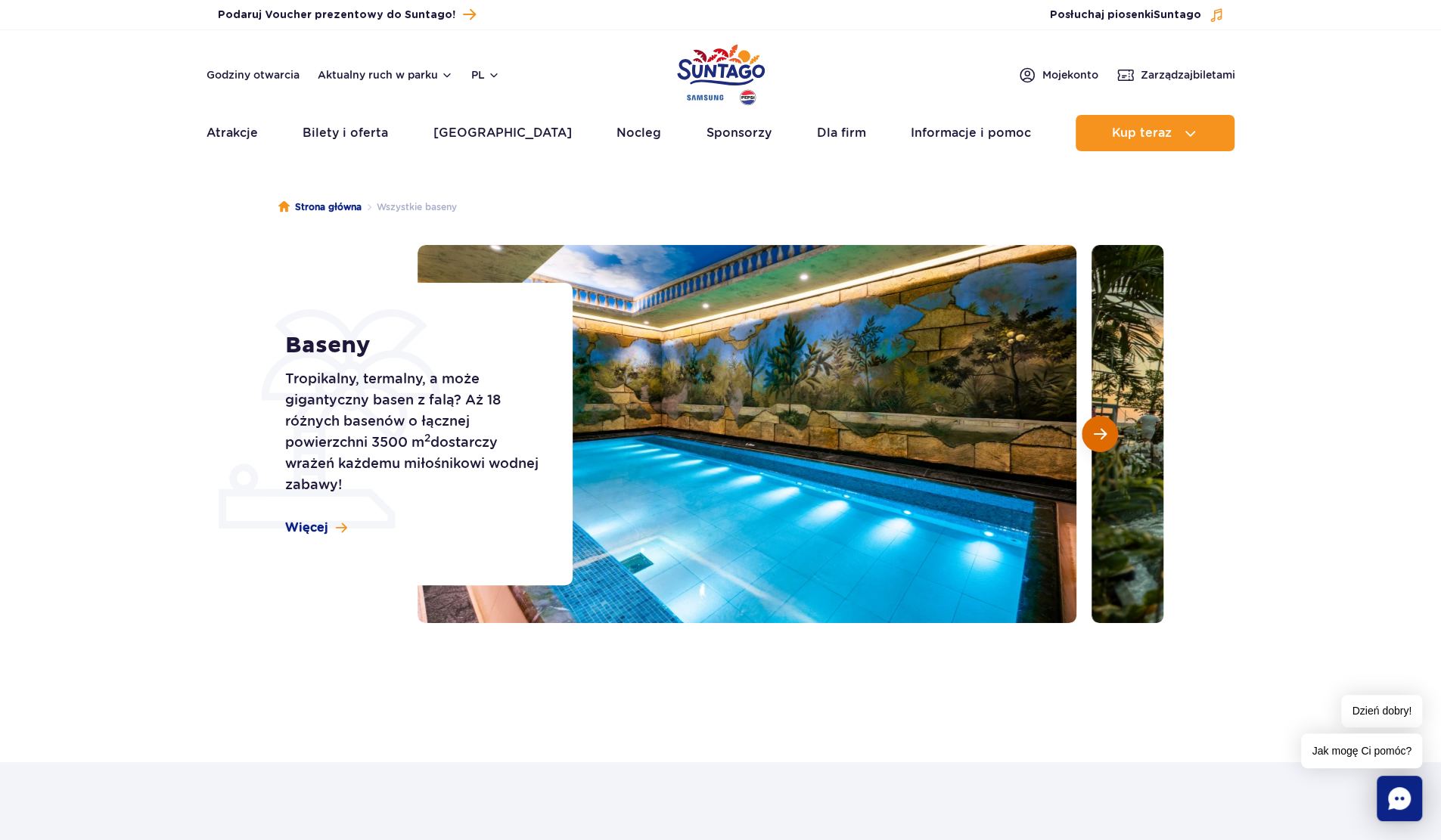
click at [1108, 436] on button "Następny slajd" at bounding box center [1100, 434] width 37 height 37
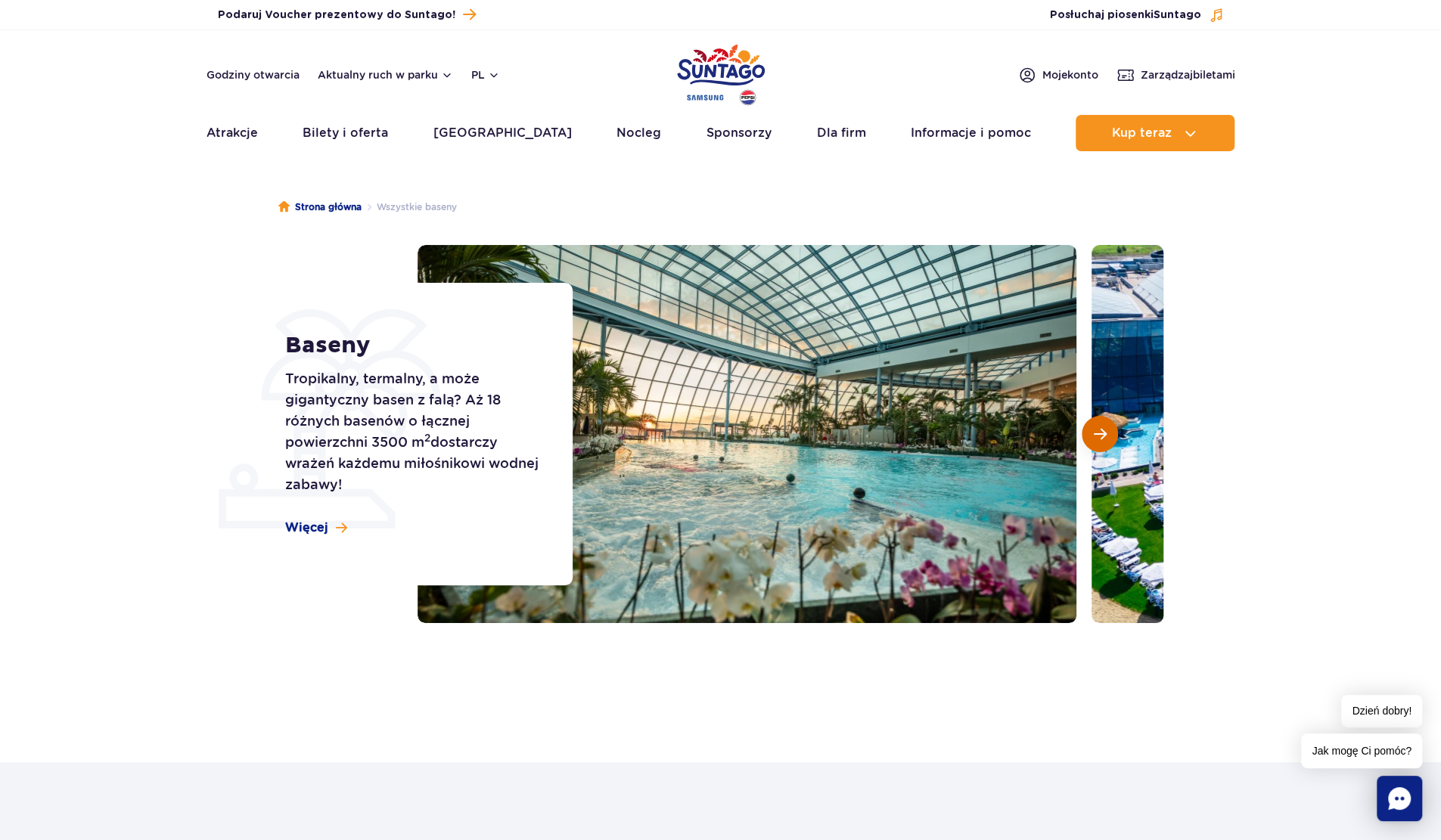
click at [1108, 436] on button "Następny slajd" at bounding box center [1100, 434] width 37 height 37
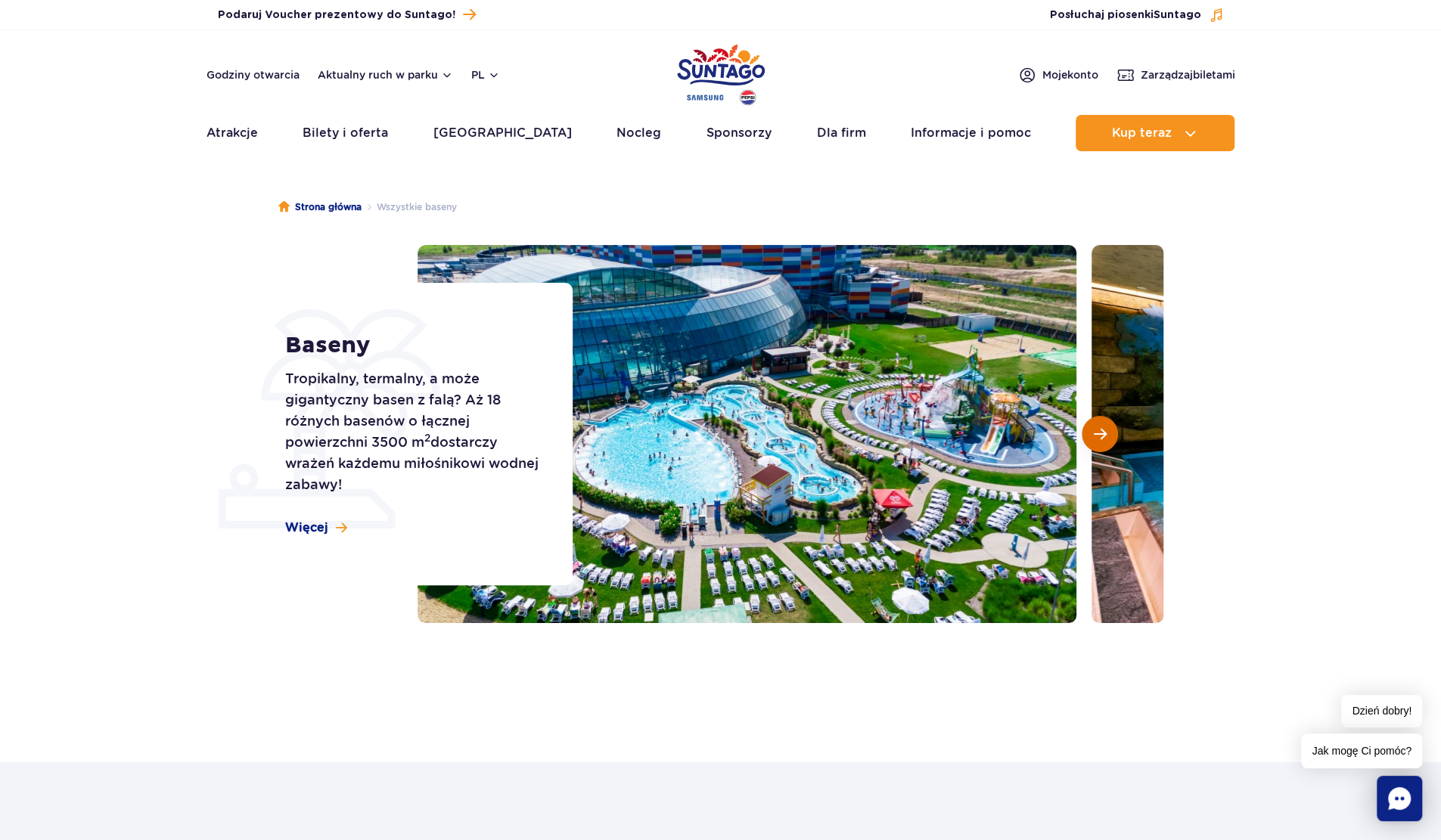
click at [1108, 436] on button "Następny slajd" at bounding box center [1100, 434] width 37 height 37
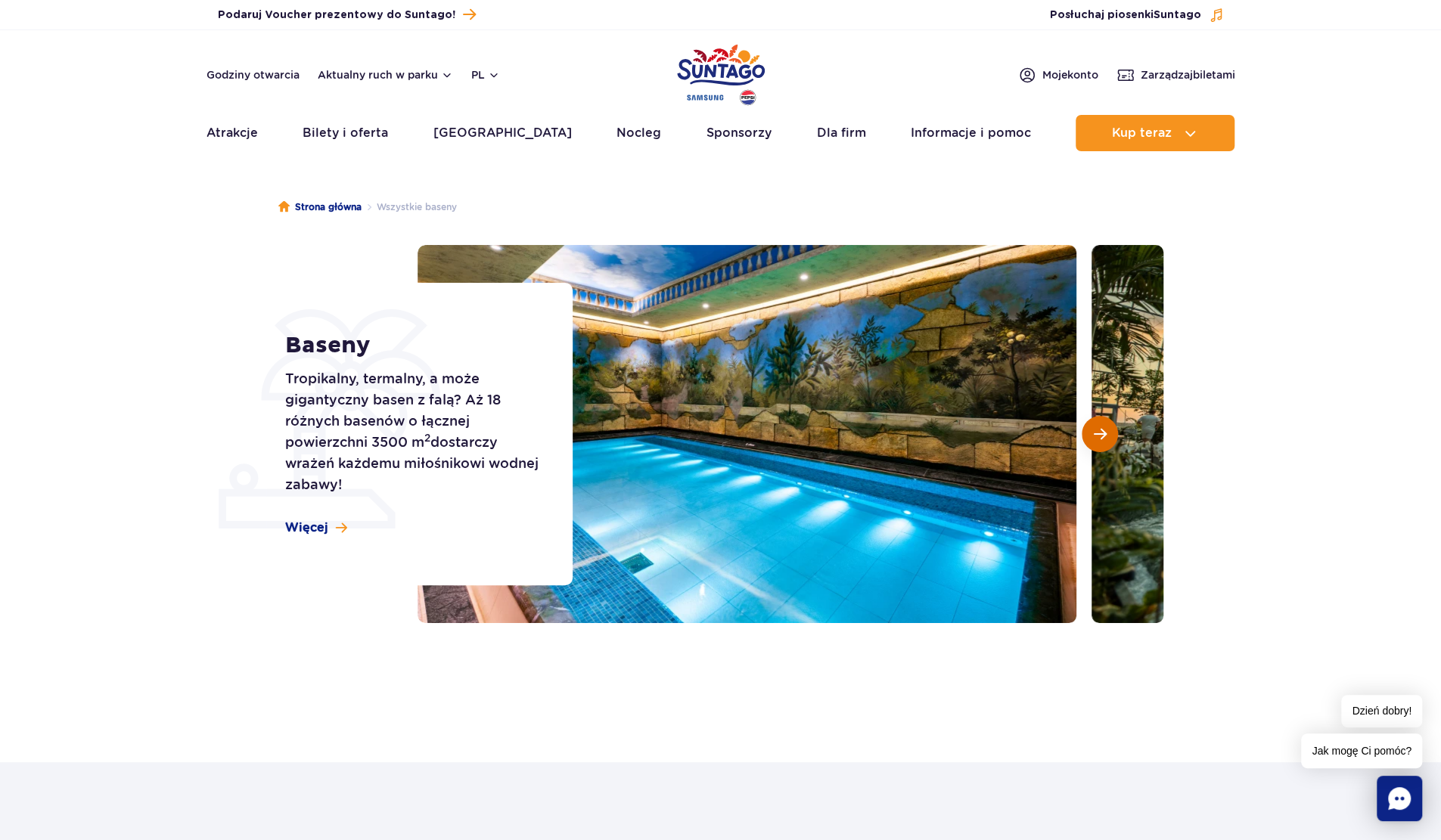
click at [1108, 436] on button "Następny slajd" at bounding box center [1100, 434] width 37 height 37
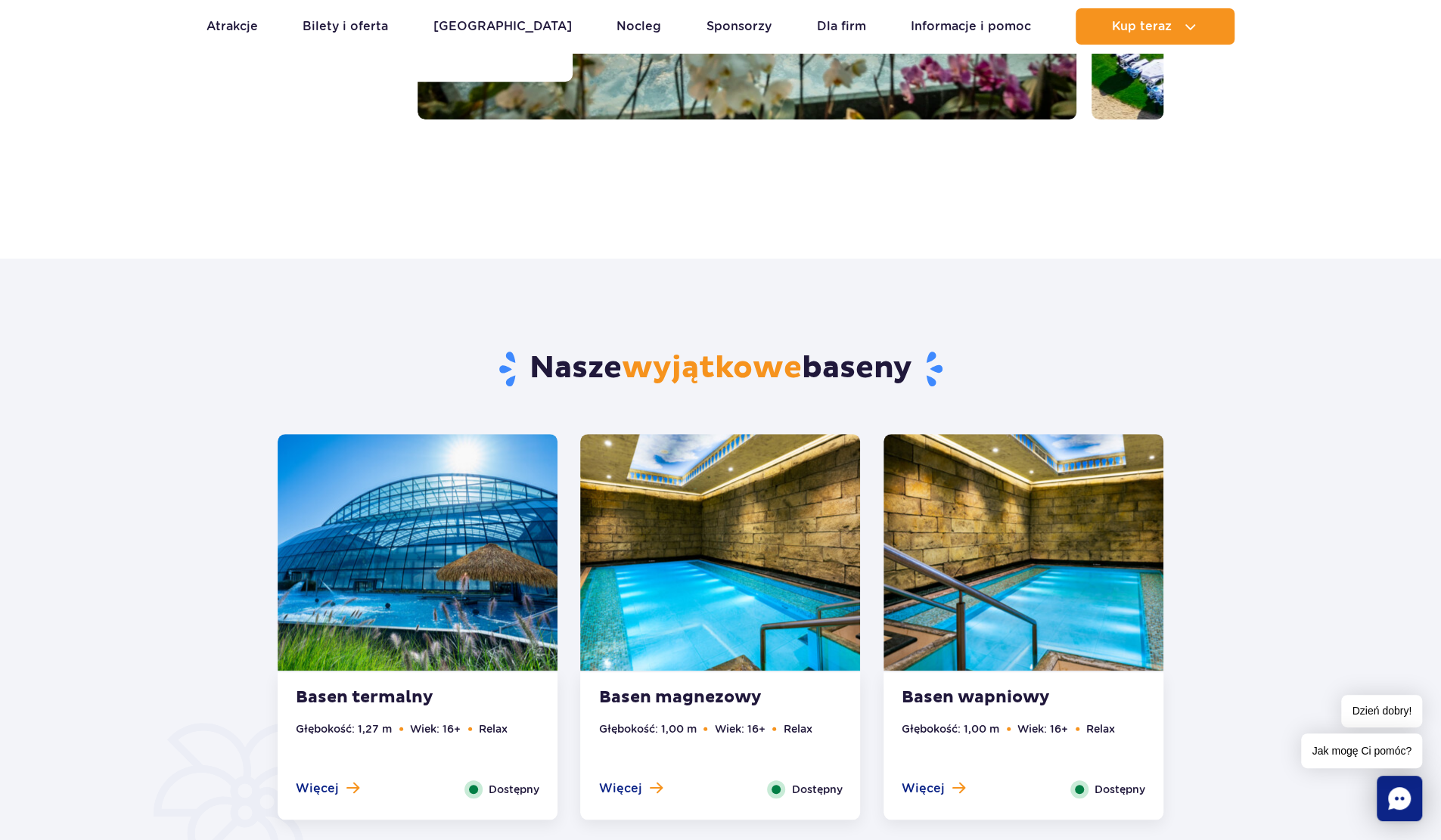
scroll to position [1009, 0]
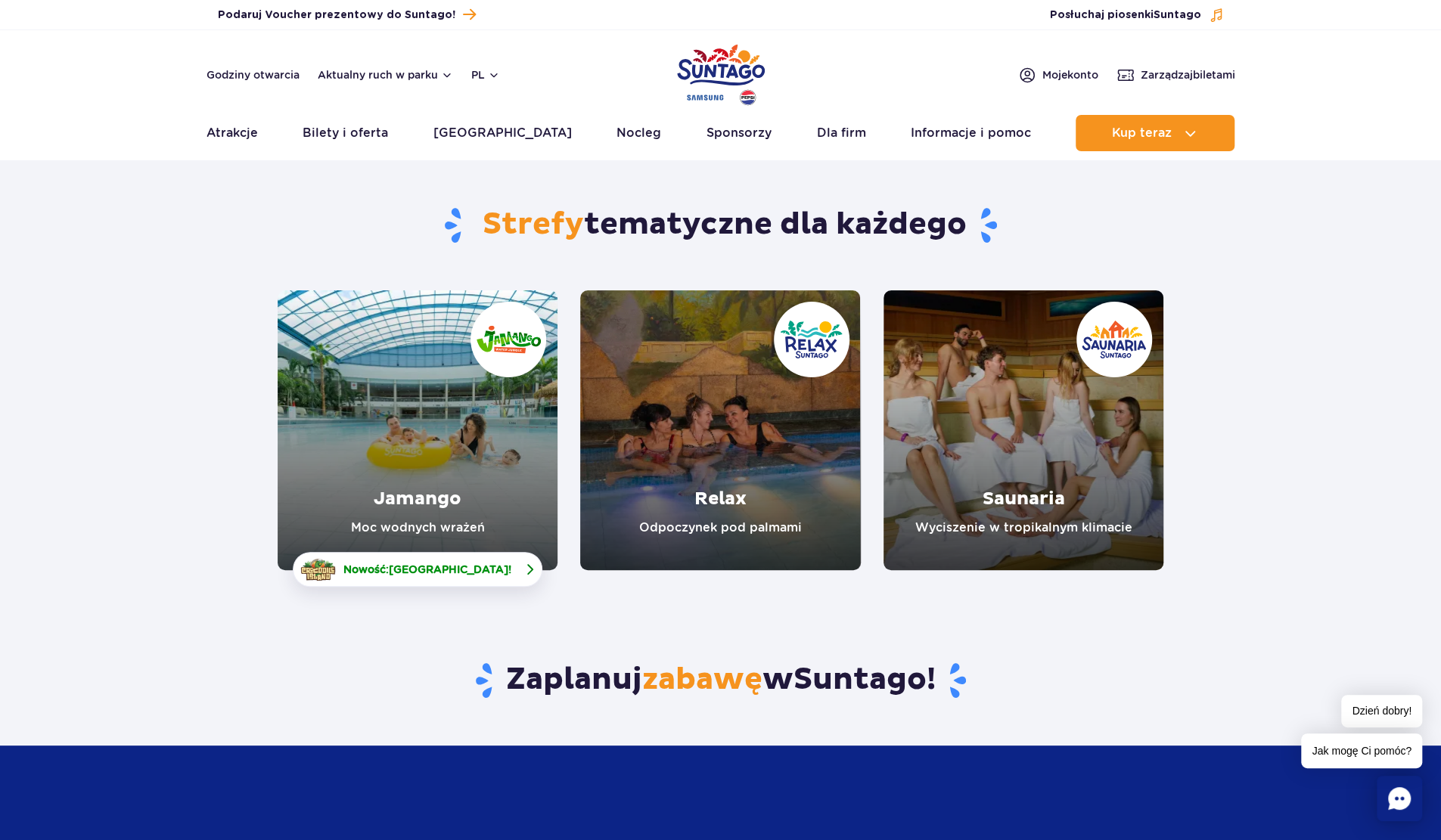
click at [436, 574] on span "[GEOGRAPHIC_DATA]" at bounding box center [448, 569] width 119 height 12
click at [416, 387] on link "Jamango" at bounding box center [417, 430] width 279 height 279
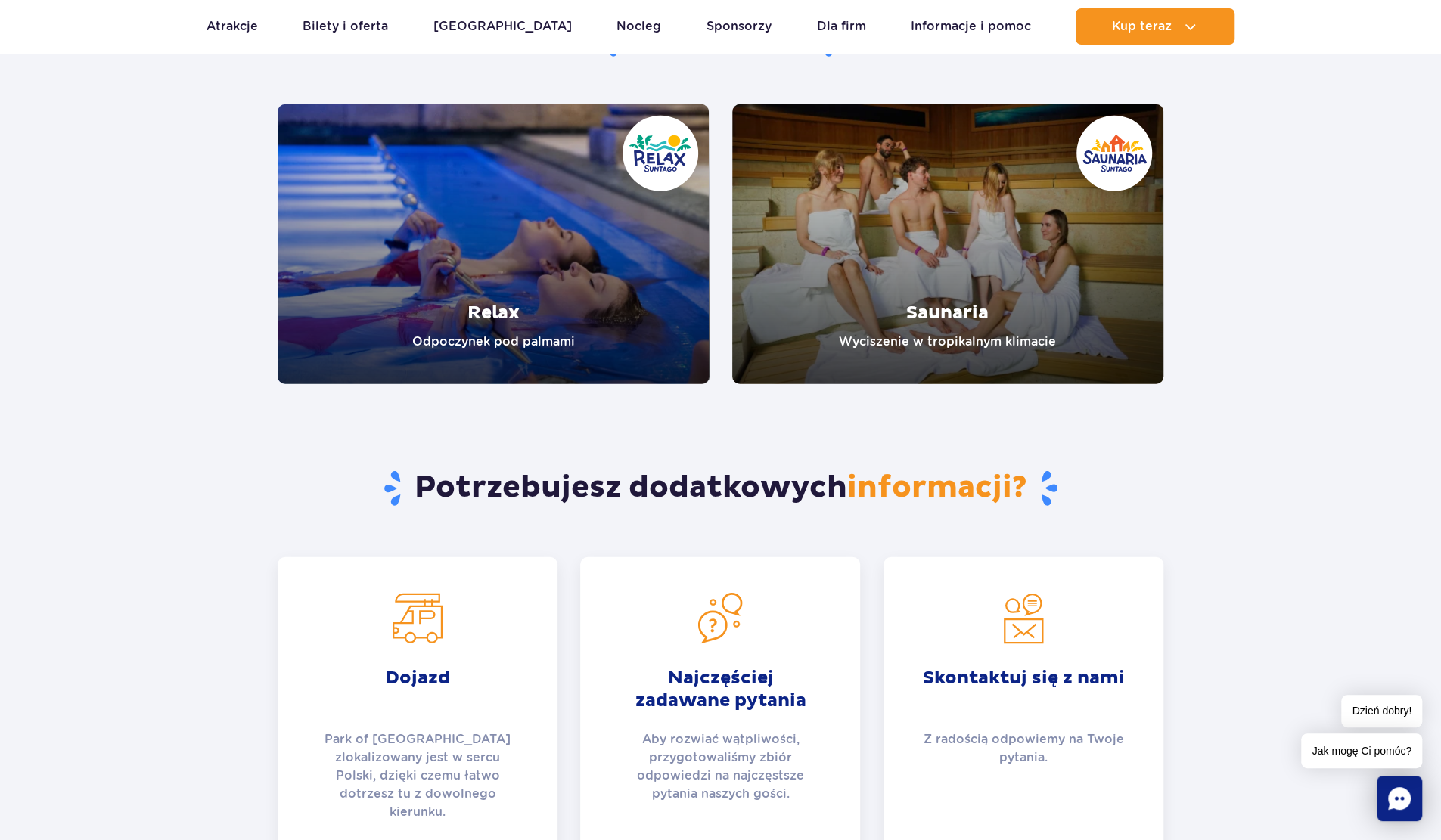
scroll to position [3277, 0]
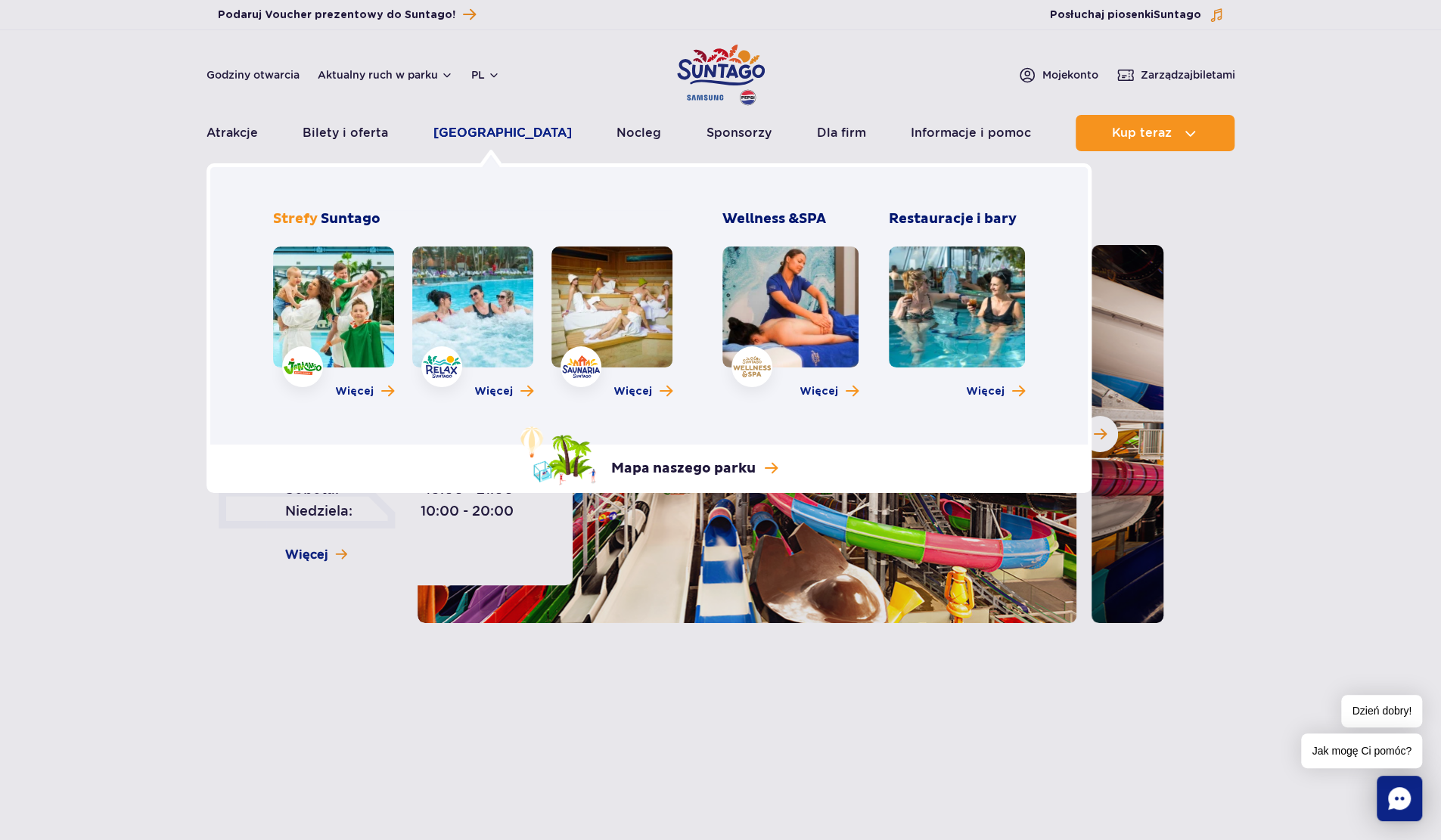
click at [492, 132] on link "[GEOGRAPHIC_DATA]" at bounding box center [502, 133] width 138 height 37
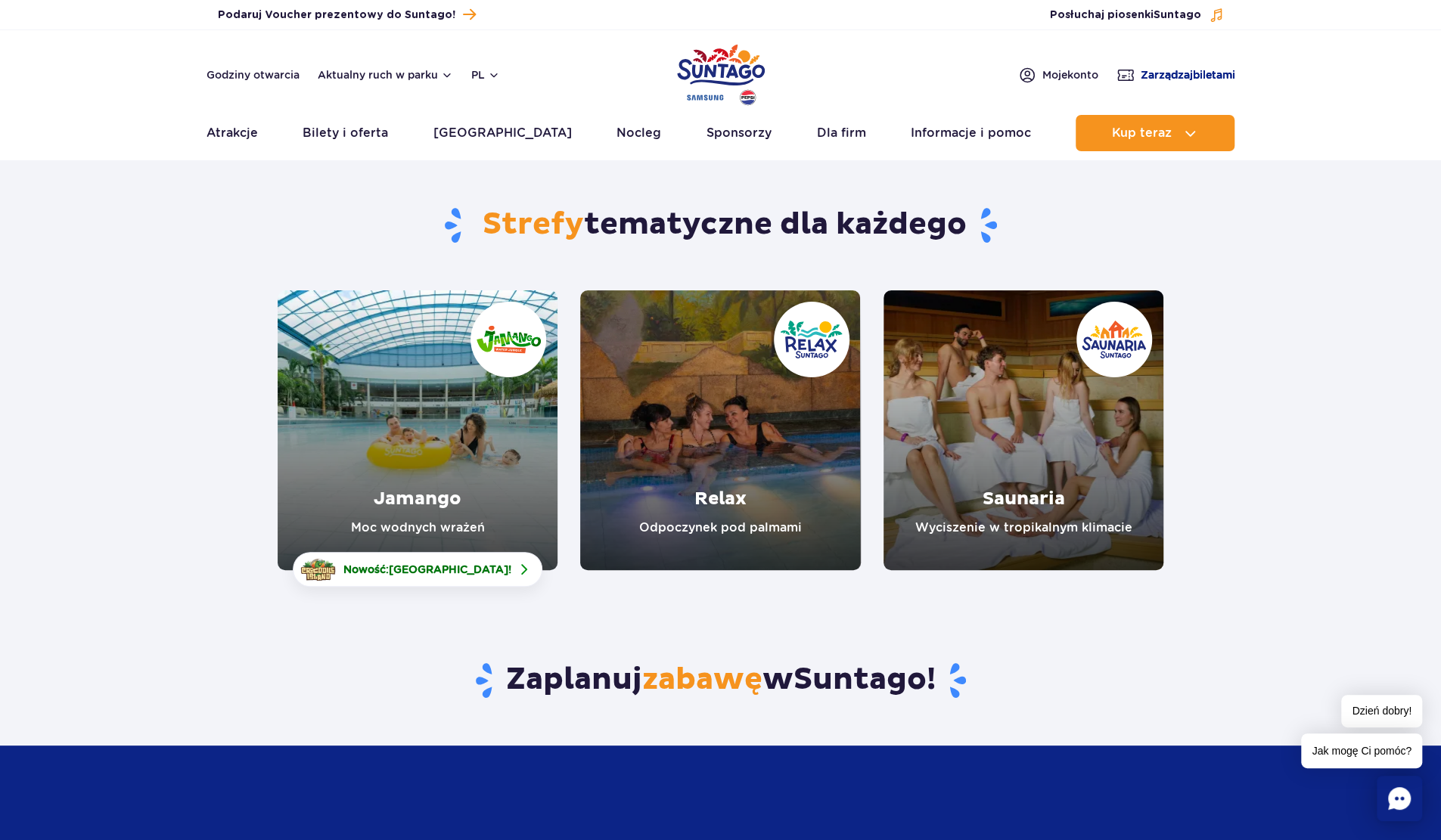
click at [1162, 76] on span "Zarządzaj biletami" at bounding box center [1187, 74] width 94 height 16
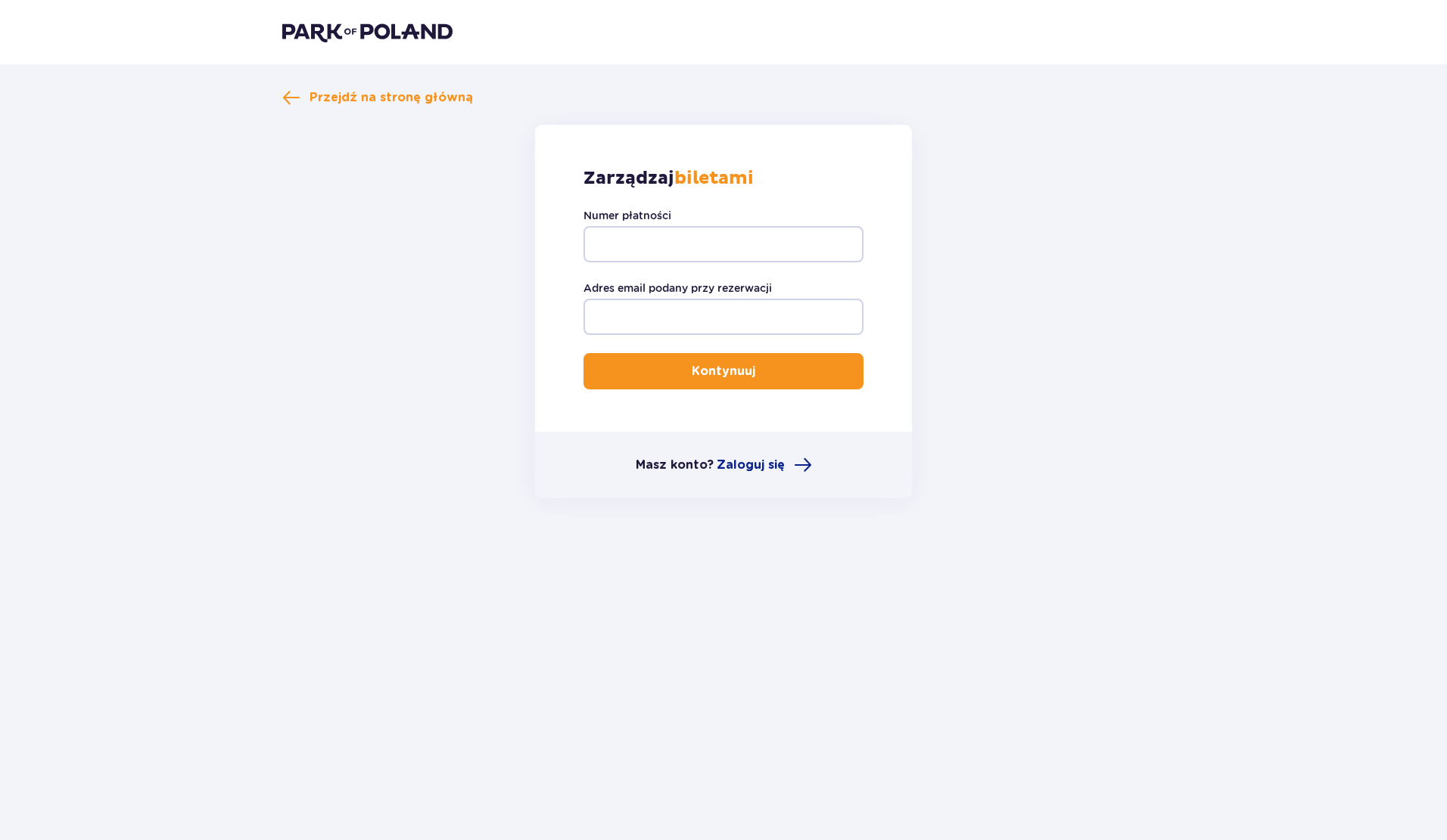
click at [455, 106] on div "Przejdź na stronę główną Zarządzaj biletami Numer płatności Adres email podany …" at bounding box center [723, 293] width 882 height 409
click at [444, 99] on span "Przejdź na stronę główną" at bounding box center [391, 97] width 163 height 16
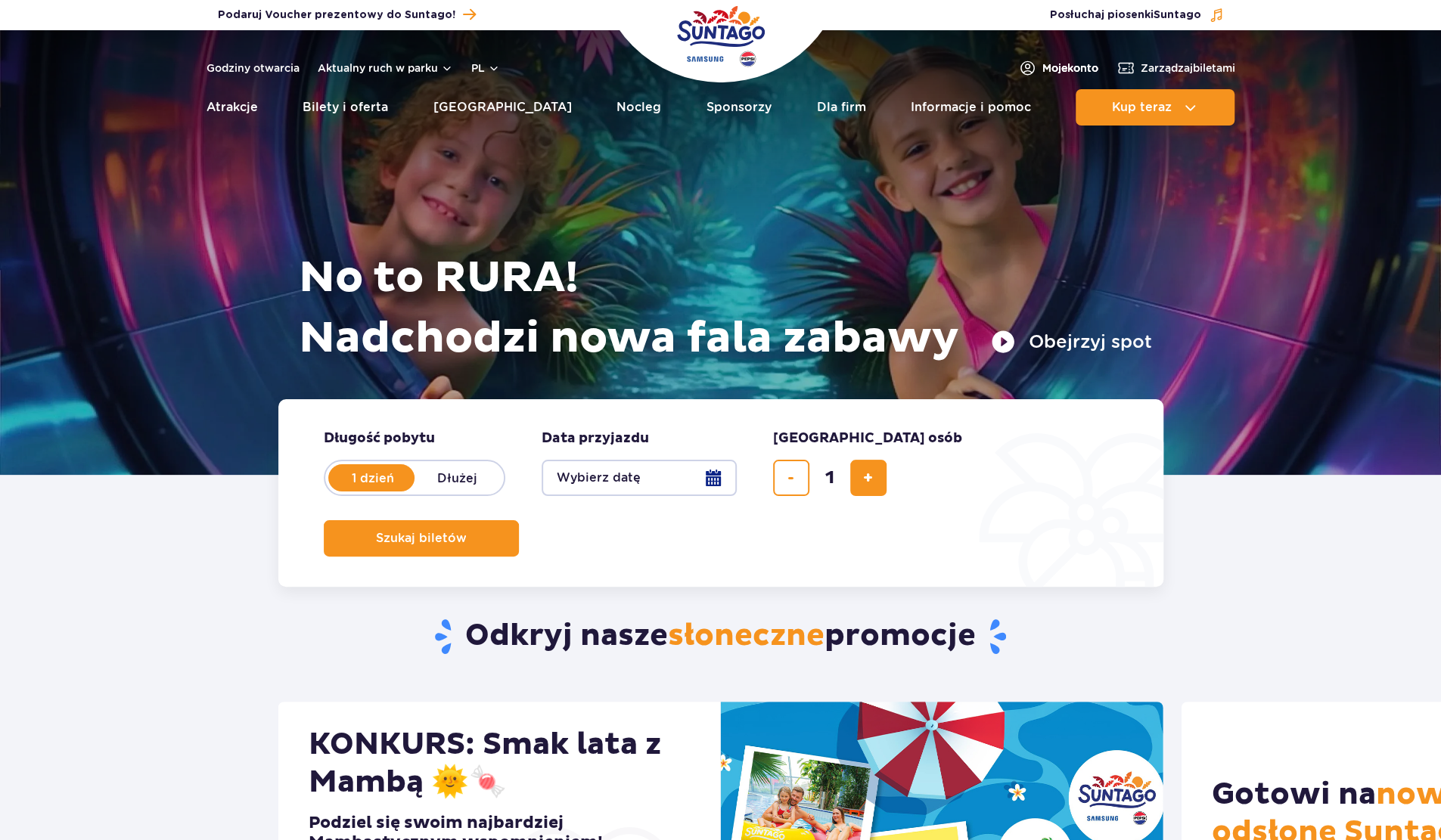
click at [1060, 67] on span "Moje konto" at bounding box center [1070, 68] width 56 height 16
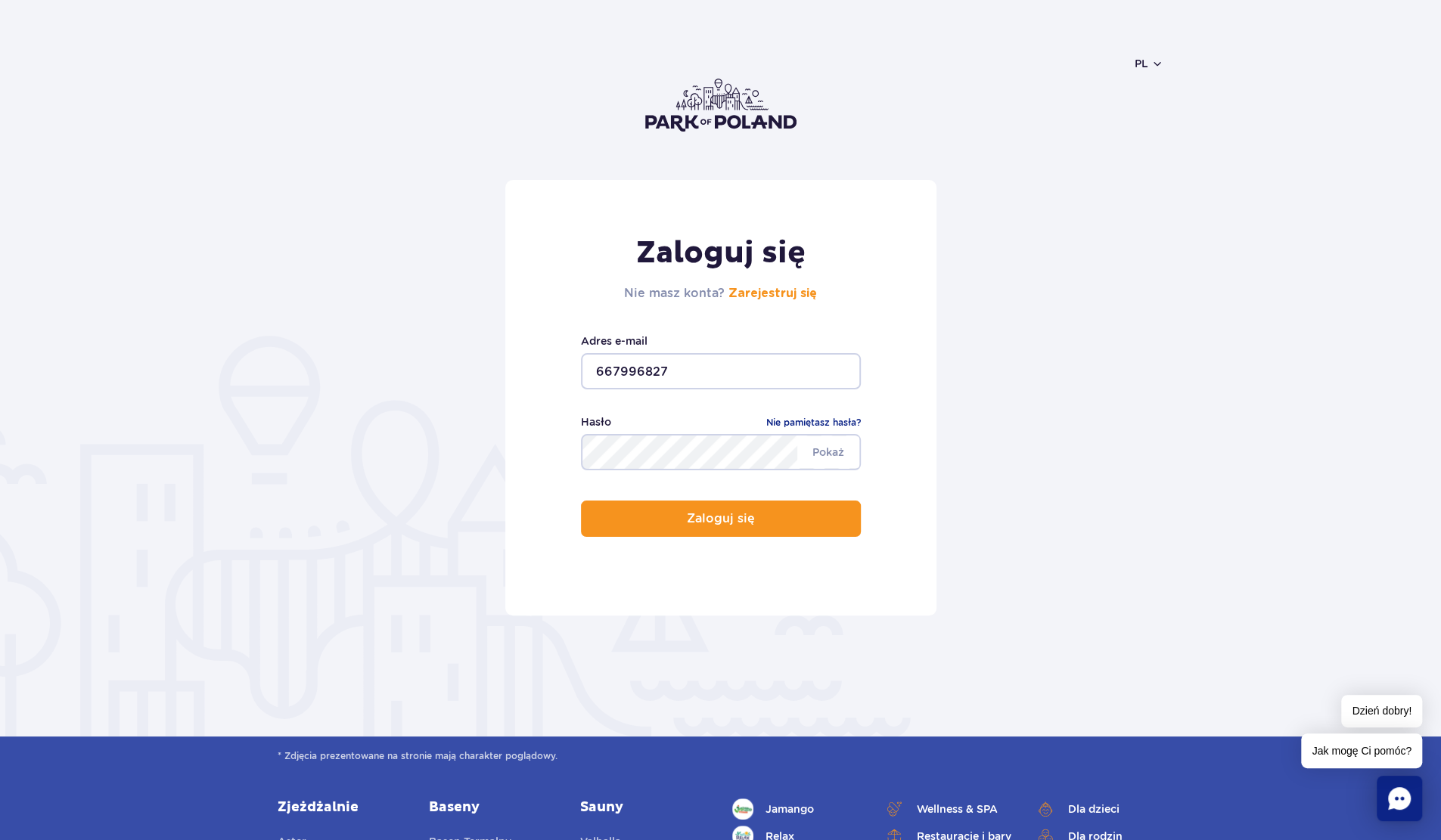
drag, startPoint x: 687, startPoint y: 512, endPoint x: 696, endPoint y: 392, distance: 120.3
click at [696, 392] on div "Zaloguj się Nie masz konta? Zarejestruj się 667996827 Adres e-mail Pokaż Hasło …" at bounding box center [721, 398] width 431 height 436
click at [688, 385] on input "667996827" at bounding box center [720, 372] width 279 height 37
click at [636, 371] on input "667996827" at bounding box center [720, 372] width 279 height 37
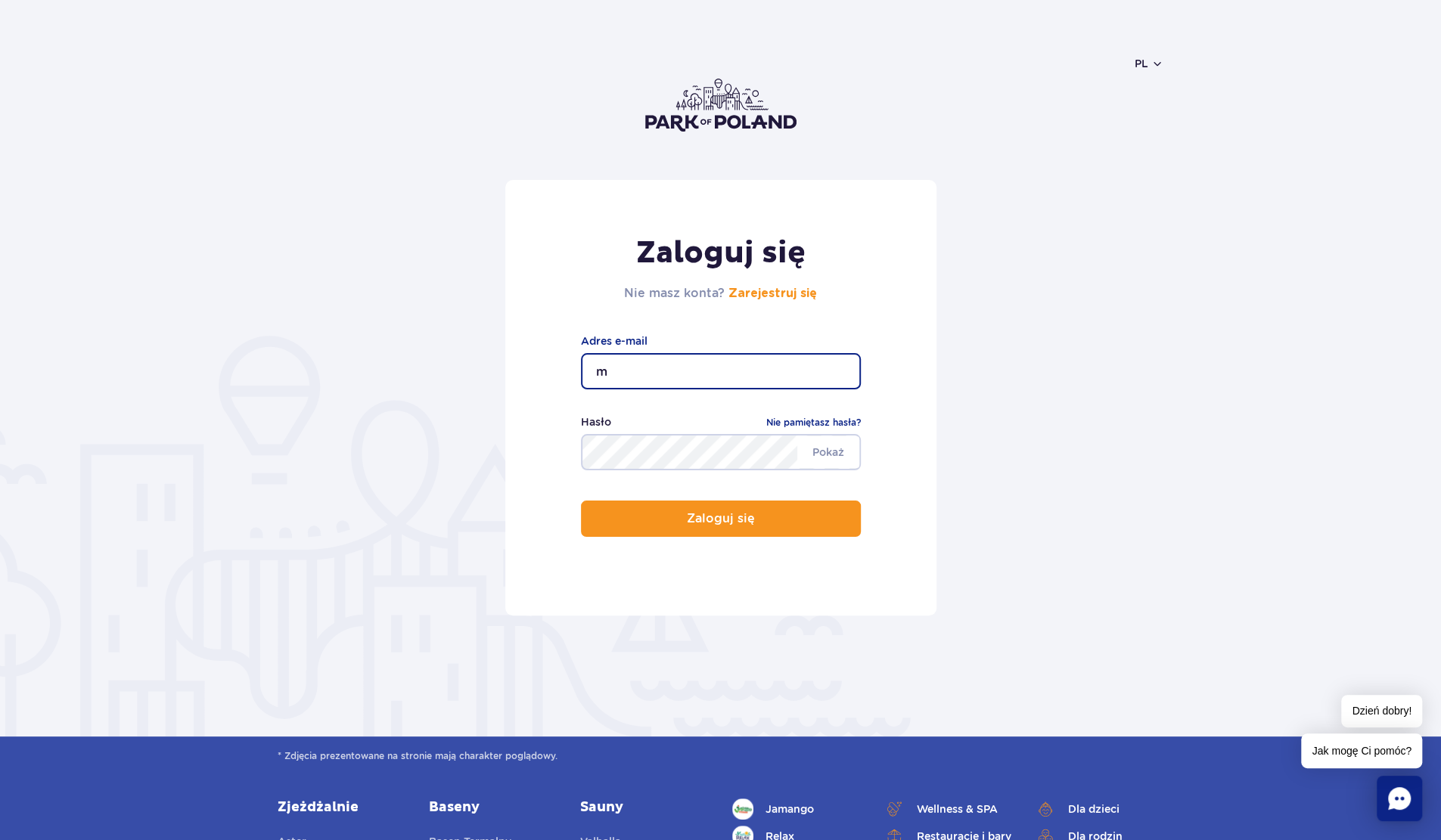
type input "marek.ciulkin@gmail.com"
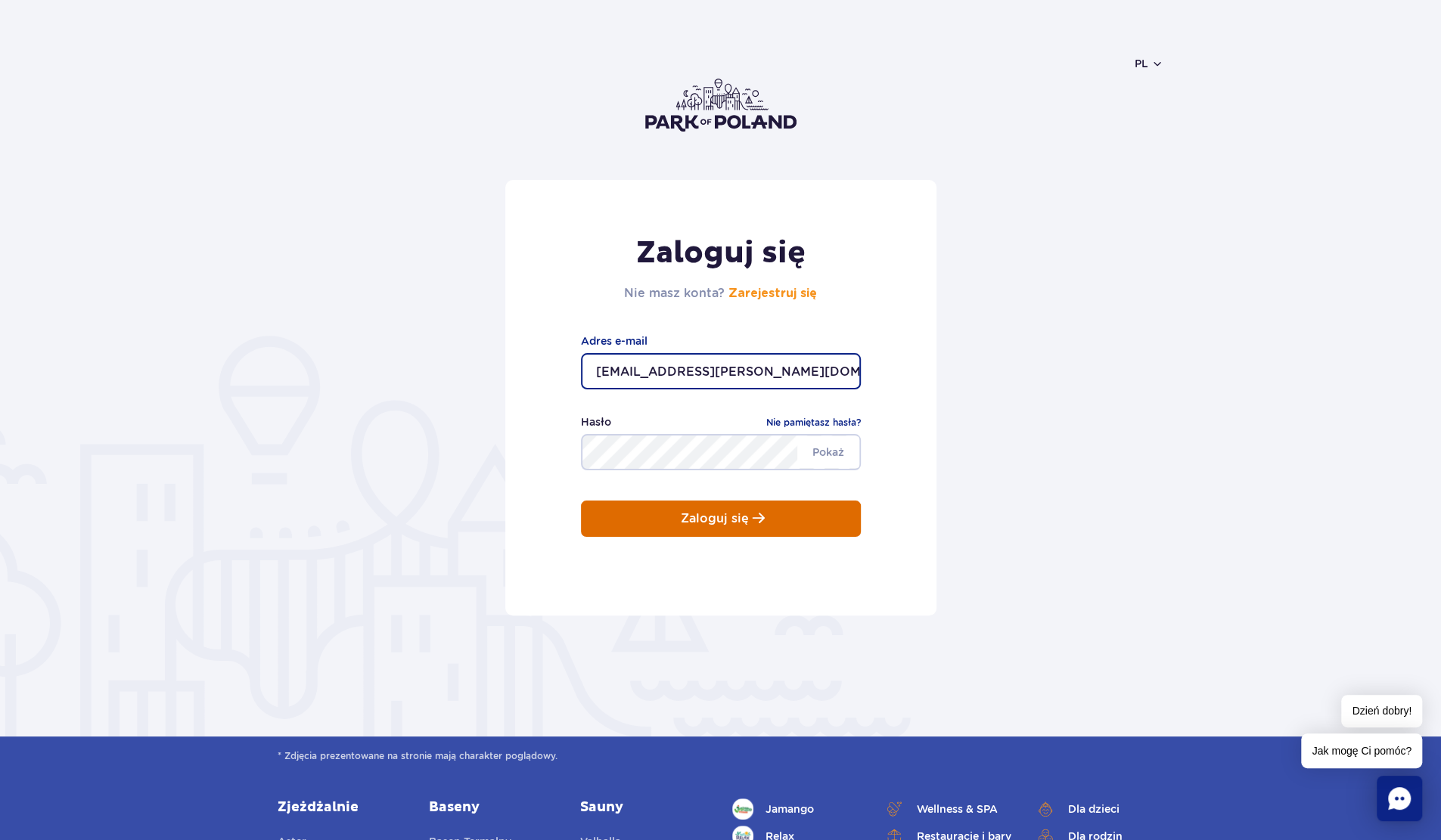
click at [690, 512] on p "Zaloguj się" at bounding box center [715, 518] width 68 height 14
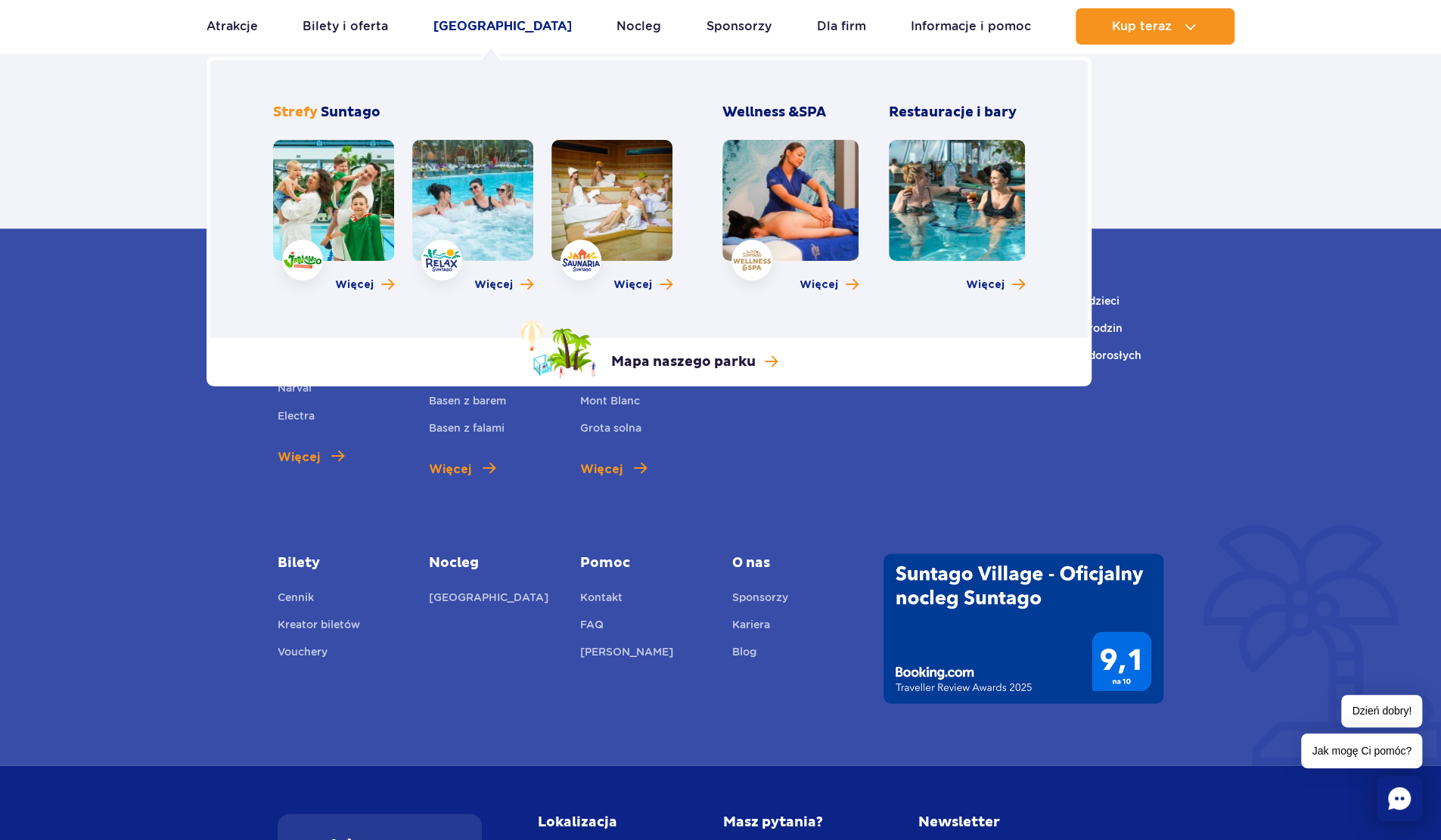
click at [470, 24] on link "[GEOGRAPHIC_DATA]" at bounding box center [502, 27] width 138 height 37
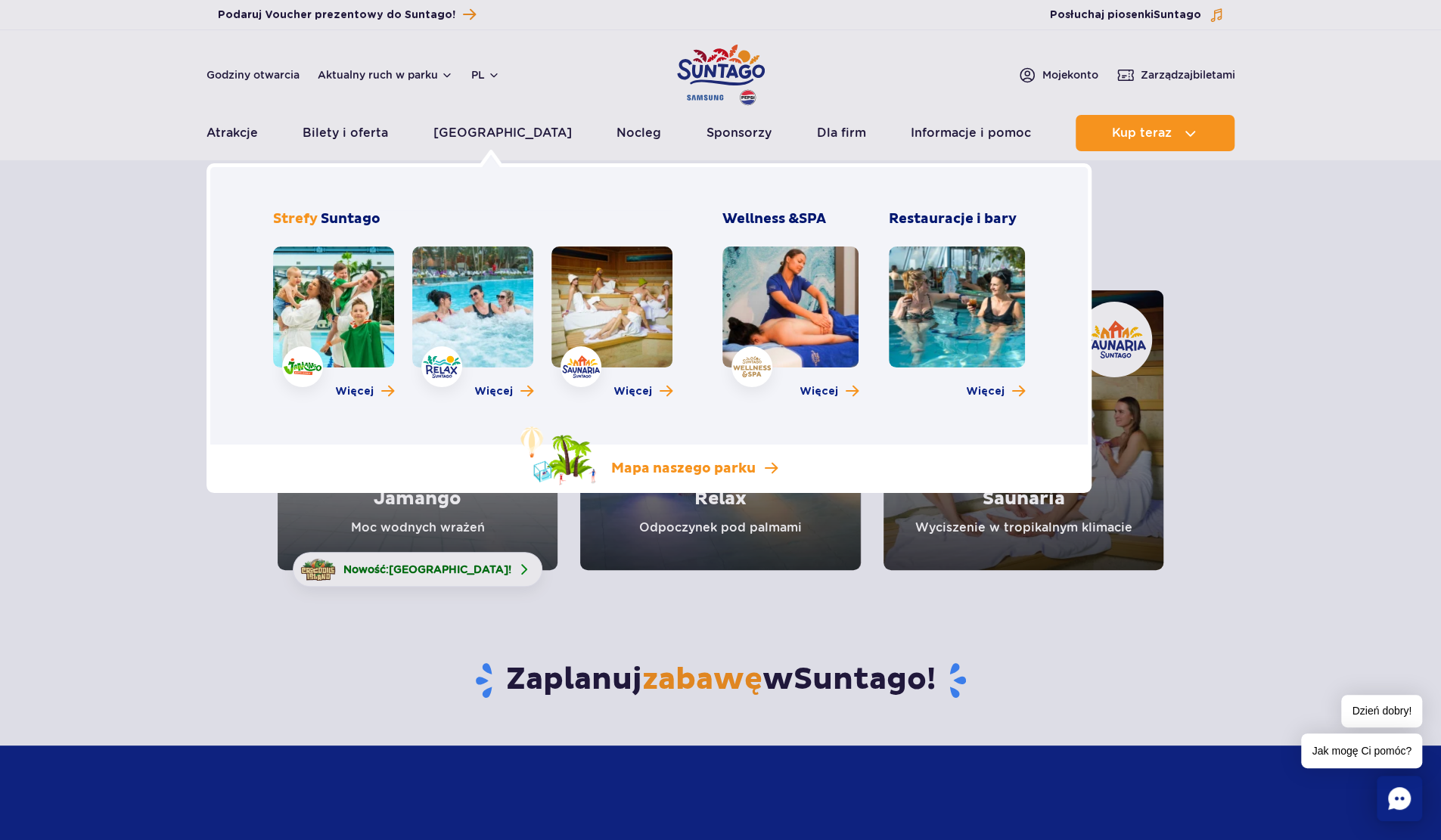
click at [663, 475] on p "Mapa naszego parku" at bounding box center [683, 469] width 145 height 18
